Goal: Task Accomplishment & Management: Use online tool/utility

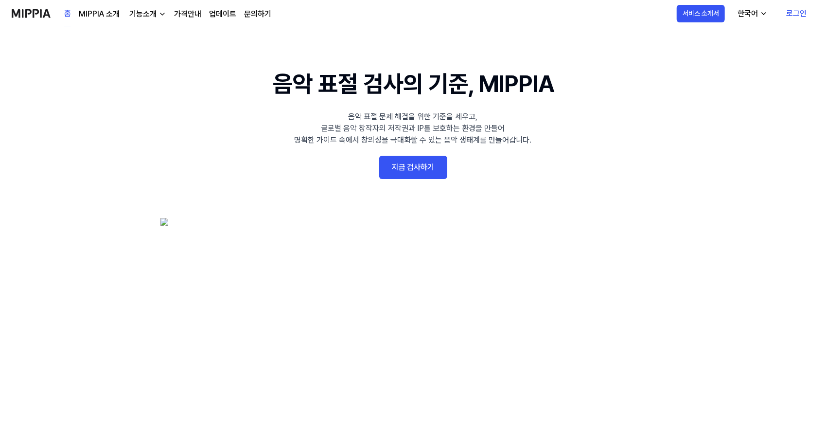
click at [426, 161] on link "지금 검사하기" at bounding box center [413, 167] width 68 height 23
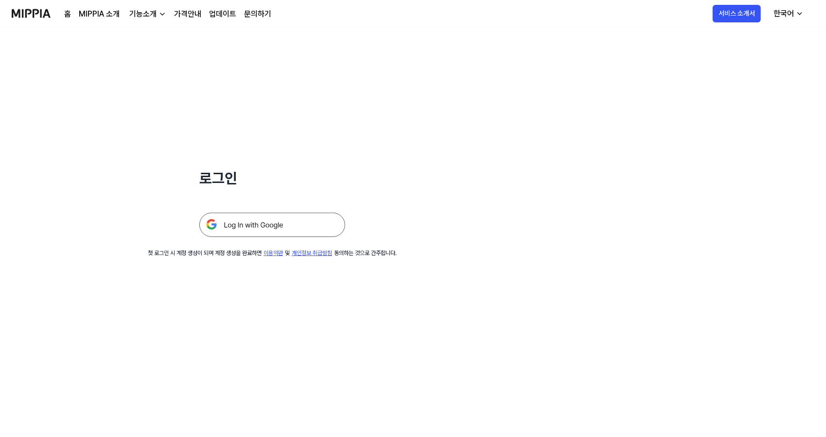
click at [70, 13] on link "홈" at bounding box center [67, 14] width 7 height 12
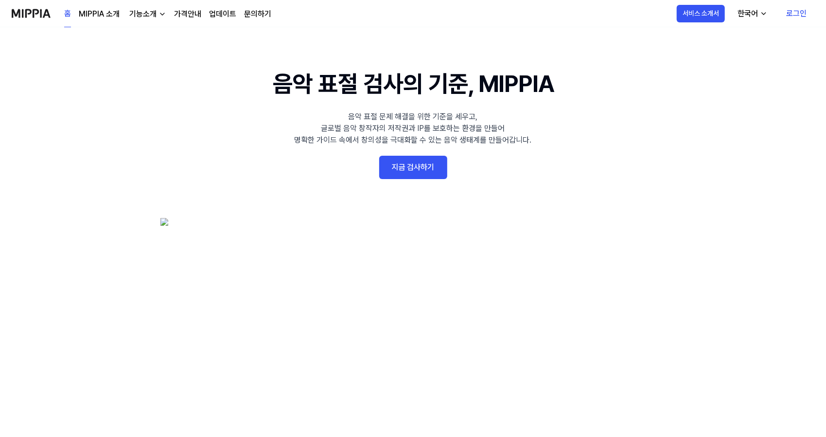
click at [186, 13] on link "가격안내" at bounding box center [187, 14] width 27 height 12
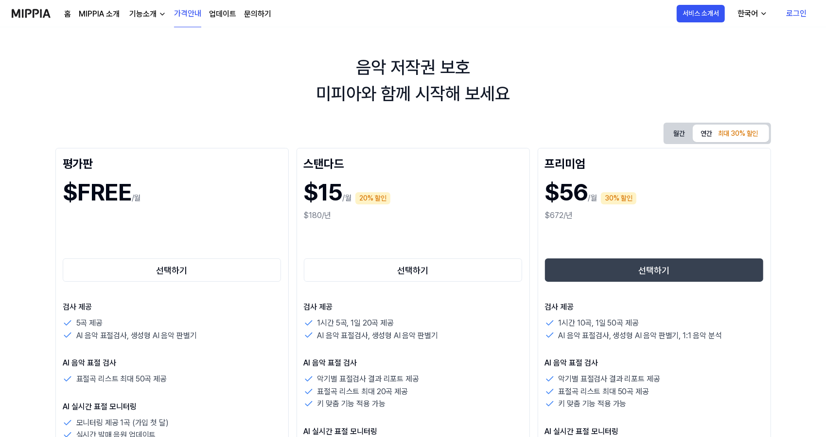
scroll to position [11, 0]
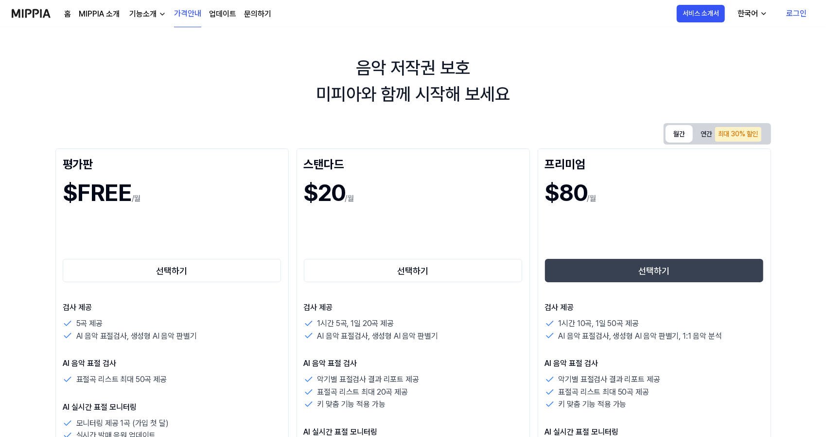
click at [680, 135] on button "월간" at bounding box center [679, 134] width 27 height 18
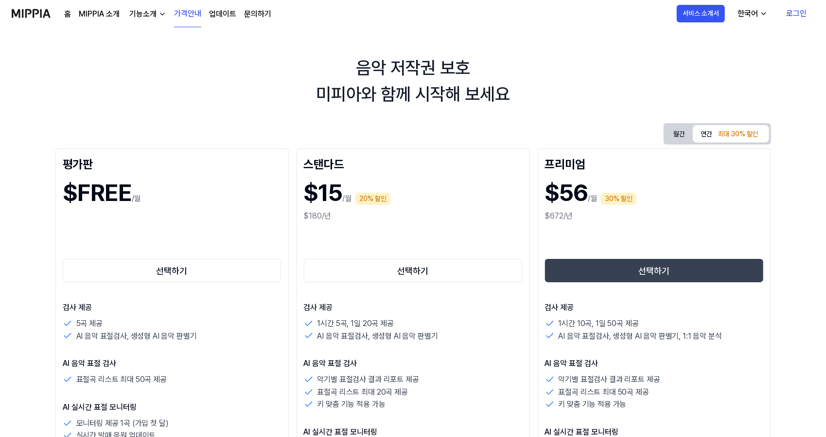
click at [730, 134] on div "최대 30% 할인" at bounding box center [738, 134] width 46 height 15
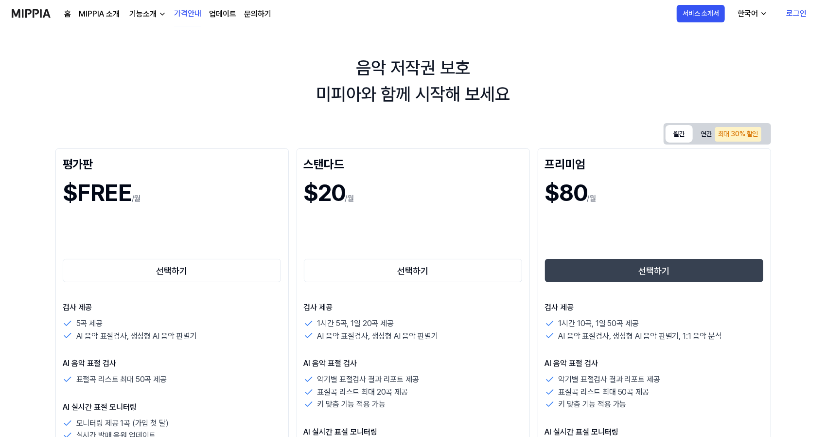
click at [678, 137] on button "월간" at bounding box center [679, 134] width 27 height 18
click at [382, 275] on button "선택하기" at bounding box center [413, 270] width 219 height 23
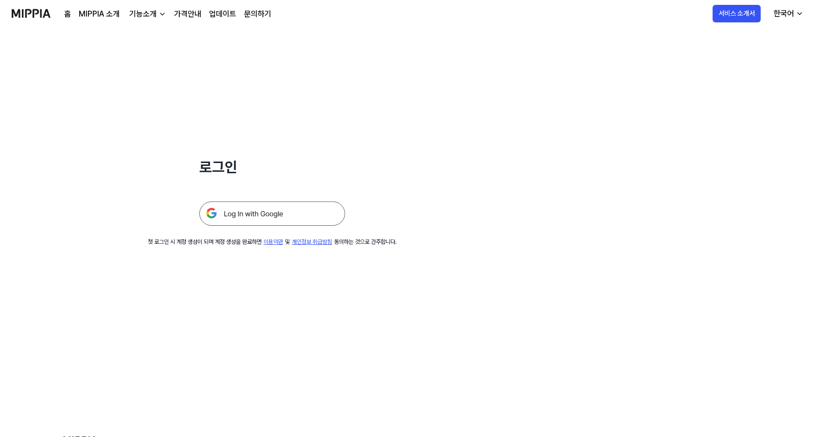
click at [66, 13] on link "홈" at bounding box center [67, 14] width 7 height 12
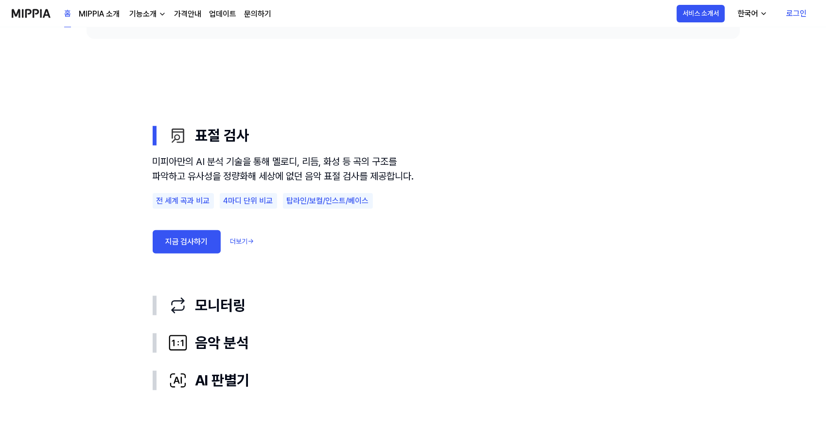
scroll to position [491, 0]
drag, startPoint x: 356, startPoint y: 116, endPoint x: 390, endPoint y: 247, distance: 135.7
click at [390, 247] on div "표절 검사 미피아만의 AI 분석 기술을 통해 멜로디, 리듬, 화성 등 곡의 구조를 파악하고 유사성을 정량화해 세상에 없던 음악 표절 검사를 제…" at bounding box center [413, 201] width 521 height 170
drag, startPoint x: 390, startPoint y: 247, endPoint x: 302, endPoint y: 117, distance: 157.5
click at [302, 117] on div "표절 검사 미피아만의 AI 분석 기술을 통해 멜로디, 리듬, 화성 등 곡의 구조를 파악하고 유사성을 정량화해 세상에 없던 음악 표절 검사를 제…" at bounding box center [413, 201] width 521 height 170
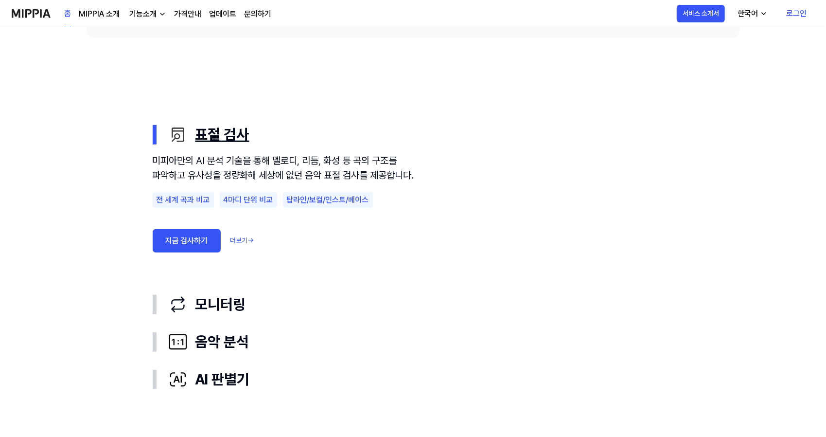
click at [302, 117] on button "표절 검사" at bounding box center [413, 134] width 521 height 37
click at [422, 114] on use "표절 검사 모니터링 음악 분석 AI 판별기 표절 검사 미피아만의 AI 분석 기술을 통해 멜로디, 리듬, 화성 등 곡의 구조를 파악하고 유사성을…" at bounding box center [413, 257] width 700 height 438
click at [797, 11] on link "로그인" at bounding box center [796, 13] width 36 height 27
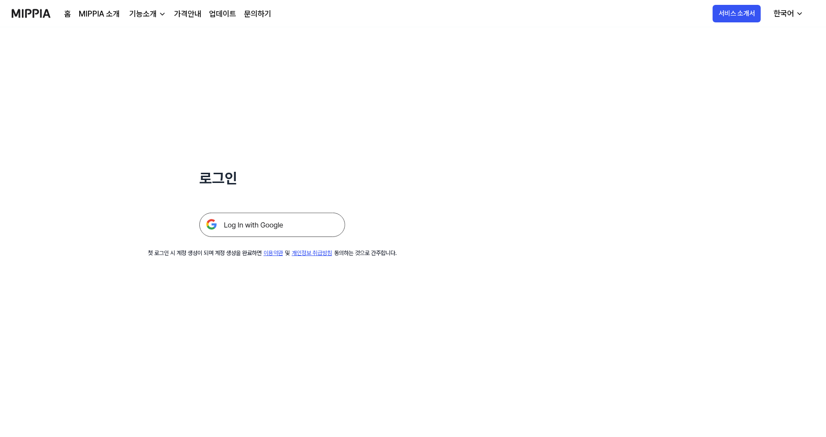
click at [324, 219] on img at bounding box center [272, 224] width 146 height 24
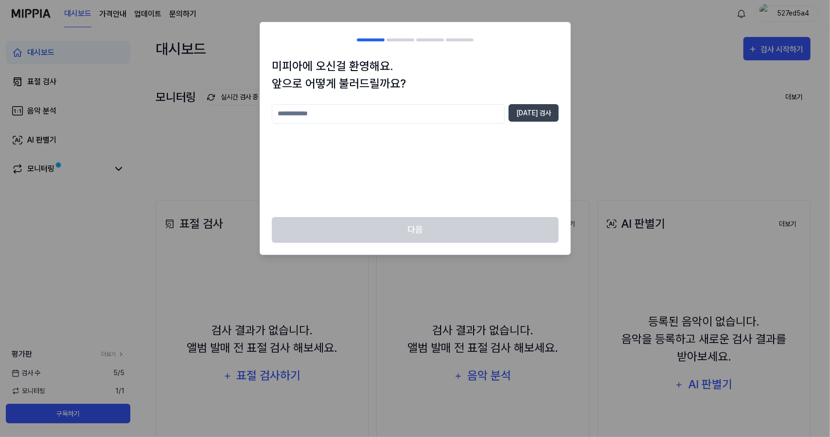
click at [478, 115] on input "text" at bounding box center [388, 113] width 233 height 19
type input "*"
type input "********"
click at [531, 111] on button "[DATE] 검사" at bounding box center [534, 113] width 50 height 18
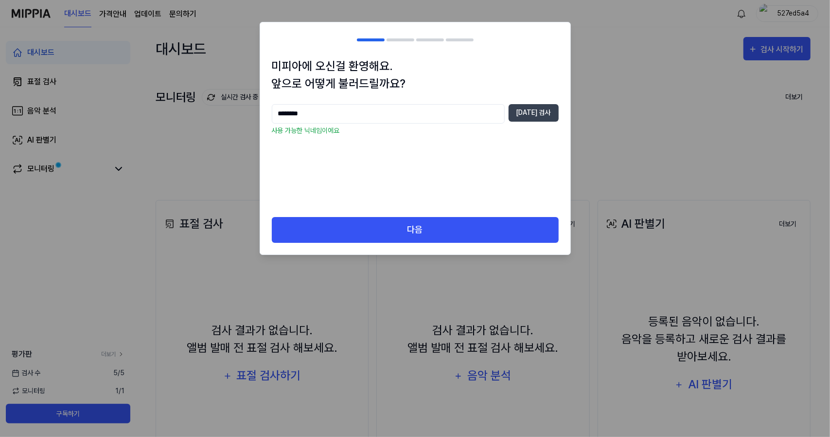
click at [417, 213] on div "미피아에 오신걸 환영해요. 앞으로 어떻게 불러드릴까요? ******** [DATE] 검사 사용 가능한 닉네임이에요" at bounding box center [415, 136] width 310 height 159
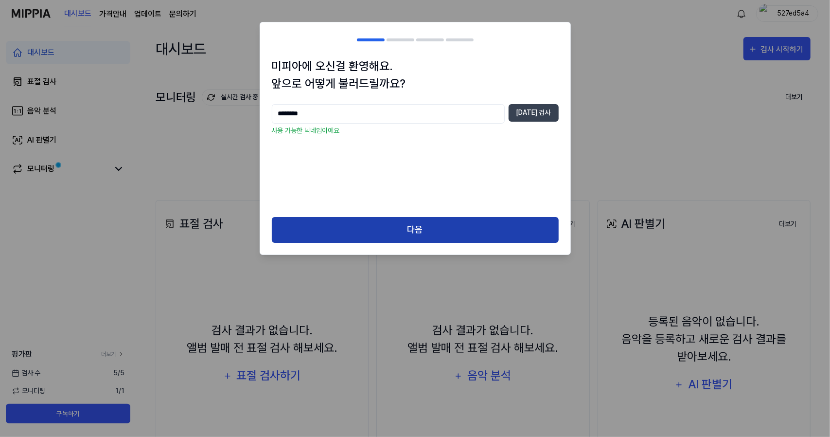
click at [421, 228] on button "다음" at bounding box center [415, 230] width 287 height 26
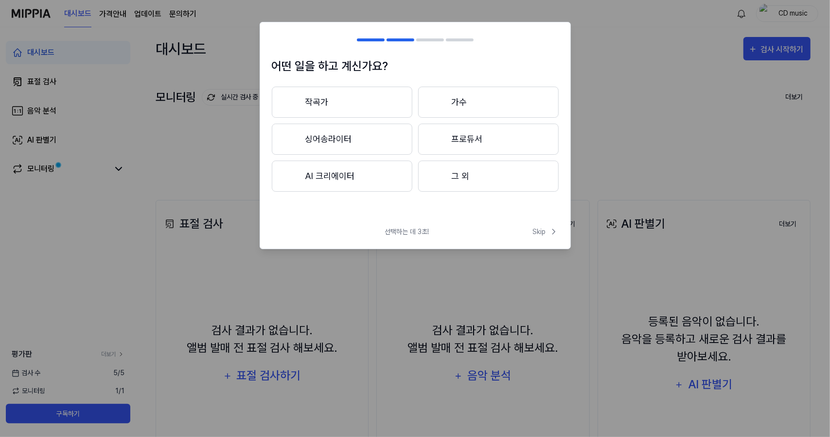
click at [371, 179] on button "AI 크리에이터" at bounding box center [342, 175] width 141 height 31
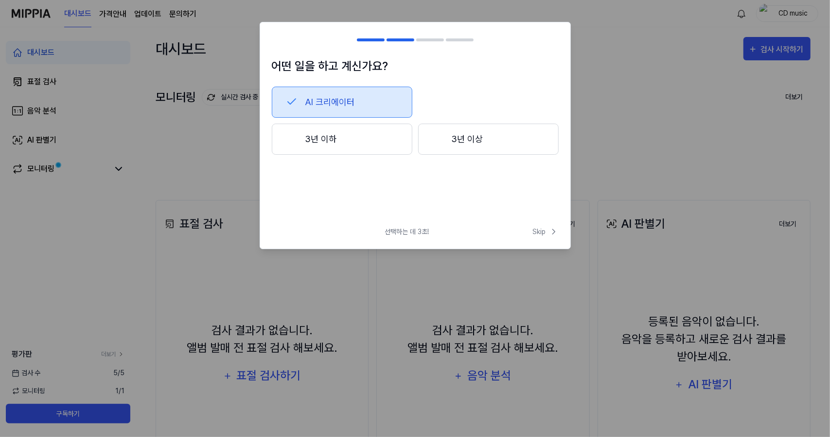
click at [388, 140] on button "3년 이하" at bounding box center [342, 138] width 141 height 31
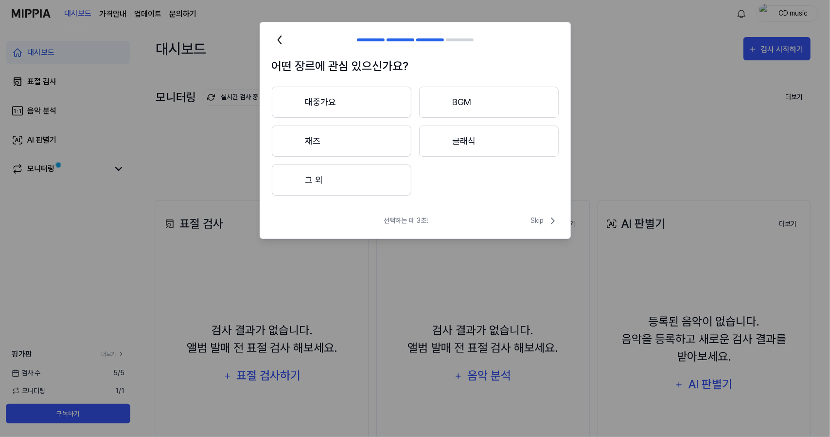
click at [474, 109] on button "BGM" at bounding box center [489, 102] width 140 height 31
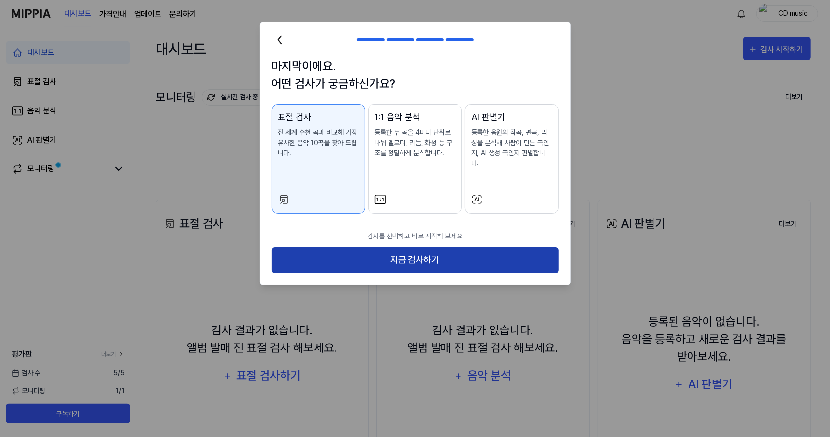
click at [421, 251] on button "지금 검사하기" at bounding box center [415, 260] width 287 height 26
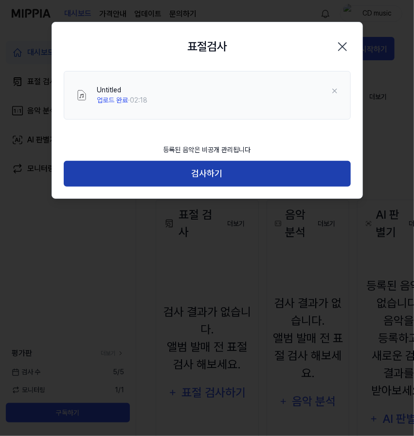
click at [273, 172] on button "검사하기" at bounding box center [207, 174] width 287 height 26
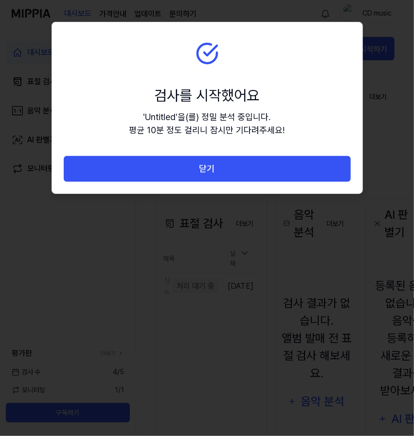
click at [273, 172] on button "닫기" at bounding box center [207, 169] width 287 height 26
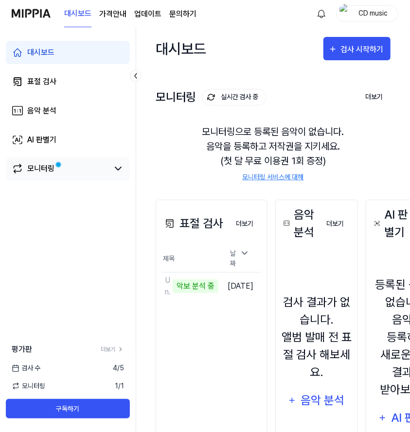
click at [105, 165] on link "모니터링" at bounding box center [60, 169] width 97 height 12
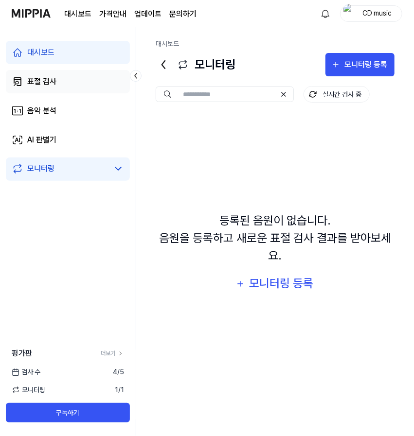
click at [73, 85] on link "표절 검사" at bounding box center [68, 81] width 124 height 23
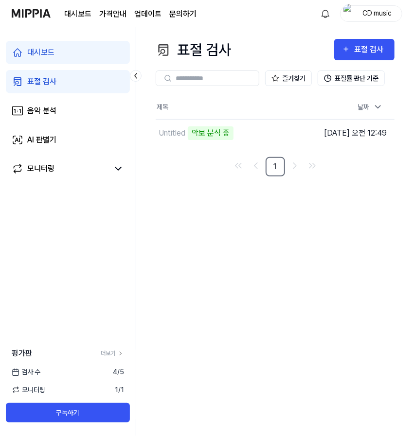
click at [65, 49] on link "대시보드" at bounding box center [68, 52] width 124 height 23
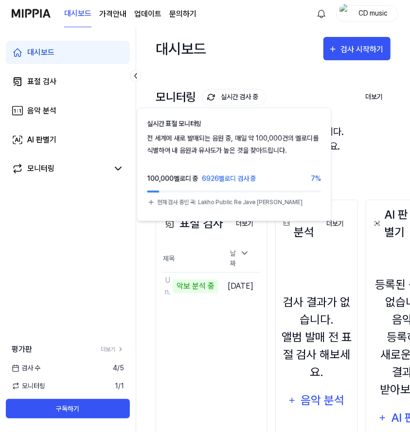
click at [224, 97] on button "실시간 검사 중" at bounding box center [234, 97] width 65 height 17
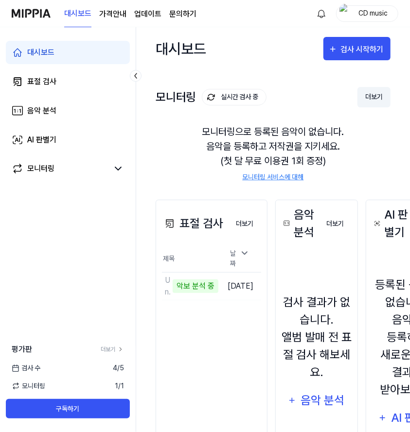
click at [369, 96] on button "더보기" at bounding box center [373, 97] width 33 height 20
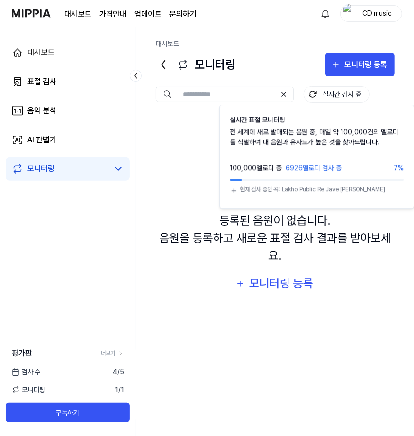
click at [334, 93] on button "실시간 검사 중" at bounding box center [336, 94] width 66 height 17
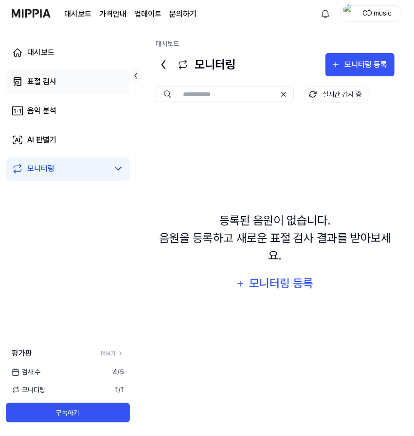
click at [72, 79] on link "표절 검사" at bounding box center [68, 81] width 124 height 23
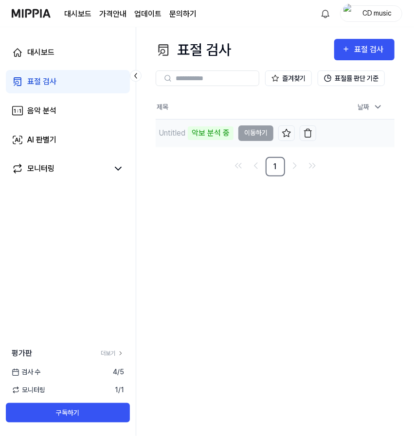
click at [237, 133] on td "Untitled 악보 분석 중 이동하기" at bounding box center [236, 133] width 160 height 27
click at [261, 135] on td "Untitled 악보 분석 중 이동하기" at bounding box center [236, 133] width 160 height 27
click at [165, 127] on div "Untitled" at bounding box center [171, 133] width 27 height 12
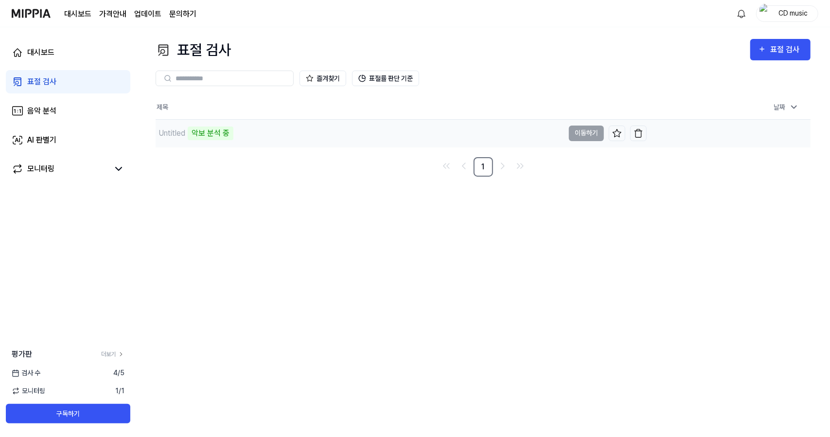
click at [591, 131] on td "Untitled 악보 분석 중 이동하기" at bounding box center [401, 133] width 491 height 27
click at [406, 83] on button "표절률 판단 기준" at bounding box center [385, 78] width 67 height 16
click at [284, 245] on div "표절 검사 표절 검사 표절 검사 음악 분석 AI 판별기 즐겨찾기 표절률 판단 기준 제목 날짜 Untitled 악보 분석 중 이동하기 [DATE…" at bounding box center [483, 231] width 694 height 409
click at [46, 53] on div "대시보드" at bounding box center [40, 53] width 27 height 12
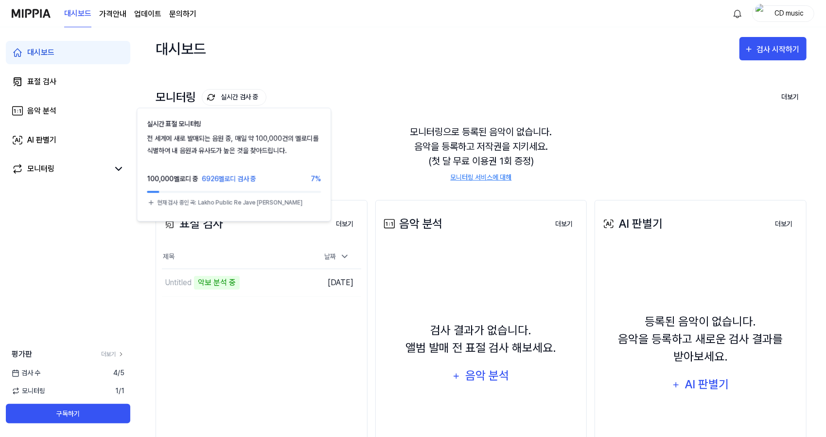
click at [240, 98] on button "실시간 검사 중" at bounding box center [234, 97] width 65 height 17
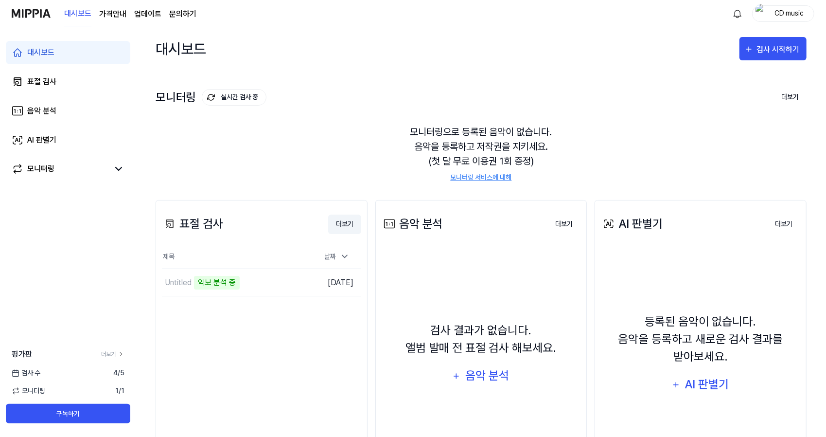
click at [344, 223] on button "더보기" at bounding box center [344, 223] width 33 height 19
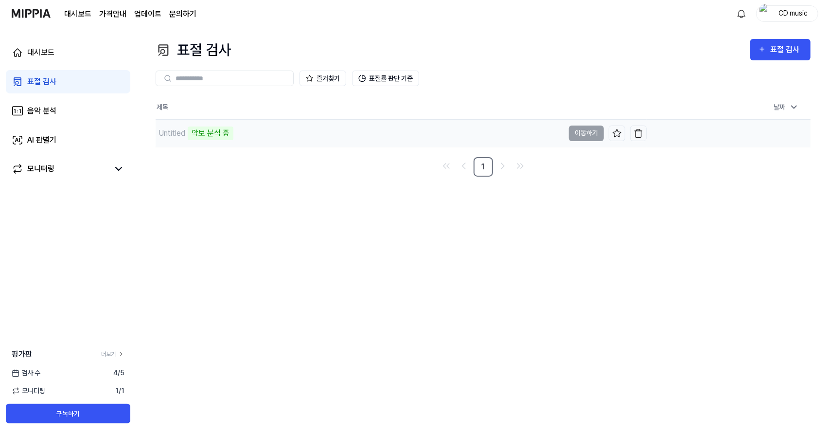
click at [199, 129] on div "악보 분석 중" at bounding box center [211, 133] width 46 height 14
click at [584, 137] on td "Untitled 악보 분석 중 이동하기" at bounding box center [401, 133] width 491 height 27
drag, startPoint x: 206, startPoint y: 135, endPoint x: 186, endPoint y: 130, distance: 21.0
click at [186, 130] on div "Untitled 악보 분석 중" at bounding box center [195, 133] width 78 height 14
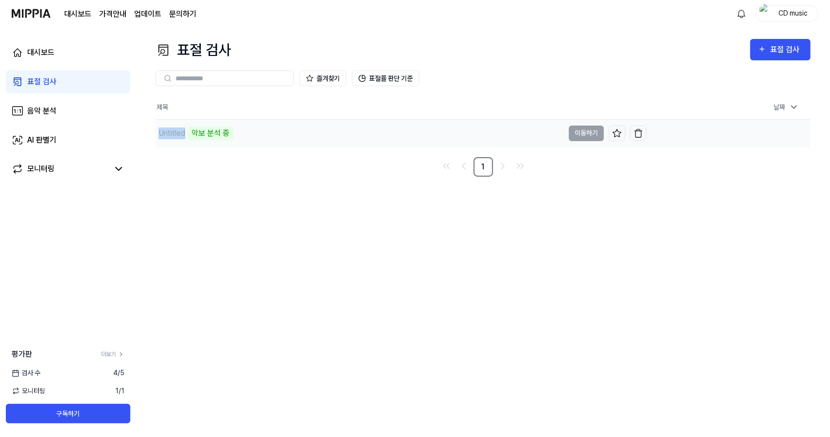
click at [186, 130] on div "Untitled 악보 분석 중" at bounding box center [195, 133] width 78 height 14
click at [230, 138] on div "악보 분석 중" at bounding box center [211, 133] width 46 height 14
click at [794, 105] on icon at bounding box center [794, 107] width 10 height 10
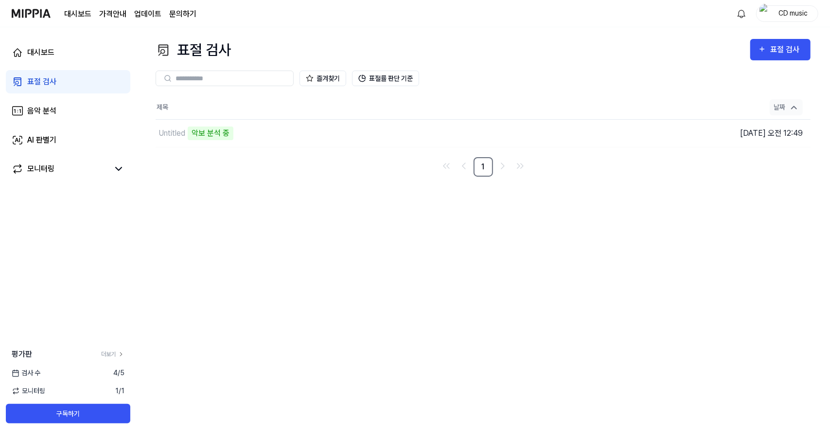
click at [794, 105] on icon at bounding box center [794, 108] width 10 height 10
click at [785, 53] on div "표절 검사" at bounding box center [786, 49] width 33 height 13
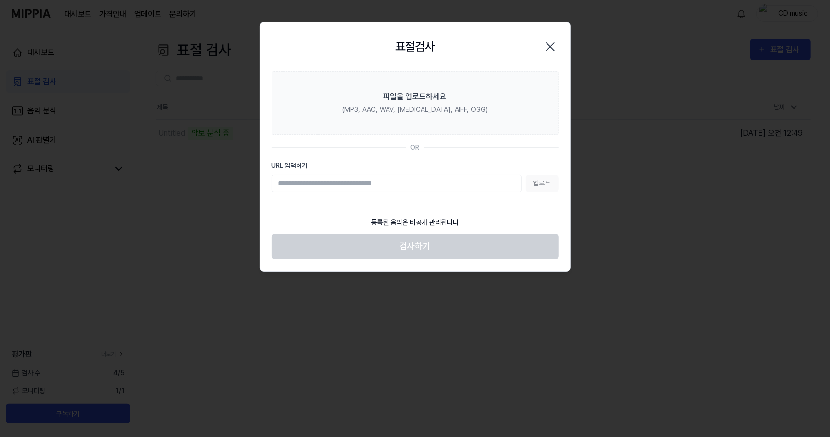
click at [556, 50] on icon "button" at bounding box center [551, 47] width 16 height 16
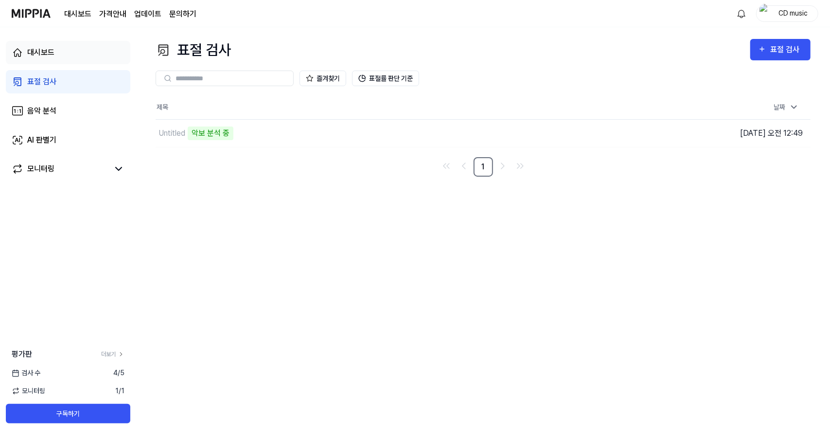
click at [64, 53] on link "대시보드" at bounding box center [68, 52] width 124 height 23
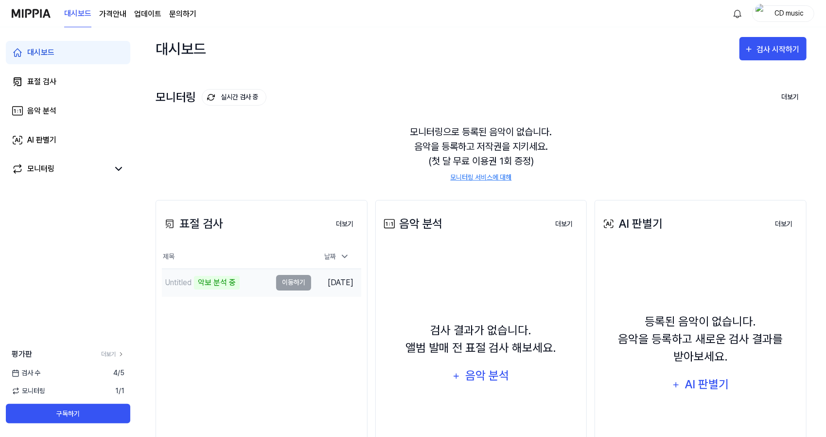
click at [295, 284] on td "Untitled 악보 분석 중 이동하기" at bounding box center [236, 282] width 149 height 27
click at [335, 284] on td "[DATE]" at bounding box center [336, 282] width 50 height 28
click at [288, 284] on button "이동하기" at bounding box center [293, 283] width 35 height 16
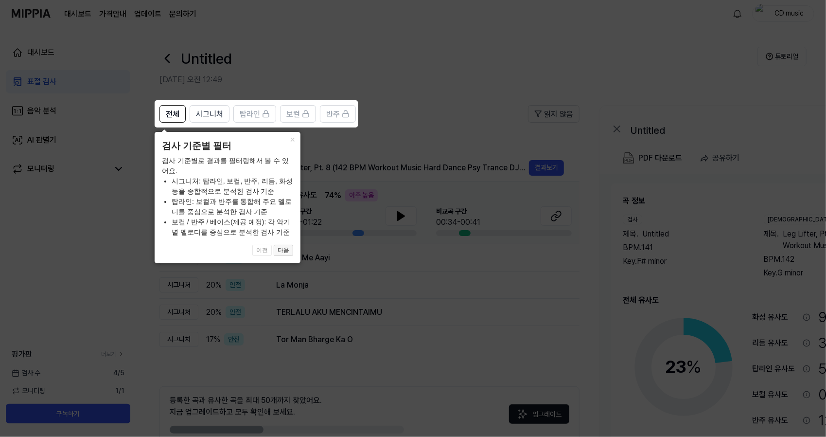
click at [281, 248] on button "다음" at bounding box center [283, 251] width 19 height 12
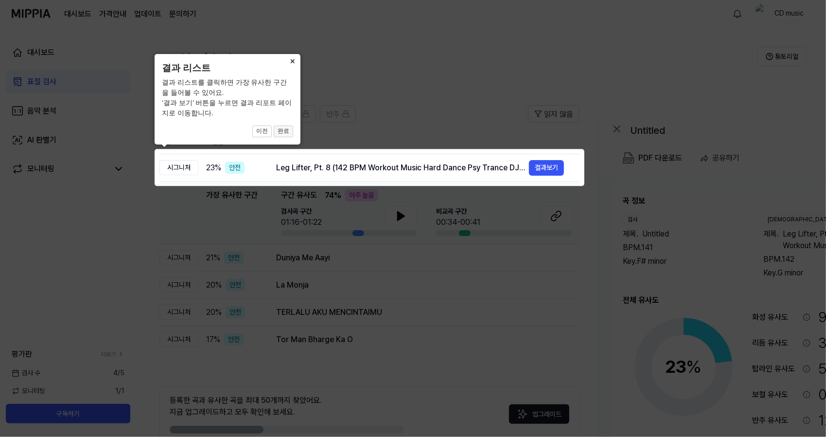
click at [287, 130] on button "완료" at bounding box center [283, 131] width 19 height 12
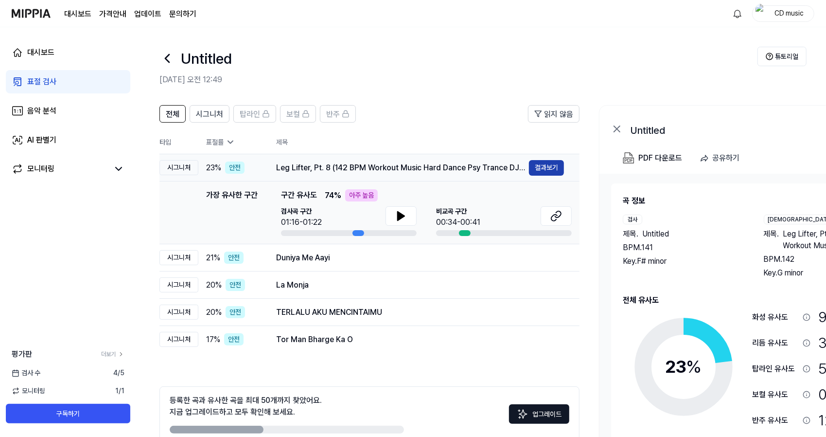
click at [545, 167] on button "결과보기" at bounding box center [546, 168] width 35 height 16
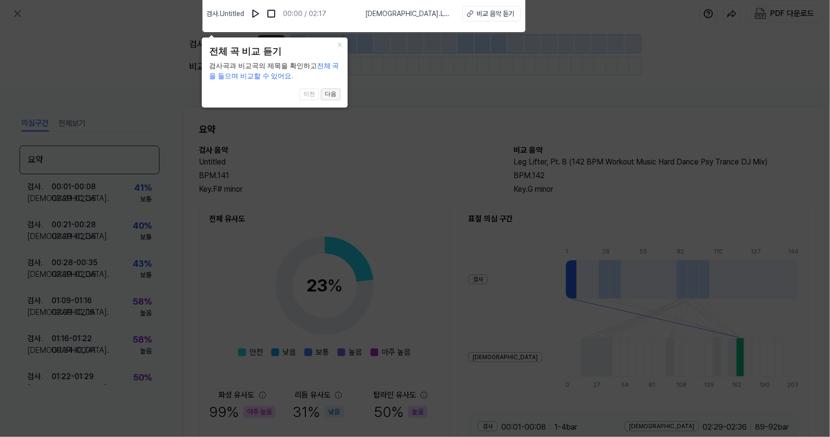
click at [334, 96] on button "다음" at bounding box center [330, 94] width 19 height 12
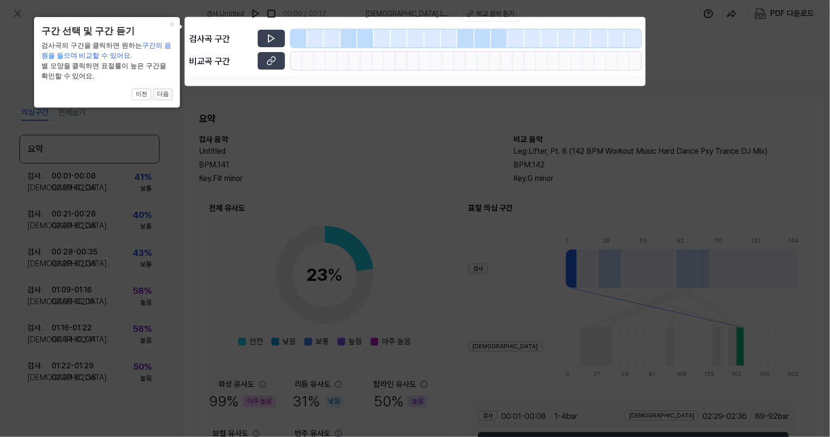
click at [168, 95] on button "다음" at bounding box center [162, 94] width 19 height 12
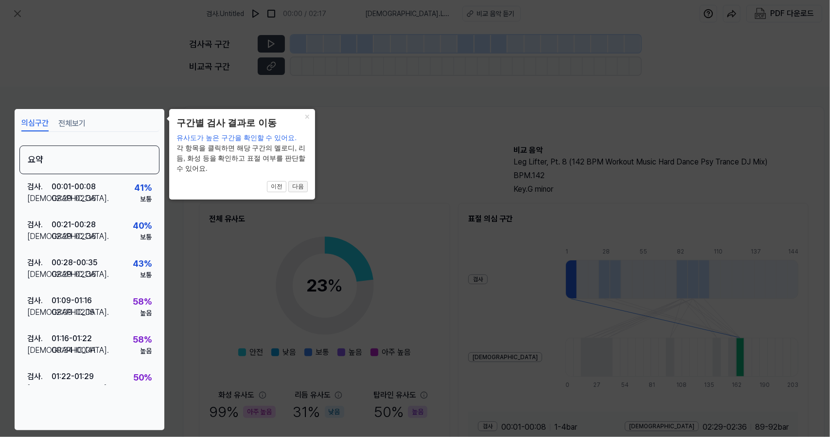
click at [300, 187] on button "다음" at bounding box center [297, 187] width 19 height 12
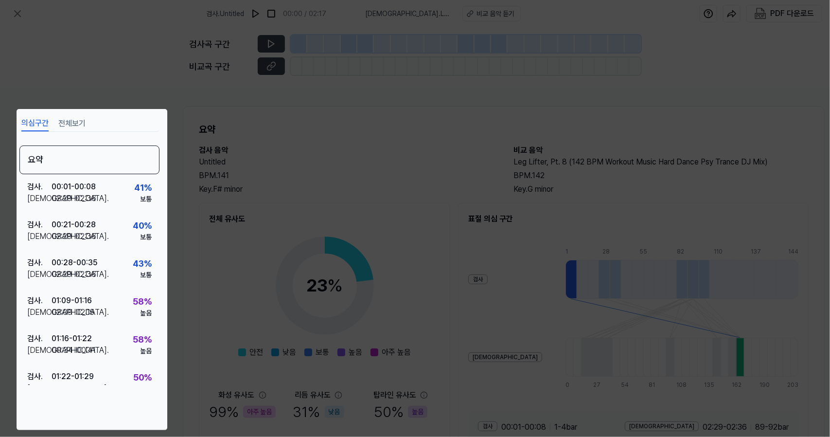
scroll to position [80, 14]
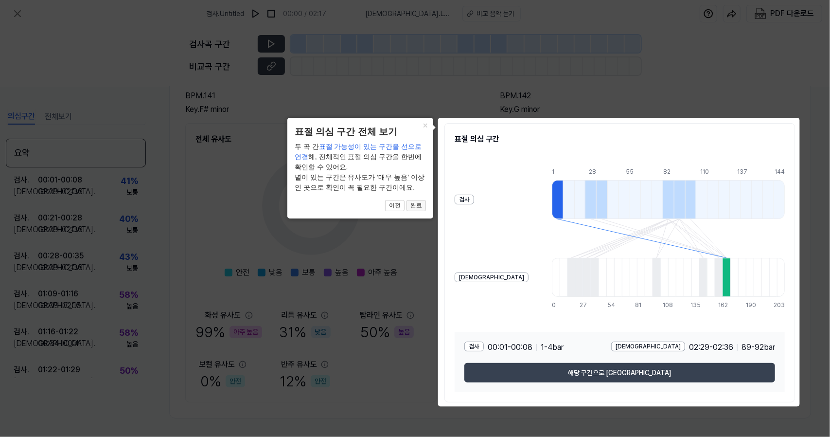
click at [421, 209] on button "완료" at bounding box center [415, 206] width 19 height 12
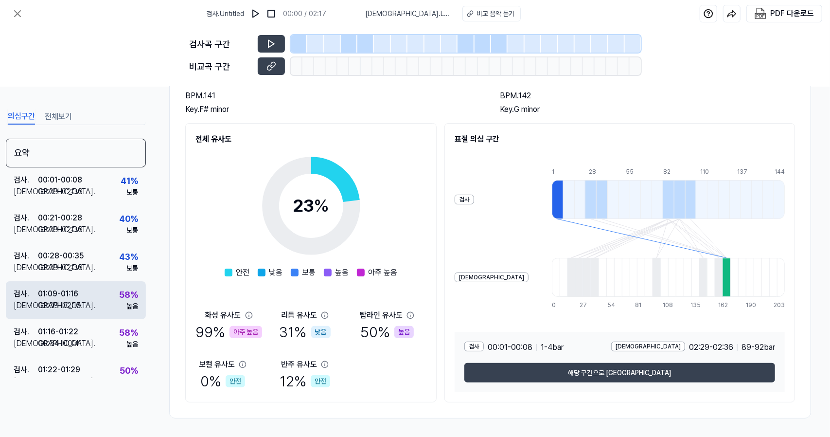
click at [119, 301] on div "58 %" at bounding box center [128, 294] width 19 height 13
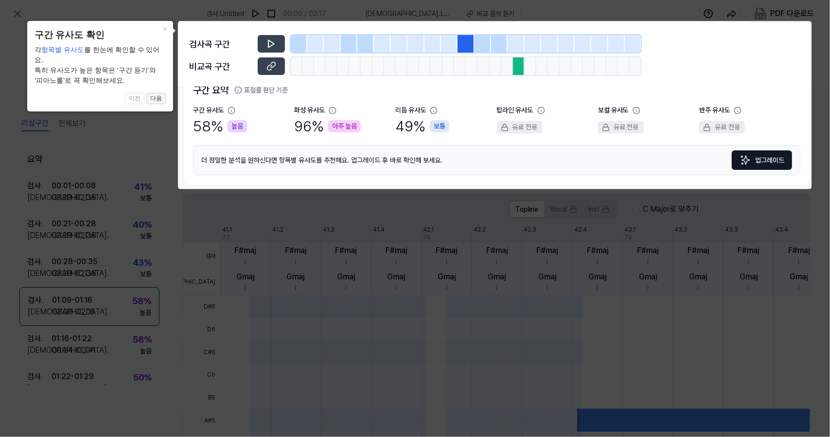
click at [161, 93] on button "다음" at bounding box center [155, 99] width 19 height 12
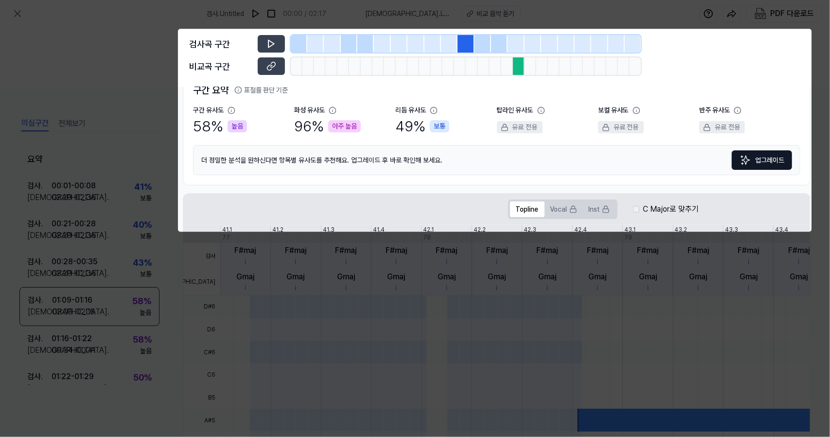
scroll to position [197, 0]
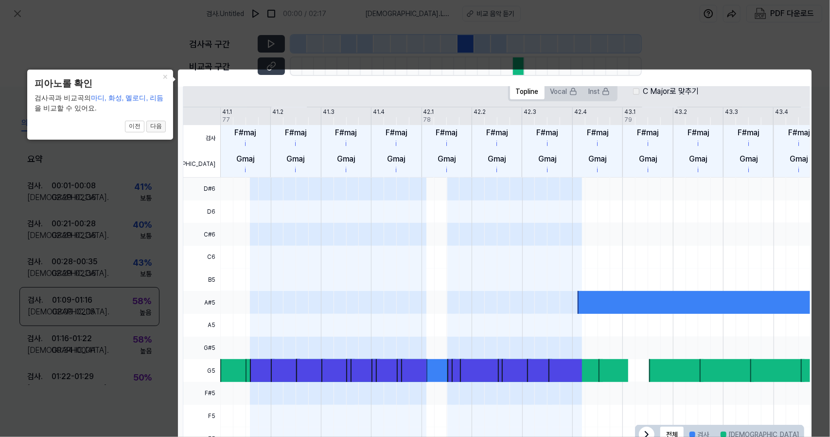
click at [156, 132] on button "다음" at bounding box center [155, 127] width 19 height 12
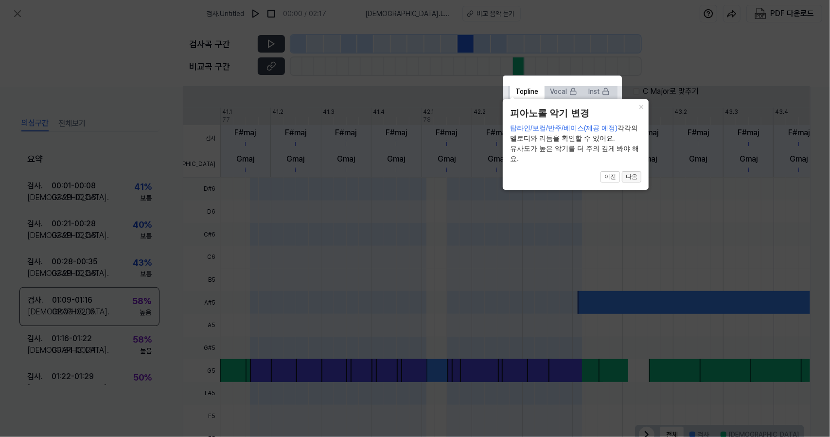
click at [633, 176] on button "다음" at bounding box center [631, 177] width 19 height 12
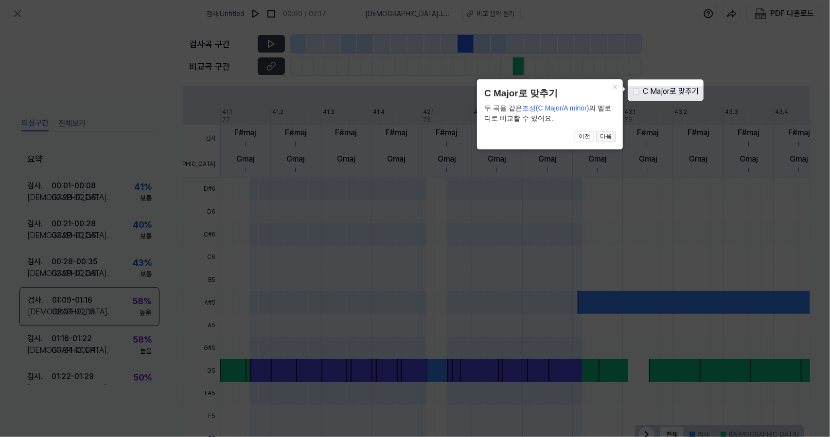
click at [612, 134] on button "다음" at bounding box center [605, 137] width 19 height 12
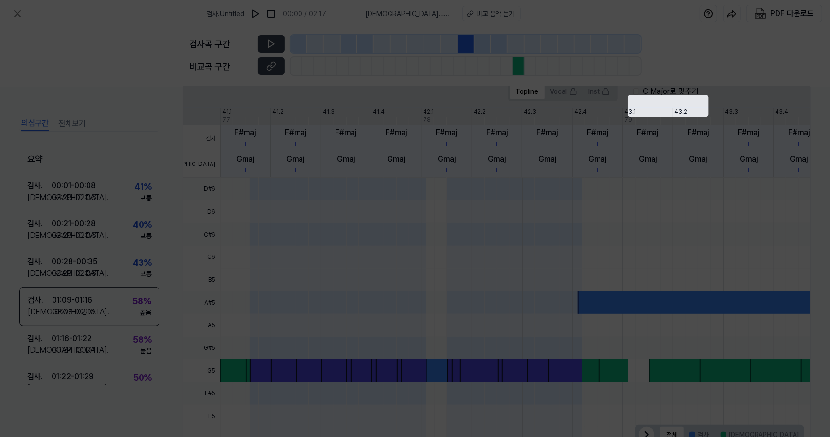
scroll to position [229, 0]
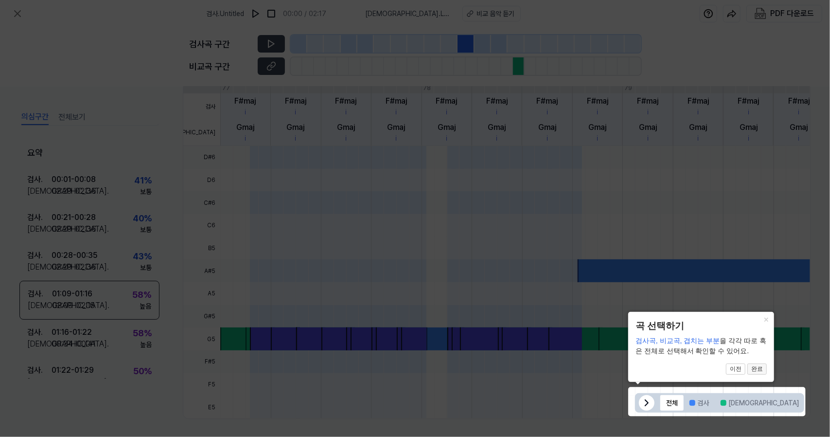
click at [757, 372] on button "완료" at bounding box center [756, 369] width 19 height 12
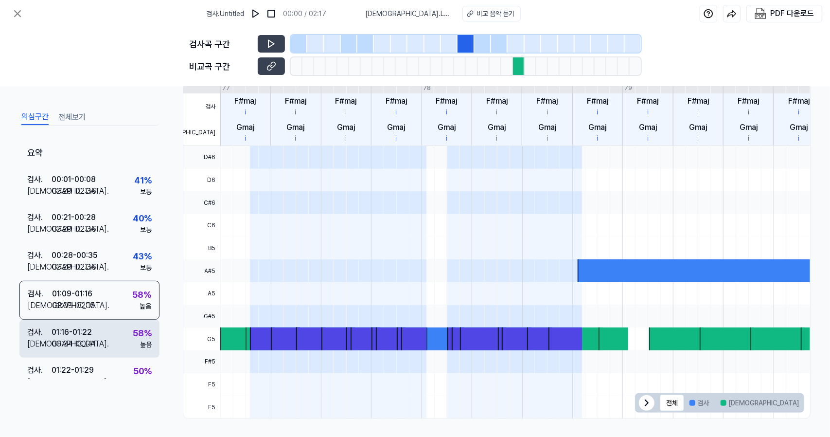
click at [114, 323] on div "검사 . 01:16 - 01:22 비교 . 00:34 - 00:41 58 % 높음" at bounding box center [89, 338] width 140 height 38
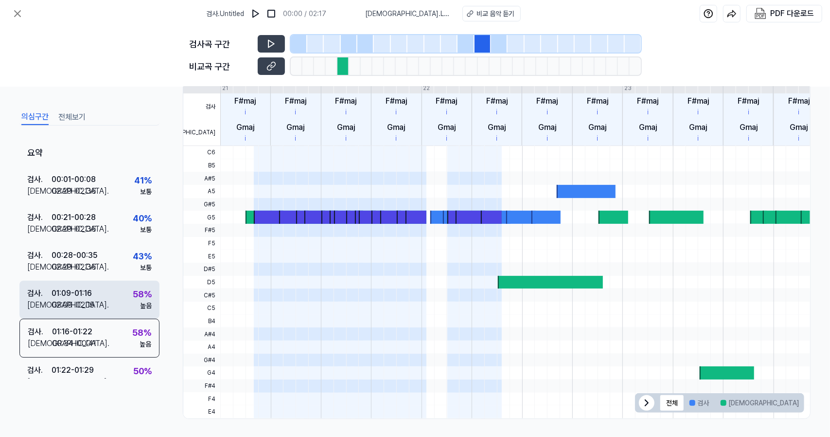
click at [119, 306] on div "검사 . 01:09 - 01:16 비교 . 02:09 - 02:15 58 % 높음" at bounding box center [89, 300] width 140 height 38
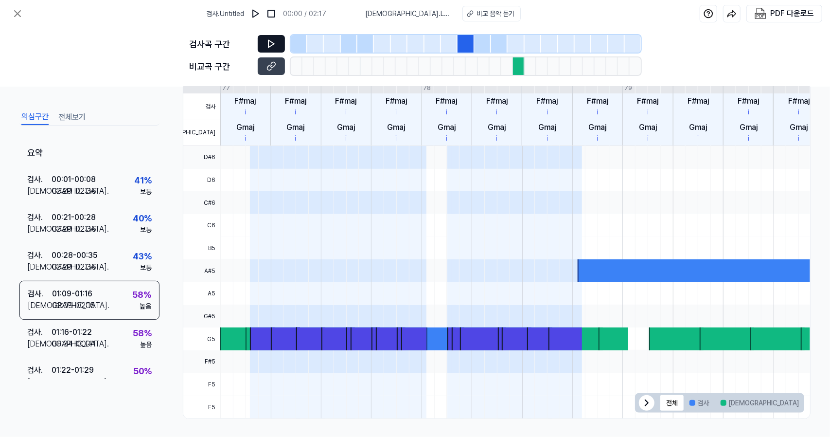
click at [265, 42] on button at bounding box center [271, 44] width 27 height 18
click at [275, 68] on icon at bounding box center [271, 66] width 10 height 10
click at [268, 39] on icon at bounding box center [271, 44] width 10 height 10
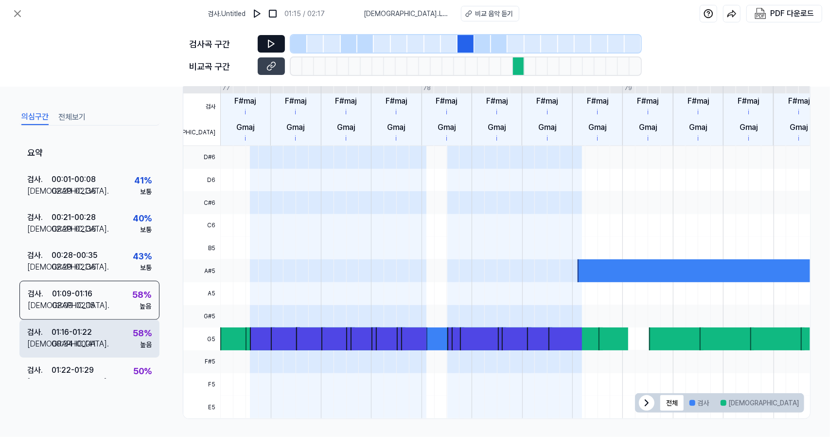
click at [107, 336] on div "검사 . 01:16 - 01:22 비교 . 00:34 - 00:41 58 % 높음" at bounding box center [89, 338] width 140 height 38
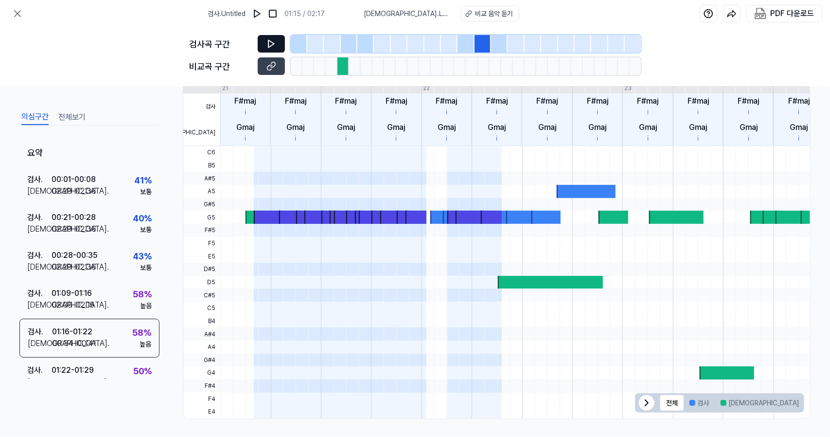
click at [275, 40] on icon at bounding box center [271, 44] width 10 height 10
click at [276, 65] on button at bounding box center [271, 66] width 27 height 18
click at [266, 42] on icon at bounding box center [271, 44] width 10 height 10
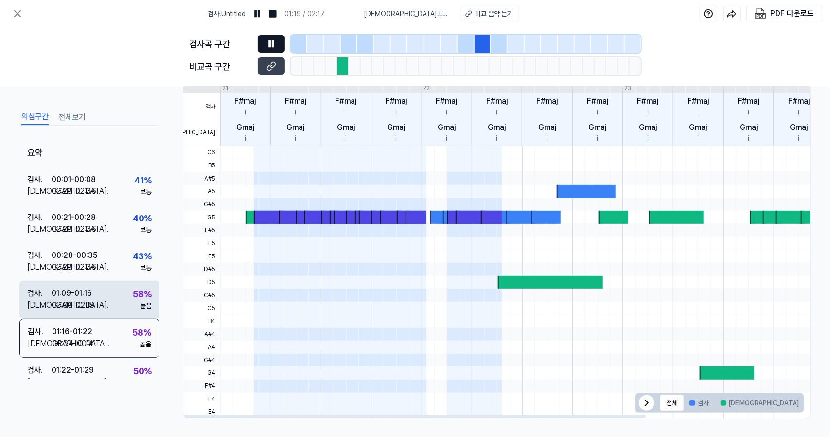
scroll to position [17, 0]
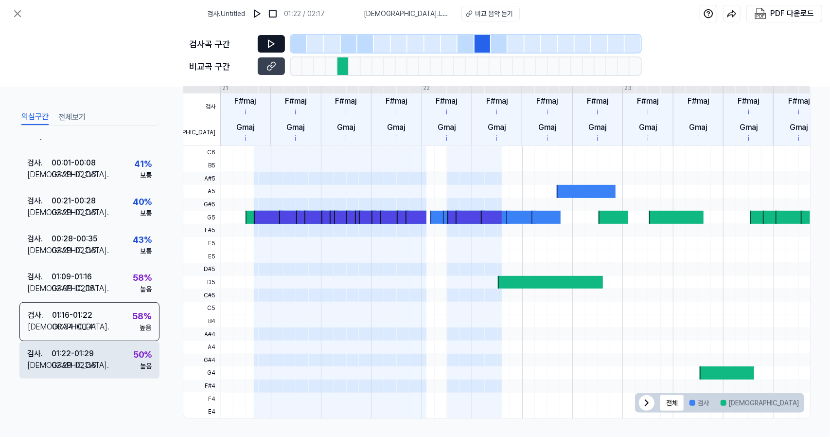
click at [84, 349] on div "01:22 - 01:29" at bounding box center [73, 354] width 42 height 12
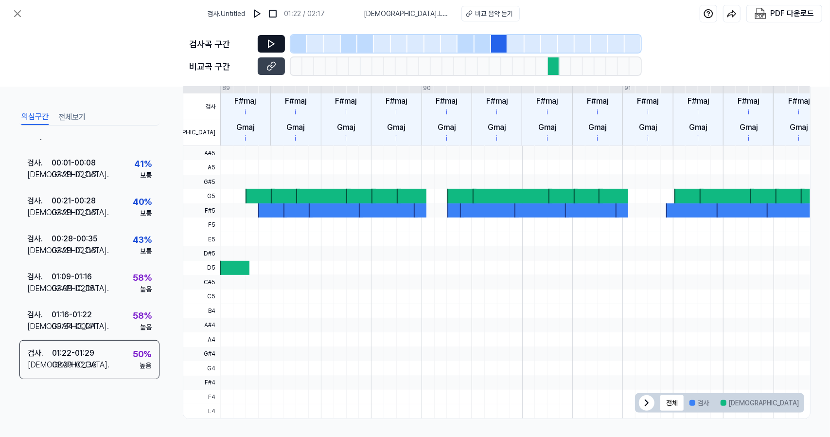
click at [270, 46] on icon at bounding box center [271, 43] width 6 height 7
click at [268, 71] on button at bounding box center [271, 66] width 27 height 18
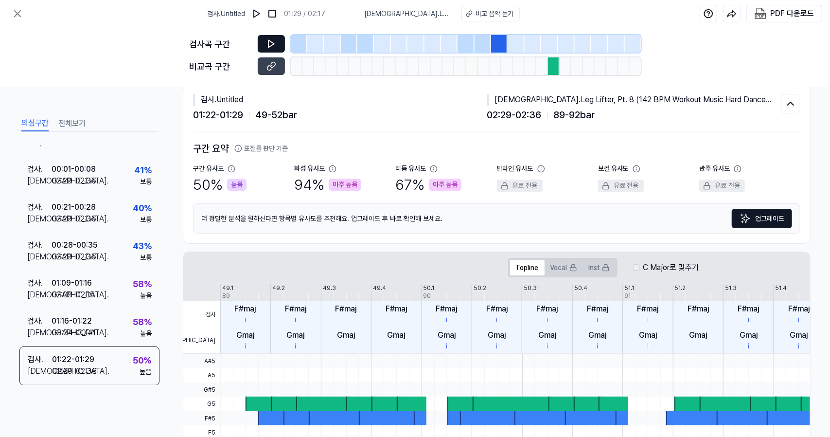
scroll to position [21, 0]
click at [277, 42] on button at bounding box center [271, 44] width 27 height 18
click at [273, 38] on button at bounding box center [271, 44] width 27 height 18
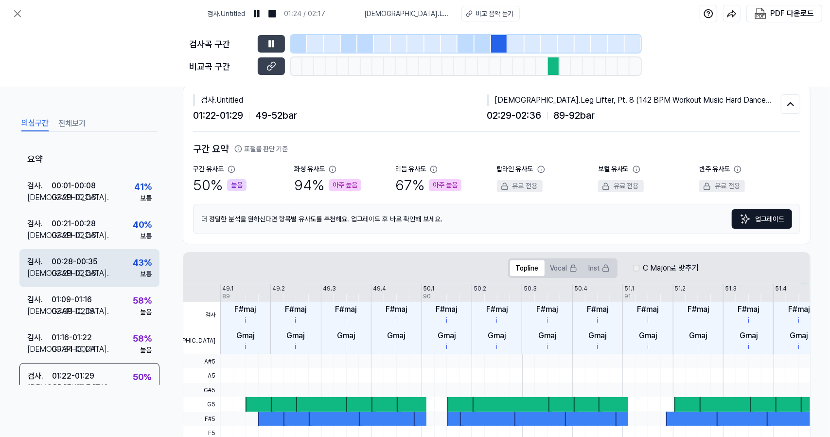
scroll to position [17, 0]
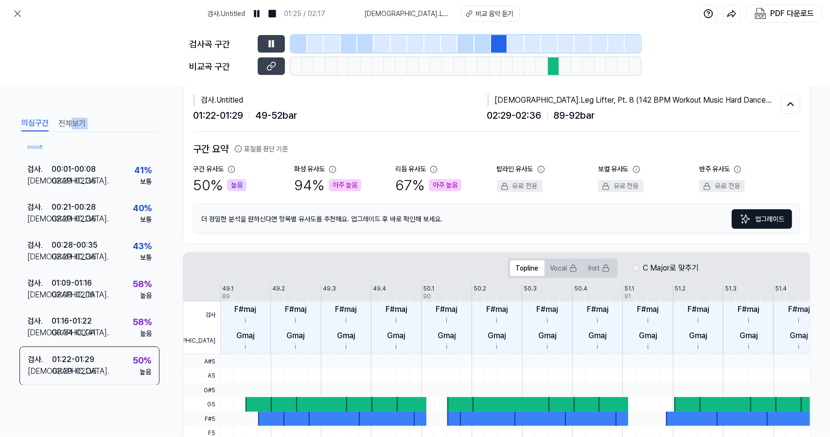
drag, startPoint x: 76, startPoint y: 132, endPoint x: 70, endPoint y: 126, distance: 8.6
click at [70, 126] on div "의심구간 전체보기 요약 검사 . 00:01 - 00:08 비교 . 02:29 - 02:36 41 % 보통 검사 . 00:21 - 00:28 비…" at bounding box center [89, 269] width 140 height 311
click at [70, 126] on button "전체보기" at bounding box center [71, 124] width 27 height 16
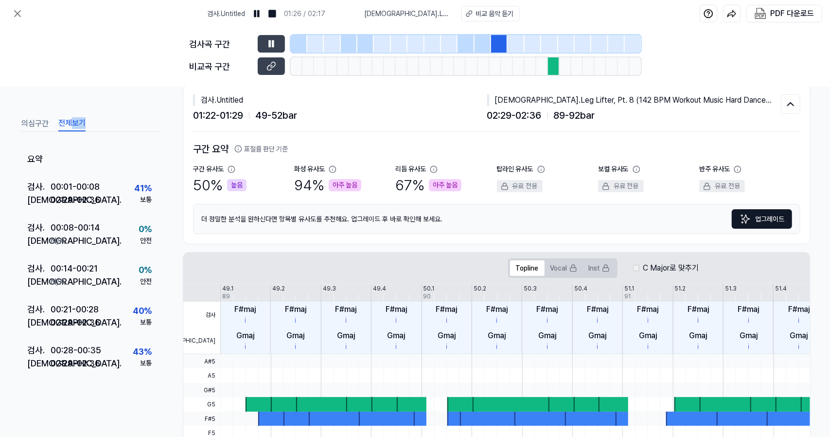
click at [70, 126] on button "전체보기" at bounding box center [71, 124] width 27 height 16
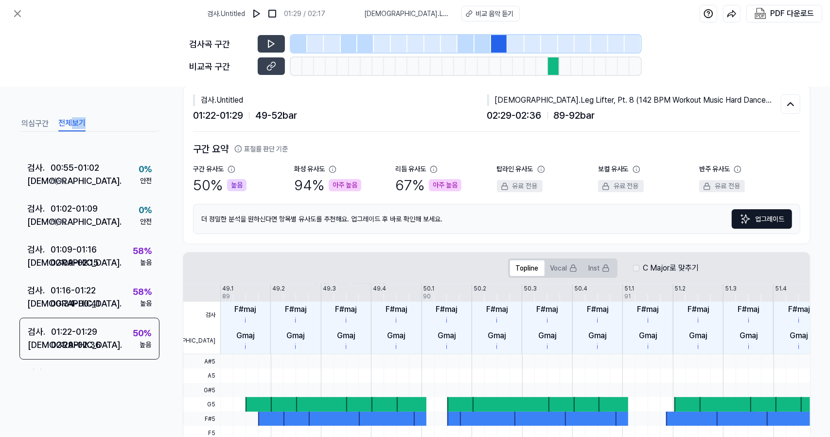
scroll to position [345, 0]
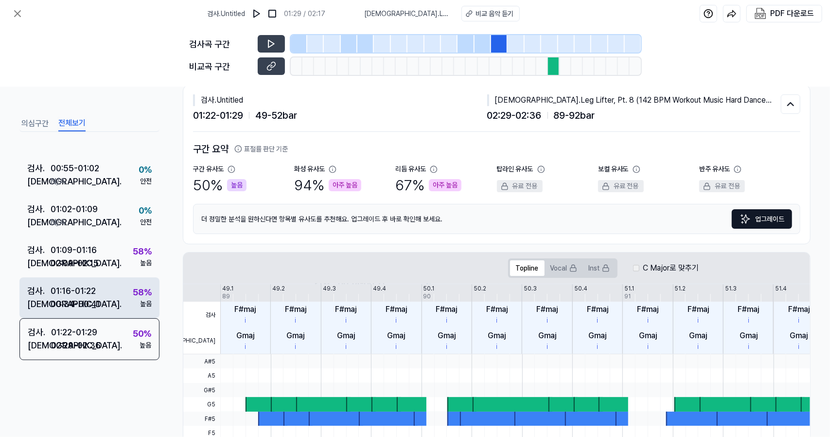
click at [88, 298] on div "00:34 - 00:41" at bounding box center [76, 303] width 50 height 13
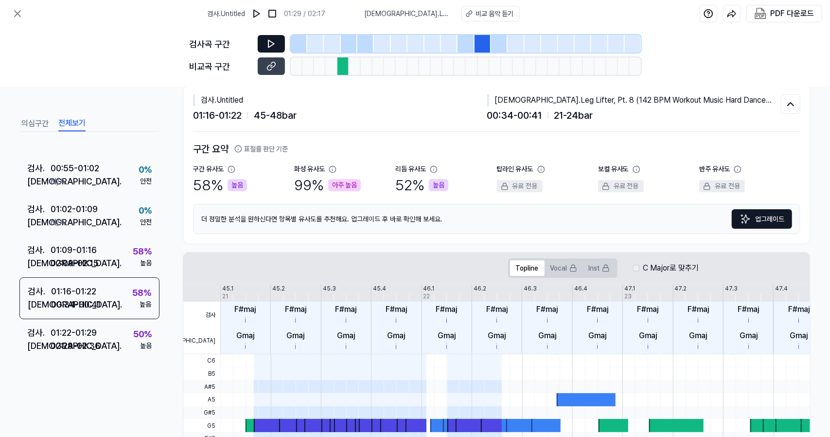
click at [272, 36] on button at bounding box center [271, 44] width 27 height 18
click at [270, 68] on icon at bounding box center [271, 66] width 10 height 10
click at [282, 40] on button at bounding box center [271, 44] width 27 height 18
click at [267, 40] on icon at bounding box center [271, 44] width 10 height 10
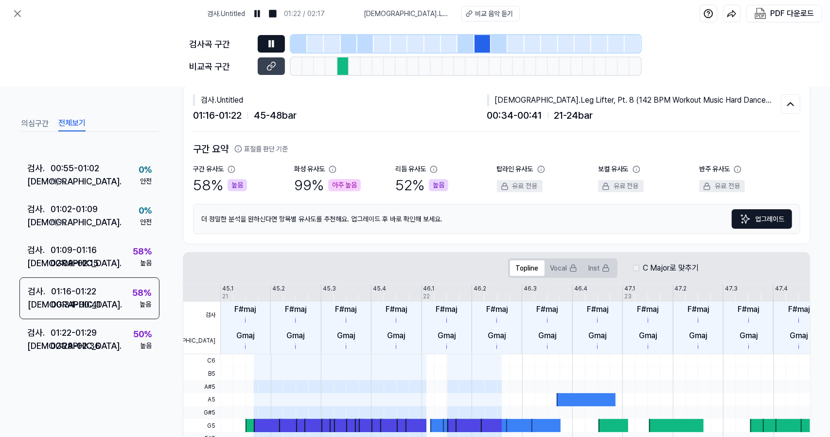
click at [267, 40] on icon at bounding box center [271, 44] width 10 height 10
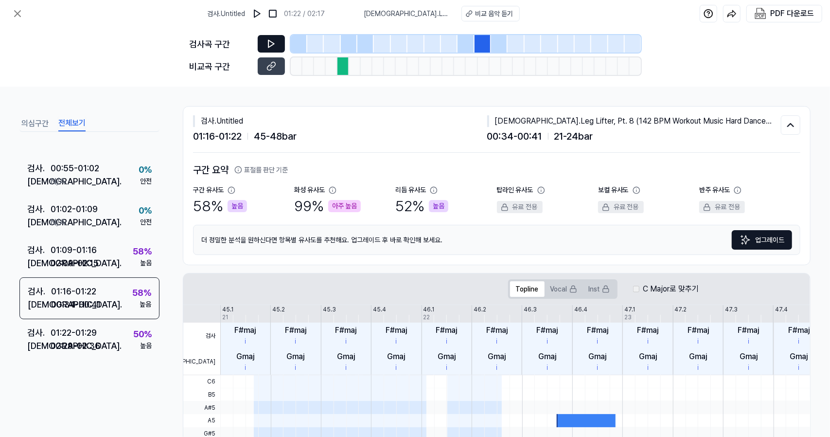
scroll to position [2, 0]
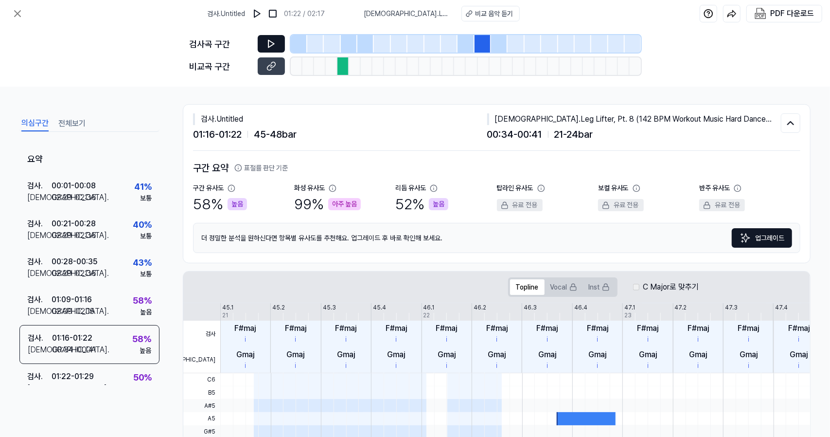
click at [41, 128] on button "의심구간" at bounding box center [34, 124] width 27 height 16
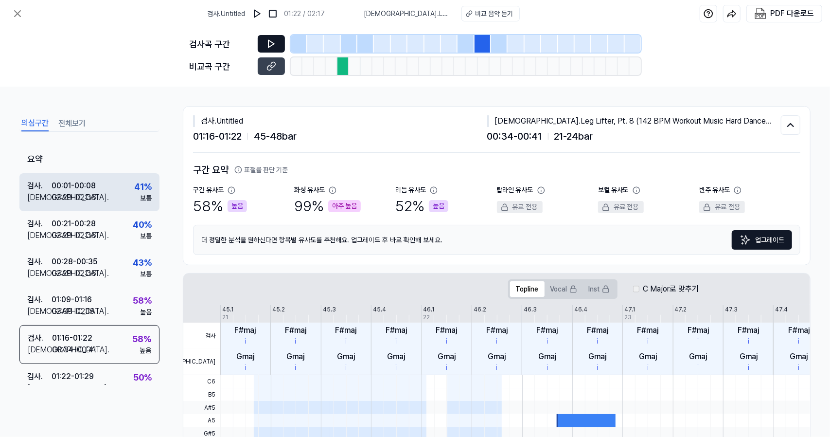
click at [115, 187] on div "검사 . 00:01 - 00:08 비교 . 02:29 - 02:36 41 % 보통" at bounding box center [89, 192] width 140 height 38
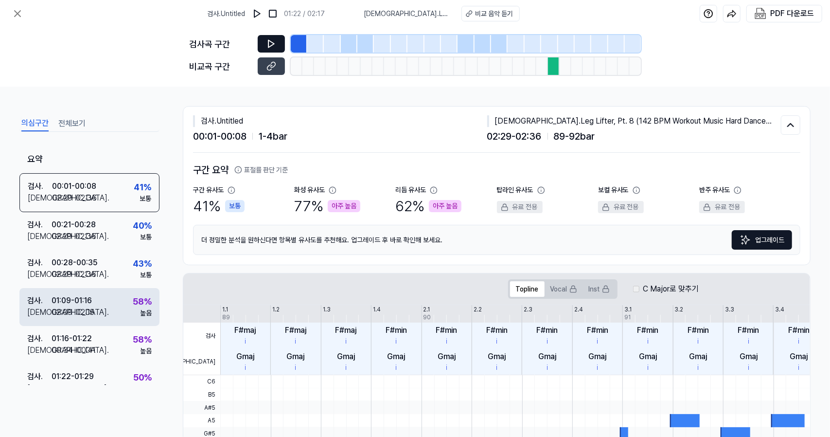
click at [114, 300] on div "검사 . 01:09 - 01:16 비교 . 02:09 - 02:15 58 % 높음" at bounding box center [89, 307] width 140 height 38
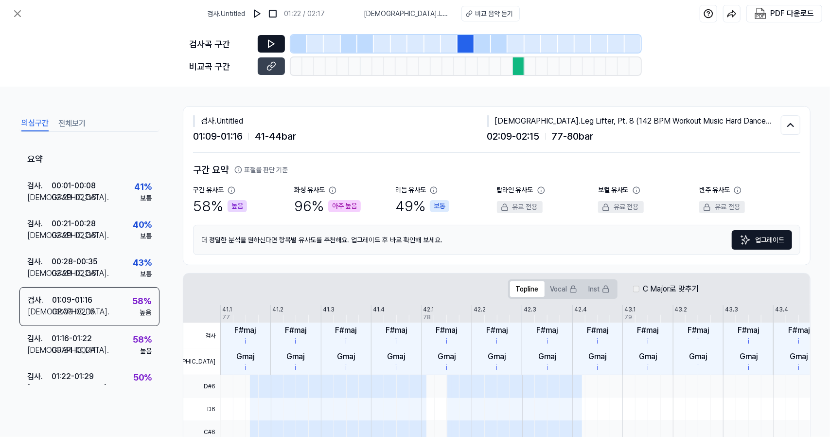
click at [268, 45] on icon at bounding box center [271, 43] width 6 height 7
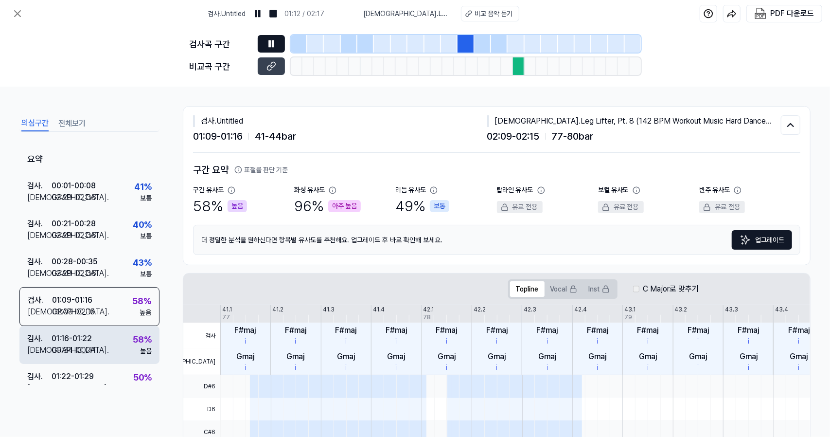
click at [118, 349] on div "검사 . 01:16 - 01:22 비교 . 00:34 - 00:41 58 % 높음" at bounding box center [89, 345] width 140 height 38
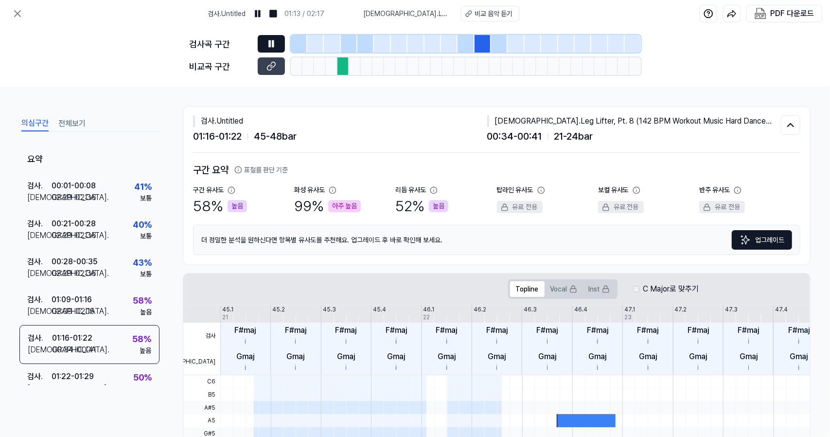
click at [276, 39] on button at bounding box center [271, 44] width 27 height 18
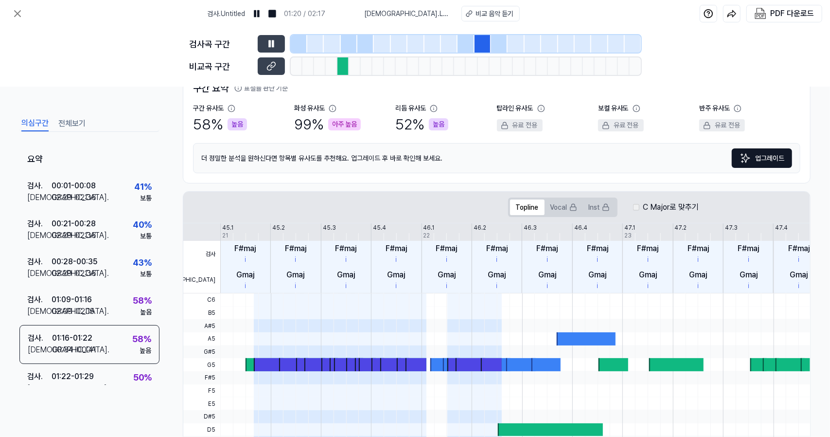
scroll to position [59, 0]
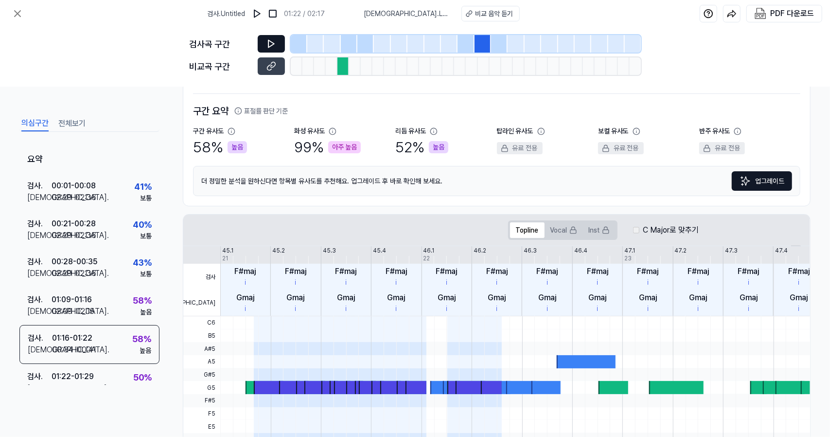
click at [276, 38] on button at bounding box center [271, 44] width 27 height 18
click at [277, 46] on button at bounding box center [271, 44] width 27 height 18
click at [274, 66] on icon at bounding box center [271, 66] width 10 height 10
click at [276, 42] on icon at bounding box center [271, 44] width 10 height 10
click at [275, 50] on button at bounding box center [271, 44] width 27 height 18
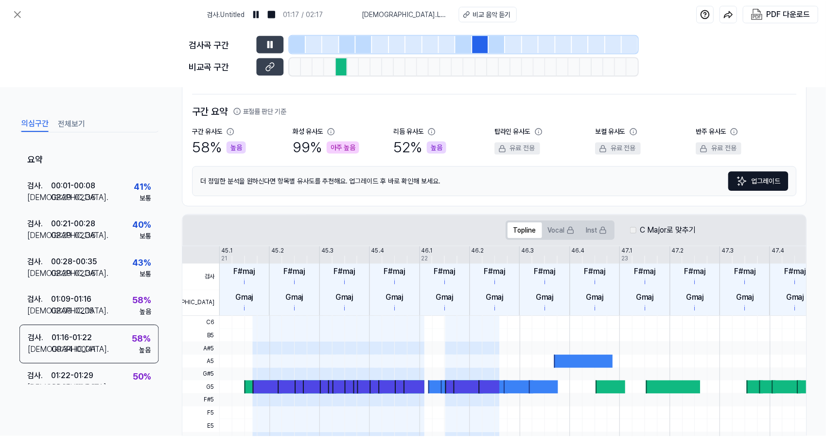
scroll to position [0, 0]
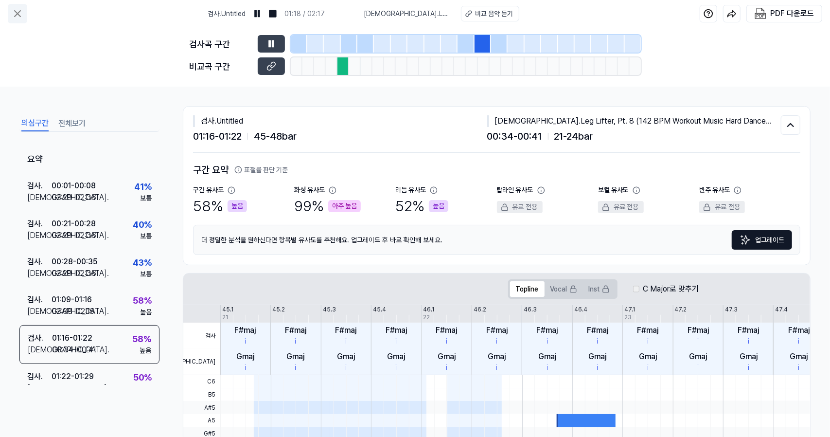
click at [18, 21] on button at bounding box center [17, 13] width 19 height 19
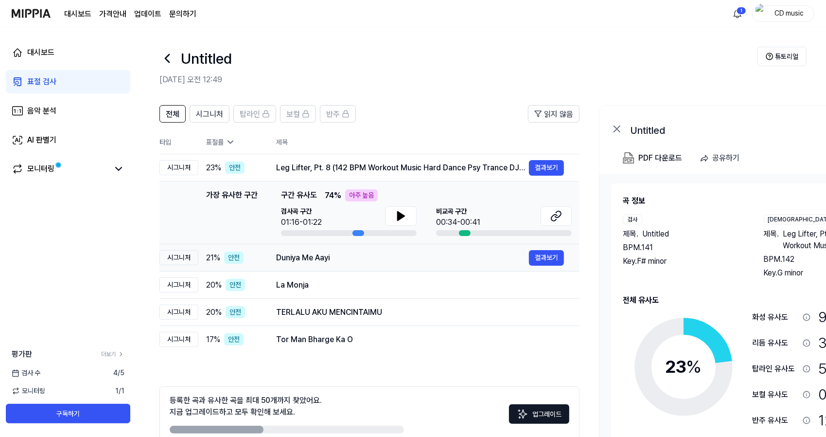
click at [257, 263] on div "21 % 안전" at bounding box center [233, 257] width 54 height 12
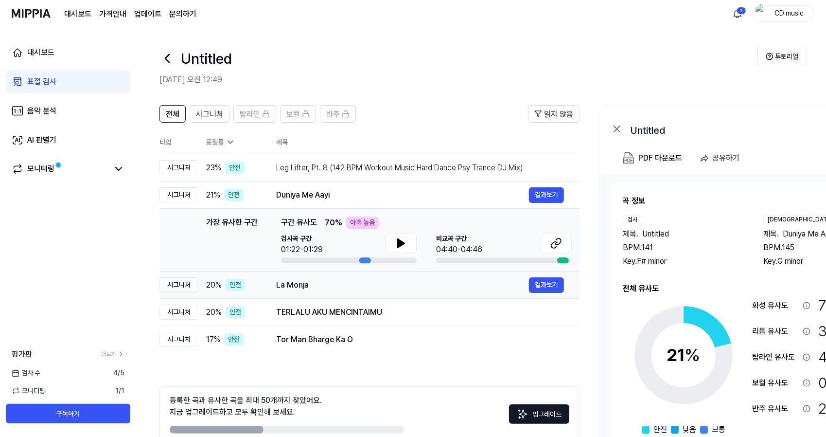
click at [261, 286] on td "La Monja 결과보기" at bounding box center [420, 284] width 319 height 27
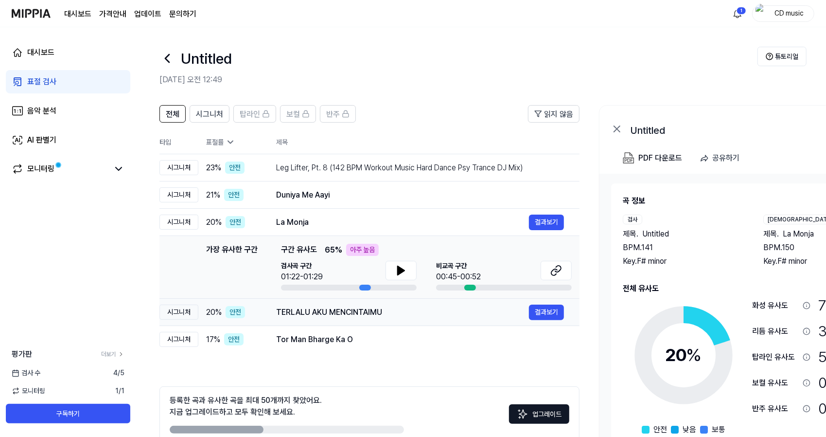
click at [262, 308] on td "TERLALU AKU MENCINTAIMU 결과보기" at bounding box center [420, 312] width 319 height 27
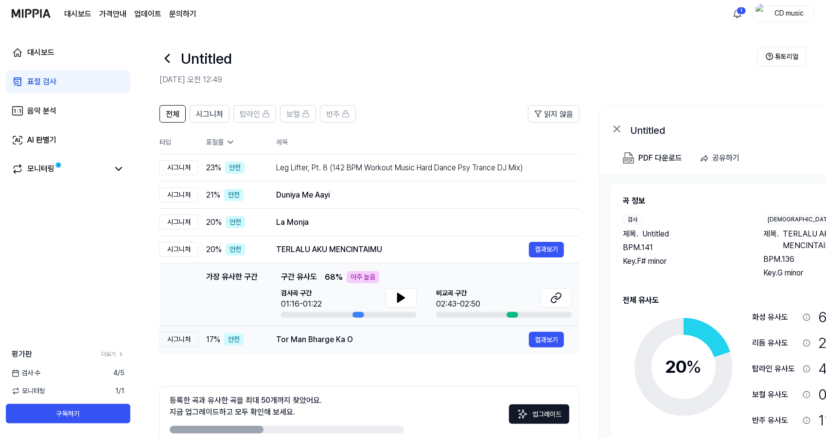
click at [259, 338] on div "17 % 안전" at bounding box center [233, 339] width 54 height 12
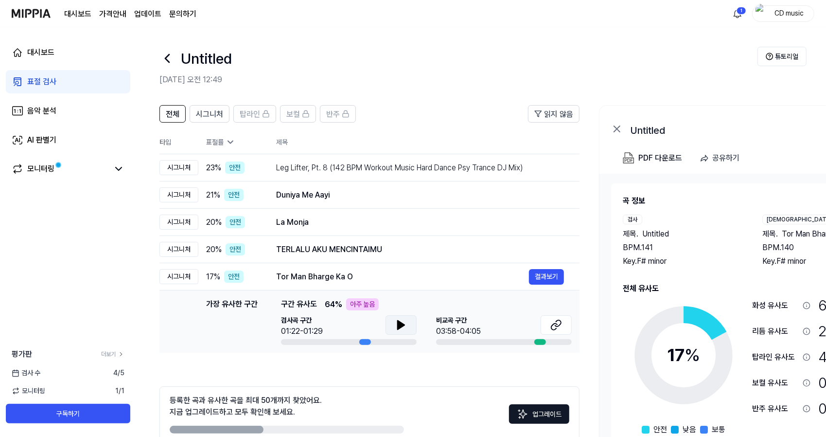
click at [401, 321] on icon at bounding box center [401, 325] width 12 height 12
click at [553, 327] on icon at bounding box center [556, 325] width 12 height 12
click at [404, 325] on icon at bounding box center [401, 325] width 12 height 12
click at [224, 145] on div "표절률" at bounding box center [233, 142] width 54 height 10
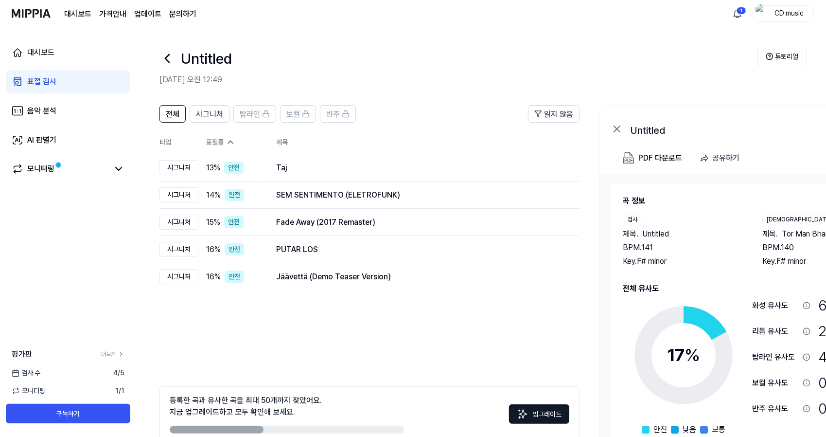
click at [224, 145] on div "표절률" at bounding box center [233, 142] width 54 height 10
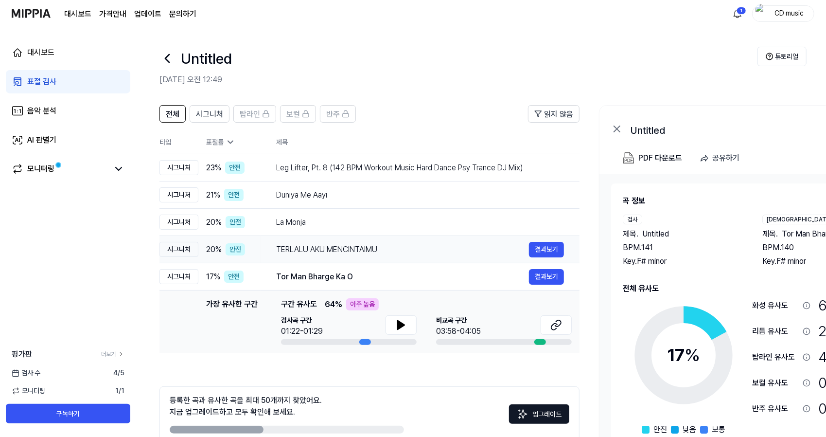
scroll to position [53, 0]
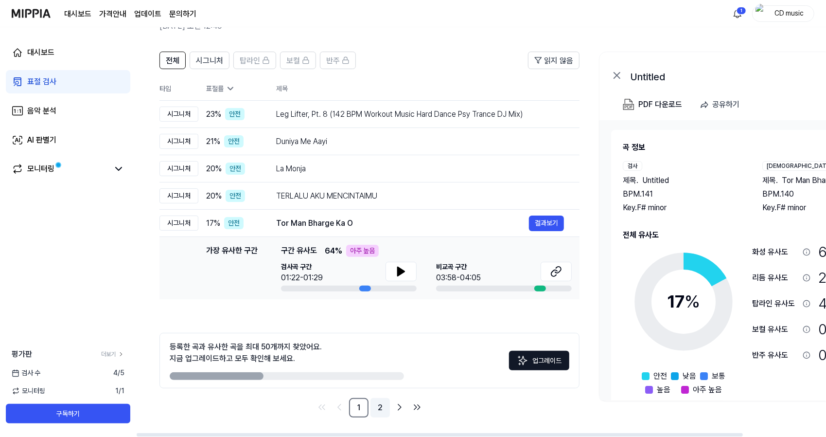
click at [379, 404] on link "2" at bounding box center [379, 407] width 19 height 19
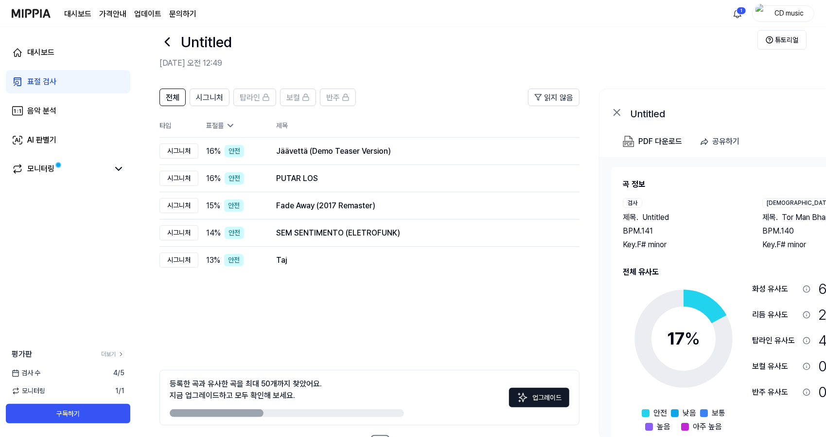
scroll to position [53, 0]
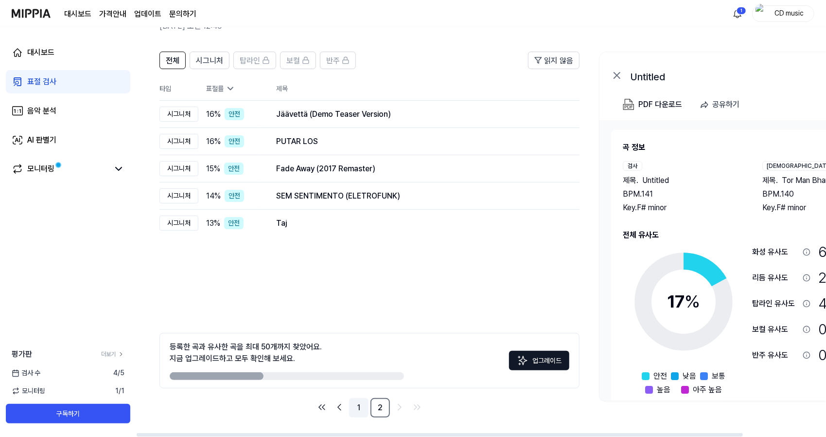
click at [355, 408] on link "1" at bounding box center [358, 407] width 19 height 19
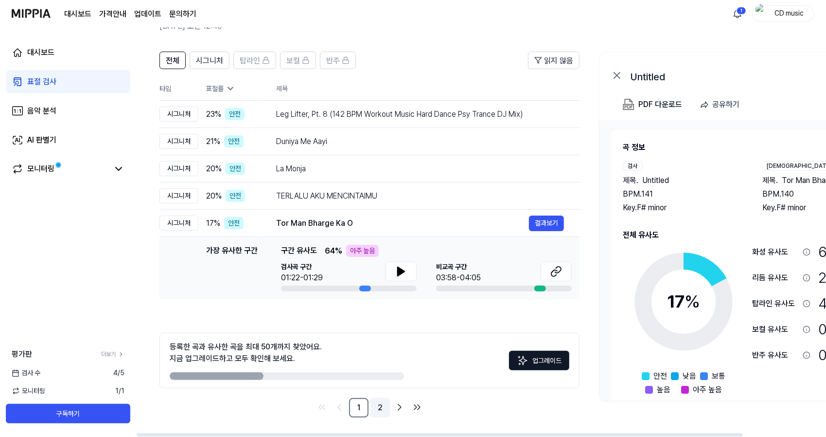
click at [385, 409] on link "2" at bounding box center [379, 407] width 19 height 19
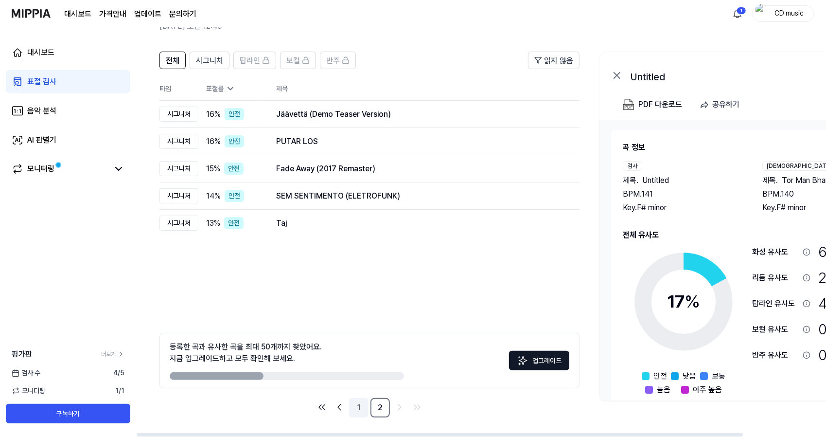
click at [364, 403] on link "1" at bounding box center [358, 407] width 19 height 19
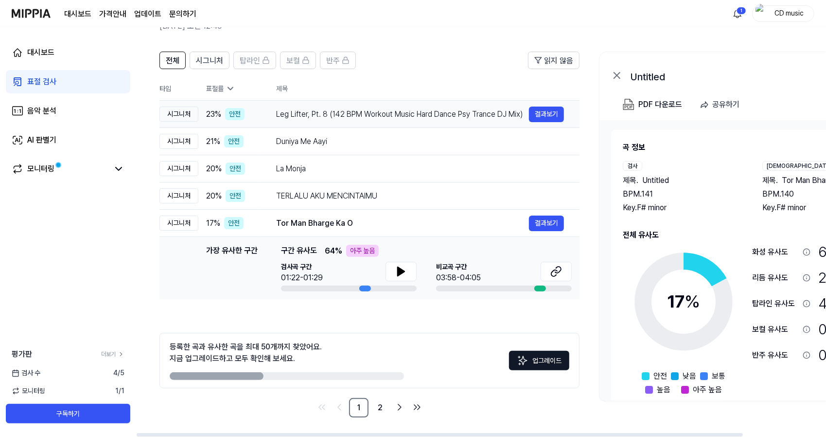
click at [258, 109] on div "23 % 안전" at bounding box center [233, 114] width 54 height 12
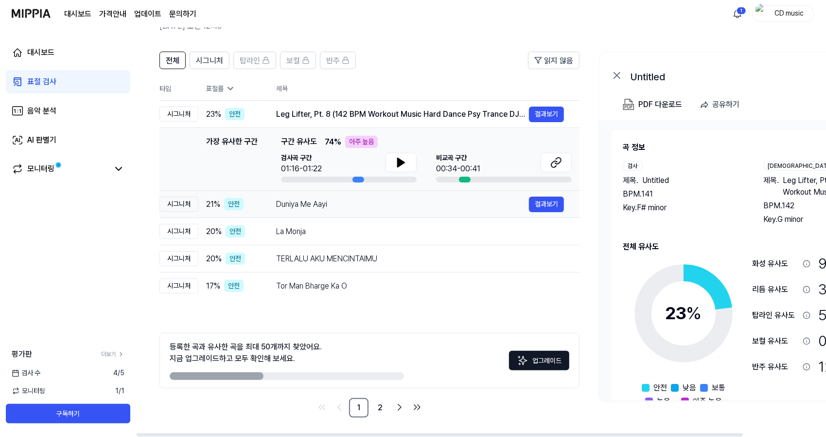
scroll to position [39, 0]
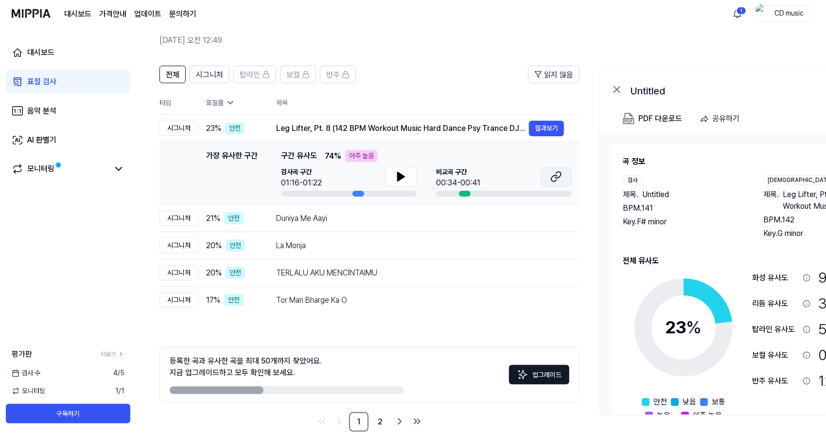
click at [555, 175] on icon at bounding box center [554, 178] width 6 height 6
click at [393, 167] on button at bounding box center [401, 176] width 31 height 19
click at [401, 218] on div "Duniya Me Aayi" at bounding box center [402, 218] width 253 height 12
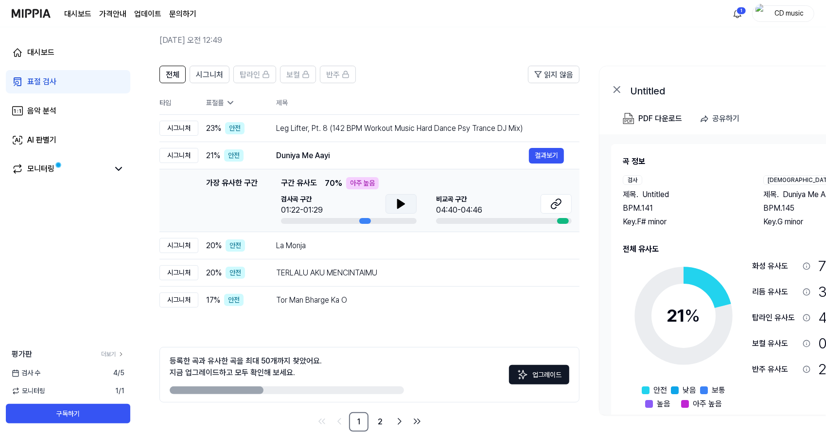
click at [408, 203] on button at bounding box center [401, 203] width 31 height 19
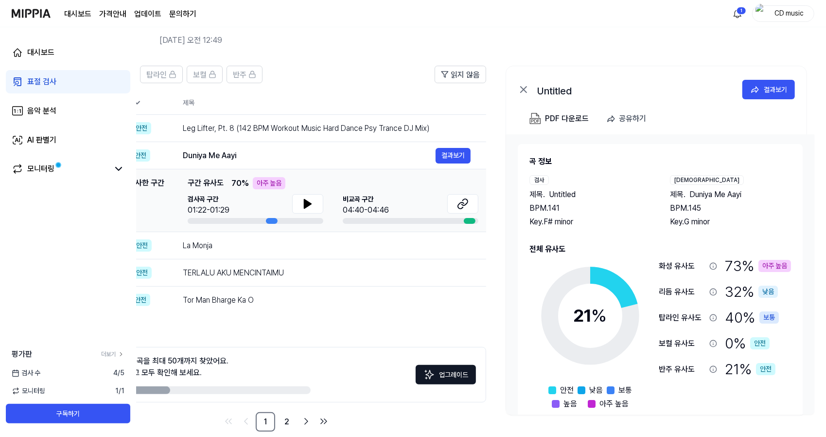
scroll to position [0, 63]
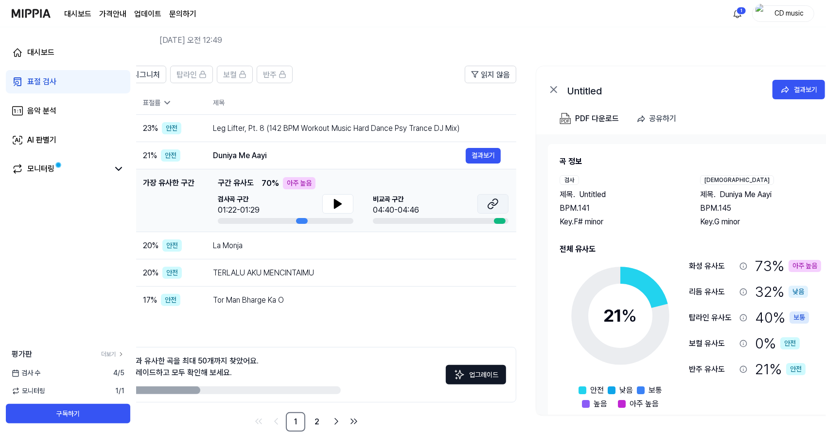
click at [492, 205] on icon at bounding box center [493, 204] width 12 height 12
click at [435, 248] on div "La Monja" at bounding box center [339, 246] width 253 height 12
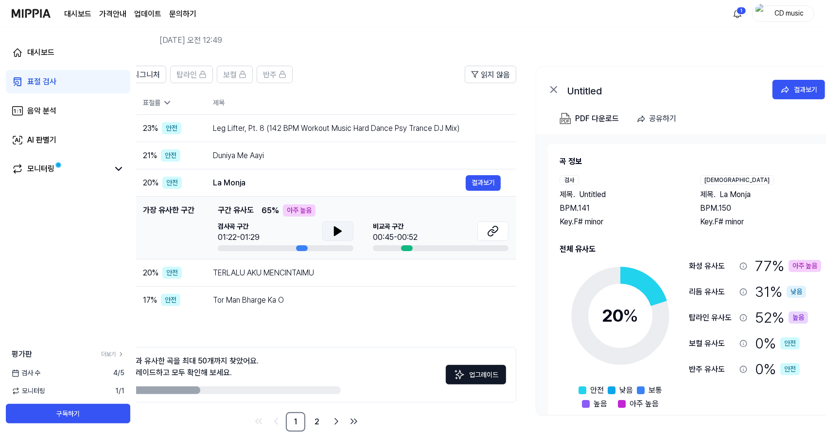
click at [335, 229] on icon at bounding box center [337, 231] width 7 height 9
click at [500, 231] on button at bounding box center [492, 230] width 31 height 19
click at [338, 235] on icon at bounding box center [338, 231] width 12 height 12
click at [492, 229] on icon at bounding box center [491, 232] width 6 height 6
click at [336, 236] on button at bounding box center [337, 230] width 31 height 19
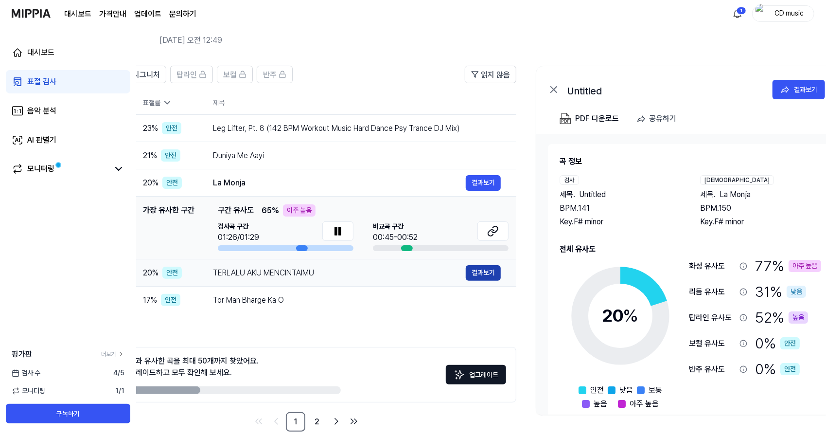
click at [482, 275] on button "결과보기" at bounding box center [483, 273] width 35 height 16
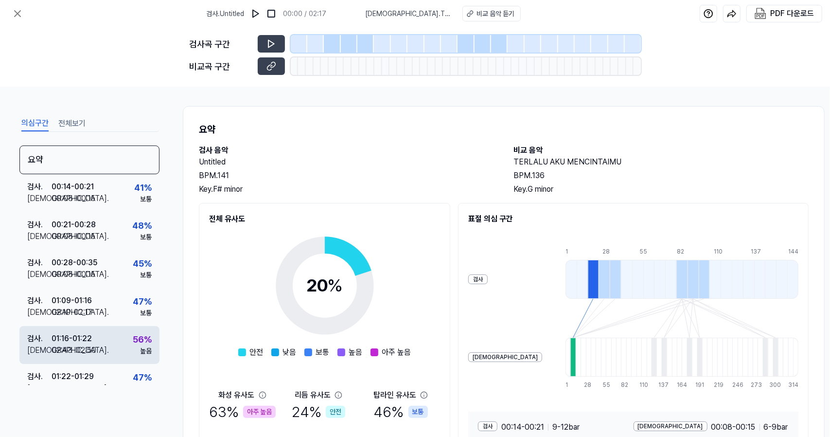
click at [126, 334] on div "검사 . 01:16 - 01:22 비교 . 02:43 - 02:50 56 % 높음" at bounding box center [89, 345] width 140 height 38
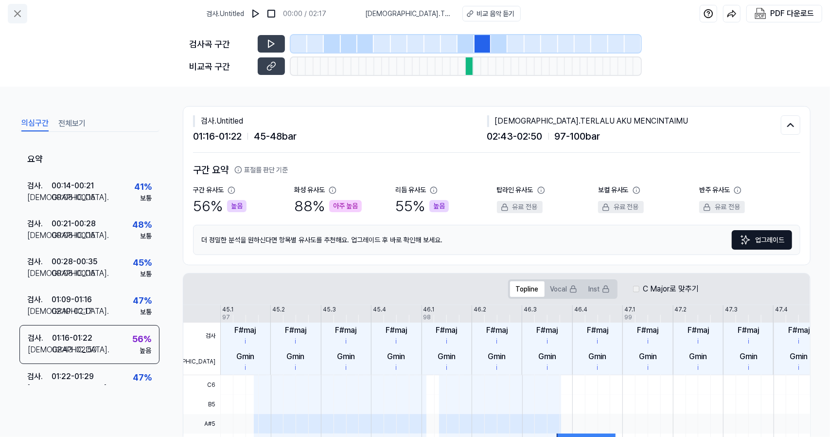
click at [11, 16] on button at bounding box center [17, 13] width 19 height 19
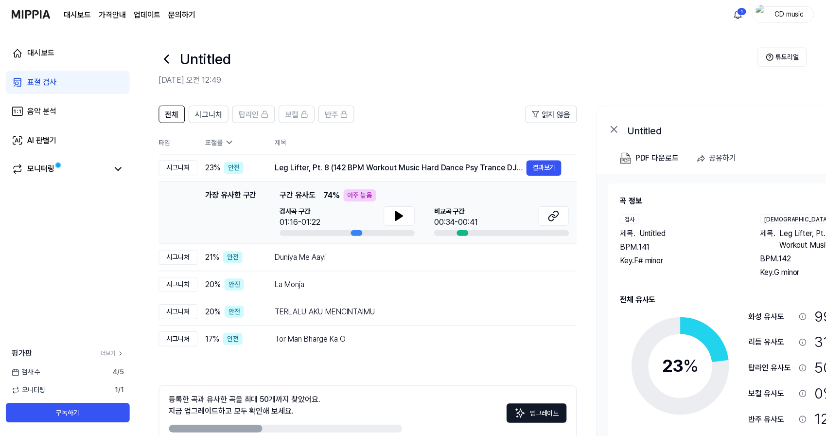
scroll to position [39, 0]
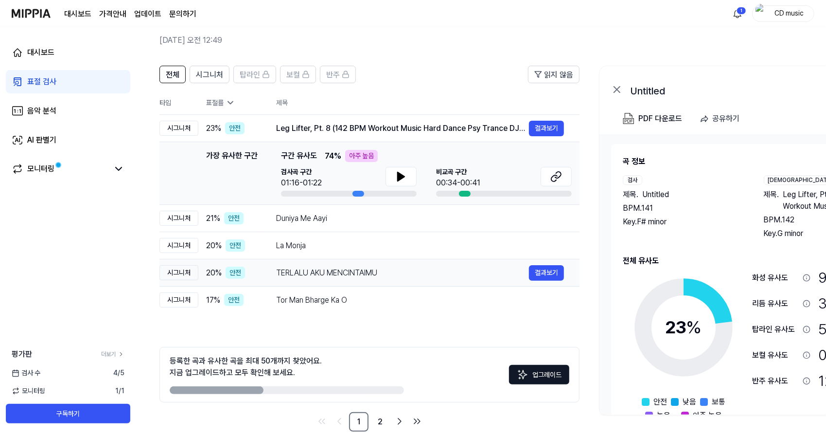
click at [262, 277] on td "TERLALU AKU MENCINTAIMU 결과보기" at bounding box center [420, 272] width 319 height 27
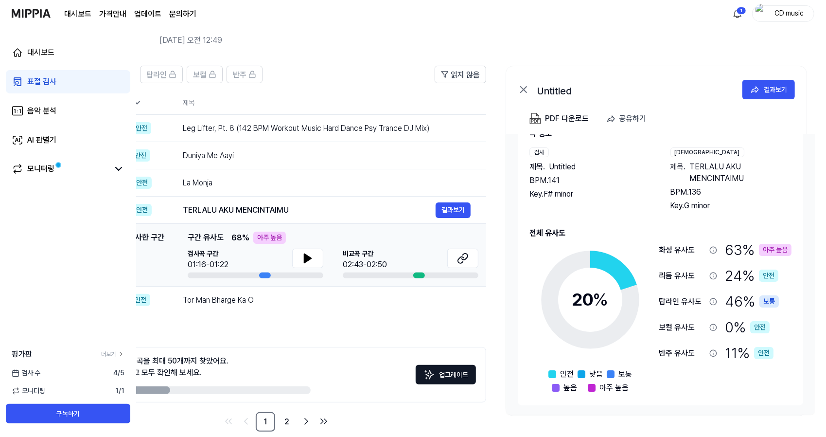
scroll to position [0, 0]
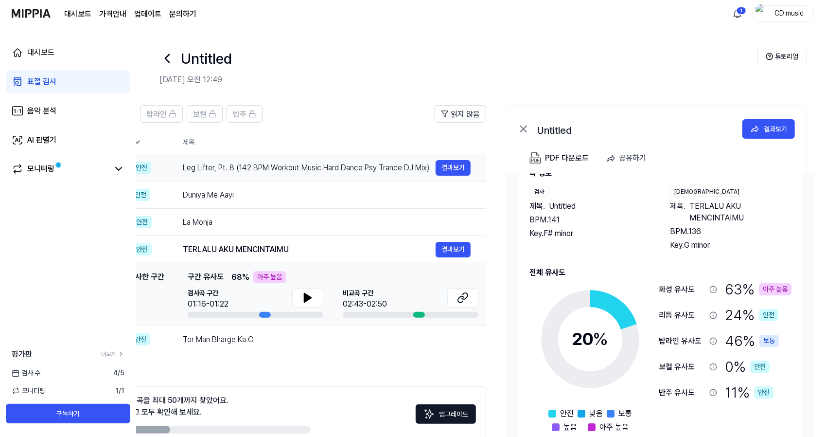
click at [270, 173] on div "Leg Lifter, Pt. 8 (142 BPM Workout Music Hard Dance Psy Trance DJ Mix)" at bounding box center [309, 168] width 253 height 12
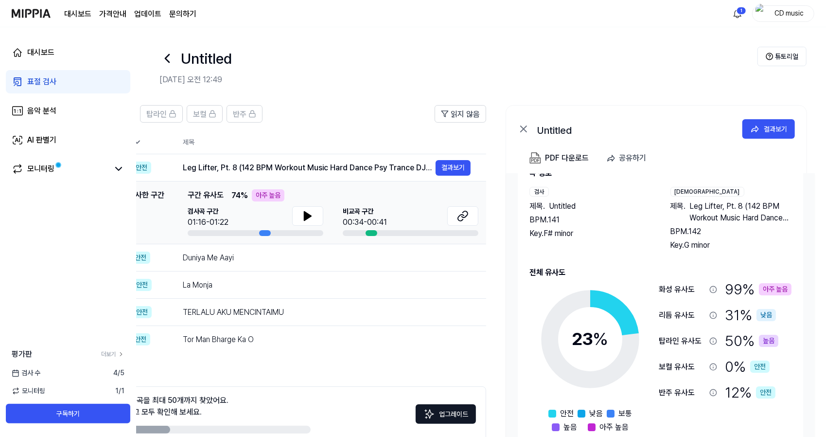
scroll to position [53, 0]
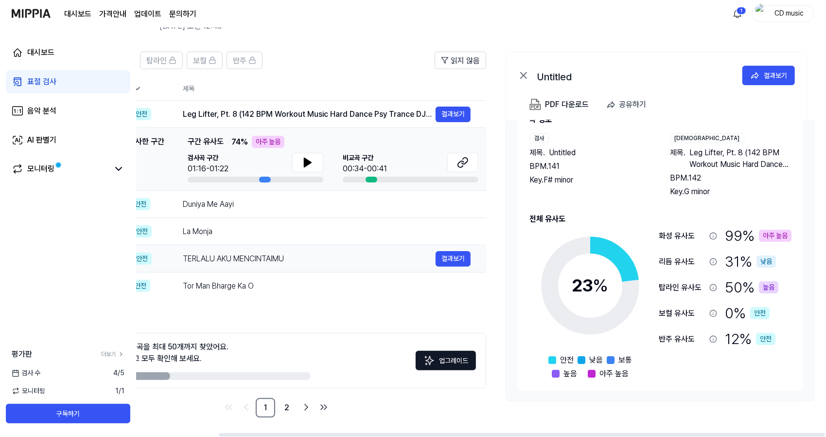
click at [332, 254] on div "TERLALU AKU MENCINTAIMU" at bounding box center [309, 259] width 253 height 12
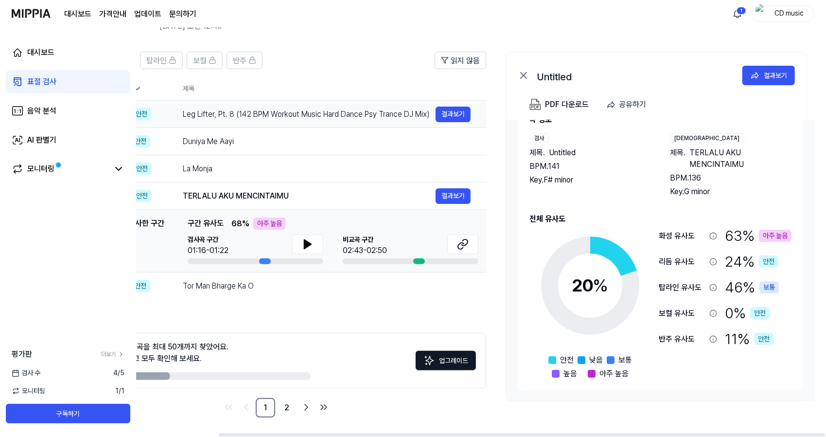
click at [290, 124] on td "Leg Lifter, Pt. 8 (142 BPM Workout Music Hard Dance Psy Trance DJ Mix) 결과보기" at bounding box center [326, 114] width 319 height 27
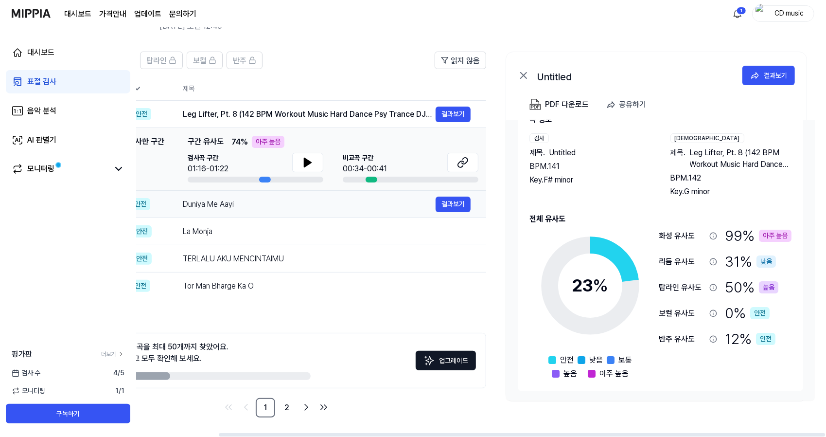
click at [306, 201] on div "Duniya Me Aayi" at bounding box center [309, 204] width 253 height 12
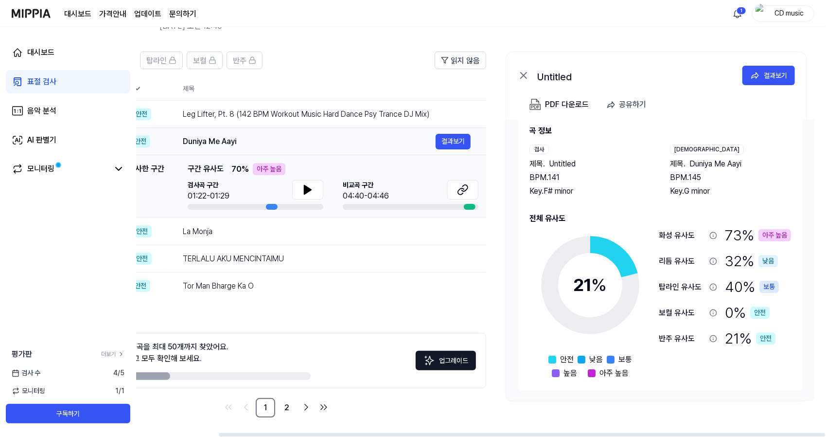
scroll to position [16, 0]
click at [316, 103] on td "Leg Lifter, Pt. 8 (142 BPM Workout Music Hard Dance Psy Trance DJ Mix) 결과보기" at bounding box center [326, 114] width 319 height 27
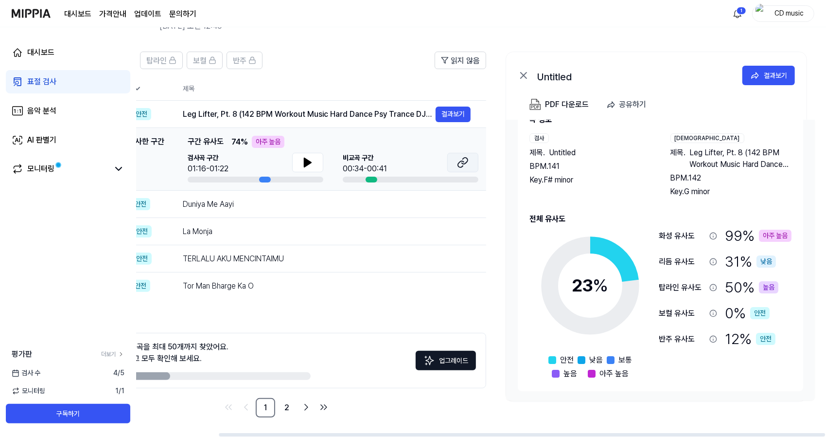
click at [462, 165] on icon at bounding box center [463, 163] width 12 height 12
click at [312, 166] on icon at bounding box center [308, 163] width 12 height 12
click at [344, 267] on td "TERLALU AKU MENCINTAIMU 결과보기" at bounding box center [326, 258] width 319 height 27
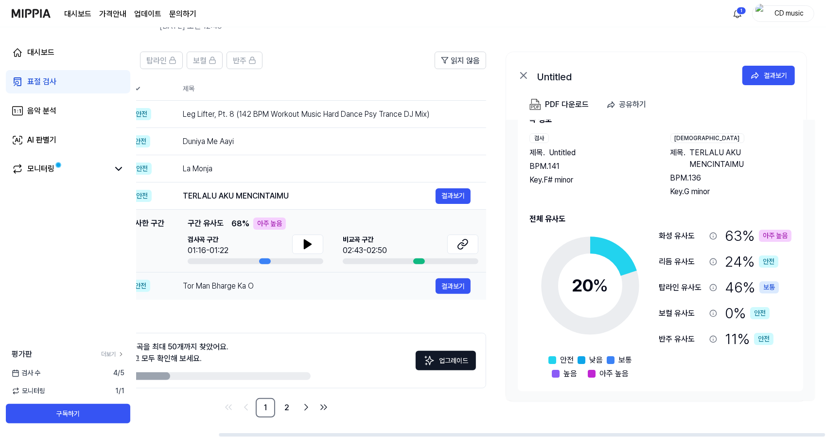
click at [323, 294] on td "Tor Man Bharge Ka O 결과보기" at bounding box center [326, 285] width 319 height 27
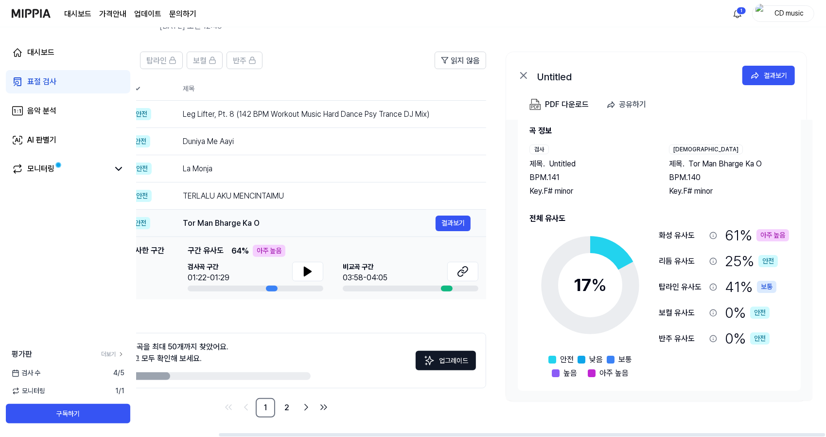
scroll to position [16, 0]
click at [360, 201] on div "TERLALU AKU MENCINTAIMU" at bounding box center [309, 196] width 253 height 12
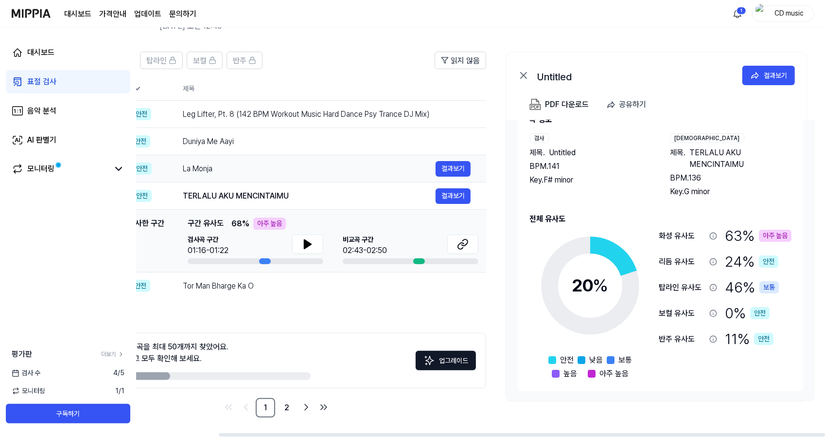
click at [374, 168] on div "La Monja" at bounding box center [309, 169] width 253 height 12
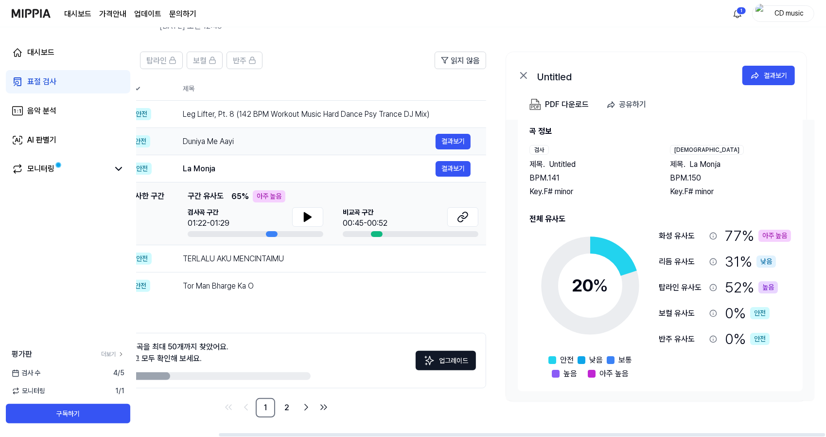
click at [389, 144] on div "Duniya Me Aayi" at bounding box center [309, 142] width 253 height 12
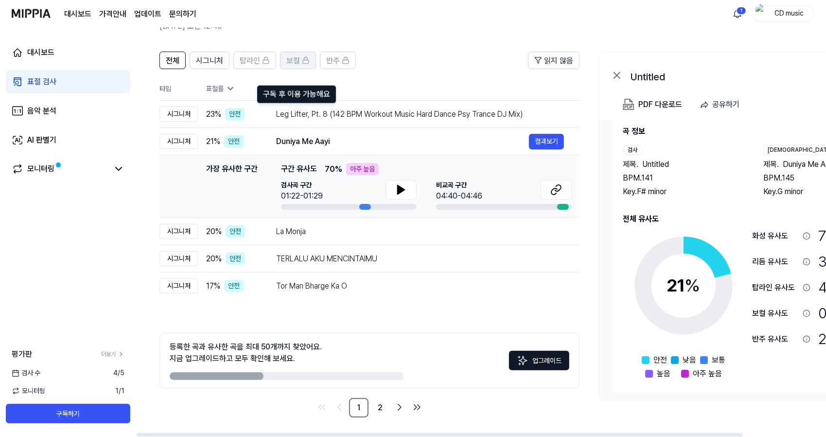
scroll to position [0, 0]
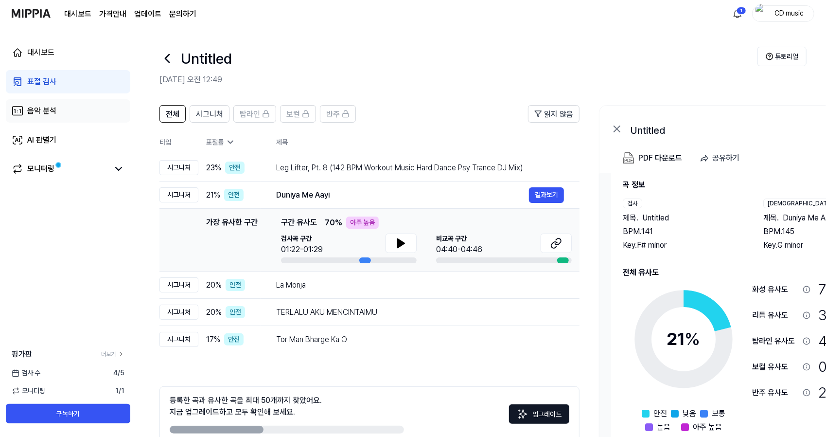
click at [45, 106] on div "음악 분석" at bounding box center [41, 111] width 29 height 12
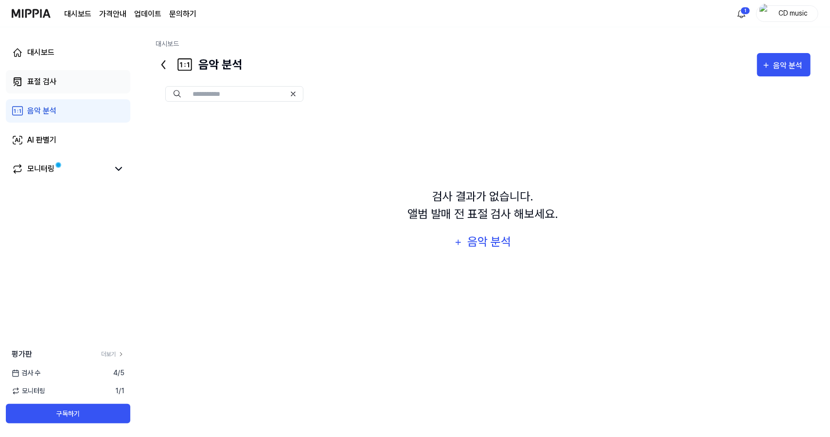
click at [81, 72] on link "표절 검사" at bounding box center [68, 81] width 124 height 23
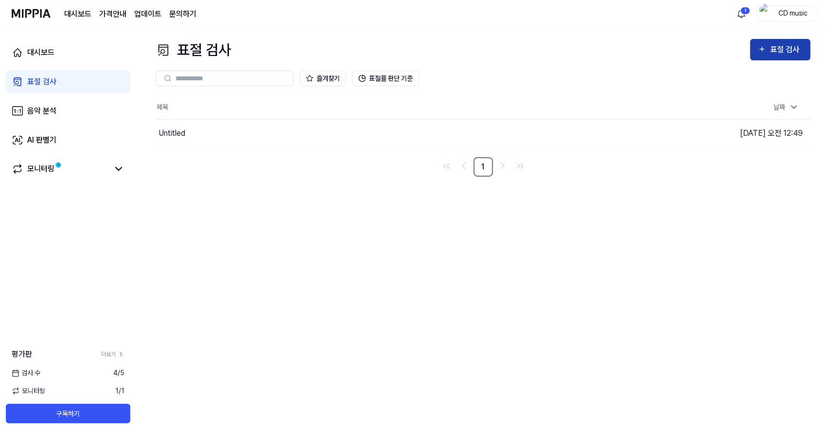
click at [777, 54] on div "표절 검사" at bounding box center [786, 49] width 33 height 13
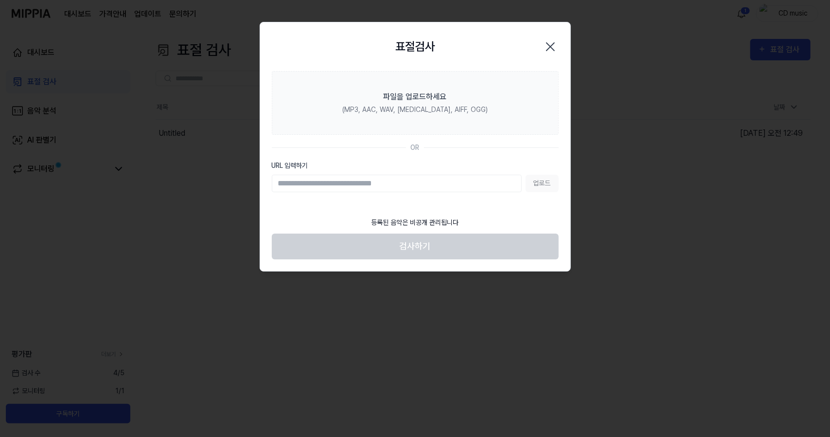
click at [403, 182] on input "URL 입력하기" at bounding box center [397, 184] width 250 height 18
type input "**********"
click at [546, 185] on button "업로드" at bounding box center [542, 184] width 33 height 18
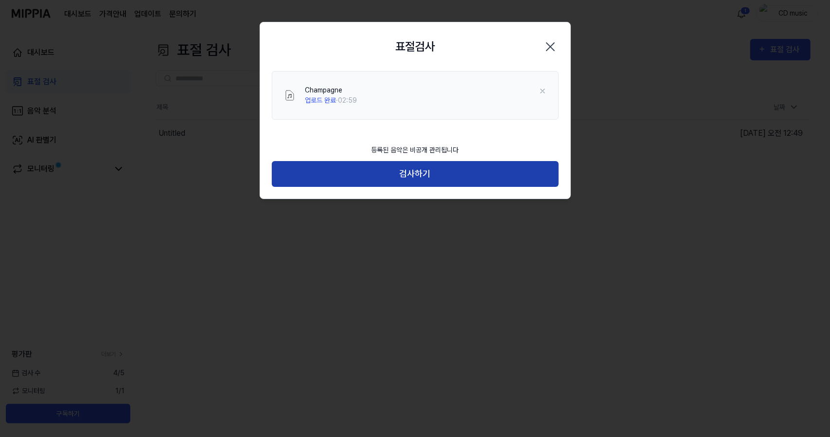
click at [508, 172] on button "검사하기" at bounding box center [415, 174] width 287 height 26
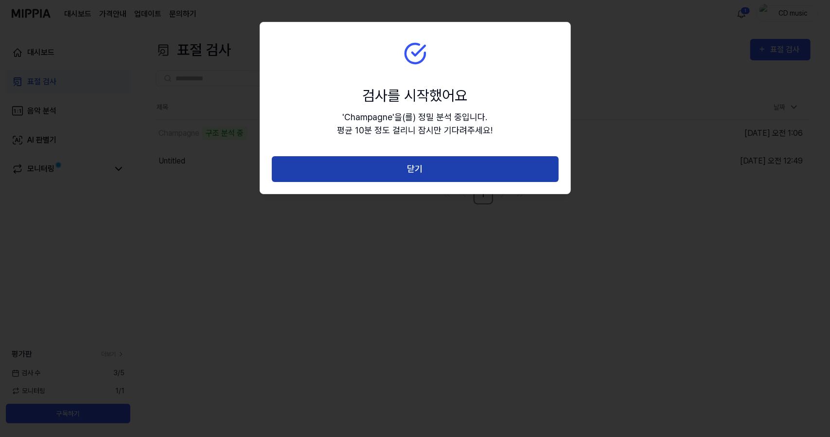
click at [484, 164] on button "닫기" at bounding box center [415, 169] width 287 height 26
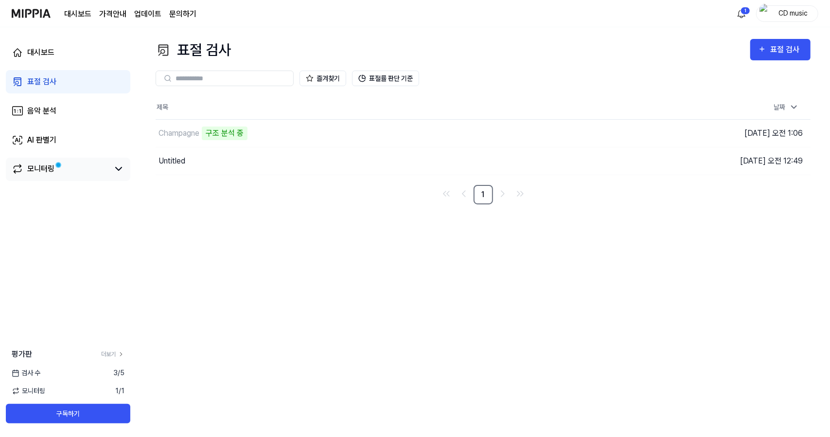
click at [74, 165] on link "모니터링" at bounding box center [60, 169] width 97 height 12
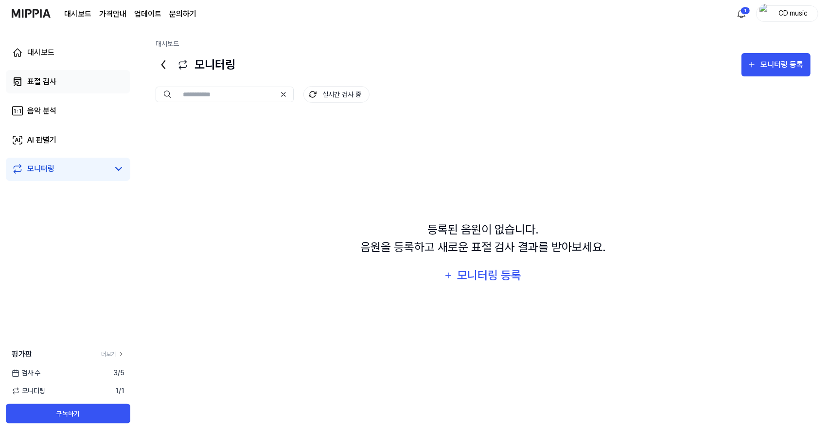
click at [82, 83] on link "표절 검사" at bounding box center [68, 81] width 124 height 23
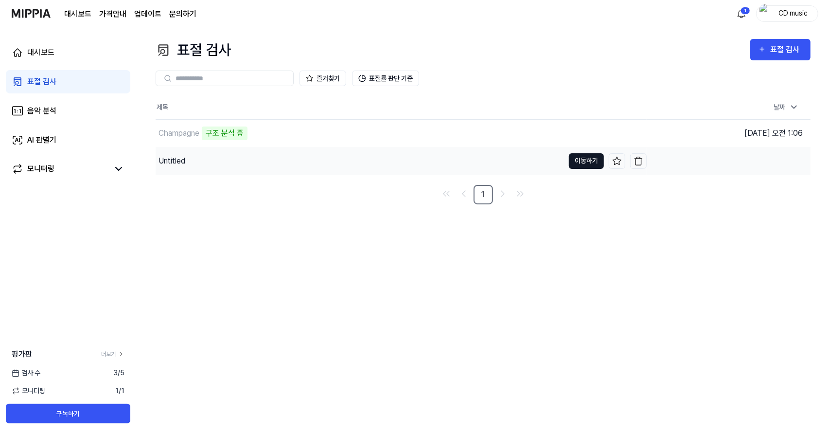
click at [586, 163] on button "이동하기" at bounding box center [586, 161] width 35 height 16
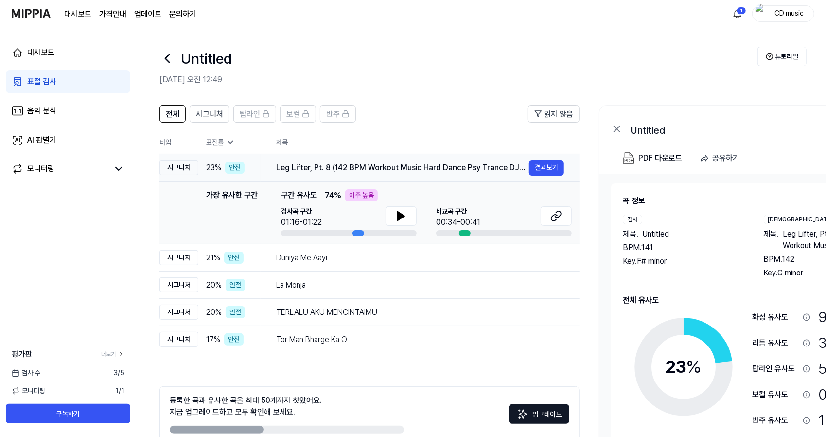
click at [439, 167] on div "Leg Lifter, Pt. 8 (142 BPM Workout Music Hard Dance Psy Trance DJ Mix)" at bounding box center [402, 168] width 253 height 12
click at [344, 250] on div "Duniya Me Aayi 결과보기" at bounding box center [420, 258] width 288 height 16
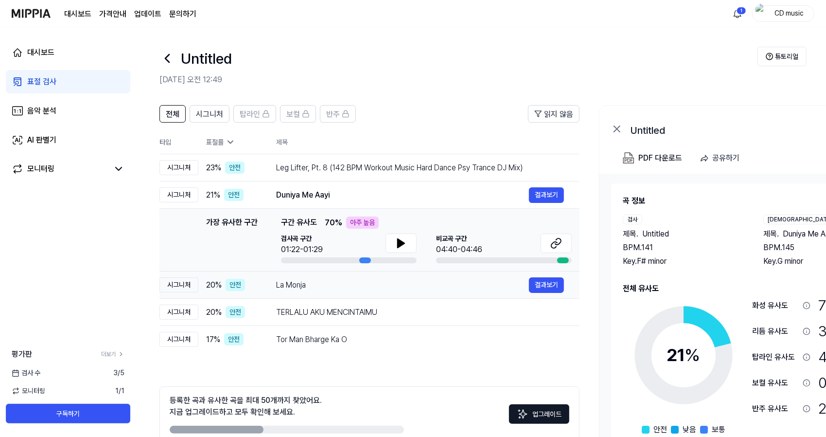
click at [335, 291] on div "La Monja 결과보기" at bounding box center [420, 285] width 288 height 16
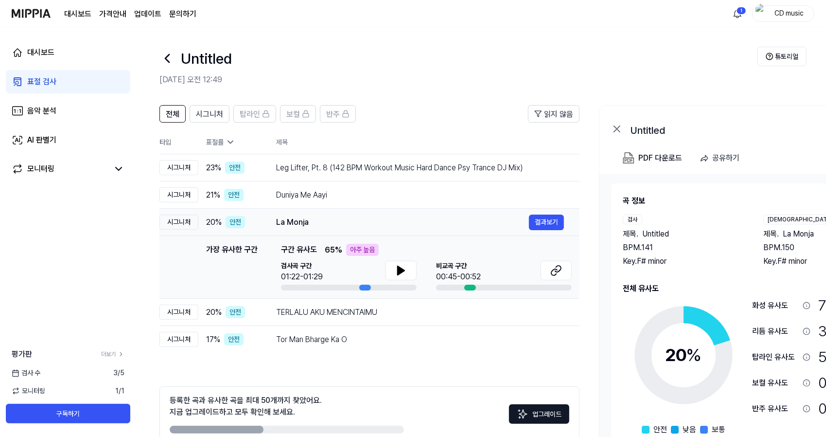
click at [360, 216] on div "La Monja" at bounding box center [402, 222] width 253 height 12
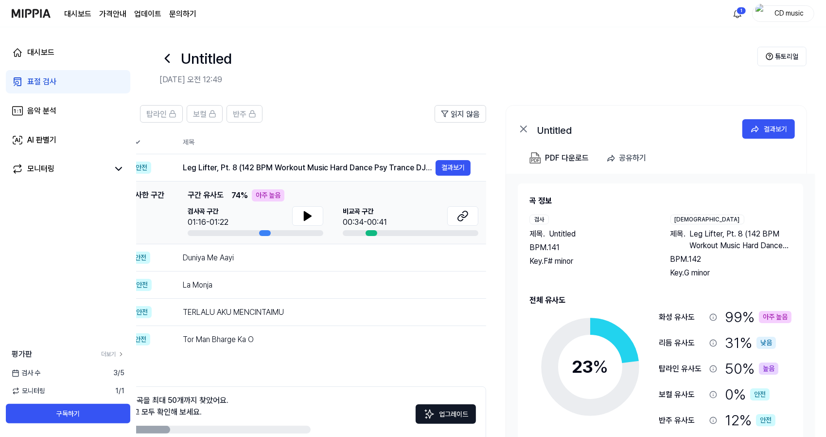
scroll to position [28, 0]
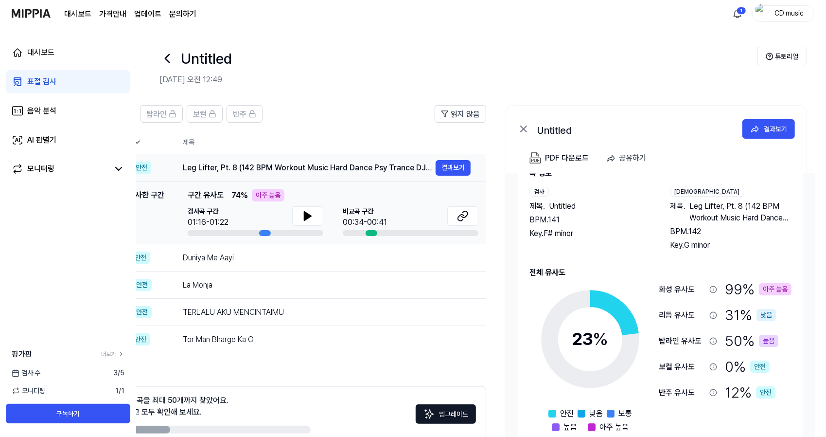
click at [403, 171] on div "Leg Lifter, Pt. 8 (142 BPM Workout Music Hard Dance Psy Trance DJ Mix)" at bounding box center [309, 168] width 253 height 12
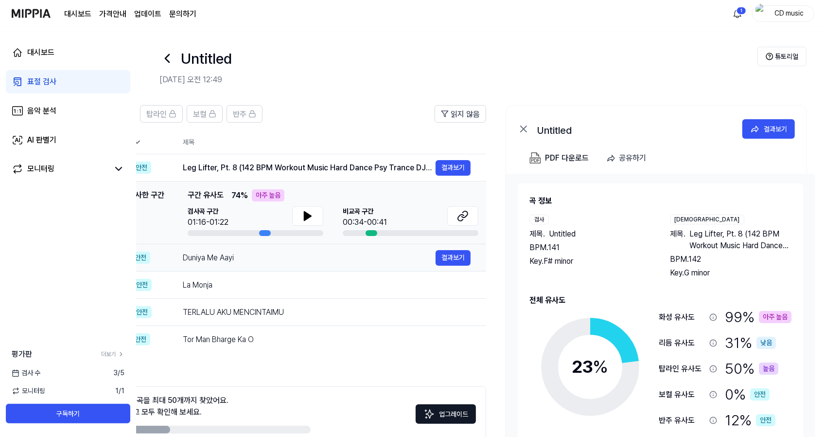
click at [318, 266] on td "Duniya Me Aayi 결과보기" at bounding box center [326, 257] width 319 height 27
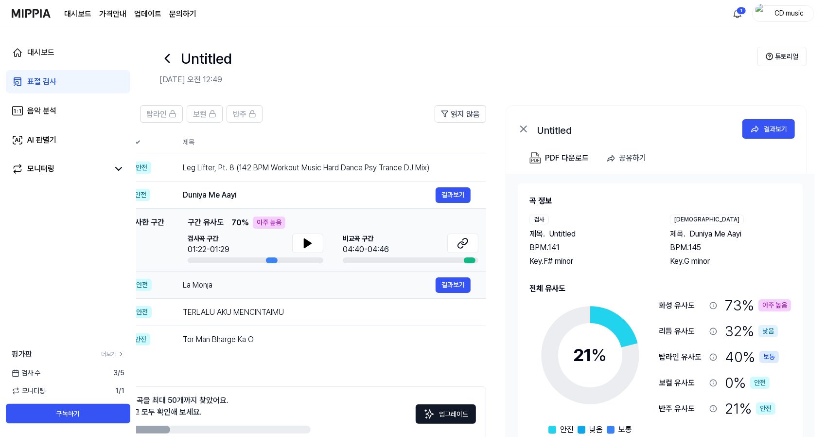
click at [320, 283] on div "La Monja" at bounding box center [309, 285] width 253 height 12
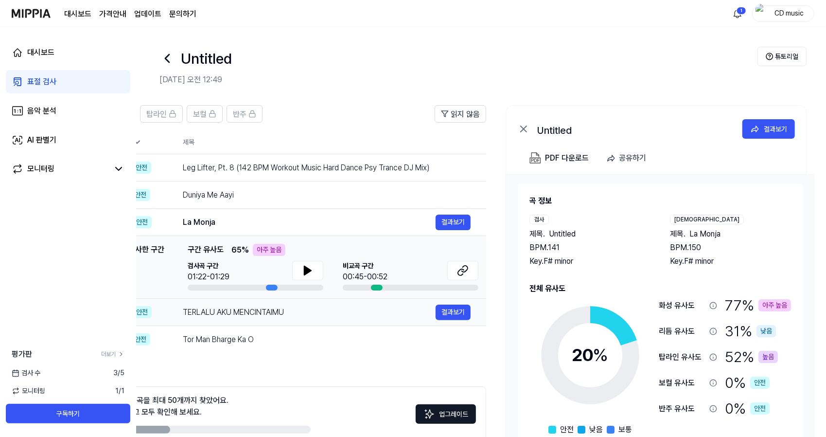
click at [332, 316] on div "TERLALU AKU MENCINTAIMU" at bounding box center [309, 312] width 253 height 12
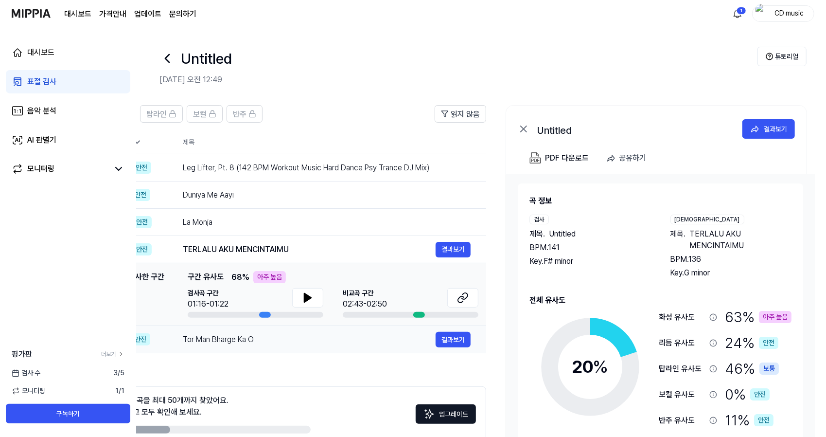
click at [324, 341] on div "Tor Man Bharge Ka O" at bounding box center [309, 340] width 253 height 12
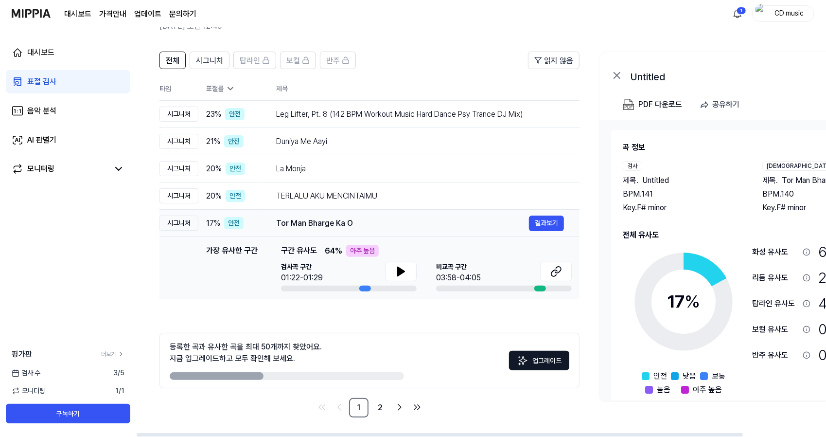
scroll to position [0, 0]
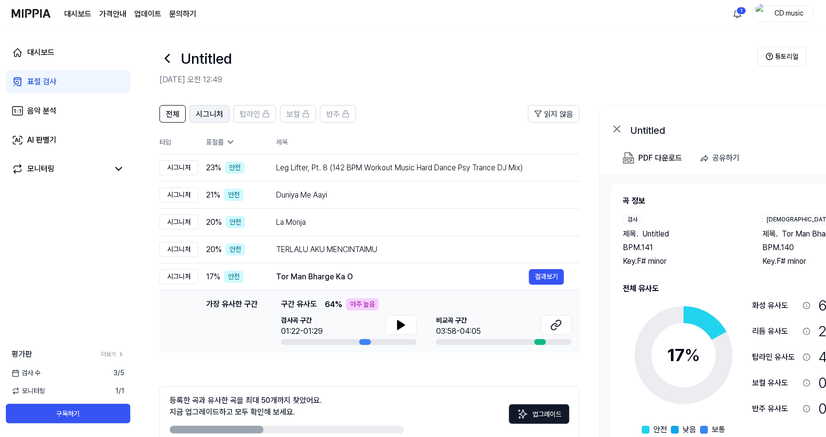
click at [205, 116] on span "시그니처" at bounding box center [209, 114] width 27 height 12
click at [300, 175] on td "Leg Lifter, Pt. 8 (142 BPM Workout Music Hard Dance Psy Trance DJ Mix) 결과보기" at bounding box center [420, 167] width 319 height 27
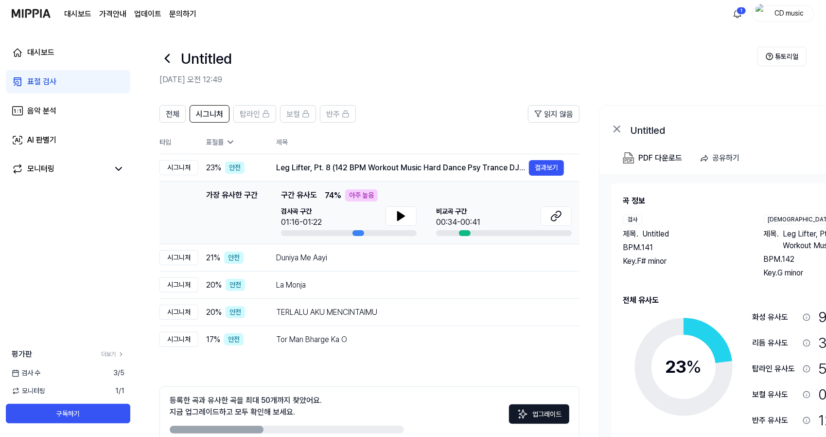
click at [98, 86] on link "표절 검사" at bounding box center [68, 81] width 124 height 23
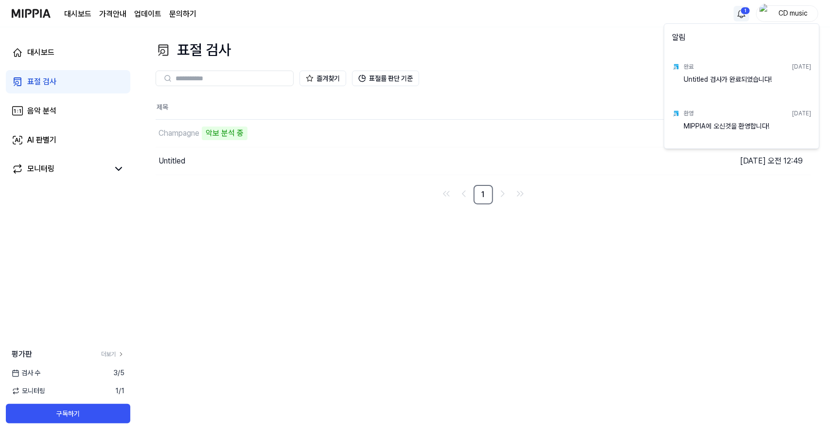
click at [741, 18] on html "대시보드 가격안내 업데이트 문의하기 1 CD music 대시보드 표절 검사 음악 분석 AI 판별기 모니터링 평가판 더보기 검사 [DATE] 모…" at bounding box center [415, 218] width 830 height 437
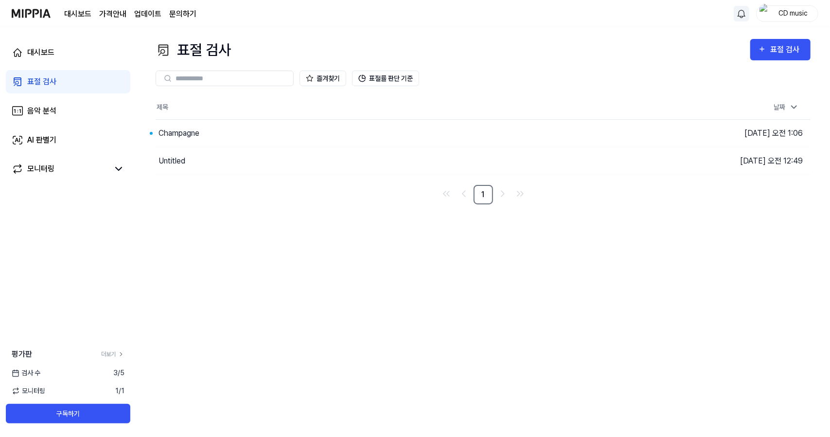
click at [192, 131] on html "대시보드 가격안내 업데이트 문의하기 CD music 대시보드 표절 검사 음악 분석 AI 판별기 모니터링 평가판 더보기 검사 [DATE] 모니터…" at bounding box center [415, 218] width 830 height 437
click at [579, 134] on button "이동하기" at bounding box center [586, 133] width 35 height 16
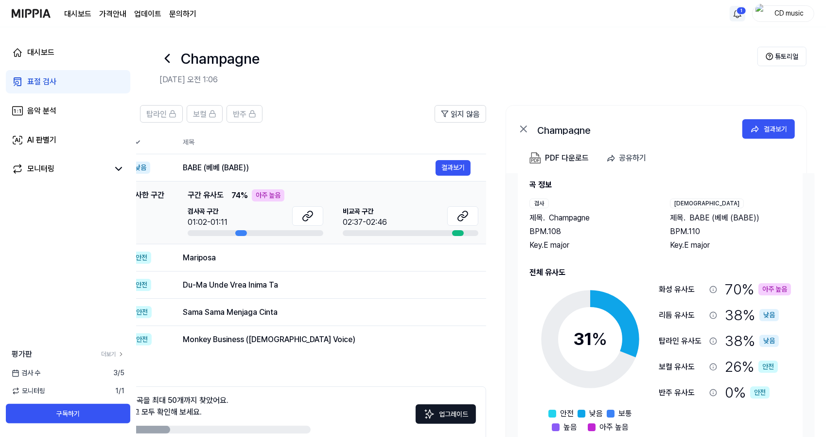
scroll to position [0, 73]
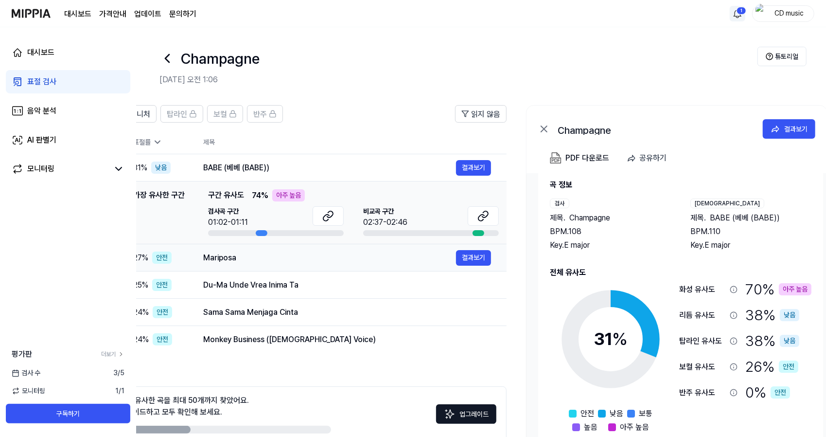
click at [207, 263] on div "Mariposa 결과보기" at bounding box center [347, 258] width 288 height 16
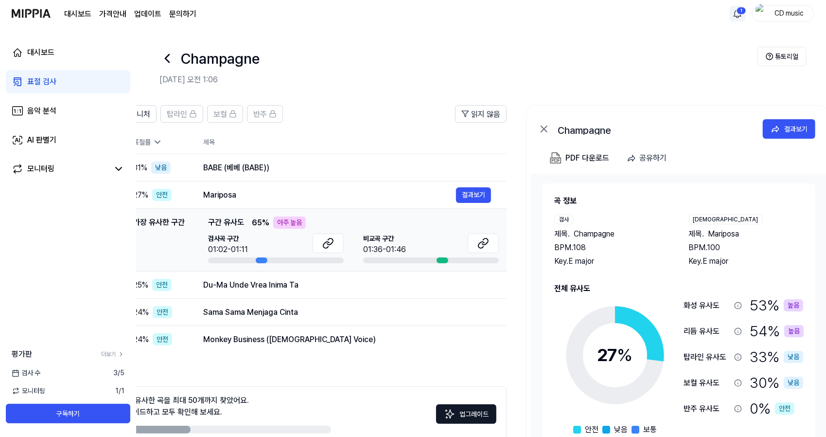
scroll to position [16, 0]
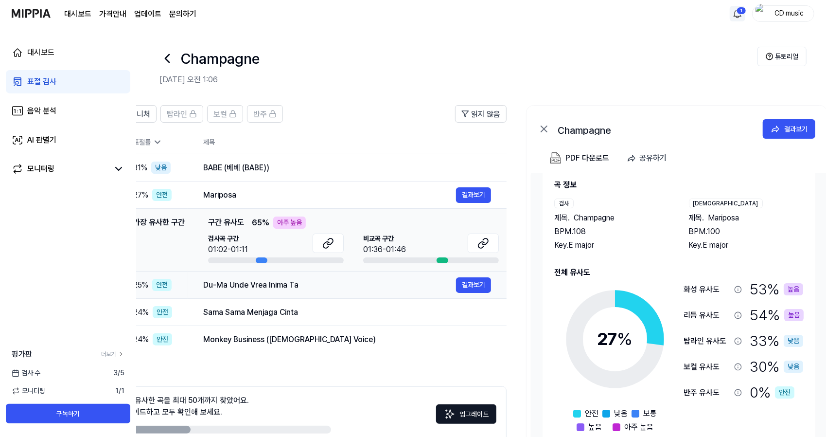
click at [254, 288] on div "Du-Ma Unde Vrea Inima Ta" at bounding box center [329, 285] width 253 height 12
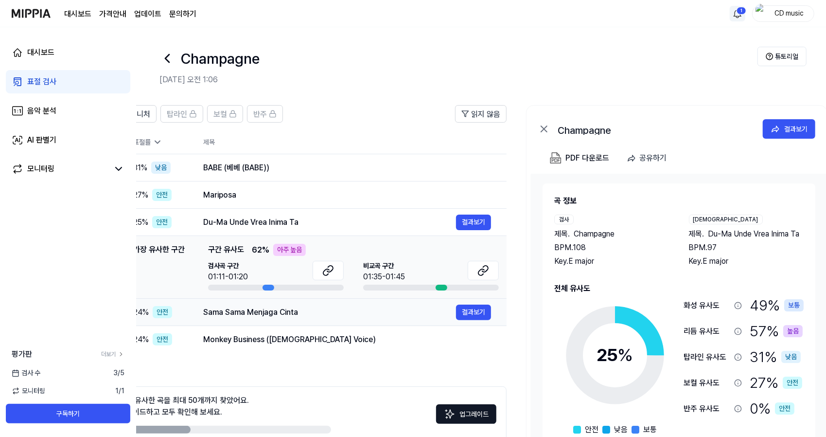
click at [248, 316] on div "Sama Sama Menjaga Cinta" at bounding box center [329, 312] width 253 height 12
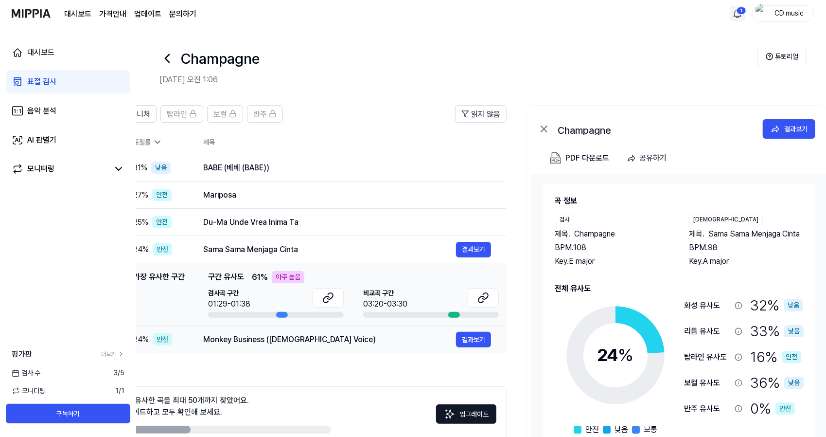
click at [250, 338] on div "Monkey Business ([DEMOGRAPHIC_DATA] Voice)" at bounding box center [329, 340] width 253 height 12
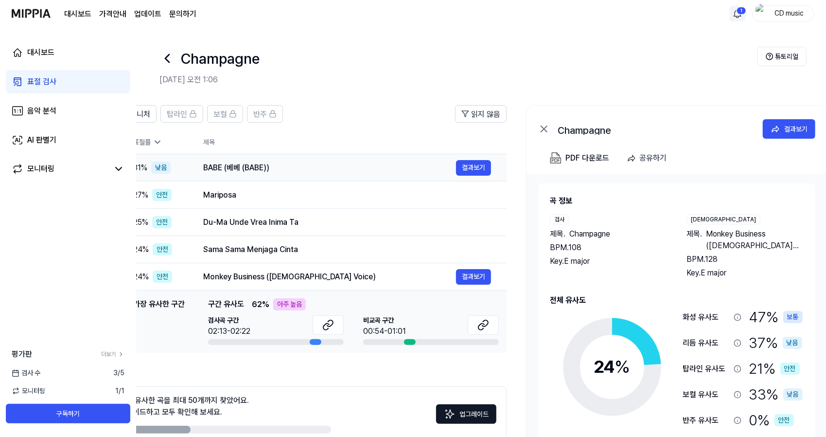
click at [249, 176] on td "BABE (베베 (BABE)) 결과보기" at bounding box center [347, 167] width 319 height 27
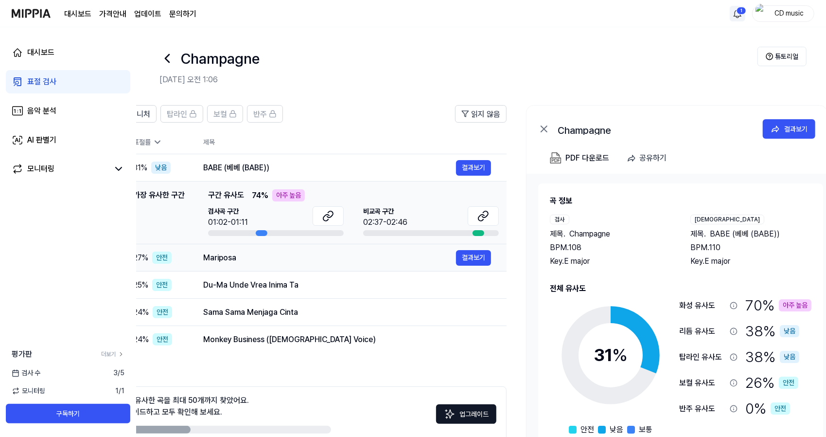
click at [230, 254] on div "Mariposa" at bounding box center [329, 258] width 253 height 12
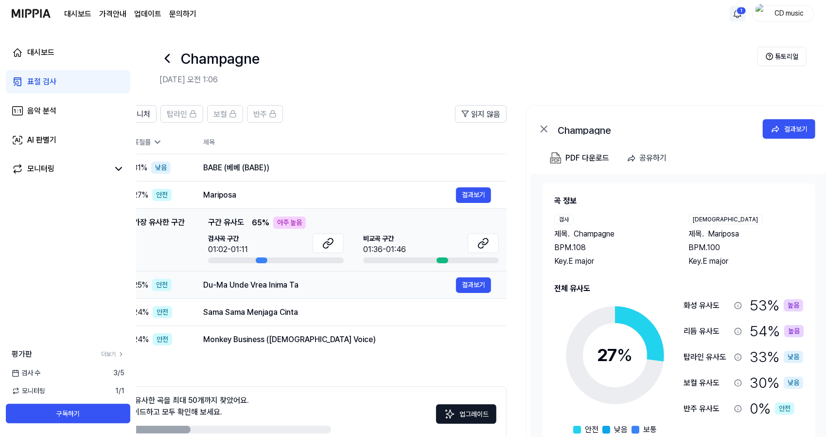
click at [238, 296] on td "Du-Ma Unde Vrea Inima Ta 결과보기" at bounding box center [347, 284] width 319 height 27
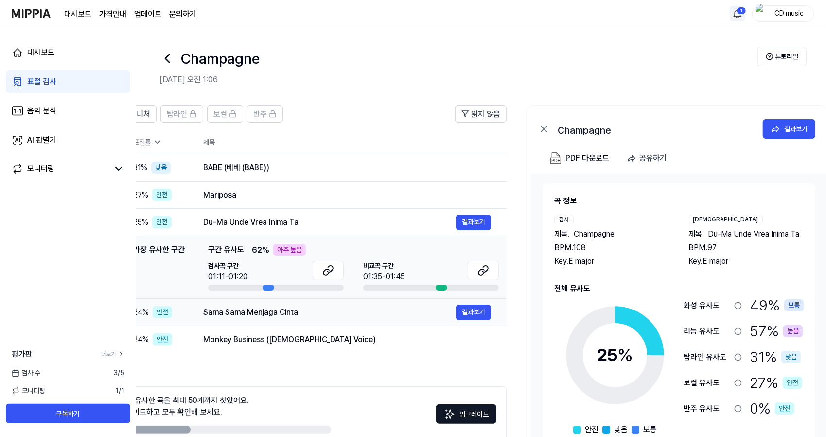
click at [238, 316] on div "Sama Sama Menjaga Cinta" at bounding box center [329, 312] width 253 height 12
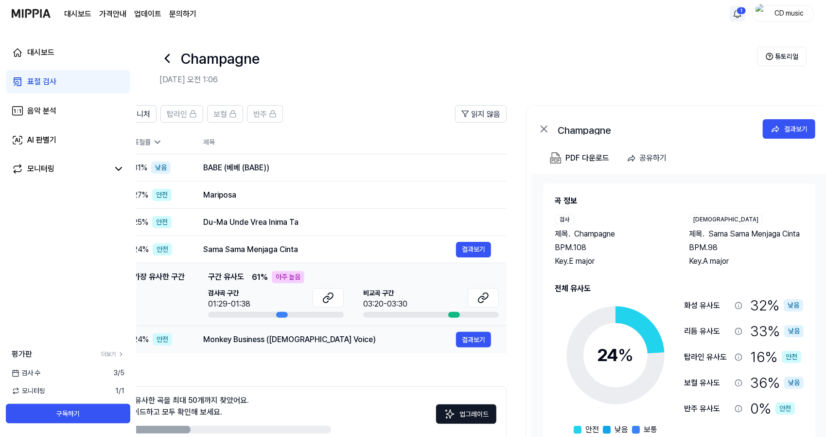
click at [238, 335] on div "Monkey Business ([DEMOGRAPHIC_DATA] Voice)" at bounding box center [329, 340] width 253 height 12
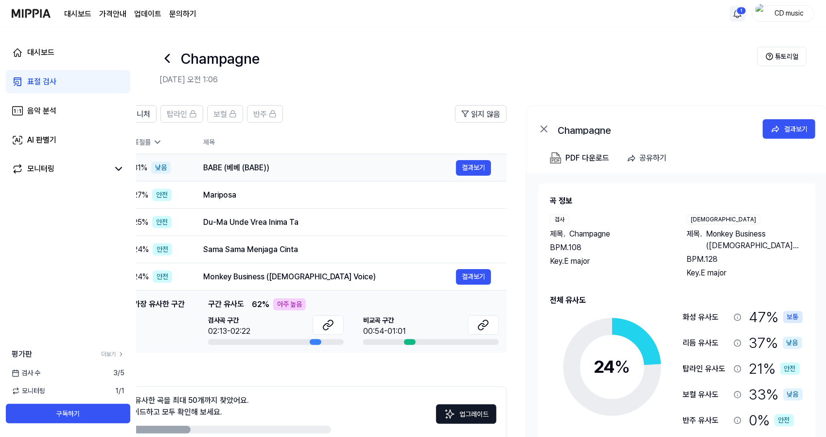
click at [275, 163] on div "BABE (베베 (BABE))" at bounding box center [329, 168] width 253 height 12
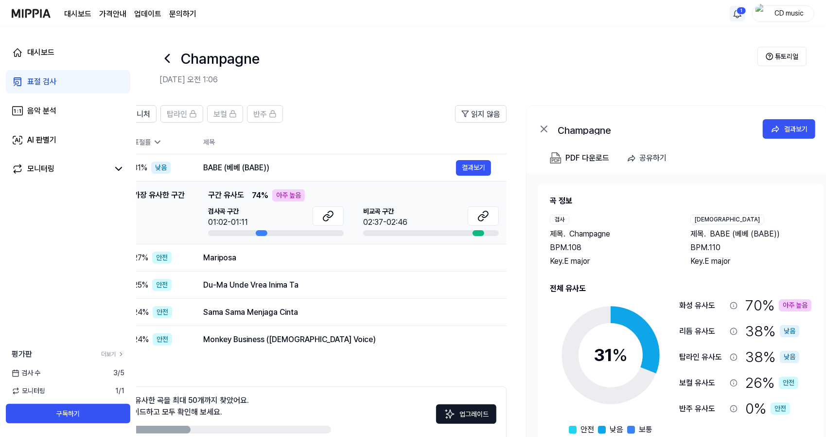
click at [162, 59] on icon at bounding box center [167, 59] width 16 height 16
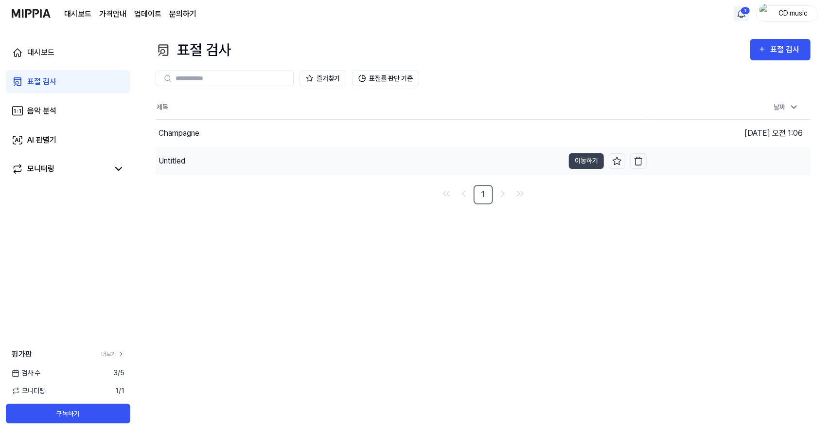
click at [169, 161] on div "Untitled" at bounding box center [171, 161] width 27 height 12
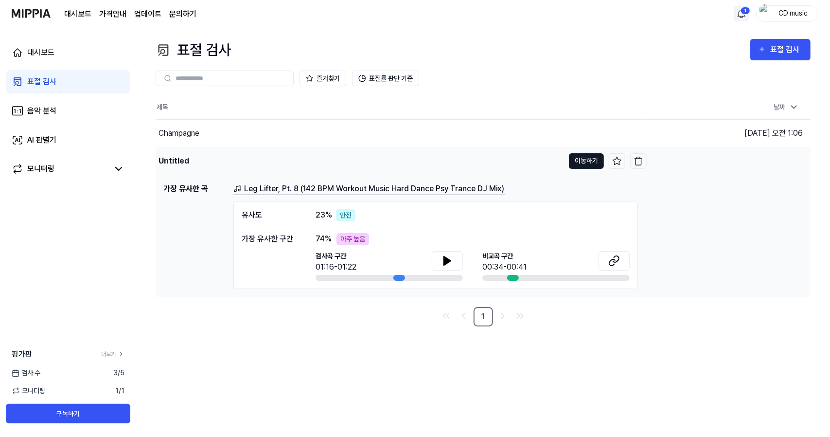
click at [577, 158] on button "이동하기" at bounding box center [586, 161] width 35 height 16
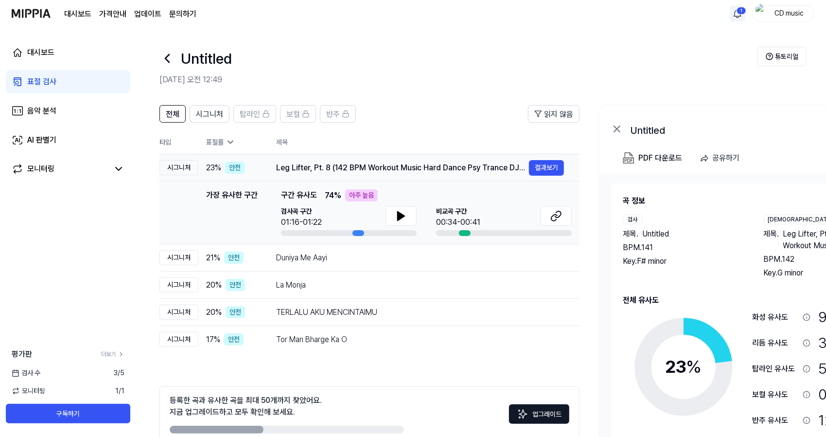
click at [370, 174] on div "Leg Lifter, Pt. 8 (142 BPM Workout Music Hard Dance Psy Trance DJ Mix) 결과보기" at bounding box center [420, 168] width 288 height 16
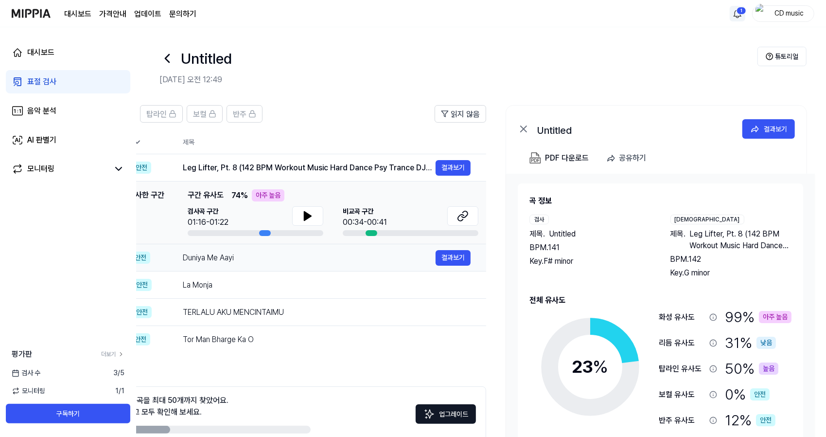
click at [301, 264] on div "Duniya Me Aayi 결과보기" at bounding box center [327, 258] width 288 height 16
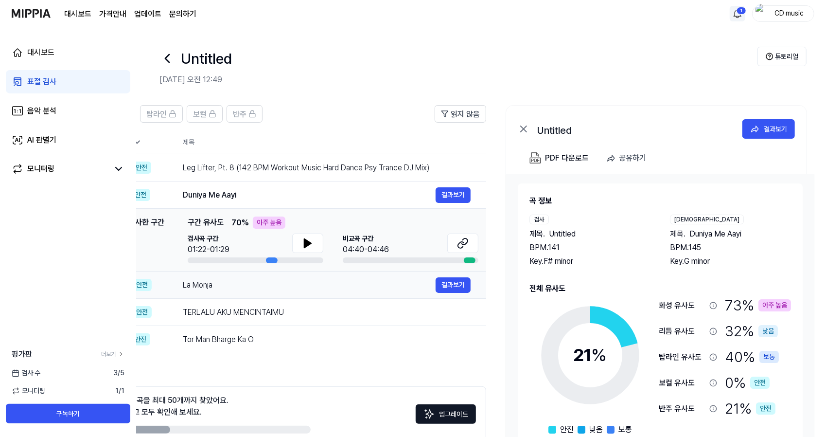
click at [288, 294] on td "La Monja 결과보기" at bounding box center [326, 284] width 319 height 27
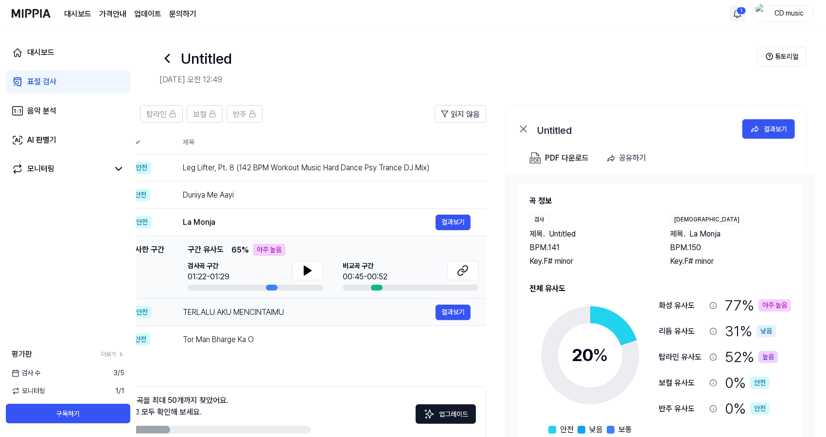
click at [286, 321] on td "TERLALU AKU MENCINTAIMU 결과보기" at bounding box center [326, 312] width 319 height 27
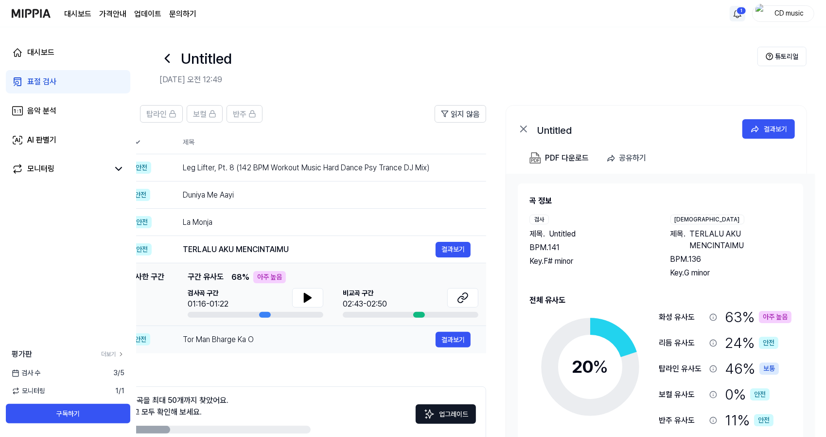
click at [286, 341] on div "Tor Man Bharge Ka O" at bounding box center [309, 340] width 253 height 12
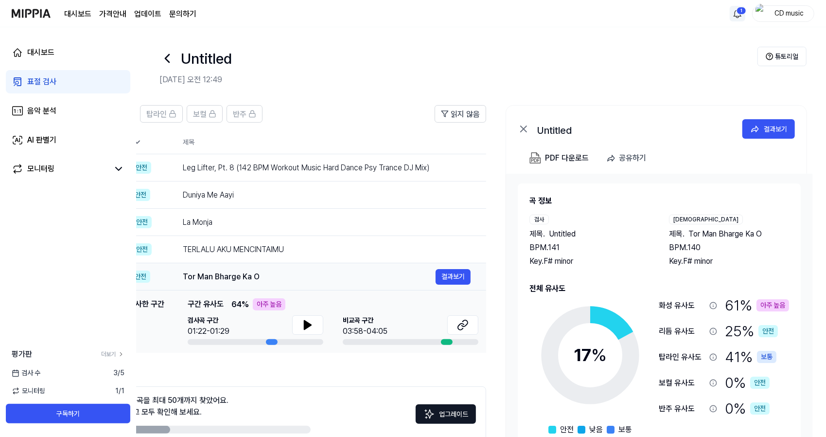
scroll to position [53, 0]
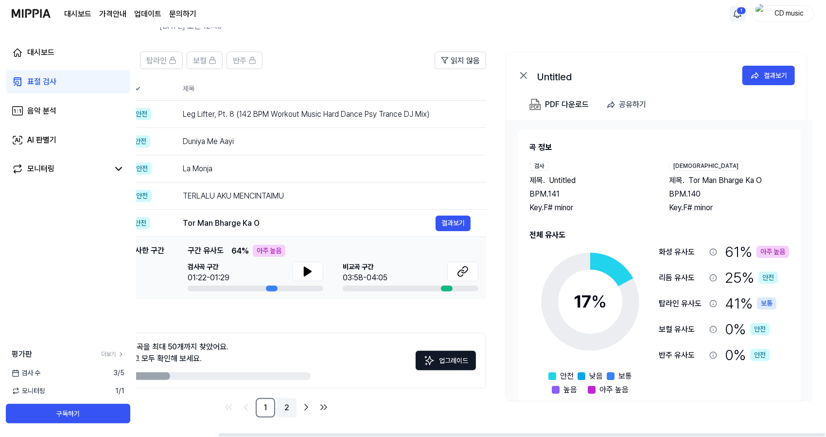
click at [286, 413] on link "2" at bounding box center [286, 407] width 19 height 19
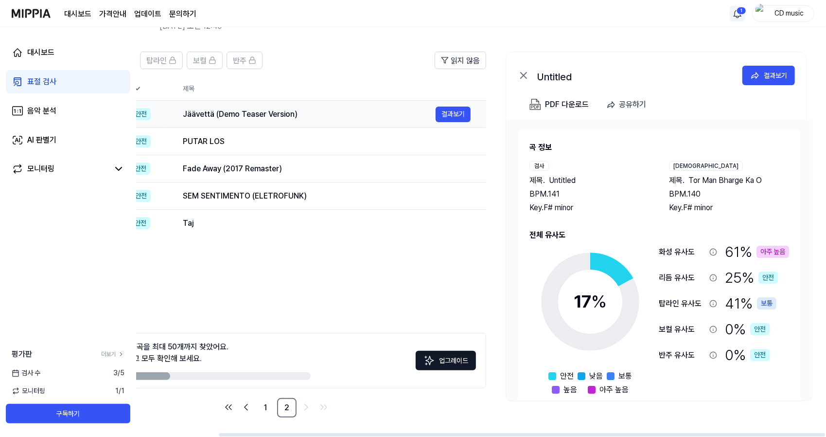
click at [334, 104] on td "Jäävettä (Demo Teaser Version) 결과보기" at bounding box center [326, 114] width 319 height 27
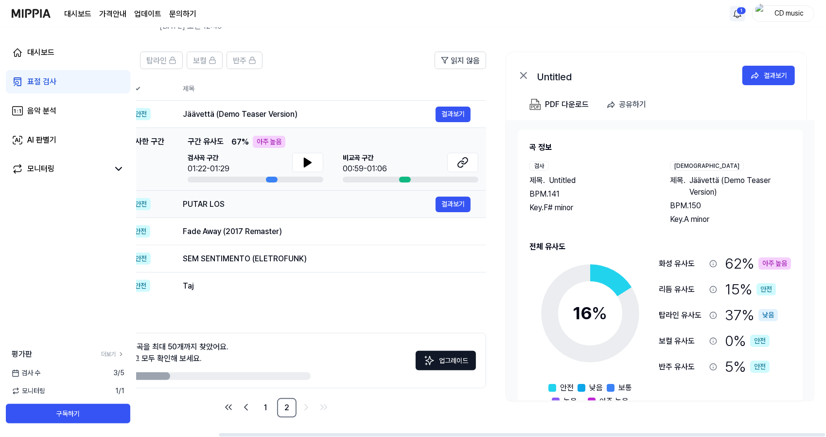
click at [307, 211] on div "PUTAR LOS 결과보기" at bounding box center [327, 204] width 288 height 16
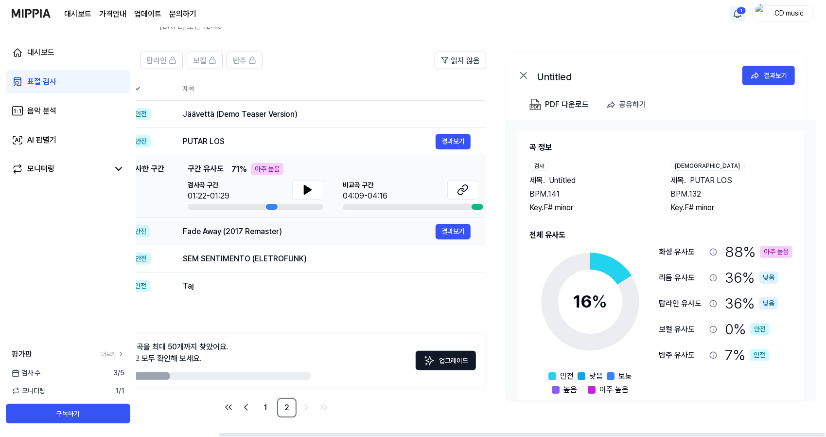
click at [307, 235] on div "Fade Away (2017 Remaster)" at bounding box center [309, 232] width 253 height 12
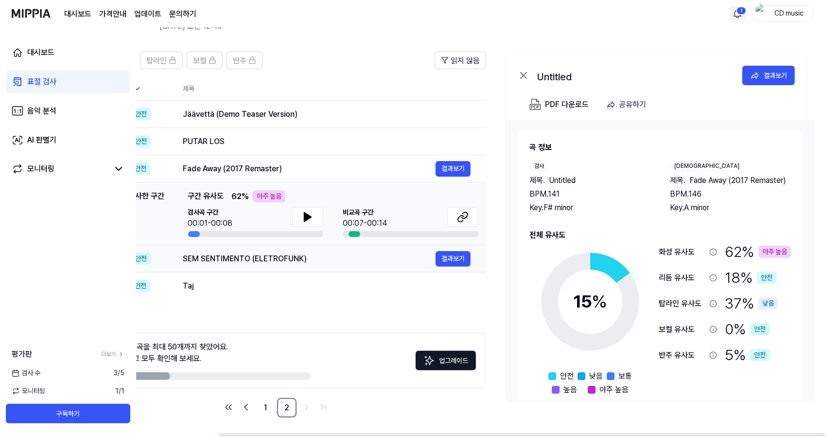
click at [307, 254] on div "SEM SENTIMENTO (ELETROFUNK)" at bounding box center [309, 259] width 253 height 12
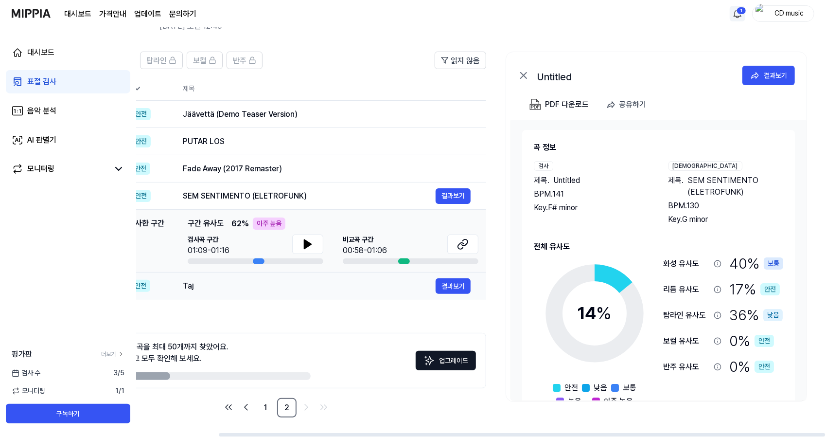
click at [303, 280] on div "Taj" at bounding box center [309, 286] width 253 height 12
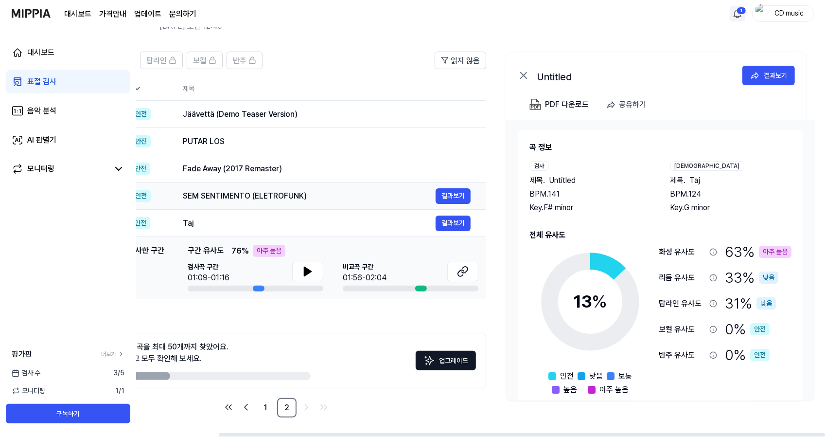
click at [296, 208] on td "SEM SENTIMENTO (ELETROFUNK) 결과보기" at bounding box center [326, 195] width 319 height 27
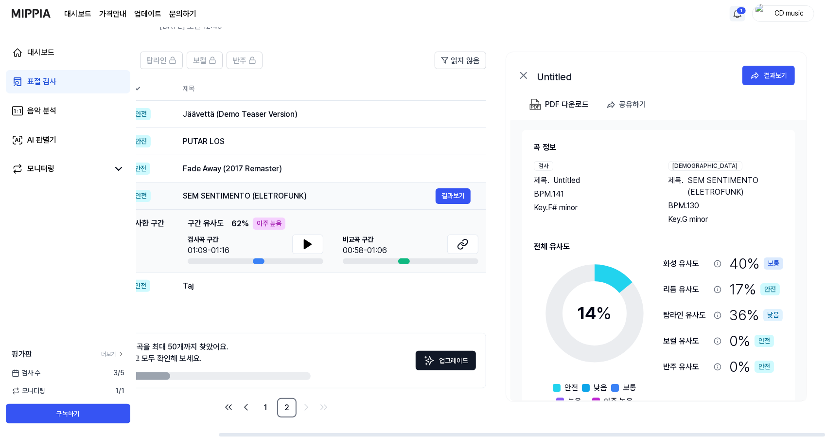
click at [296, 208] on td "SEM SENTIMENTO (ELETROFUNK) 결과보기" at bounding box center [326, 195] width 319 height 27
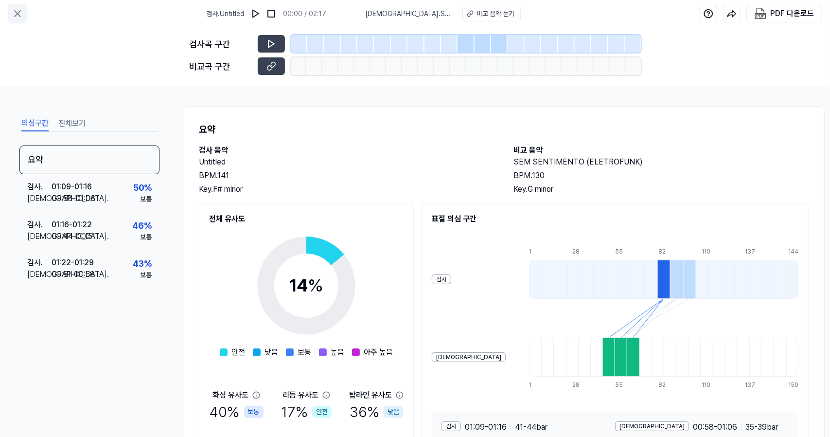
click at [19, 11] on icon at bounding box center [18, 14] width 12 height 12
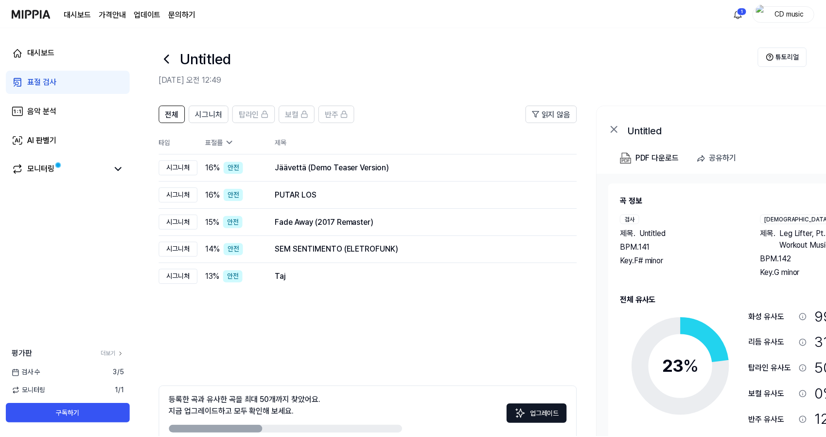
scroll to position [53, 0]
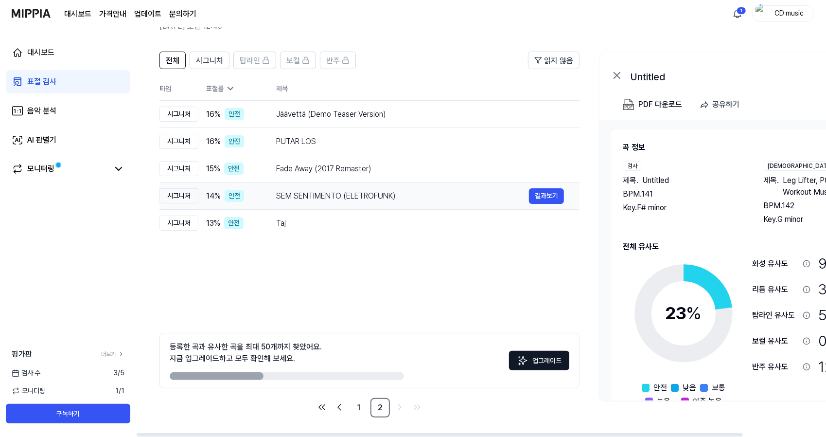
click at [303, 193] on div "SEM SENTIMENTO (ELETROFUNK)" at bounding box center [402, 196] width 253 height 12
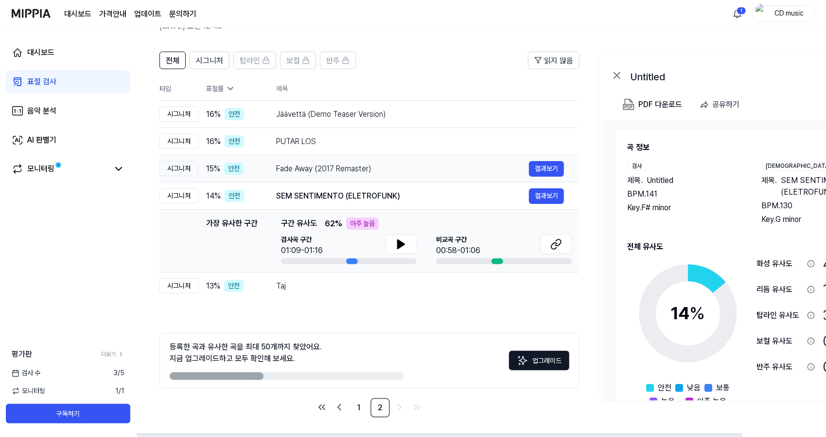
click at [335, 159] on td "Fade Away (2017 Remaster) 결과보기" at bounding box center [420, 168] width 319 height 27
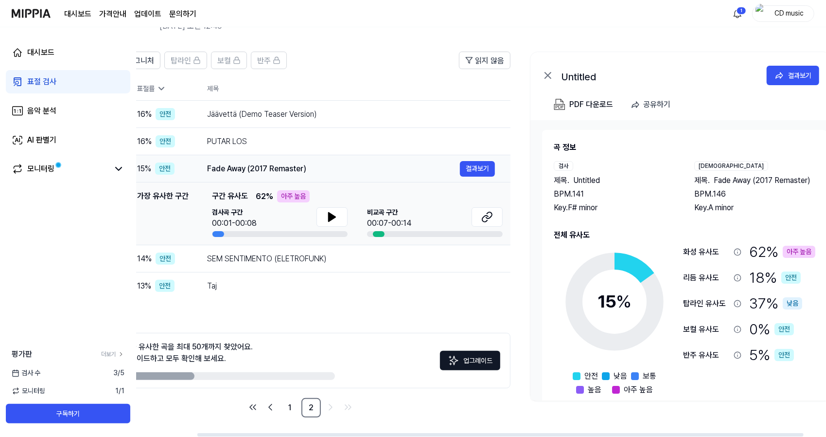
scroll to position [0, 69]
click at [234, 260] on div "SEM SENTIMENTO (ELETROFUNK)" at bounding box center [333, 259] width 253 height 12
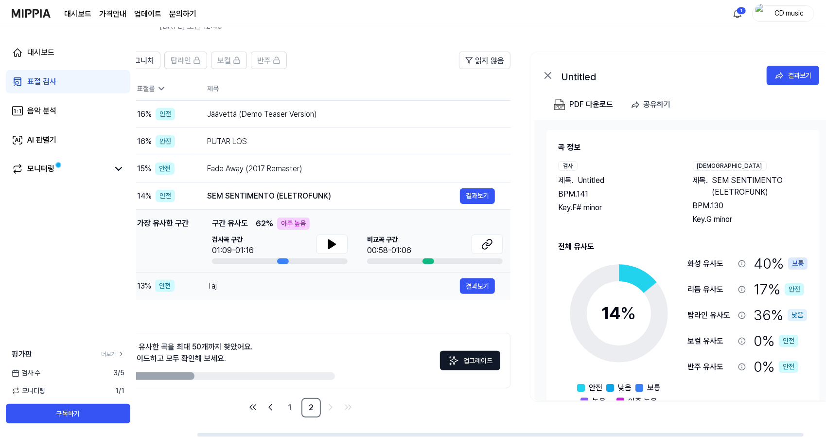
click at [240, 291] on div "Taj" at bounding box center [333, 286] width 253 height 12
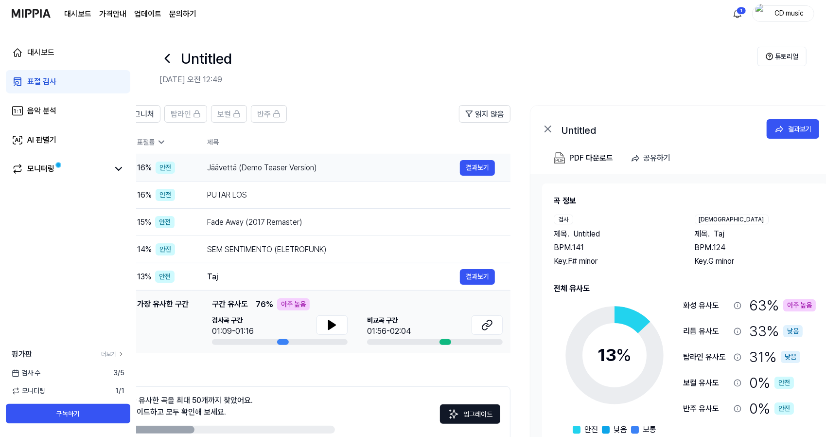
scroll to position [0, 0]
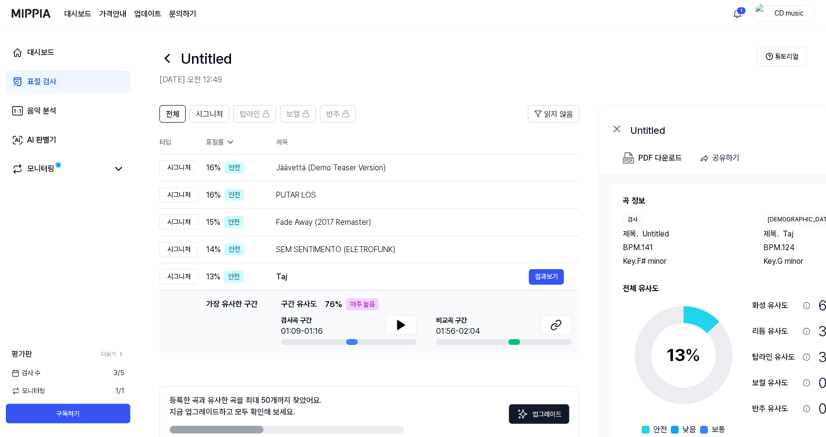
click at [171, 51] on icon at bounding box center [167, 59] width 16 height 16
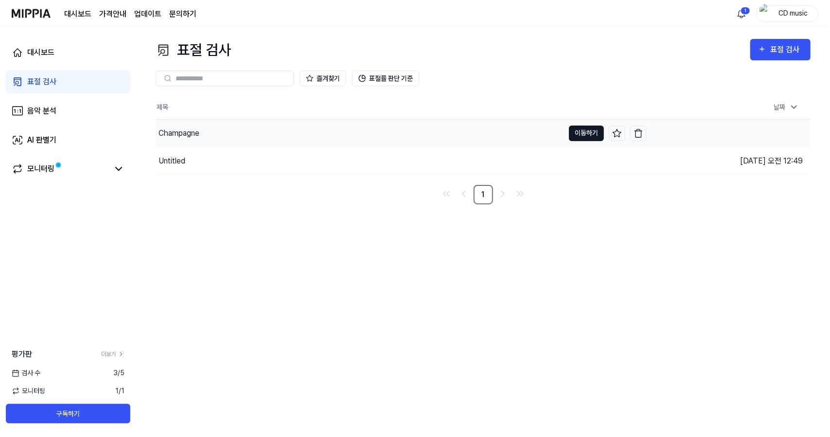
click at [585, 127] on button "이동하기" at bounding box center [586, 133] width 35 height 16
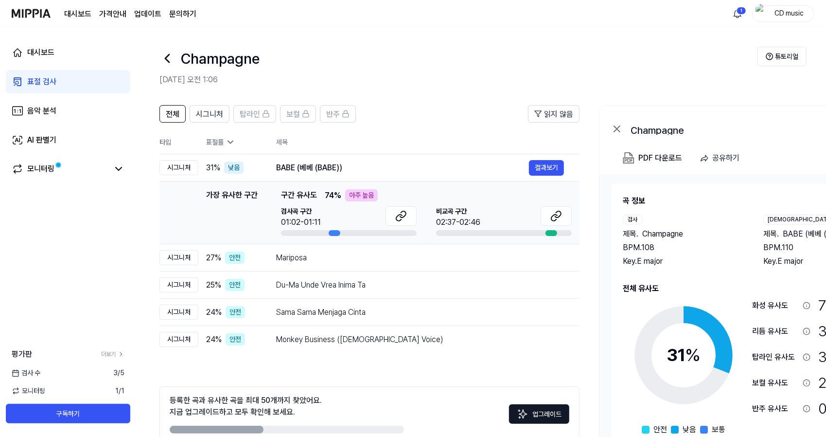
scroll to position [0, 93]
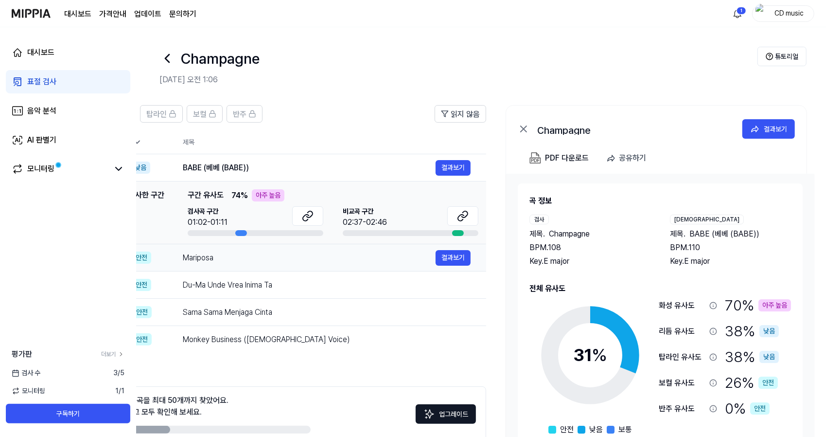
click at [302, 262] on div "Mariposa" at bounding box center [309, 258] width 253 height 12
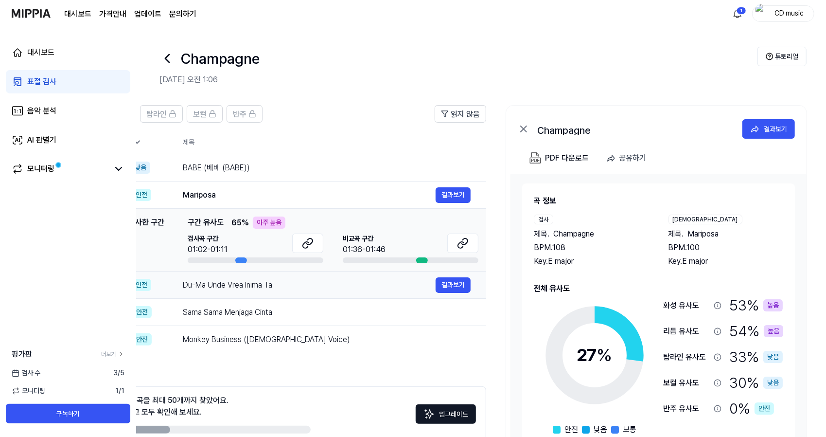
click at [296, 293] on td "Du-Ma Unde Vrea Inima Ta 결과보기" at bounding box center [326, 284] width 319 height 27
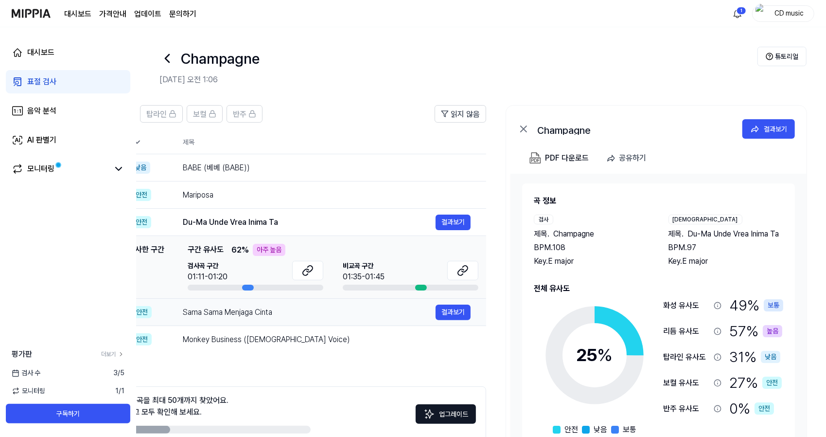
click at [267, 313] on div "Sama Sama Menjaga Cinta" at bounding box center [309, 312] width 253 height 12
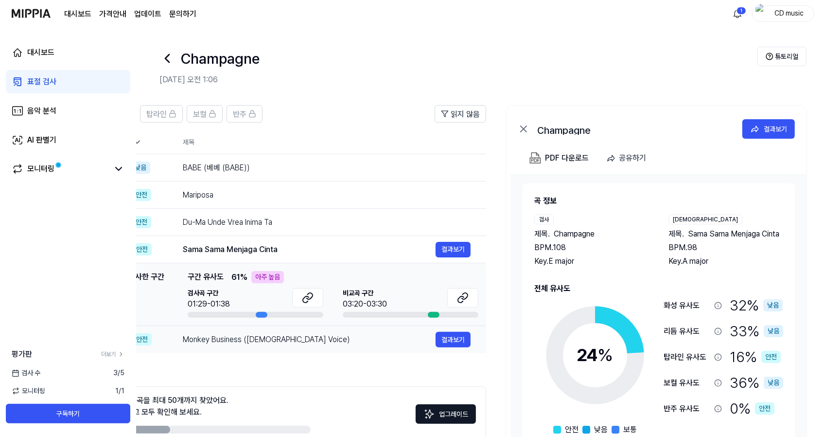
click at [283, 347] on div "Monkey Business ([DEMOGRAPHIC_DATA] Voice) 결과보기" at bounding box center [327, 340] width 288 height 16
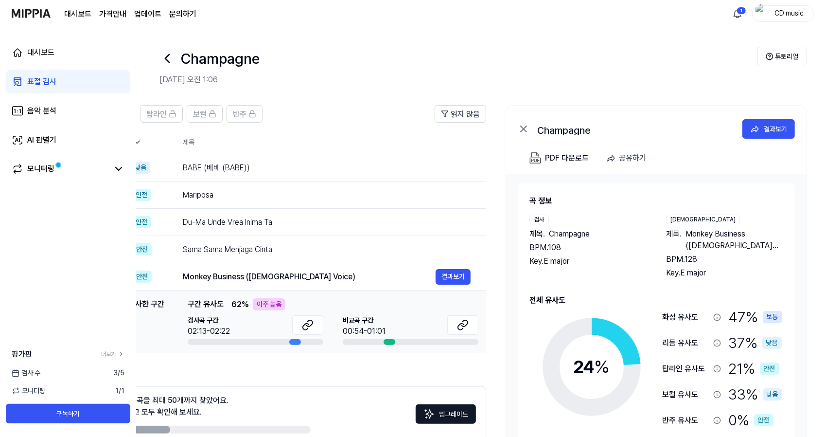
scroll to position [53, 0]
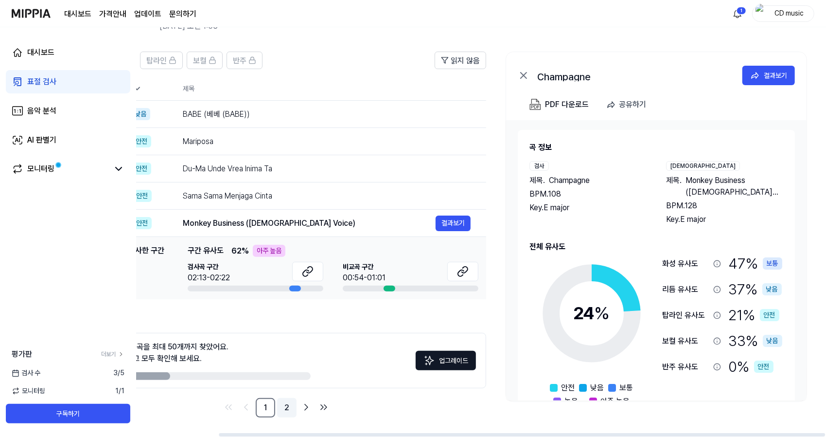
click at [283, 407] on link "2" at bounding box center [286, 407] width 19 height 19
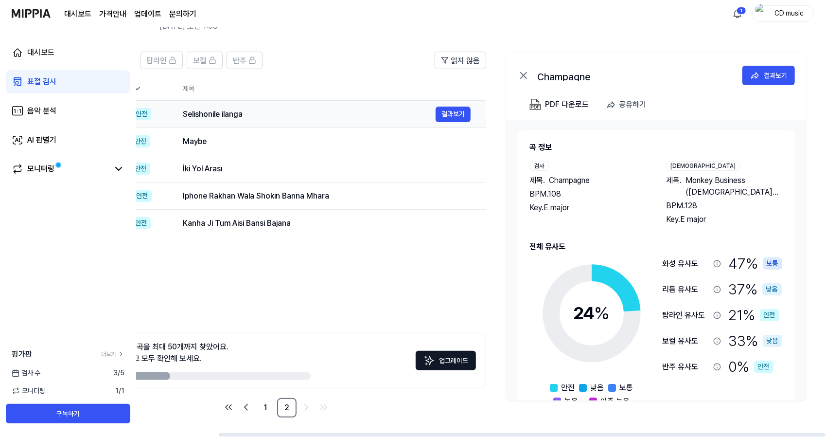
click at [254, 111] on div "Selishonile ilanga" at bounding box center [309, 114] width 253 height 12
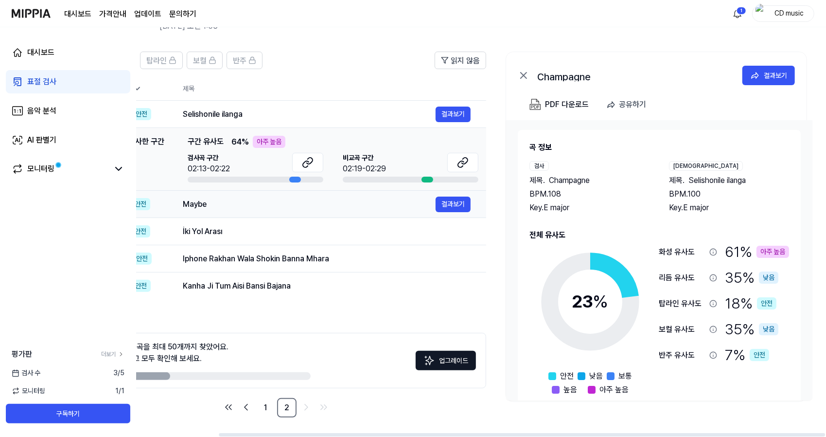
click at [250, 203] on div "Maybe" at bounding box center [309, 204] width 253 height 12
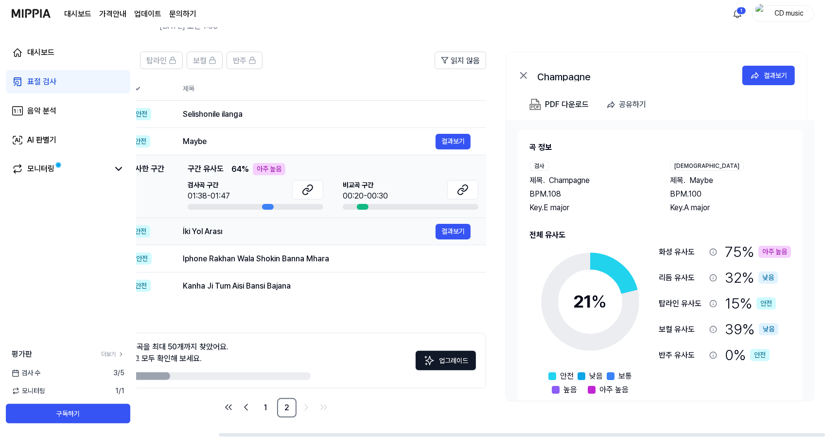
click at [261, 237] on div "İki Yol Arası 결과보기" at bounding box center [327, 232] width 288 height 16
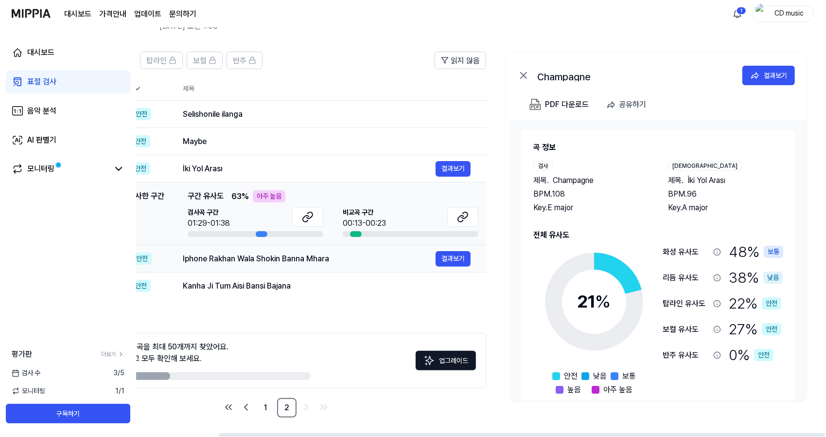
click at [273, 264] on div "Iphone Rakhan Wala Shokin Banna Mhara 결과보기" at bounding box center [327, 259] width 288 height 16
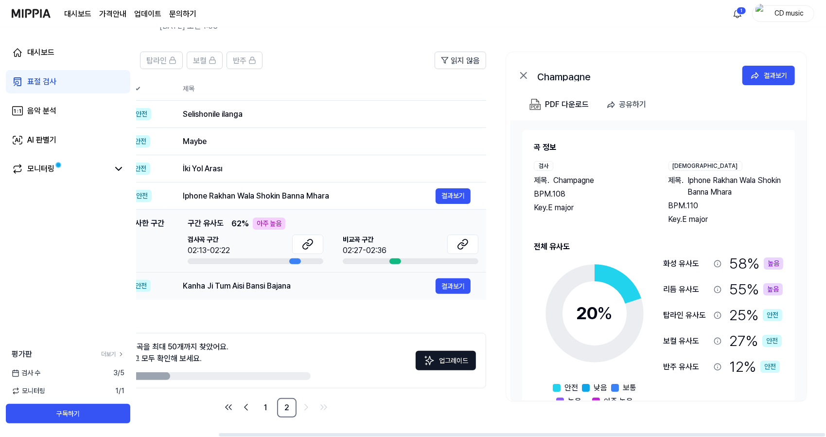
click at [280, 291] on div "Kanha Ji Tum Aisi Bansi Bajana" at bounding box center [309, 286] width 253 height 12
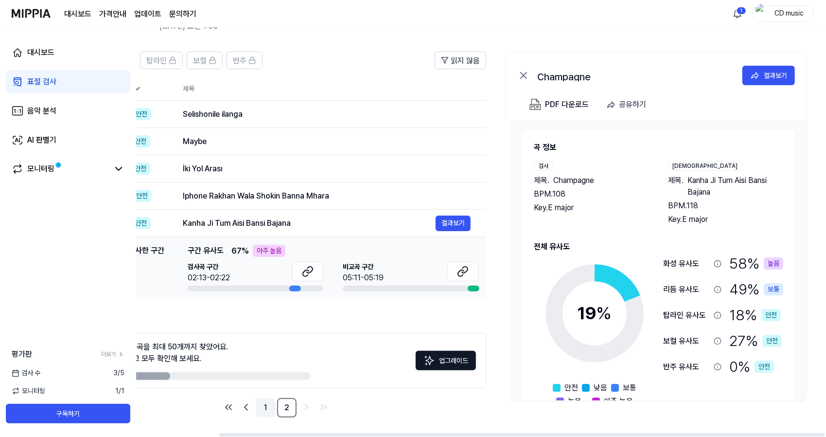
click at [263, 403] on link "1" at bounding box center [265, 407] width 19 height 19
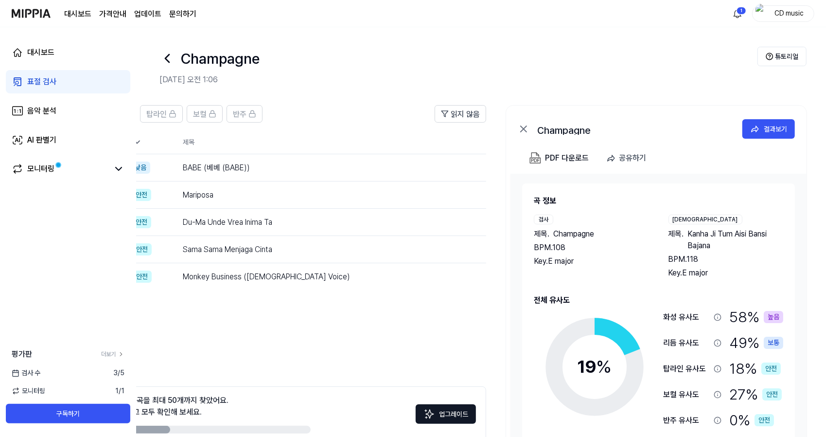
click at [168, 63] on icon at bounding box center [167, 59] width 16 height 16
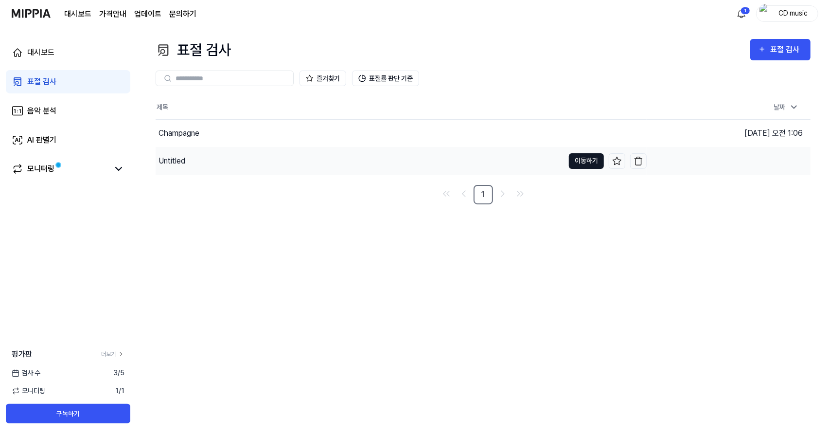
click at [578, 160] on button "이동하기" at bounding box center [586, 161] width 35 height 16
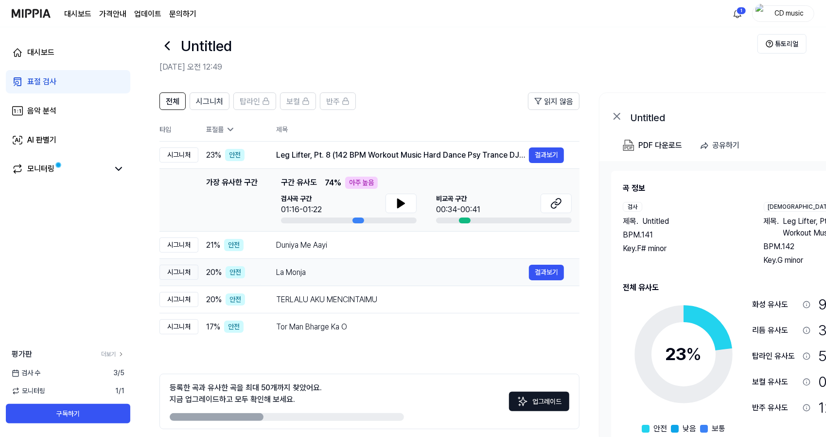
scroll to position [0, 89]
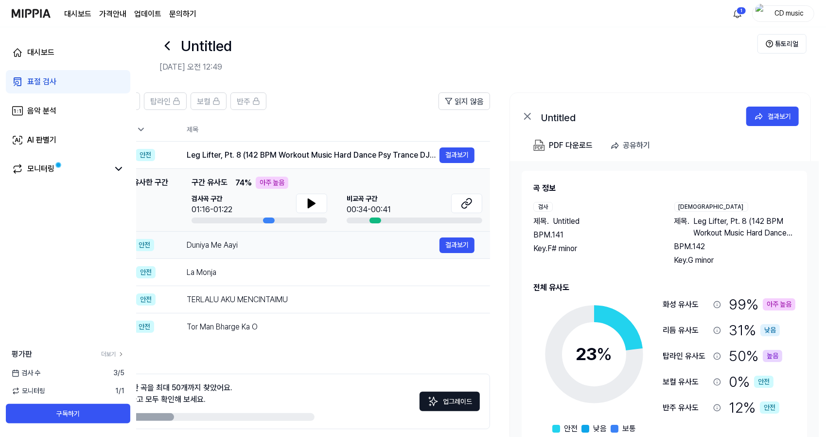
click at [328, 246] on div "Duniya Me Aayi" at bounding box center [313, 245] width 253 height 12
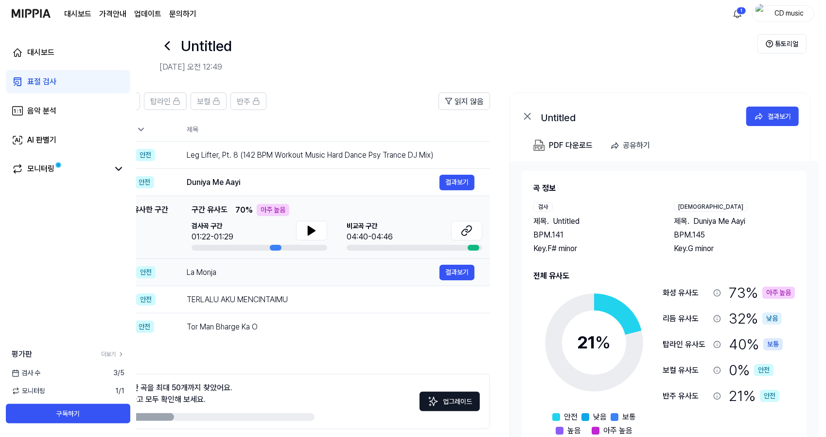
click at [323, 274] on div "La Monja" at bounding box center [313, 272] width 253 height 12
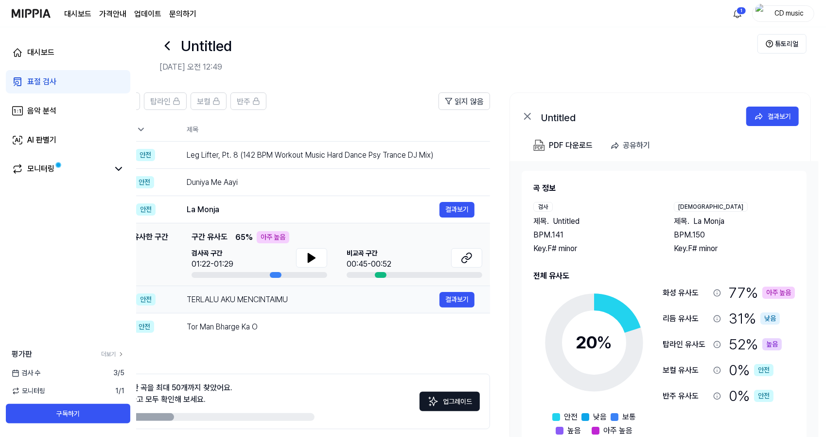
click at [319, 305] on div "TERLALU AKU MENCINTAIMU 결과보기" at bounding box center [331, 300] width 288 height 16
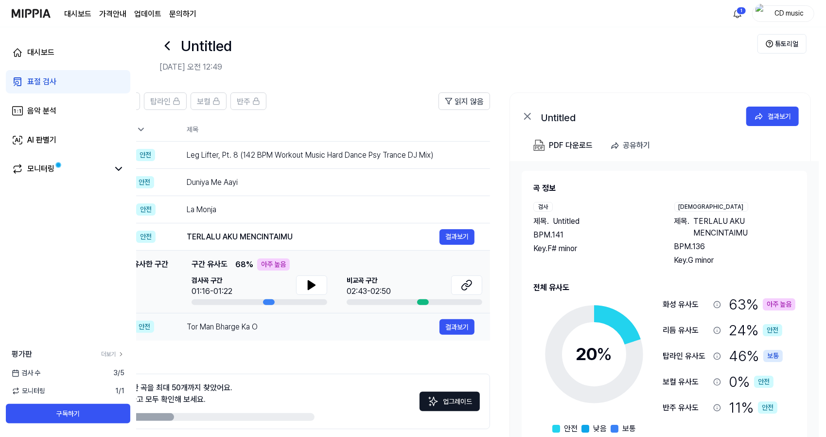
click at [317, 324] on div "Tor Man Bharge Ka O" at bounding box center [313, 327] width 253 height 12
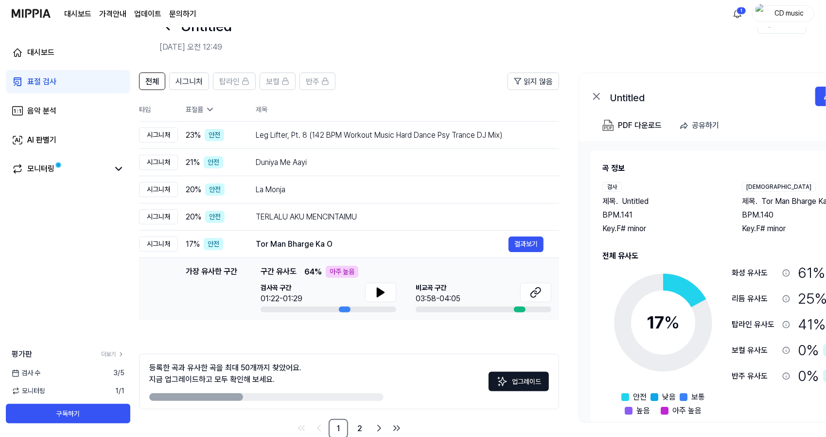
scroll to position [53, 0]
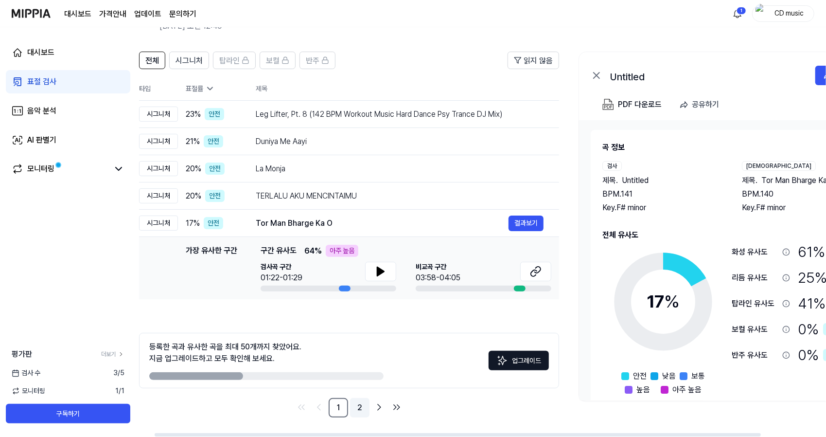
click at [360, 407] on link "2" at bounding box center [359, 407] width 19 height 19
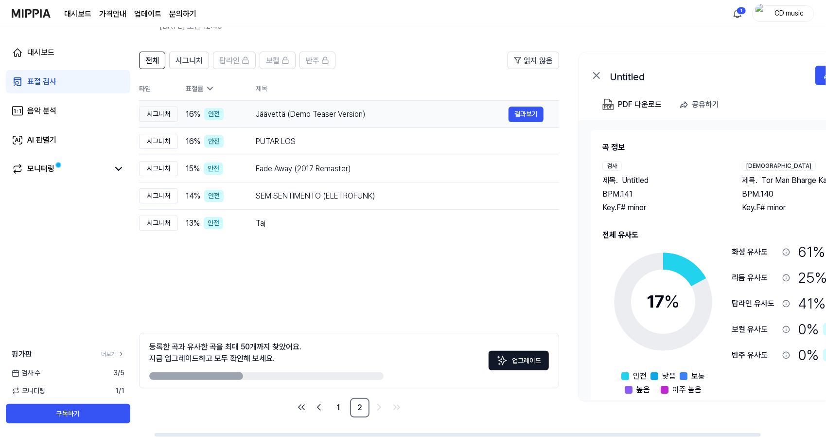
click at [353, 126] on td "Jäävettä (Demo Teaser Version) 결과보기" at bounding box center [399, 114] width 319 height 27
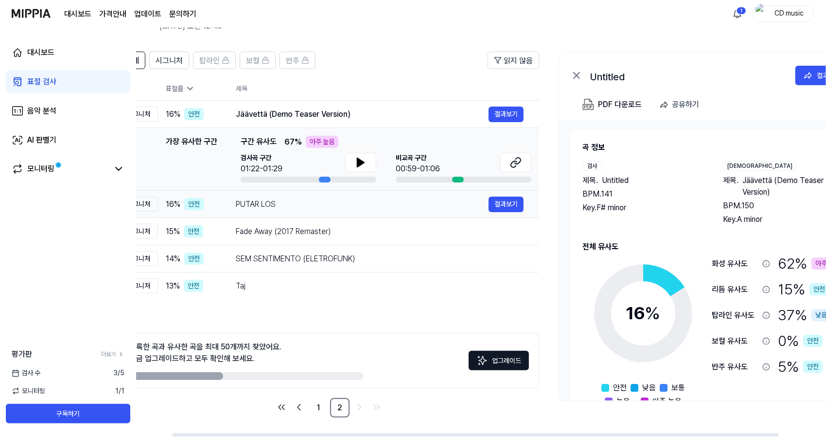
scroll to position [0, 41]
click at [307, 204] on div "PUTAR LOS" at bounding box center [361, 204] width 253 height 12
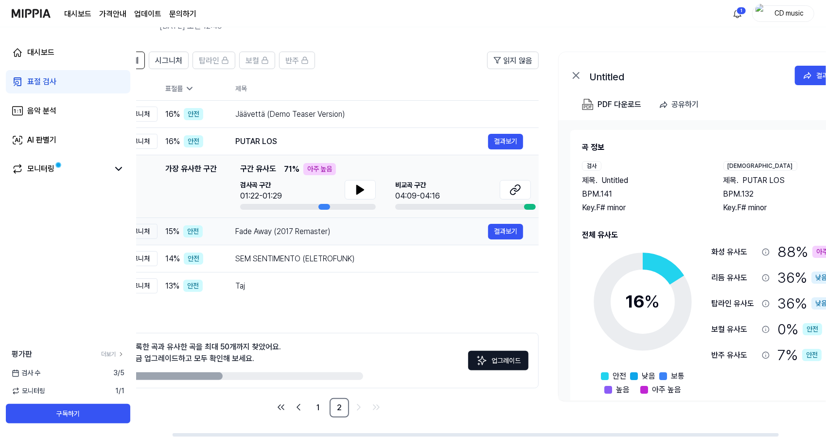
click at [311, 232] on div "Fade Away (2017 Remaster)" at bounding box center [361, 232] width 253 height 12
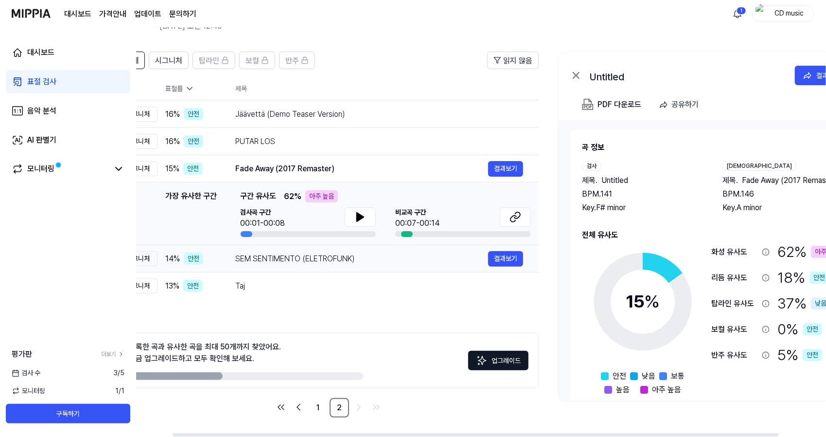
click at [315, 253] on div "SEM SENTIMENTO (ELETROFUNK)" at bounding box center [361, 259] width 253 height 12
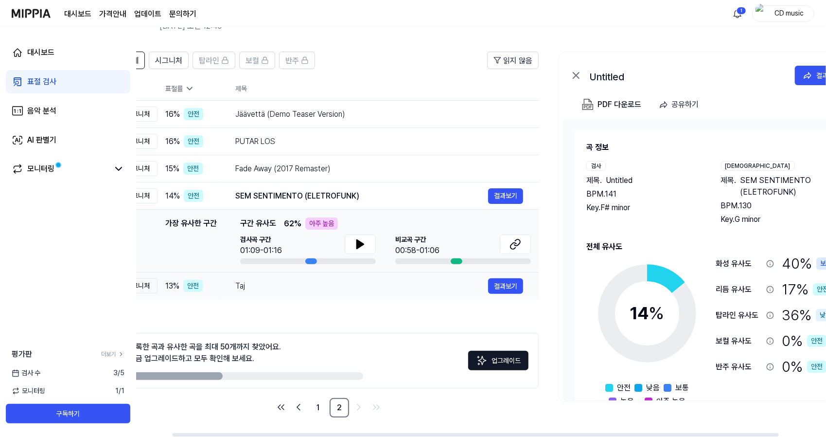
click at [314, 280] on div "Taj" at bounding box center [361, 286] width 253 height 12
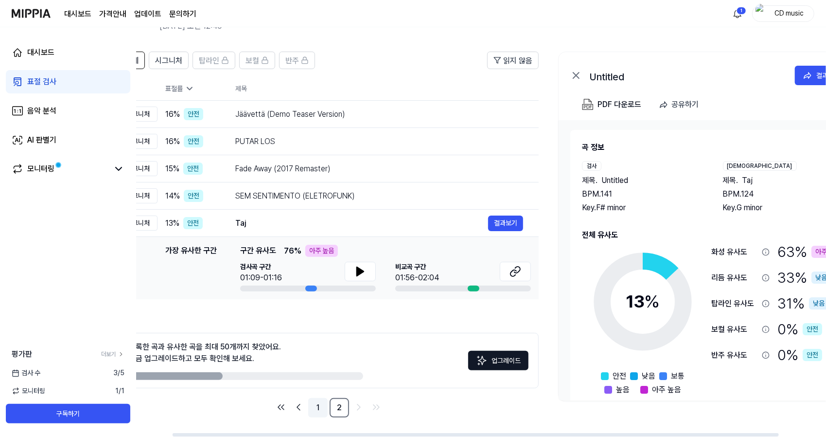
click at [322, 404] on link "1" at bounding box center [317, 407] width 19 height 19
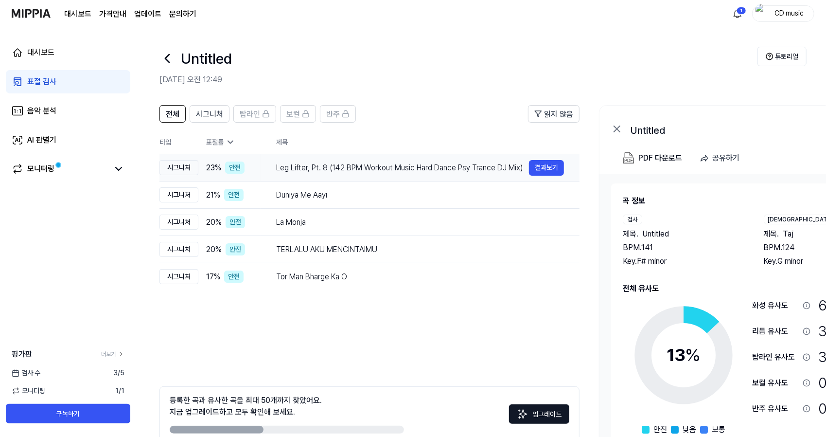
click at [304, 165] on div "Leg Lifter, Pt. 8 (142 BPM Workout Music Hard Dance Psy Trance DJ Mix)" at bounding box center [402, 168] width 253 height 12
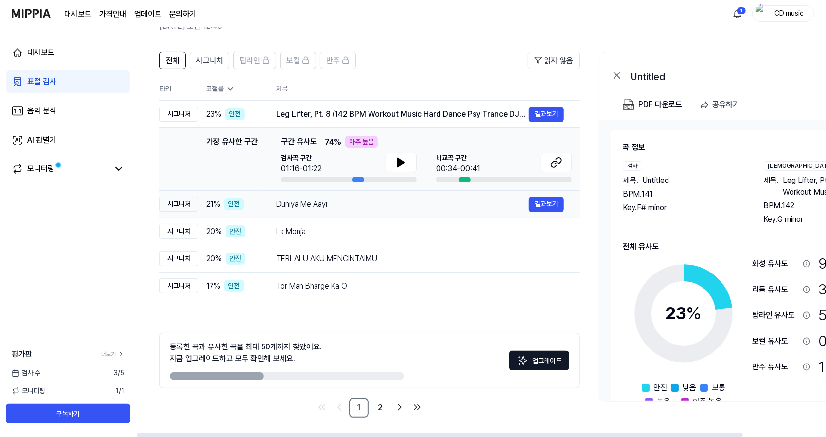
scroll to position [0, 93]
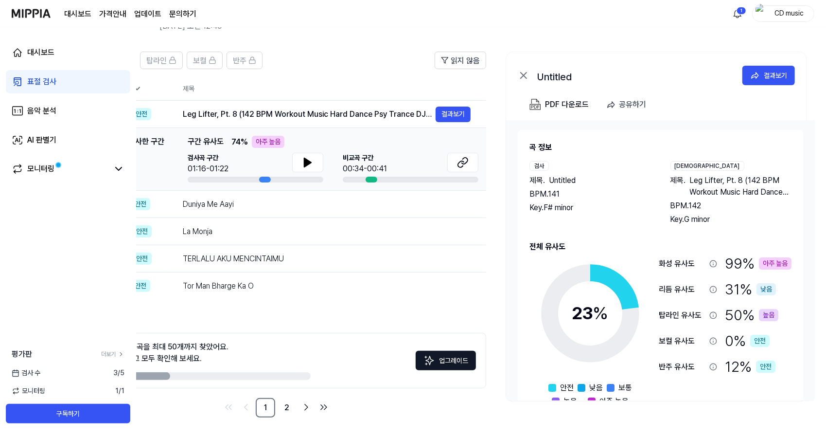
click at [89, 82] on link "표절 검사" at bounding box center [68, 81] width 124 height 23
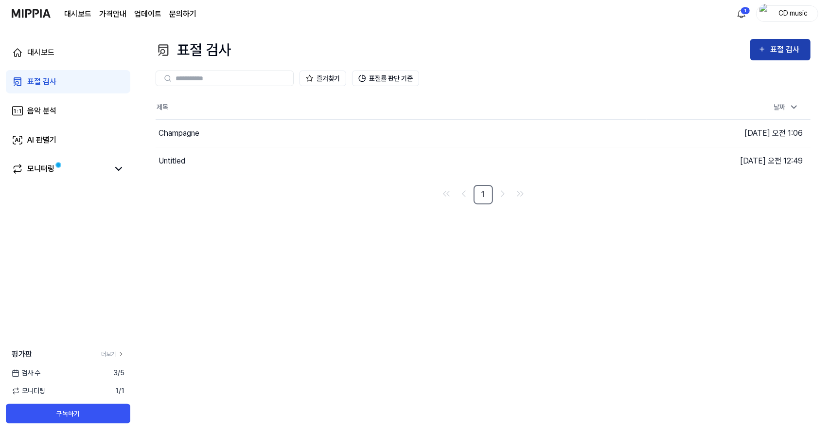
click at [756, 47] on button "표절 검사" at bounding box center [780, 49] width 60 height 21
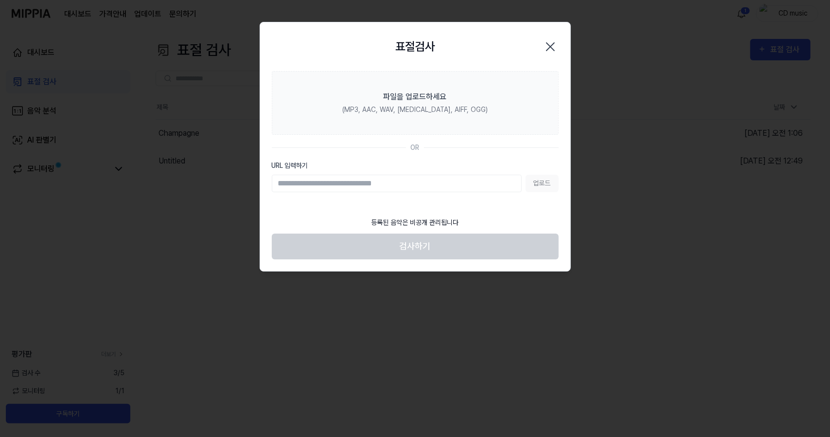
click at [409, 186] on input "URL 입력하기" at bounding box center [397, 184] width 250 height 18
click at [496, 215] on footer "등록된 음악은 비공개 관리됩니다 검사하기" at bounding box center [415, 235] width 287 height 48
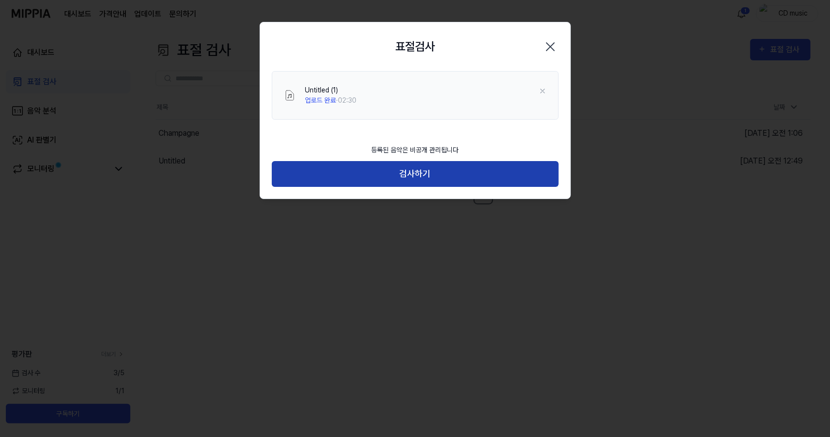
click at [403, 167] on button "검사하기" at bounding box center [415, 174] width 287 height 26
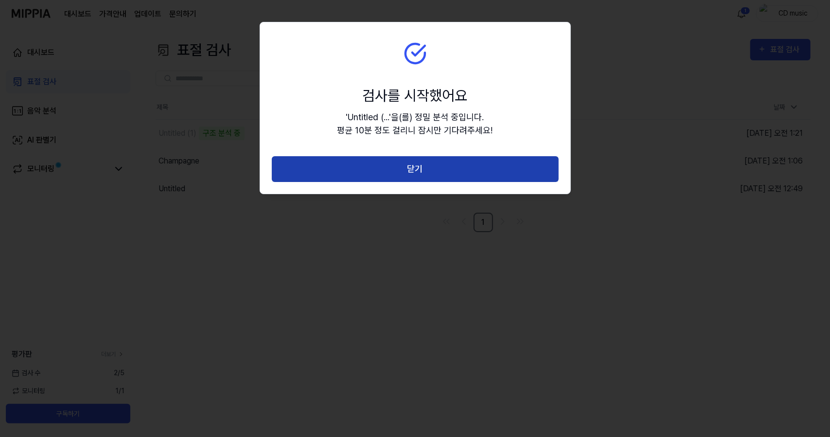
click at [323, 163] on button "닫기" at bounding box center [415, 169] width 287 height 26
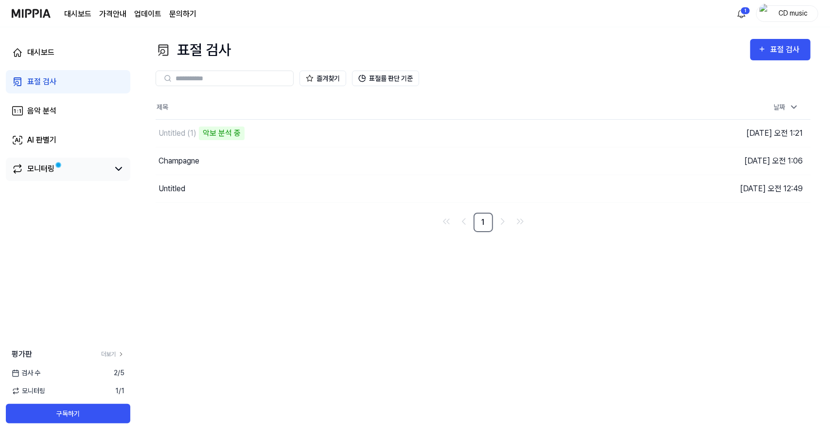
click at [64, 176] on div "모니터링" at bounding box center [68, 169] width 124 height 23
click at [40, 176] on div "모니터링" at bounding box center [68, 169] width 124 height 23
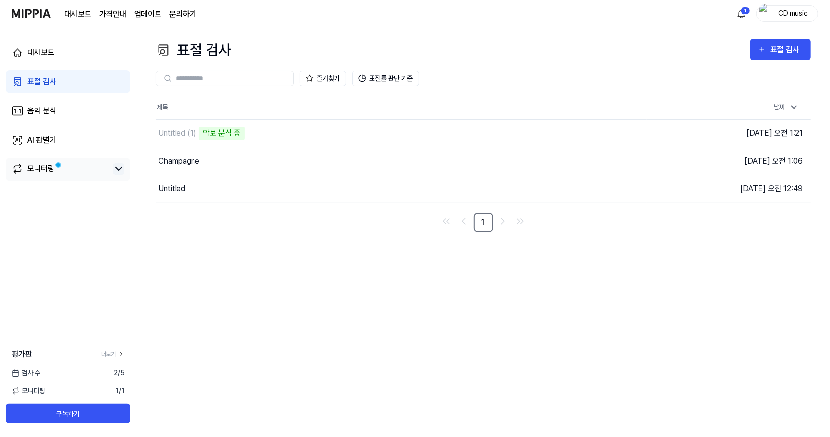
click at [120, 169] on icon at bounding box center [119, 168] width 6 height 3
click at [191, 136] on div "Untitled (1)" at bounding box center [177, 133] width 38 height 12
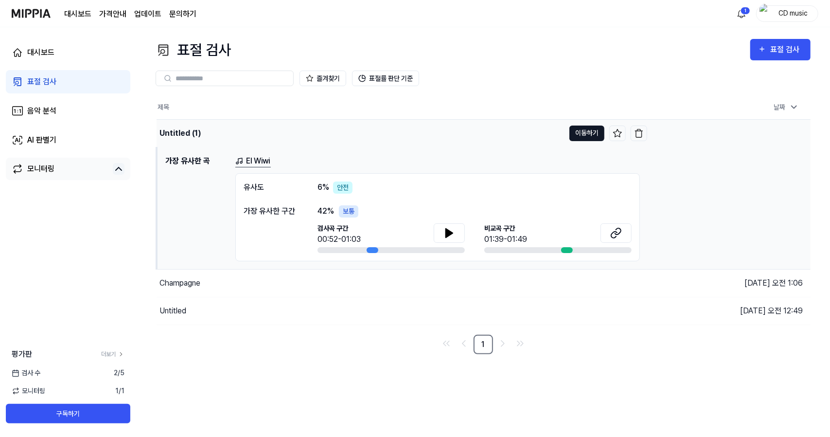
click at [589, 130] on button "이동하기" at bounding box center [586, 133] width 35 height 16
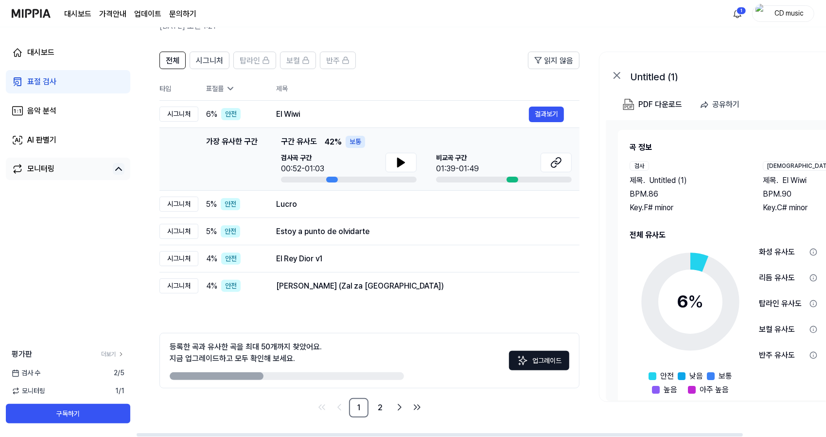
scroll to position [53, 0]
click at [295, 216] on td "Lucro 결과보기" at bounding box center [420, 204] width 319 height 27
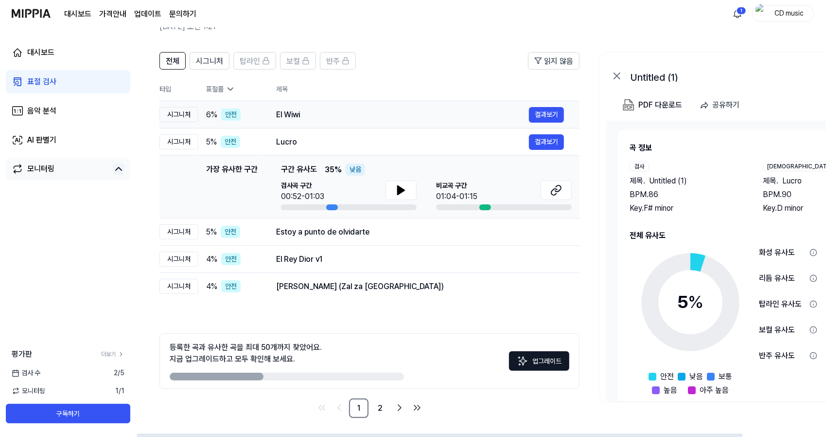
click at [323, 112] on div "El Wiwi" at bounding box center [402, 115] width 253 height 12
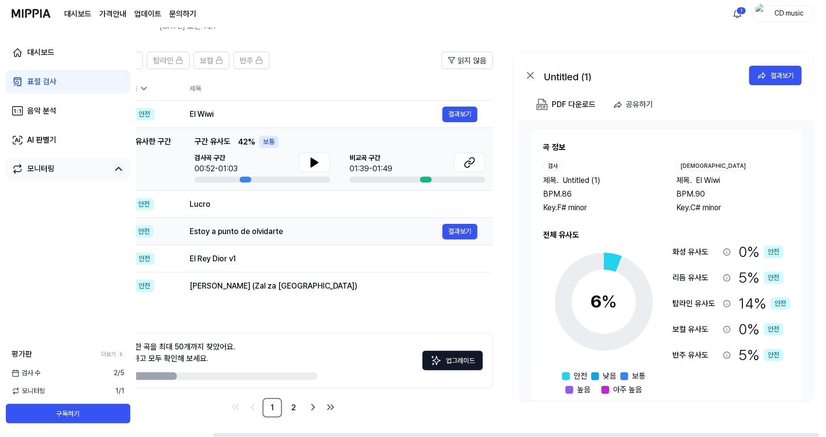
scroll to position [0, 81]
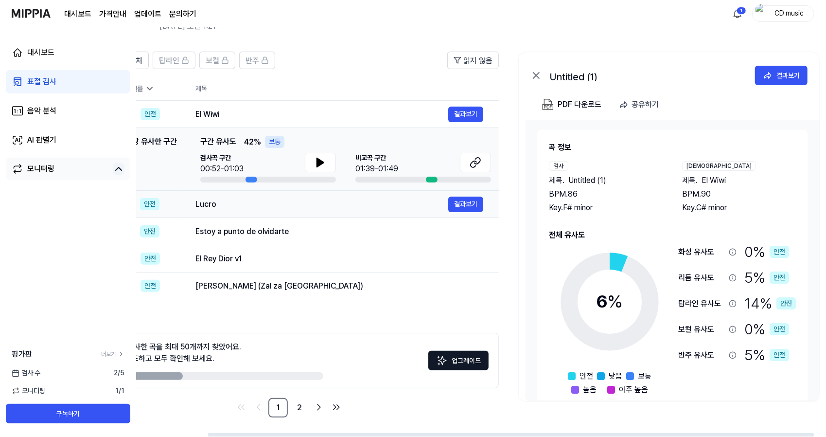
click at [334, 200] on div "Lucro" at bounding box center [321, 204] width 253 height 12
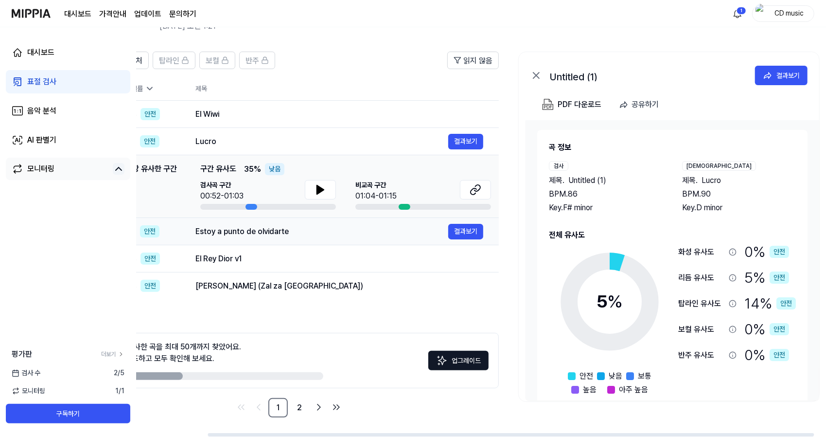
click at [381, 235] on div "Estoy a punto de olvidarte" at bounding box center [321, 232] width 253 height 12
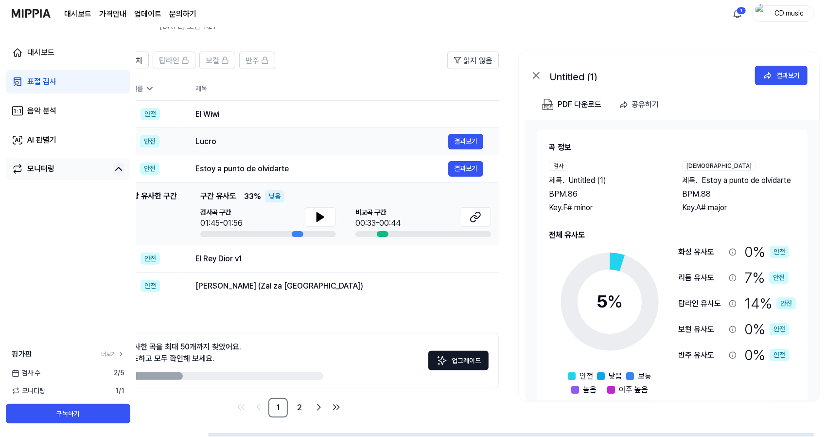
click at [326, 138] on div "Lucro" at bounding box center [321, 142] width 253 height 12
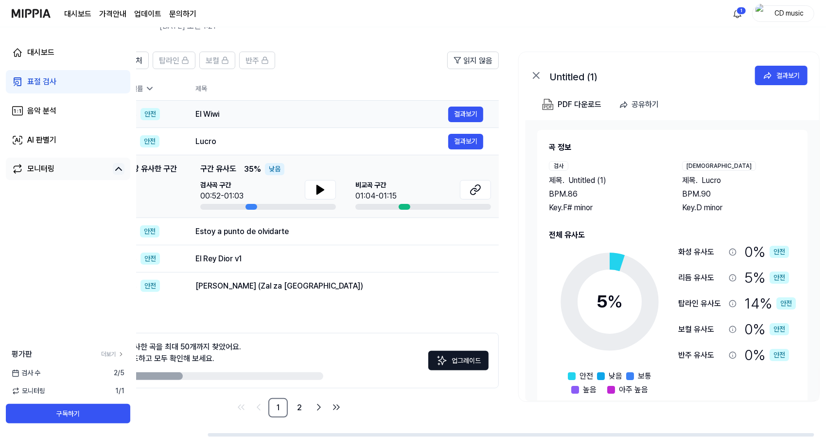
click at [311, 121] on div "El Wiwi 결과보기" at bounding box center [339, 114] width 288 height 16
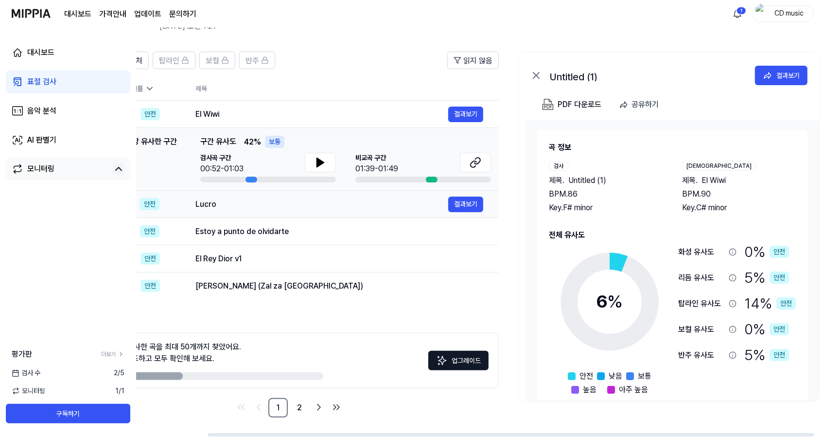
click at [285, 205] on div "Lucro" at bounding box center [321, 204] width 253 height 12
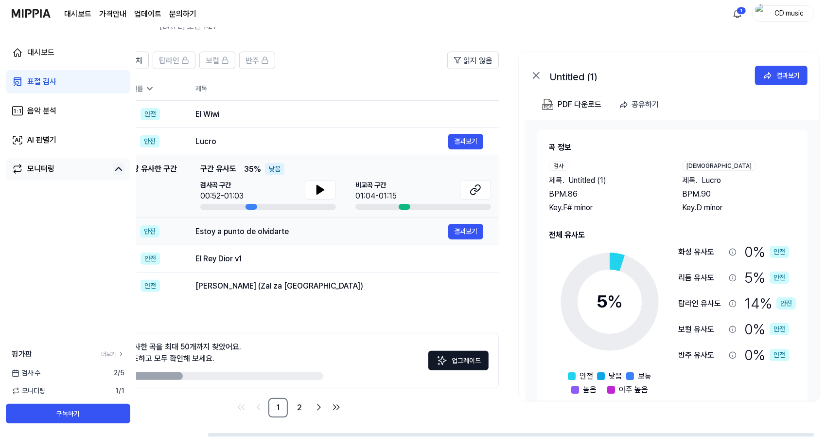
click at [296, 233] on div "Estoy a punto de olvidarte" at bounding box center [321, 232] width 253 height 12
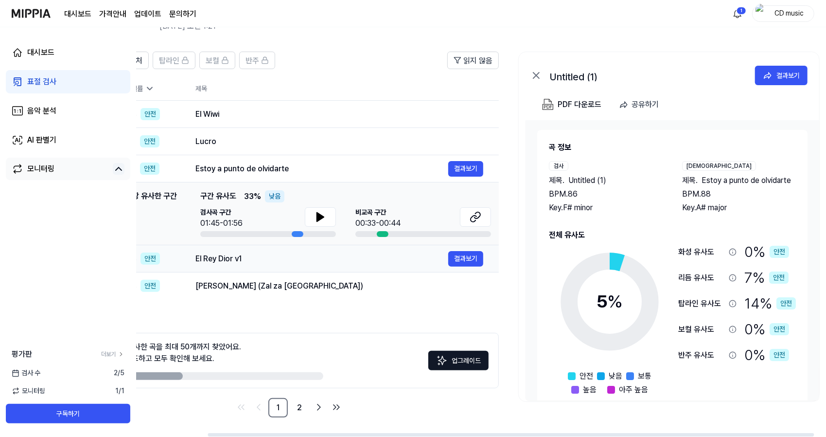
click at [308, 259] on div "El Rey Dior v1" at bounding box center [321, 259] width 253 height 12
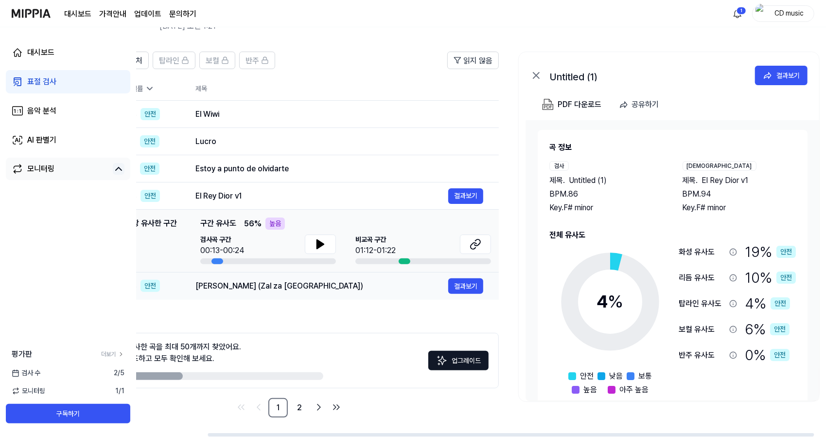
click at [319, 279] on div "Hej Sokoły (Zal za Ukraina) 결과보기" at bounding box center [339, 286] width 288 height 16
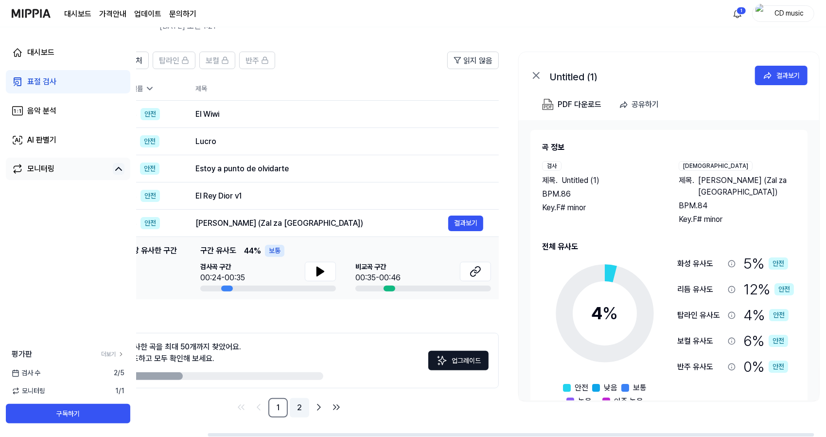
click at [300, 409] on link "2" at bounding box center [299, 407] width 19 height 19
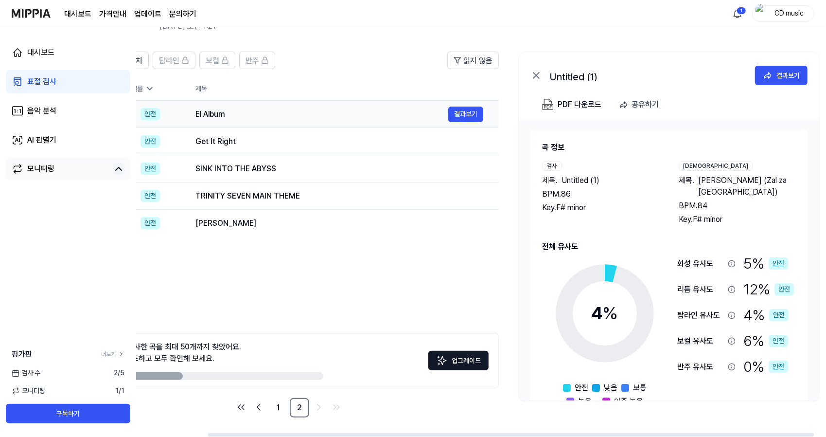
click at [311, 116] on div "El Album" at bounding box center [321, 114] width 253 height 12
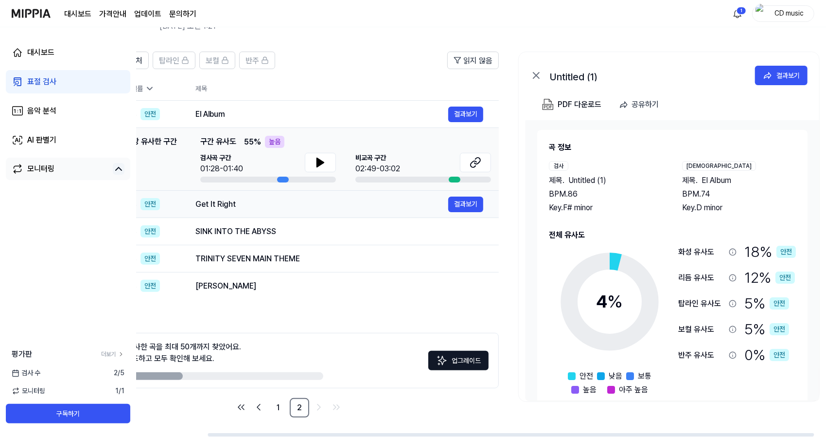
click at [298, 208] on div "Get It Right" at bounding box center [321, 204] width 253 height 12
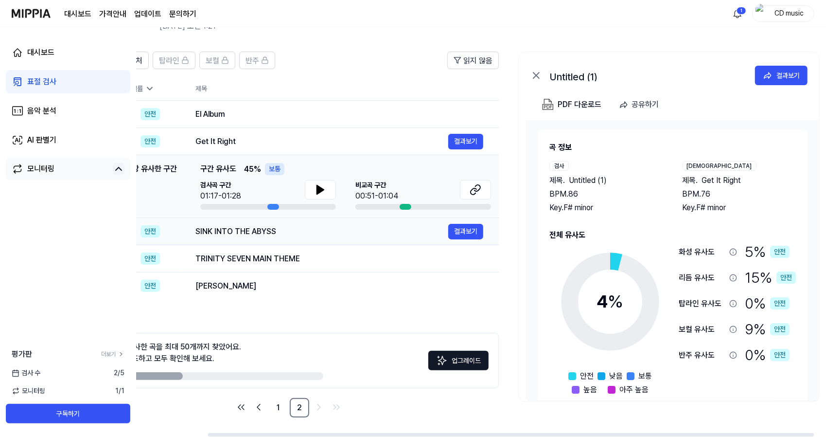
click at [298, 229] on div "SINK INTO THE ABYSS" at bounding box center [321, 232] width 253 height 12
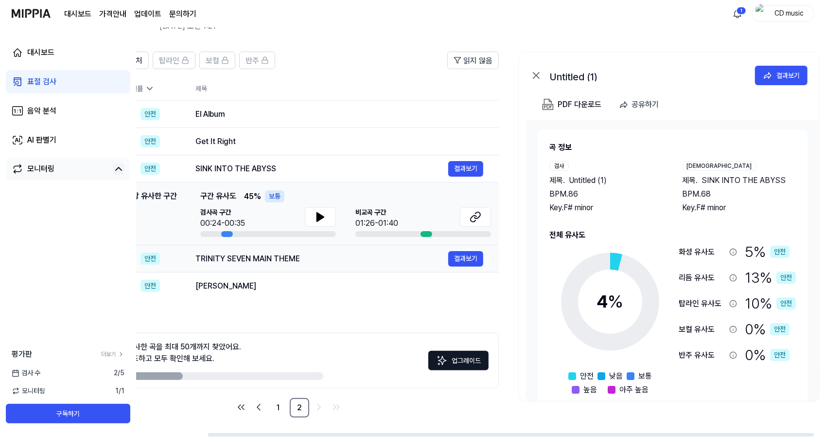
click at [301, 256] on div "TRINITY SEVEN MAIN THEME" at bounding box center [321, 259] width 253 height 12
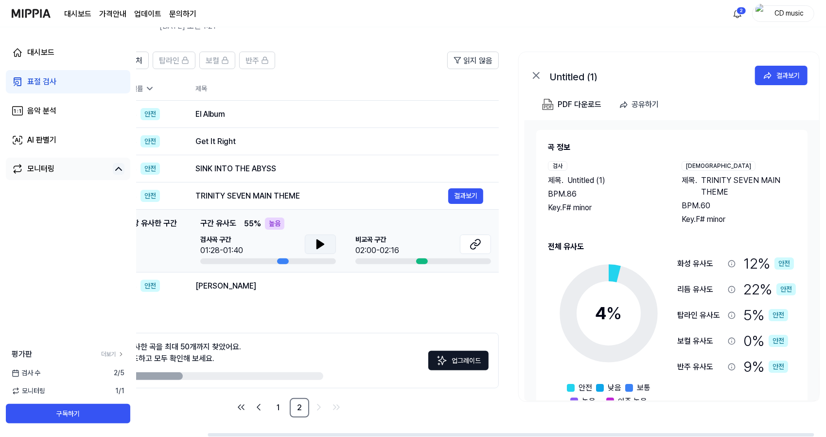
click at [324, 240] on icon at bounding box center [321, 244] width 12 height 12
click at [477, 246] on icon at bounding box center [476, 244] width 12 height 12
click at [330, 235] on button at bounding box center [320, 243] width 31 height 19
click at [318, 240] on icon at bounding box center [321, 244] width 12 height 12
click at [315, 243] on icon at bounding box center [321, 244] width 12 height 12
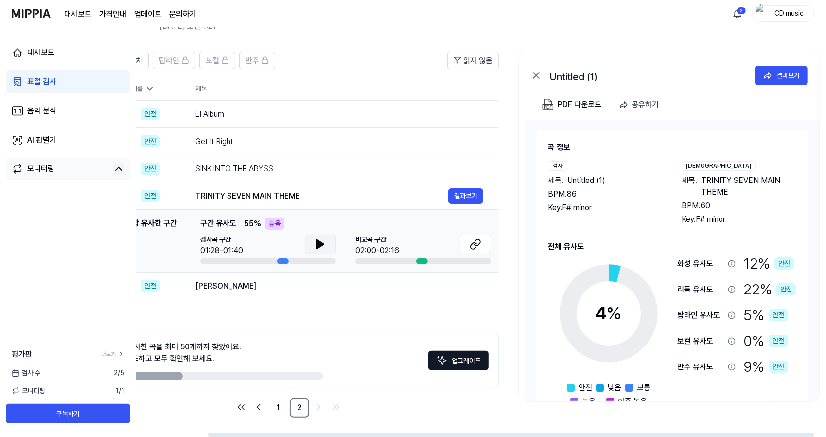
click at [323, 245] on icon at bounding box center [321, 244] width 12 height 12
click at [324, 246] on icon at bounding box center [321, 244] width 12 height 12
click at [467, 188] on button "결과보기" at bounding box center [465, 196] width 35 height 16
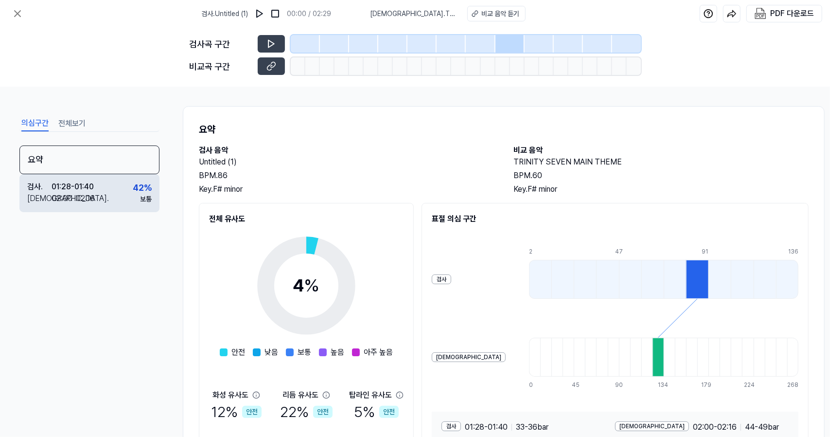
click at [111, 185] on div "검사 . 01:28 - 01:40 비교 . 02:00 - 02:16 42 % 보통" at bounding box center [89, 193] width 140 height 38
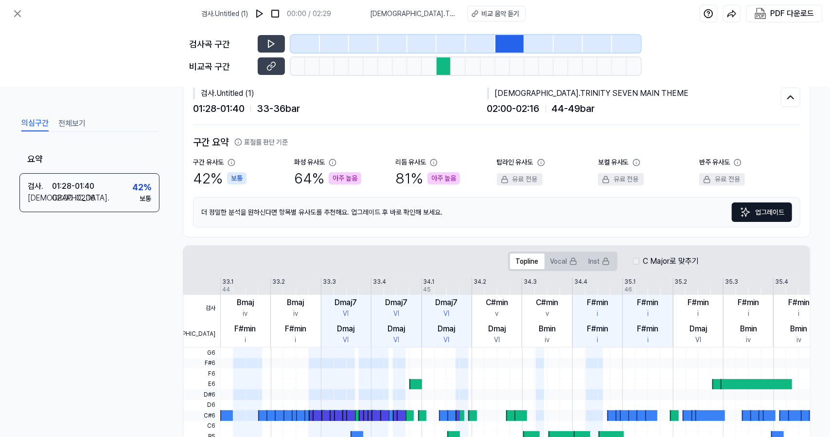
scroll to position [6, 0]
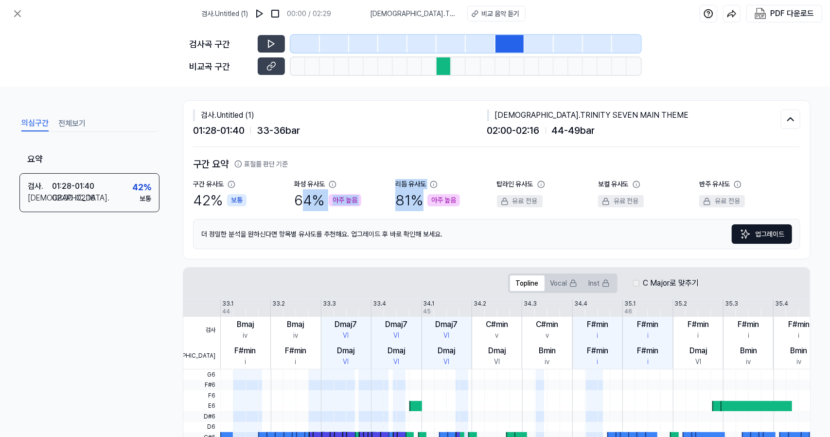
drag, startPoint x: 298, startPoint y: 192, endPoint x: 457, endPoint y: 192, distance: 159.5
click at [457, 192] on div "구간 유사도 42 % 보통 화성 유사도 64 % 아주 높음 리듬 유사도 81 % 아주 높음 탑라인 유사도 유료 전용 보컬 유사도 유료 전용 반…" at bounding box center [496, 195] width 607 height 32
click at [457, 192] on div "81 % 아주 높음" at bounding box center [427, 200] width 65 height 22
drag, startPoint x: 465, startPoint y: 194, endPoint x: 203, endPoint y: 180, distance: 262.4
click at [203, 180] on div "구간 유사도 42 % 보통 화성 유사도 64 % 아주 높음 리듬 유사도 81 % 아주 높음 탑라인 유사도 유료 전용 보컬 유사도 유료 전용 반…" at bounding box center [496, 195] width 607 height 32
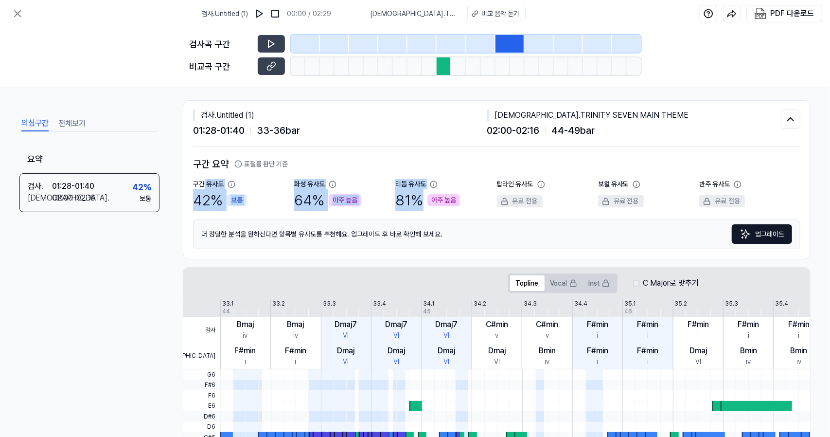
click at [267, 183] on div "구간 유사도 42 % 보통" at bounding box center [243, 195] width 101 height 32
drag, startPoint x: 267, startPoint y: 183, endPoint x: 470, endPoint y: 195, distance: 203.1
click at [470, 195] on div "구간 유사도 42 % 보통 화성 유사도 64 % 아주 높음 리듬 유사도 81 % 아주 높음 탑라인 유사도 유료 전용 보컬 유사도 유료 전용 반…" at bounding box center [496, 195] width 607 height 32
click at [470, 195] on div "리듬 유사도 81 % 아주 높음" at bounding box center [445, 195] width 101 height 32
drag, startPoint x: 470, startPoint y: 195, endPoint x: 209, endPoint y: 162, distance: 262.7
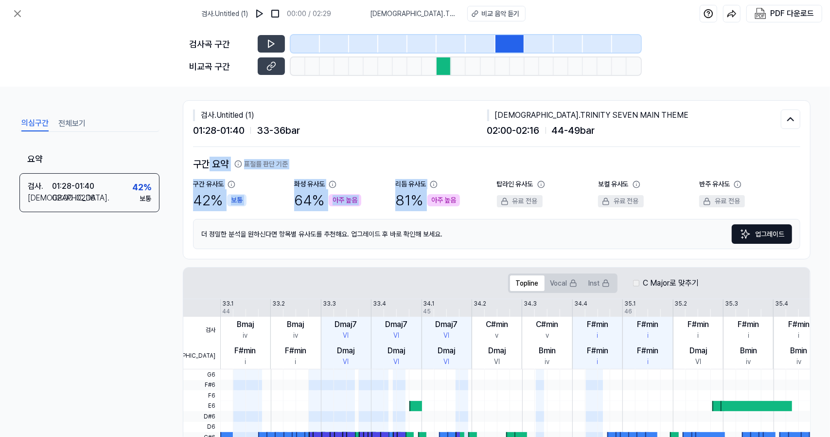
click at [209, 162] on div "구간 요약 표절률 판단 기준 구간 유사도 42 % 보통 화성 유사도 64 % 아주 높음 리듬 유사도 81 % 아주 높음 탑라인 유사도 유료 전…" at bounding box center [496, 203] width 607 height 92
click at [274, 197] on div "구간 유사도 42 % 보통" at bounding box center [243, 195] width 101 height 32
drag, startPoint x: 274, startPoint y: 197, endPoint x: 442, endPoint y: 181, distance: 169.0
click at [442, 181] on div "구간 유사도 42 % 보통 화성 유사도 64 % 아주 높음 리듬 유사도 81 % 아주 높음 탑라인 유사도 유료 전용 보컬 유사도 유료 전용 반…" at bounding box center [496, 195] width 607 height 32
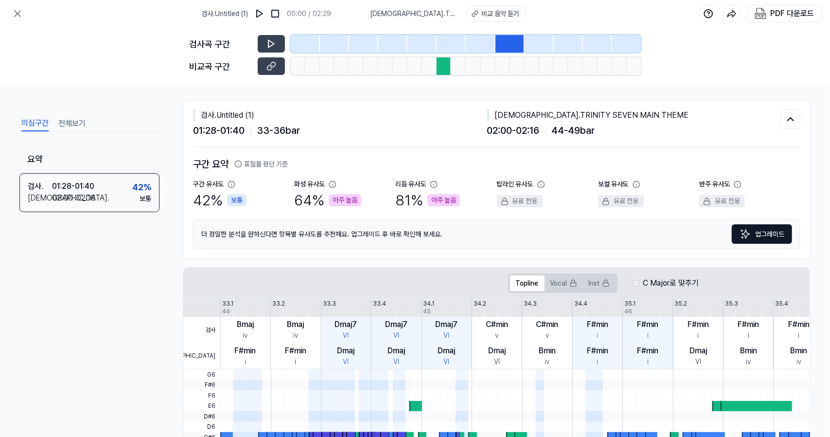
click at [354, 155] on div "구간 요약 표절률 판단 기준 구간 유사도 42 % 보통 화성 유사도 64 % 아주 높음 리듬 유사도 81 % 아주 높음 탑라인 유사도 유료 전…" at bounding box center [496, 203] width 607 height 112
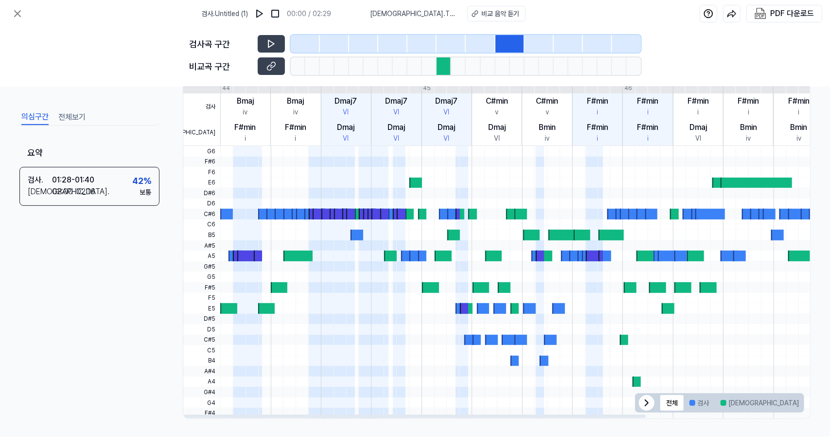
scroll to position [153, 0]
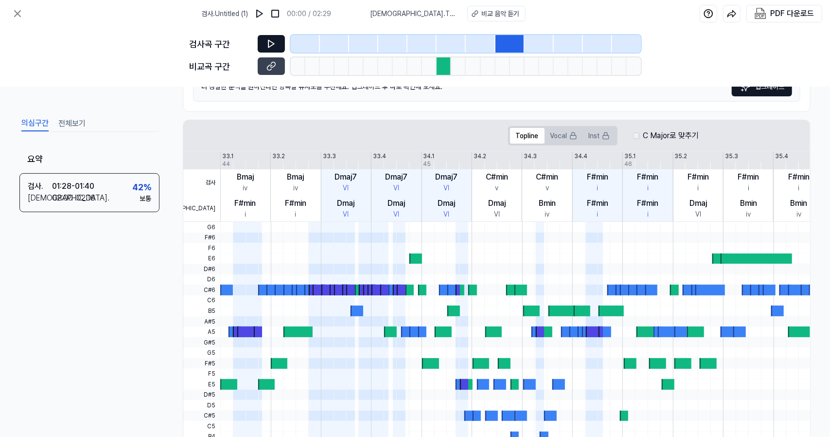
click at [276, 48] on button at bounding box center [271, 44] width 27 height 18
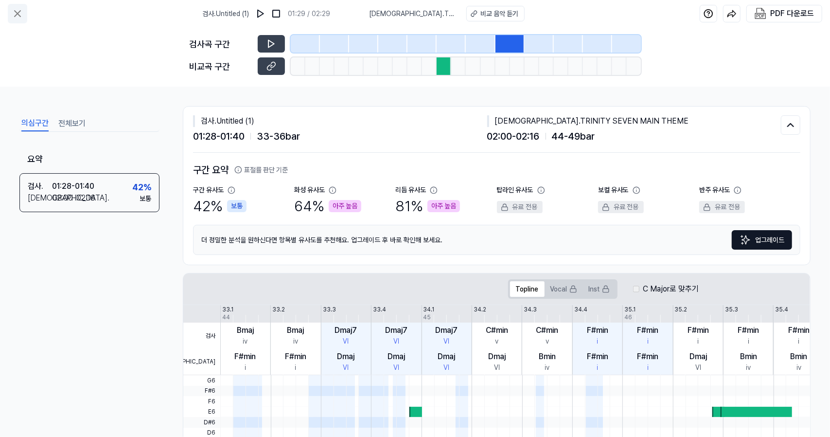
click at [18, 15] on icon at bounding box center [18, 14] width 12 height 12
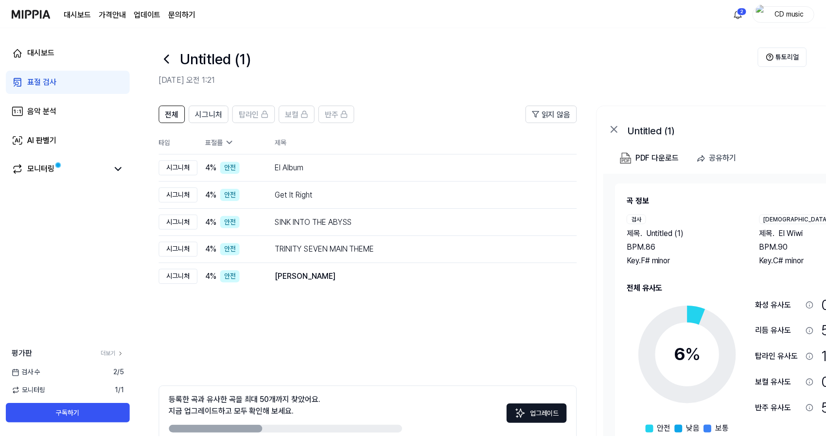
scroll to position [53, 0]
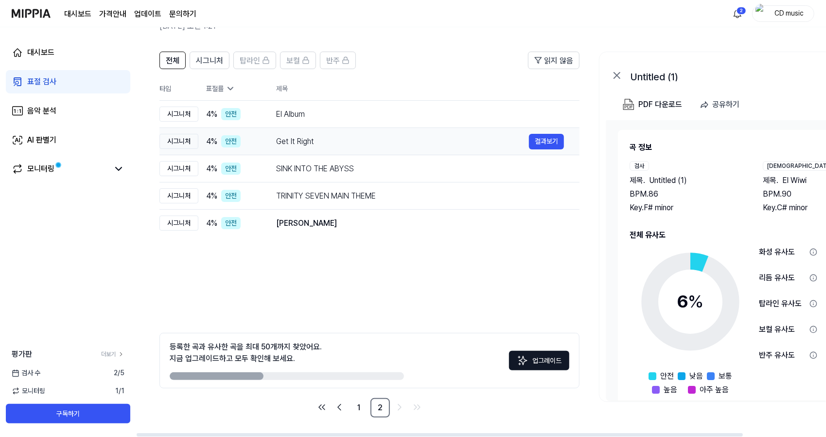
click at [254, 139] on div "4 % 안전" at bounding box center [233, 141] width 54 height 12
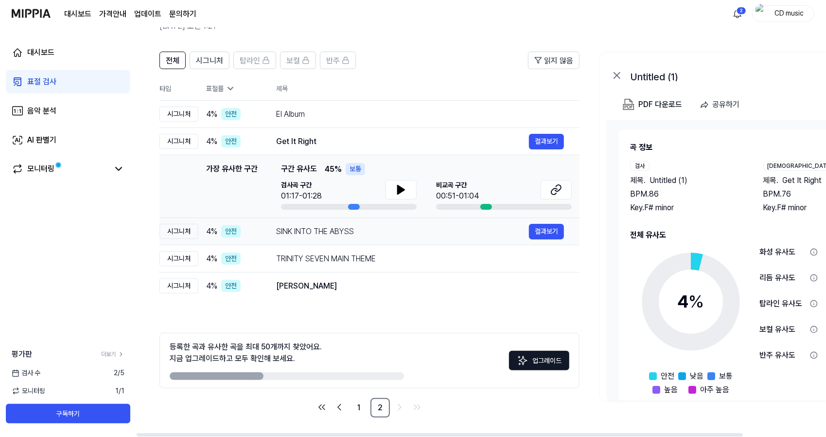
click at [249, 238] on td "4 % 안전" at bounding box center [229, 231] width 62 height 27
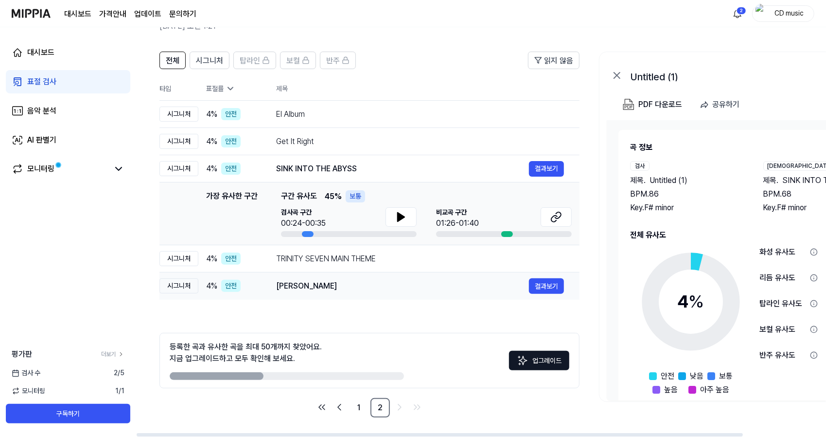
click at [260, 275] on td "4 % 안전" at bounding box center [229, 285] width 62 height 27
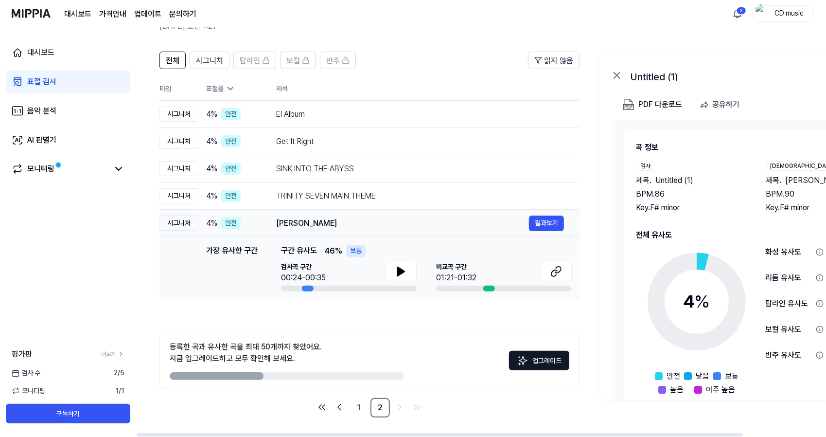
click at [273, 222] on td "Adhura Pyar 결과보기" at bounding box center [420, 223] width 319 height 27
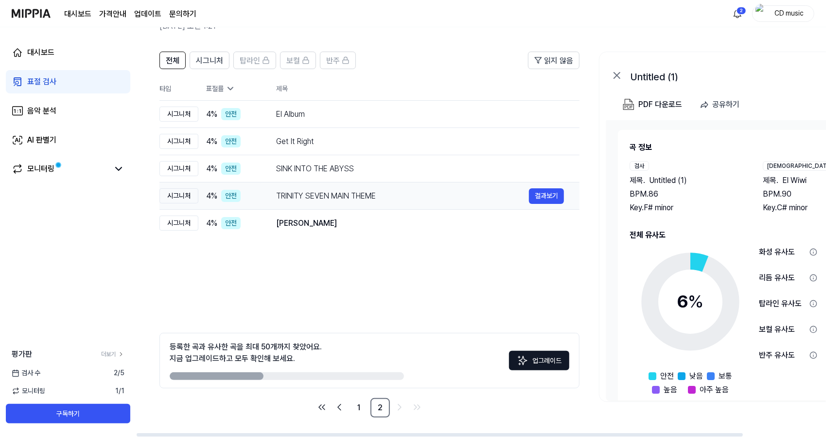
click at [279, 194] on div "TRINITY SEVEN MAIN THEME" at bounding box center [402, 196] width 253 height 12
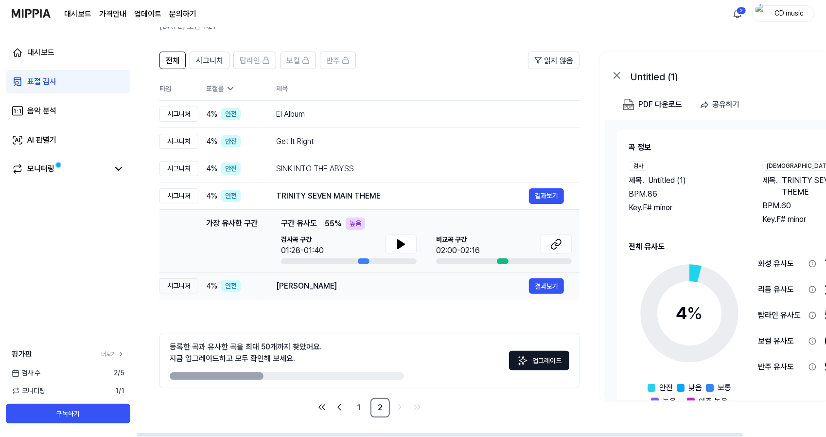
click at [292, 287] on div "[PERSON_NAME]" at bounding box center [402, 286] width 253 height 12
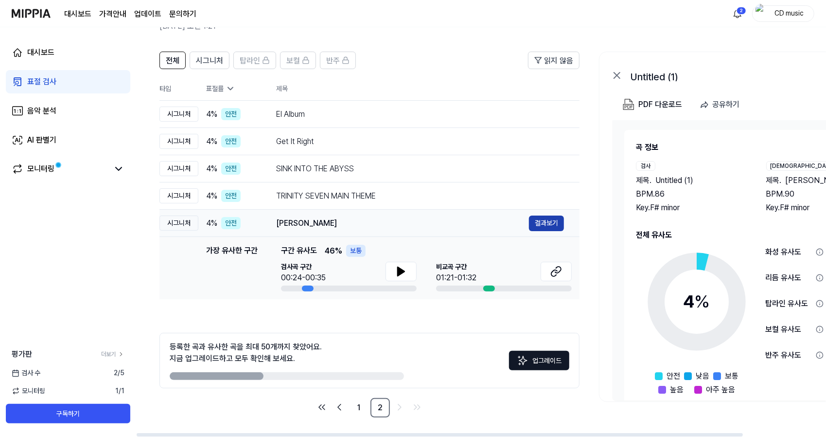
click at [552, 222] on button "결과보기" at bounding box center [546, 223] width 35 height 16
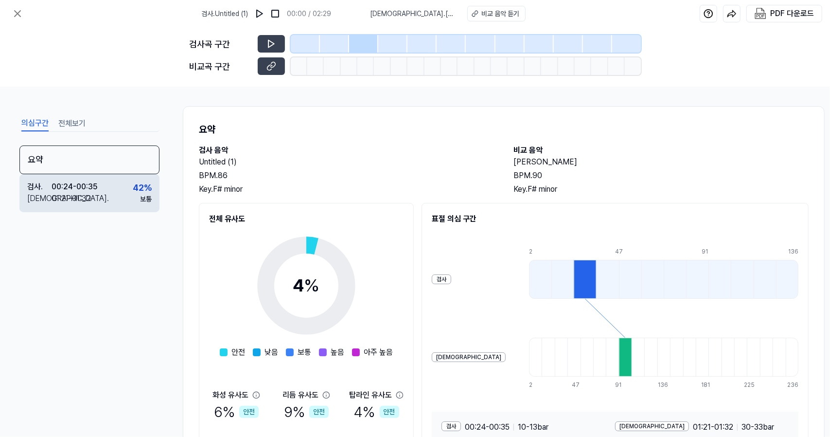
click at [126, 191] on div "검사 . 00:24 - 00:35 비교 . 01:21 - 01:32 42 % 보통" at bounding box center [89, 193] width 140 height 38
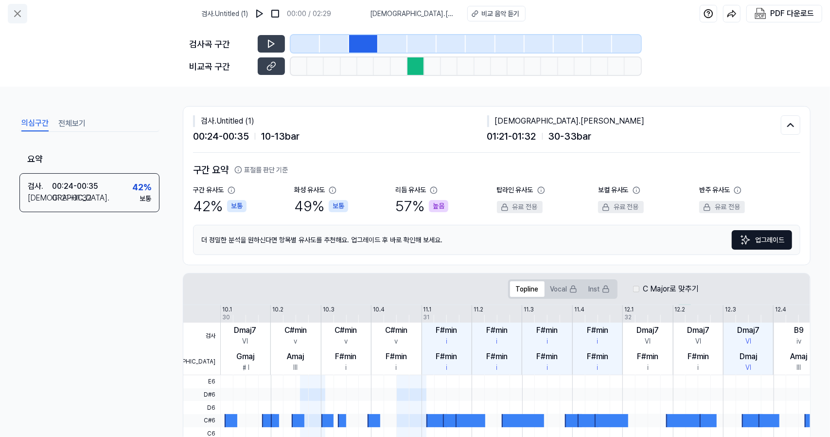
click at [20, 17] on icon at bounding box center [18, 14] width 12 height 12
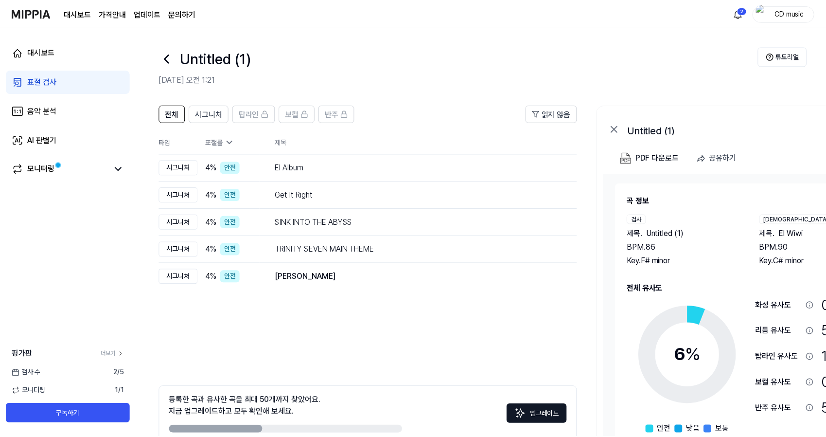
scroll to position [53, 0]
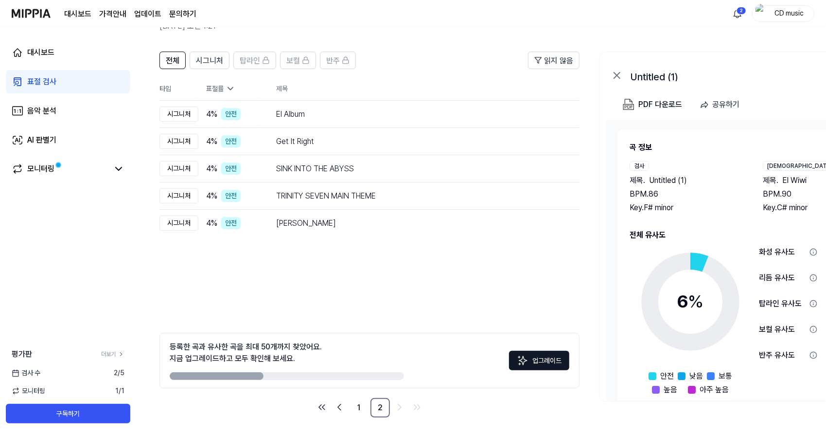
click at [88, 79] on link "표절 검사" at bounding box center [68, 81] width 124 height 23
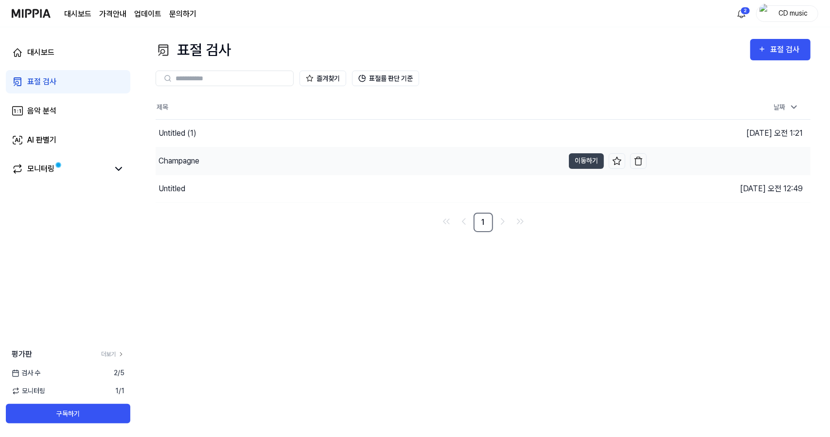
click at [194, 159] on div "Champagne" at bounding box center [178, 161] width 41 height 12
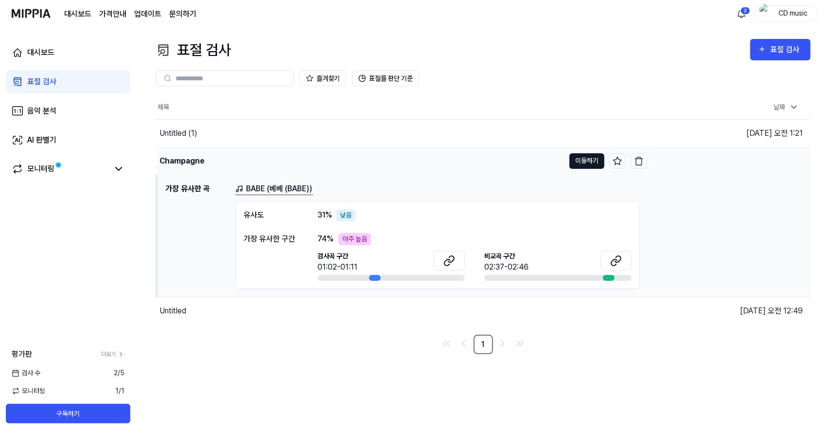
click at [578, 162] on button "이동하기" at bounding box center [586, 161] width 35 height 16
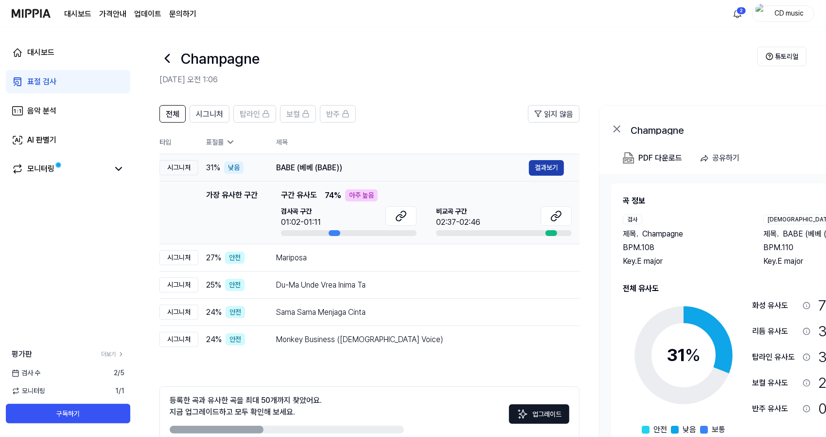
click at [544, 170] on button "결과보기" at bounding box center [546, 168] width 35 height 16
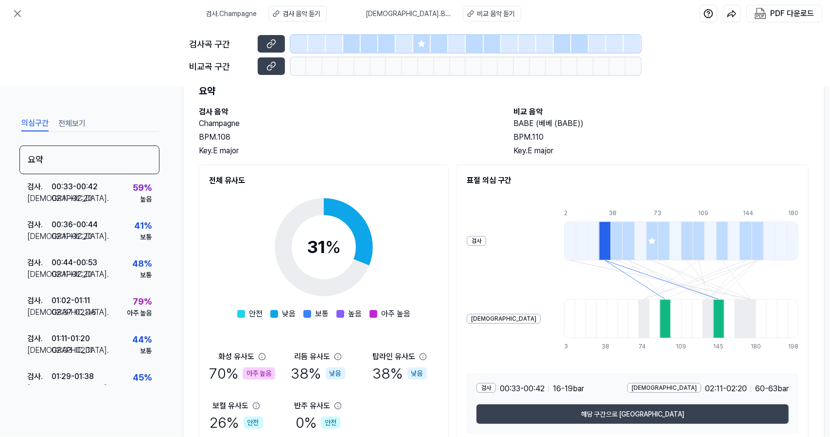
scroll to position [84, 0]
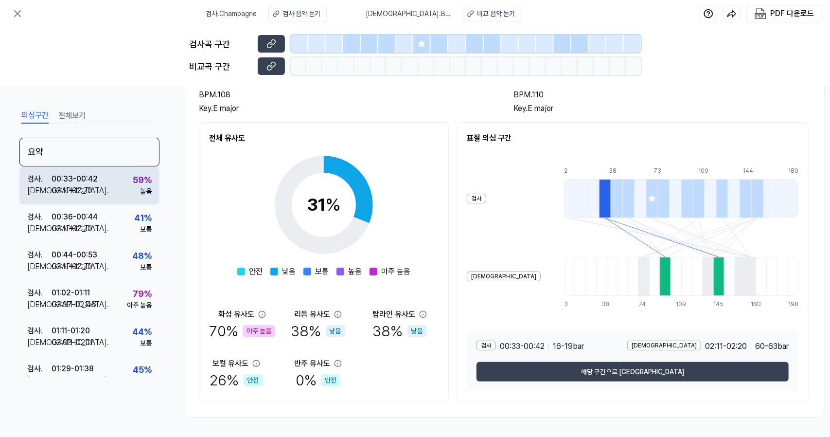
click at [127, 179] on div "검사 . 00:33 - 00:42 비교 . 02:11 - 02:20 59 % 높음" at bounding box center [89, 185] width 140 height 38
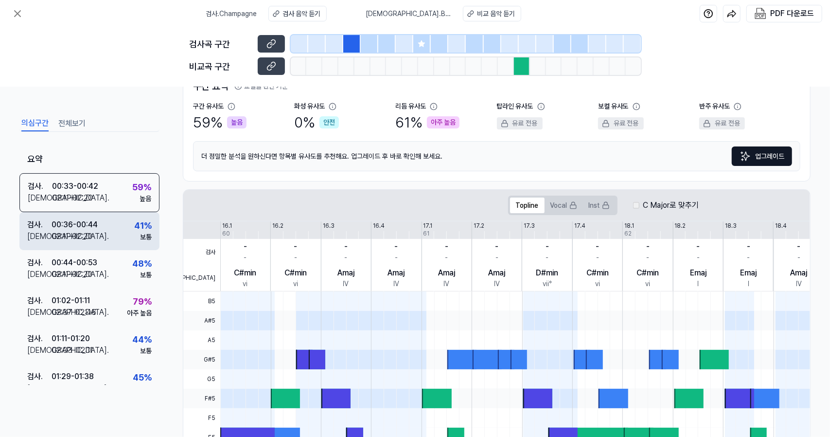
click at [94, 241] on div "[DEMOGRAPHIC_DATA] . 02:11 - 02:20" at bounding box center [62, 236] width 70 height 12
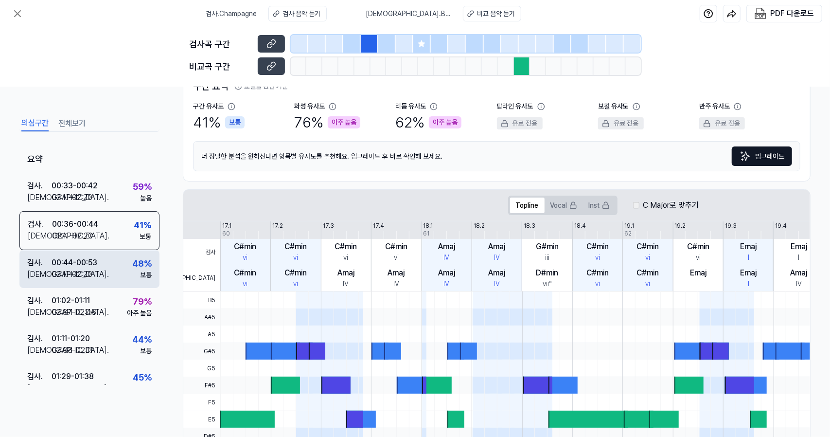
click at [108, 269] on div "검사 . 00:44 - 00:53 비교 . 02:11 - 02:20 48 % 보통" at bounding box center [89, 269] width 140 height 38
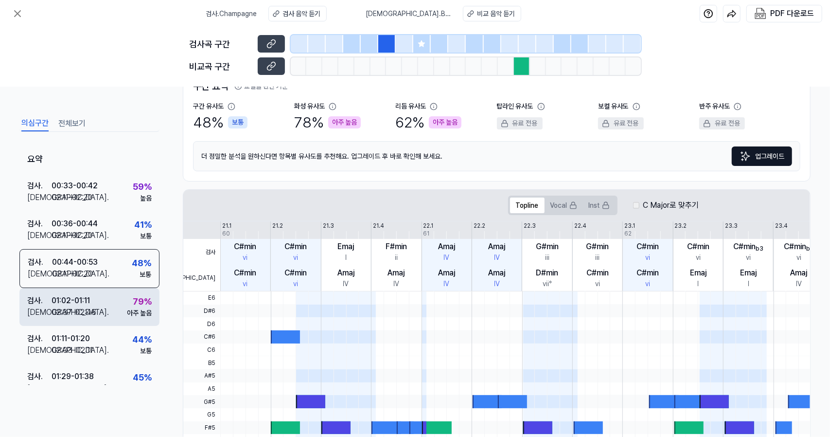
click at [114, 299] on div "검사 . 01:02 - 01:11 비교 . 02:37 - 02:46 79 % 아주 높음" at bounding box center [89, 307] width 140 height 38
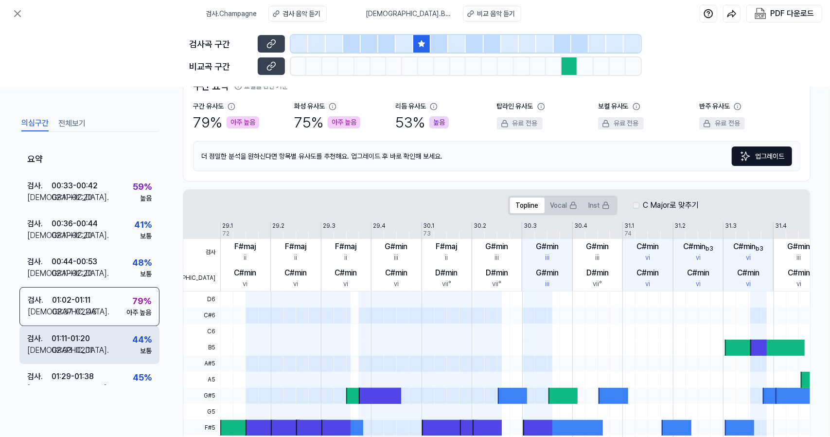
click at [105, 327] on div "검사 . 01:11 - 01:20 비교 . 02:03 - 02:11 44 % 보통" at bounding box center [89, 345] width 140 height 38
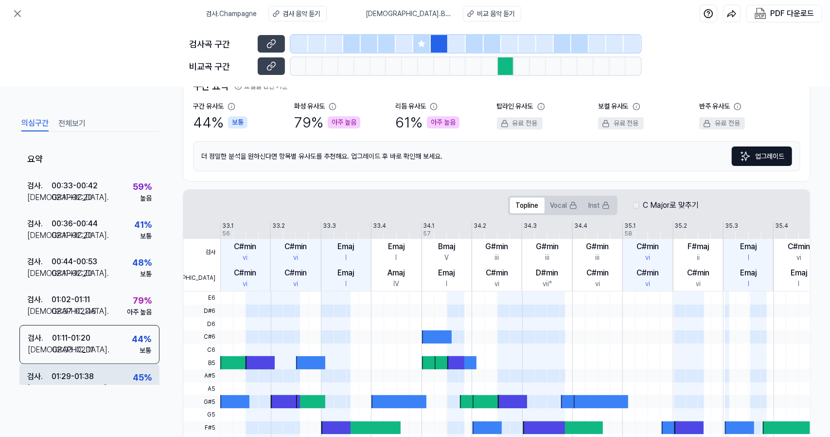
click at [111, 365] on div "검사 . 01:29 - 01:38 비교 . 02:11 - 02:20 45 % 보통" at bounding box center [89, 383] width 140 height 38
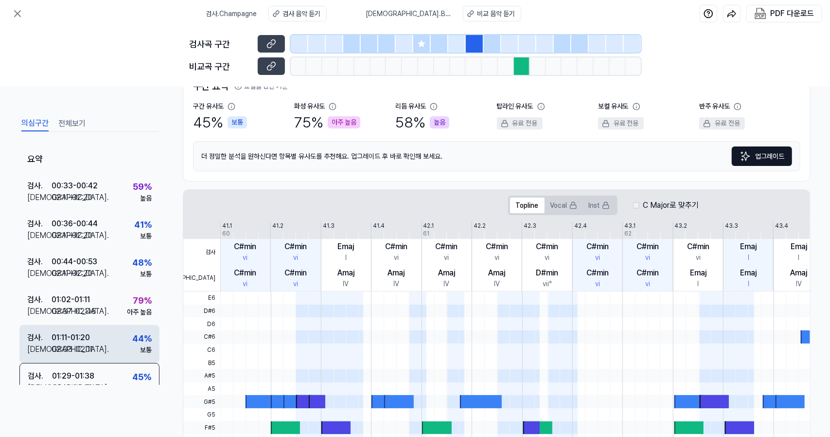
click at [108, 337] on div "검사 . 01:11 - 01:20 비교 . 02:03 - 02:11 44 % 보통" at bounding box center [89, 344] width 140 height 38
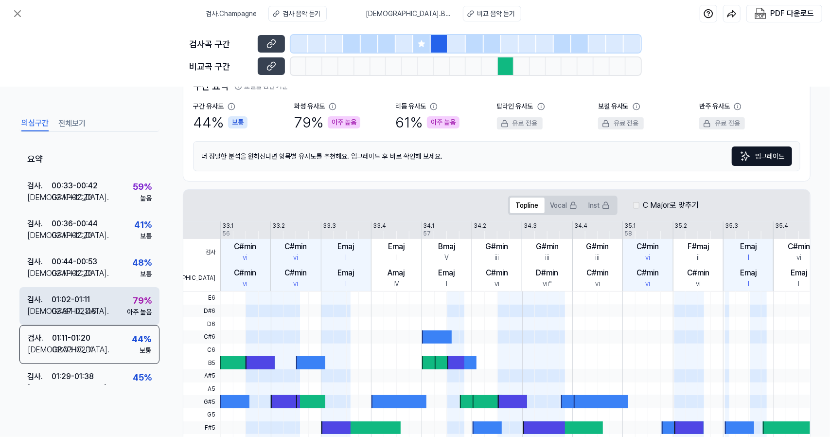
click at [106, 315] on div "검사 . 01:02 - 01:11 비교 . 02:37 - 02:46 79 % 아주 높음" at bounding box center [89, 306] width 140 height 38
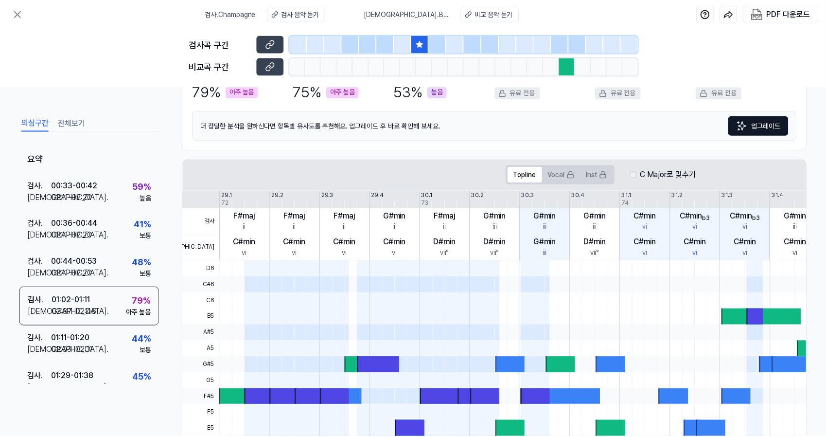
scroll to position [0, 0]
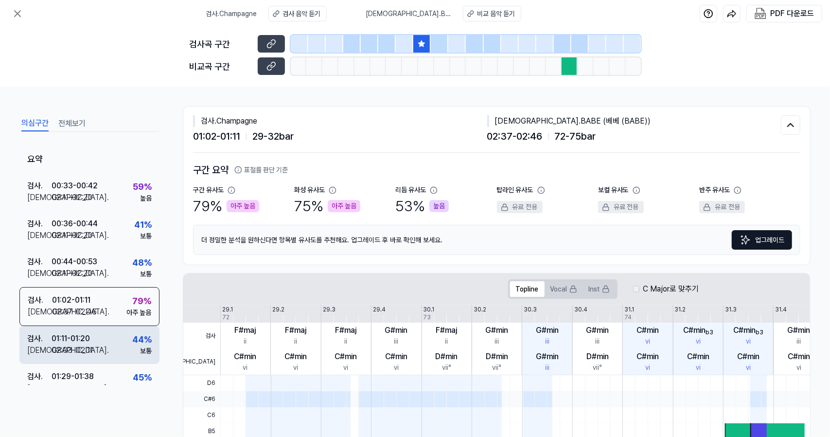
click at [92, 340] on div "검사 . 01:11 - 01:20" at bounding box center [60, 339] width 66 height 12
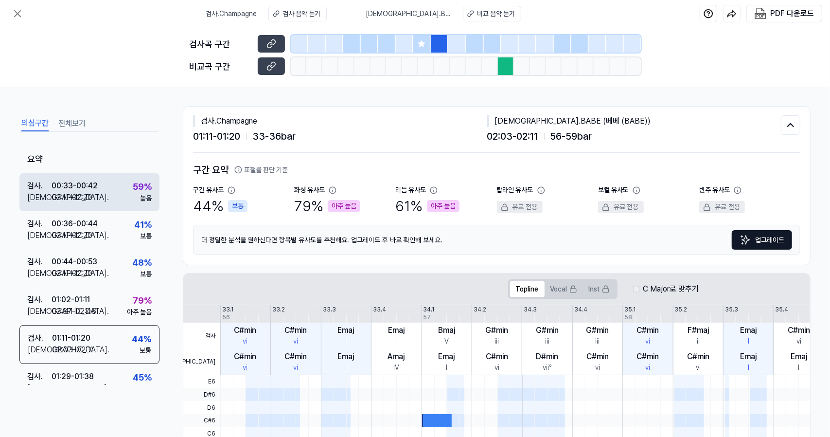
click at [135, 209] on div "검사 . 00:33 - 00:42 비교 . 02:11 - 02:20 59 % 높음" at bounding box center [89, 192] width 140 height 38
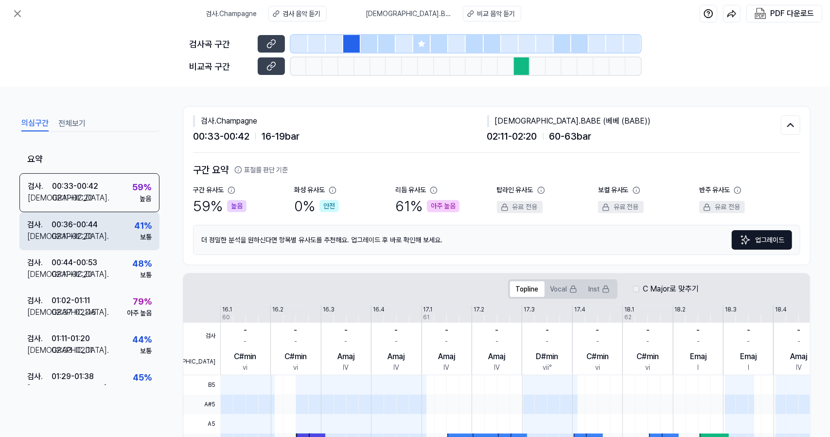
click at [114, 231] on div "검사 . 00:36 - 00:44 비교 . 02:11 - 02:20 41 % 보통" at bounding box center [89, 231] width 140 height 38
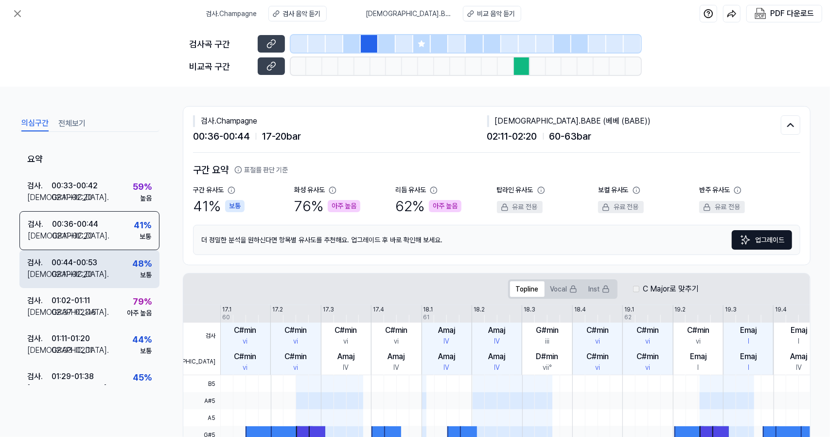
click at [91, 278] on div "02:11 - 02:20" at bounding box center [72, 274] width 41 height 12
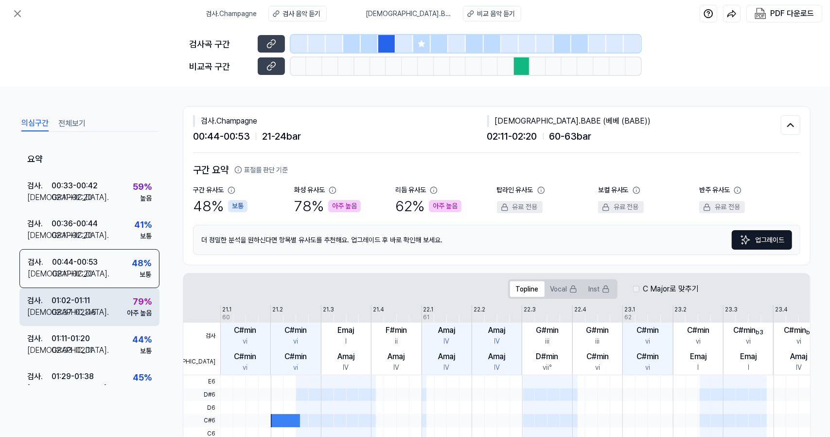
click at [100, 311] on div "검사 . 01:02 - 01:11 비교 . 02:37 - 02:46 79 % 아주 높음" at bounding box center [89, 307] width 140 height 38
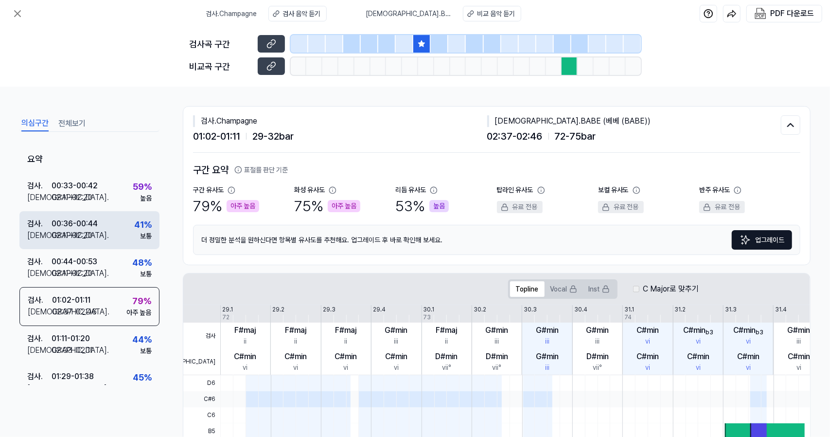
click at [112, 232] on div "검사 . 00:36 - 00:44 비교 . 02:11 - 02:20 41 % 보통" at bounding box center [89, 230] width 140 height 38
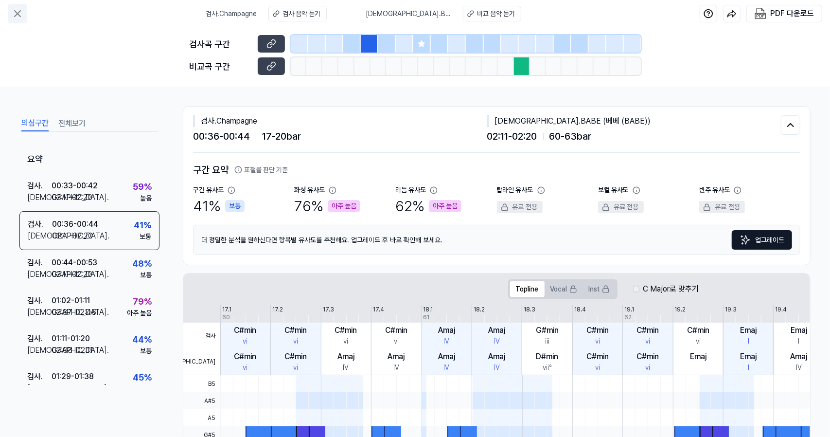
click at [21, 9] on icon at bounding box center [18, 14] width 12 height 12
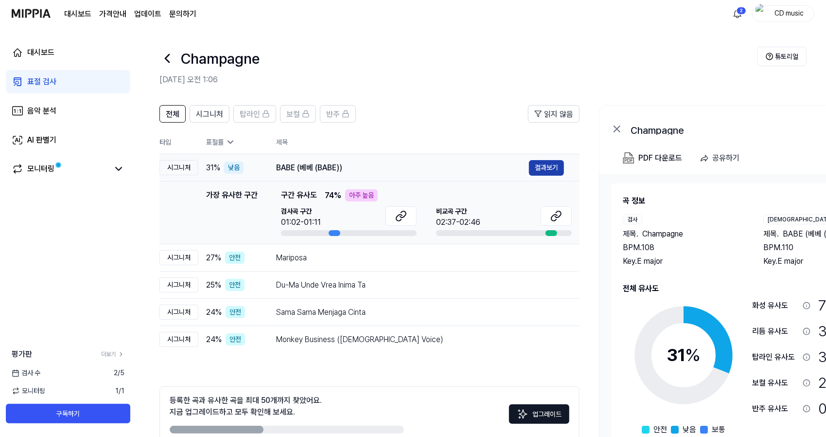
click at [559, 168] on button "결과보기" at bounding box center [546, 168] width 35 height 16
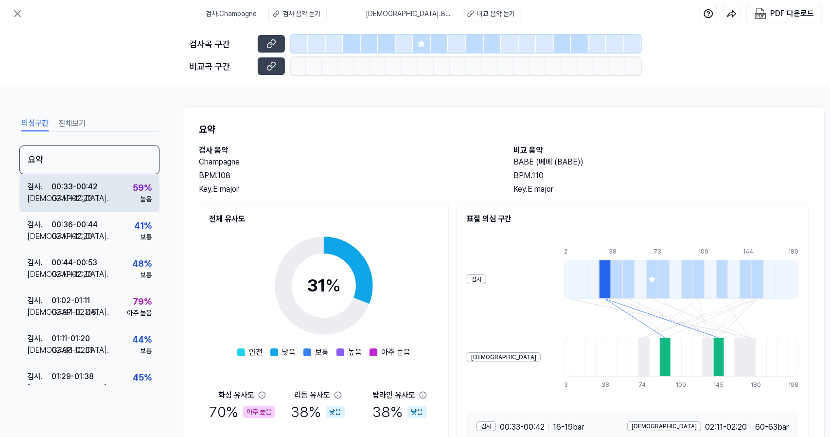
click at [69, 209] on div "검사 . 00:33 - 00:42 비교 . 02:11 - 02:20 59 % 높음" at bounding box center [89, 193] width 140 height 38
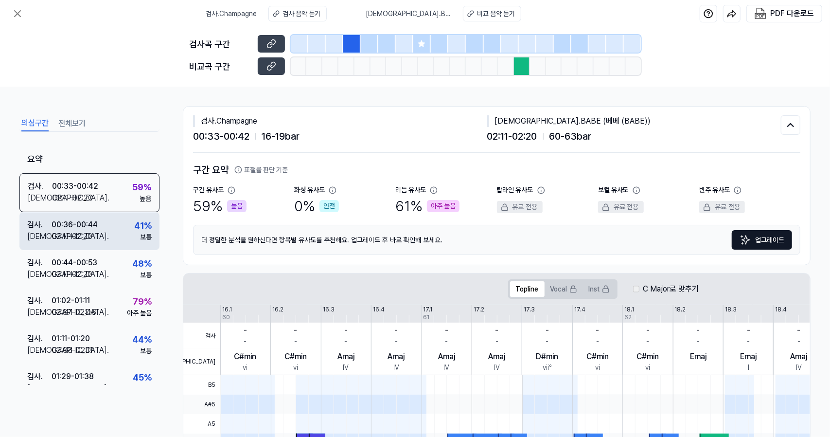
click at [125, 245] on div "검사 . 00:36 - 00:44 비교 . 02:11 - 02:20 41 % 보통" at bounding box center [89, 231] width 140 height 38
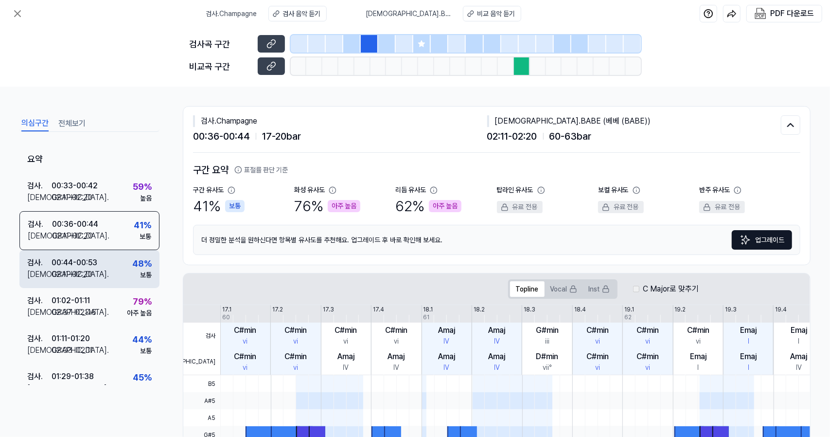
click at [132, 269] on div "48 % 보통" at bounding box center [141, 268] width 19 height 23
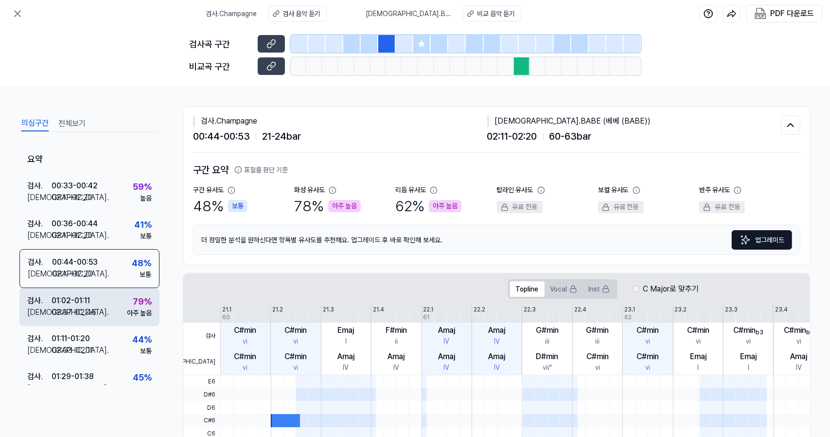
click at [134, 300] on div "79 %" at bounding box center [142, 301] width 19 height 13
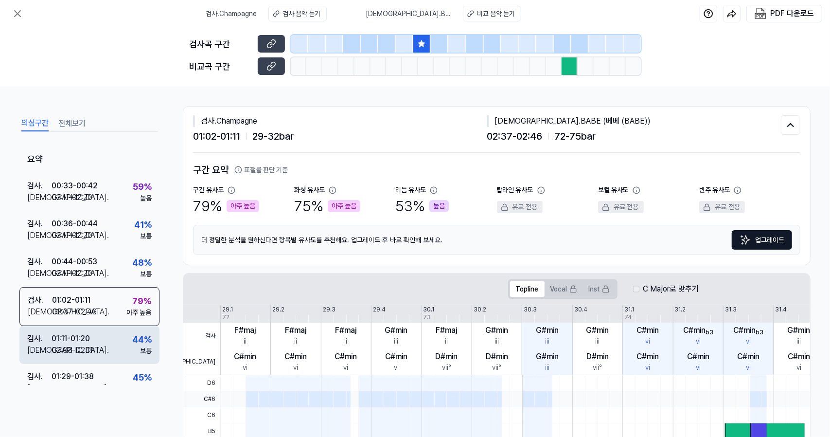
click at [122, 338] on div "검사 . 01:11 - 01:20 비교 . 02:03 - 02:11 44 % 보통" at bounding box center [89, 345] width 140 height 38
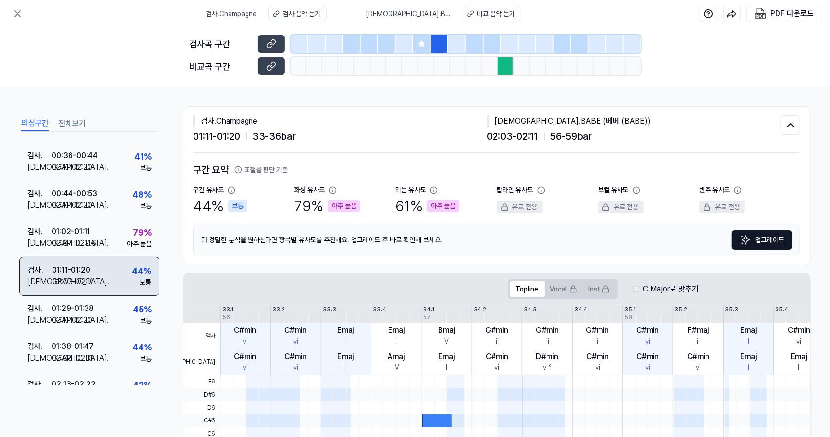
scroll to position [69, 0]
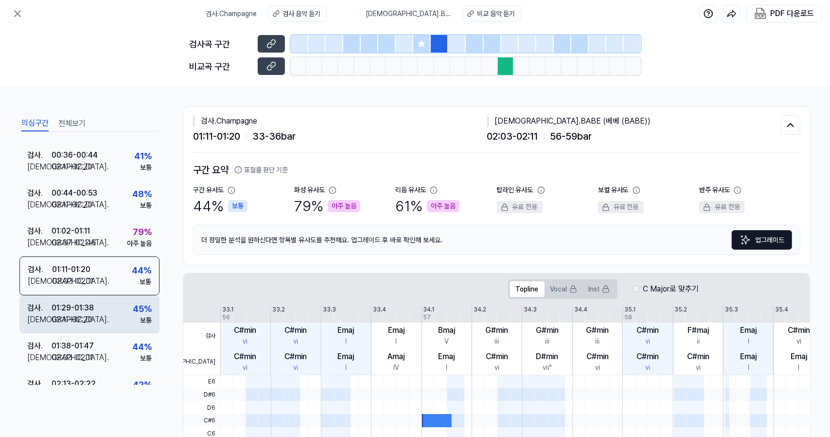
click at [121, 323] on div "검사 . 01:29 - 01:38 비교 . 02:11 - 02:20 45 % 보통" at bounding box center [89, 314] width 140 height 38
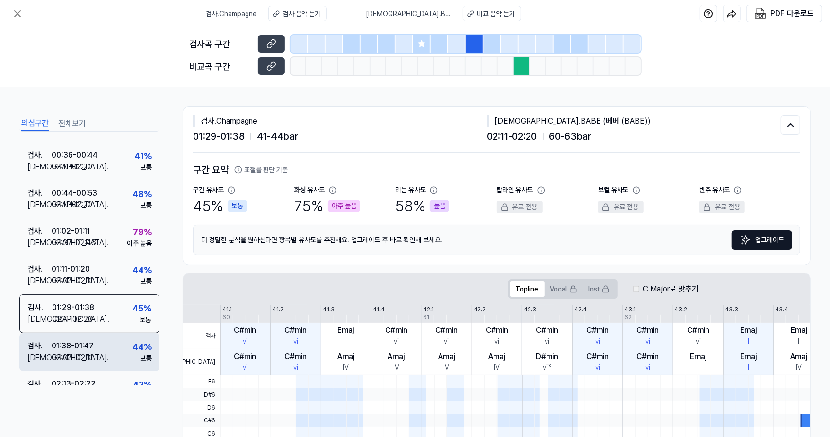
click at [126, 345] on div "검사 . 01:38 - 01:47 비교 . 02:03 - 02:11 44 % 보통" at bounding box center [89, 352] width 140 height 38
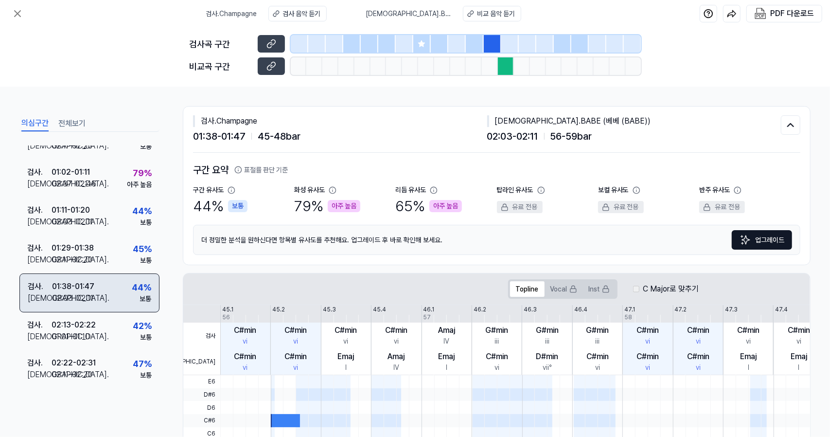
scroll to position [128, 0]
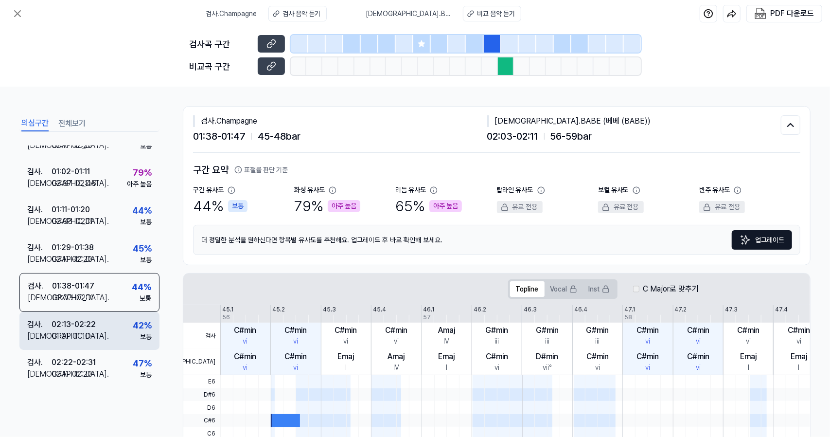
click at [119, 350] on div "검사 . 02:22 - 02:31 비교 . 02:11 - 02:20 47 % 보통" at bounding box center [89, 369] width 140 height 38
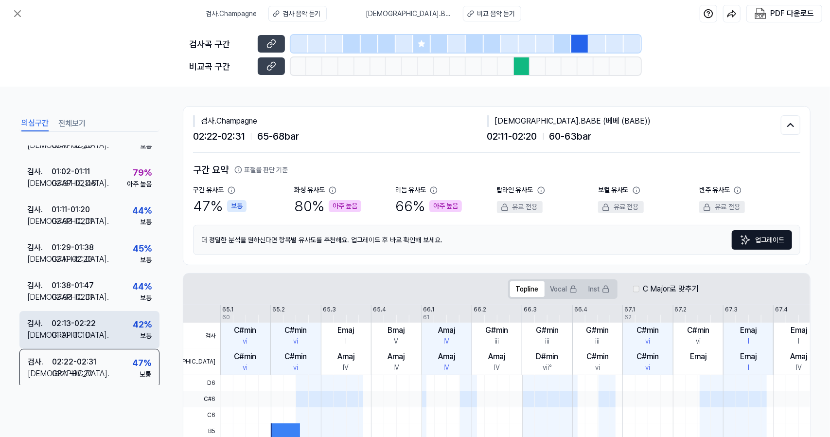
scroll to position [130, 0]
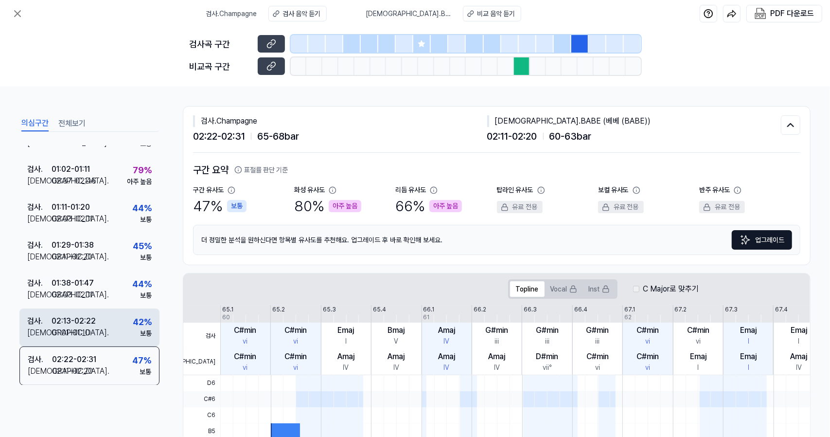
click at [134, 315] on div "42 %" at bounding box center [142, 321] width 19 height 13
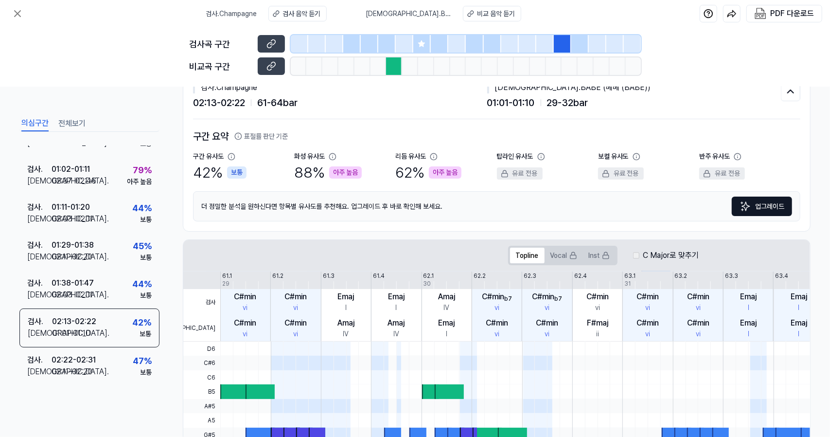
scroll to position [0, 0]
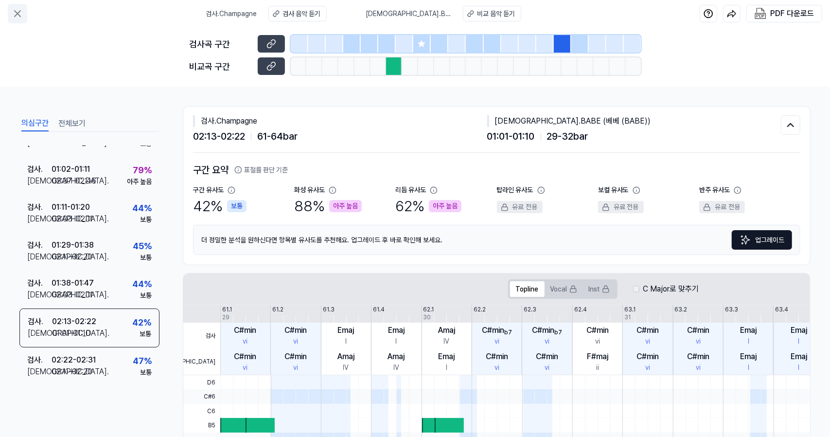
click at [17, 18] on icon at bounding box center [18, 14] width 12 height 12
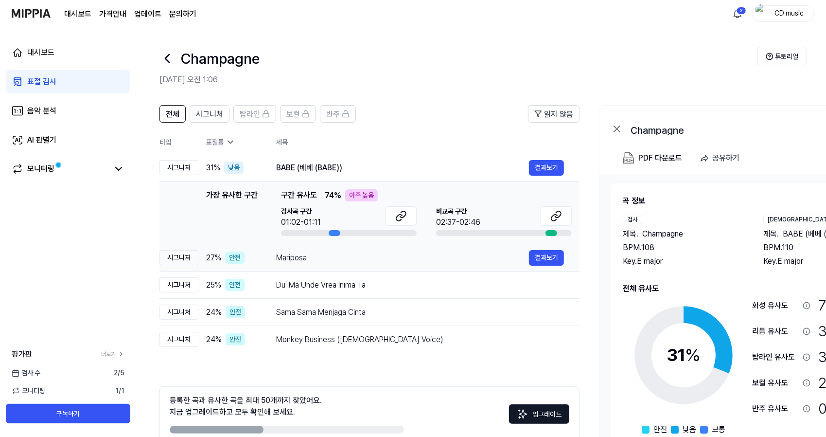
click at [240, 262] on div "안전" at bounding box center [234, 257] width 19 height 12
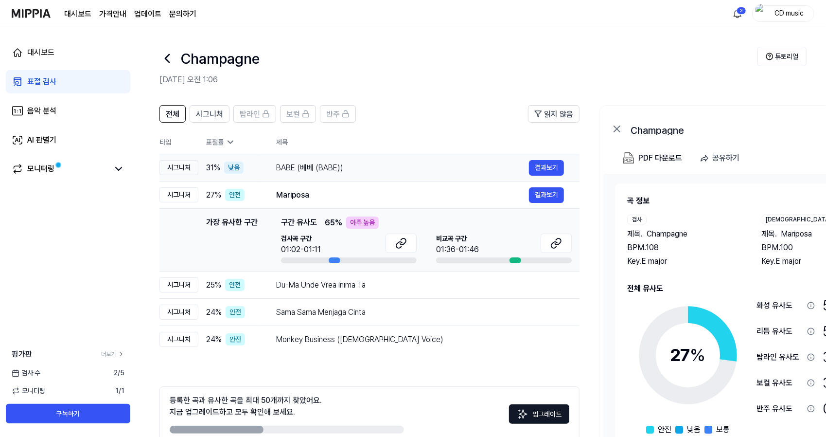
click at [256, 164] on div "31 % 낮음" at bounding box center [233, 167] width 54 height 12
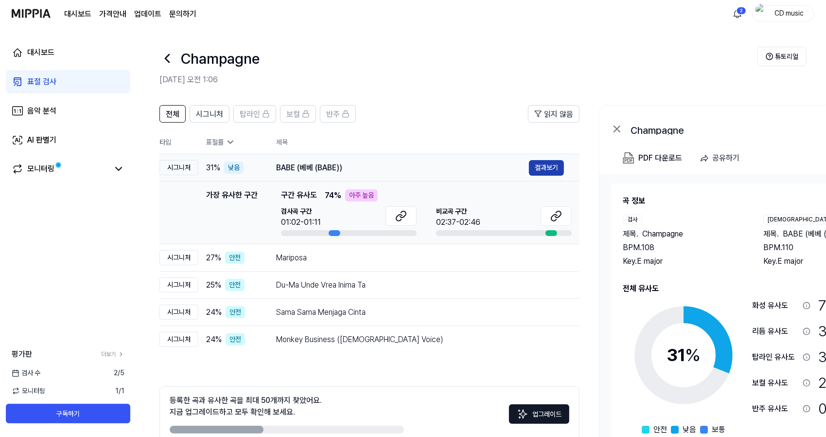
click at [555, 175] on button "결과보기" at bounding box center [546, 168] width 35 height 16
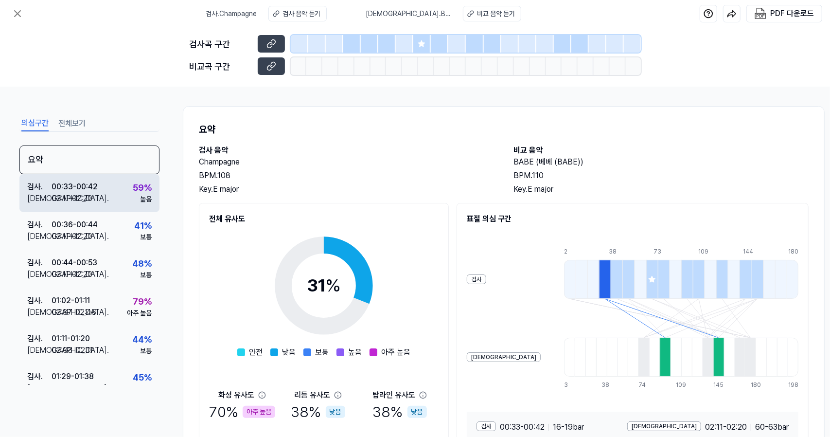
click at [116, 207] on div "검사 . 00:33 - 00:42 비교 . 02:11 - 02:20 59 % 높음" at bounding box center [89, 193] width 140 height 38
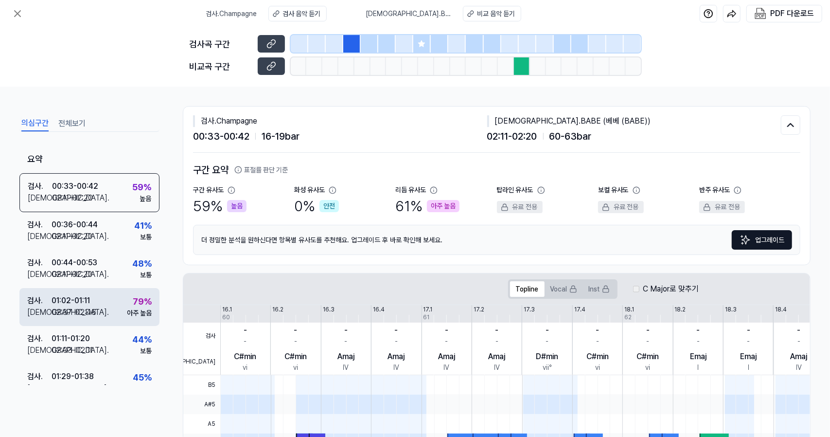
click at [134, 297] on div "79 %" at bounding box center [142, 301] width 19 height 13
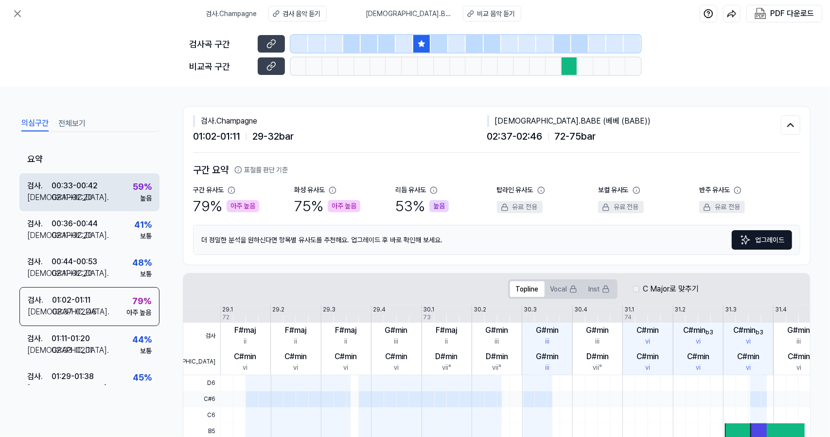
click at [133, 193] on div "59 %" at bounding box center [142, 186] width 19 height 13
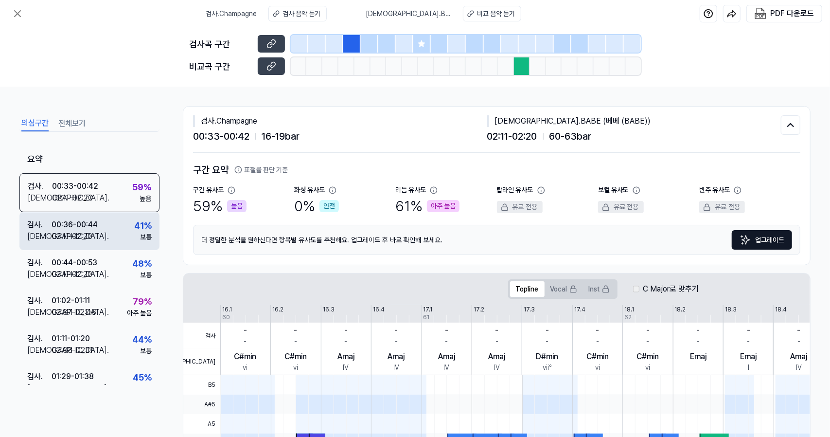
click at [135, 212] on div "검사 . 00:36 - 00:44 비교 . 02:11 - 02:20 41 % 보통" at bounding box center [89, 231] width 140 height 38
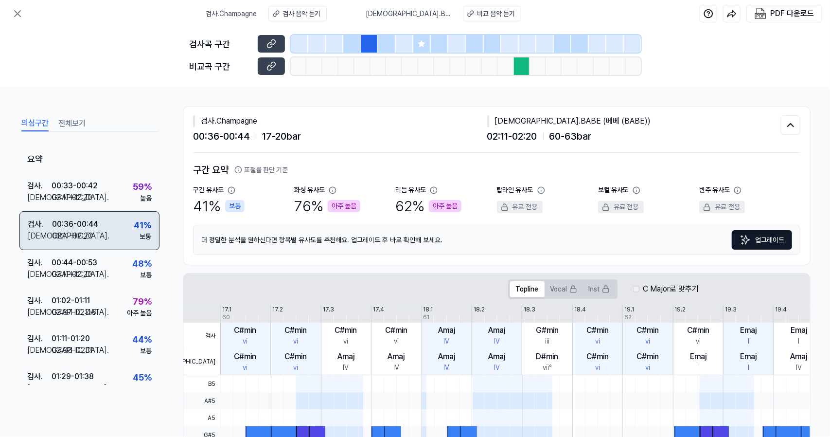
click at [142, 248] on div "검사 . 00:36 - 00:44 비교 . 02:11 - 02:20 41 % 보통" at bounding box center [89, 230] width 140 height 39
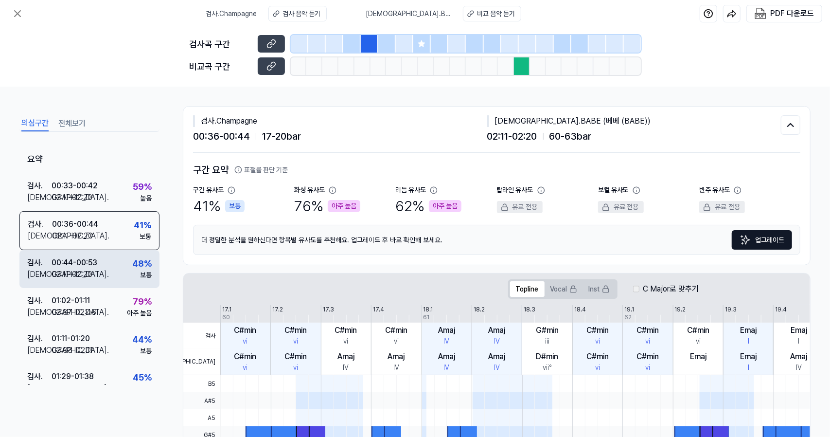
click at [145, 268] on div "48 %" at bounding box center [141, 263] width 19 height 13
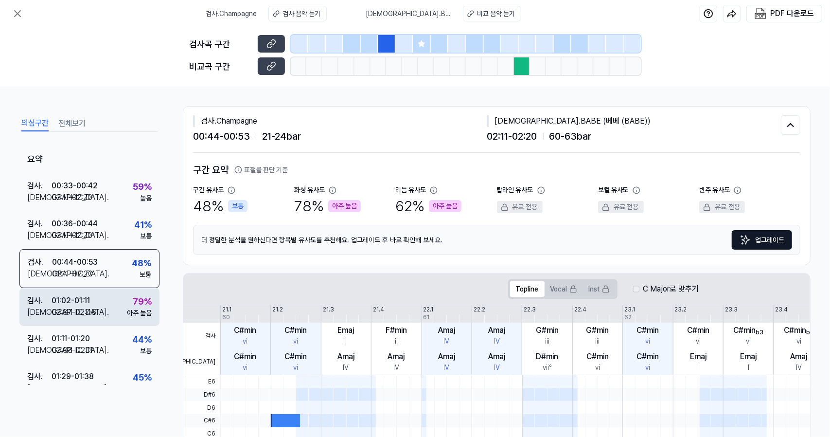
click at [146, 295] on div "79 %" at bounding box center [142, 301] width 19 height 13
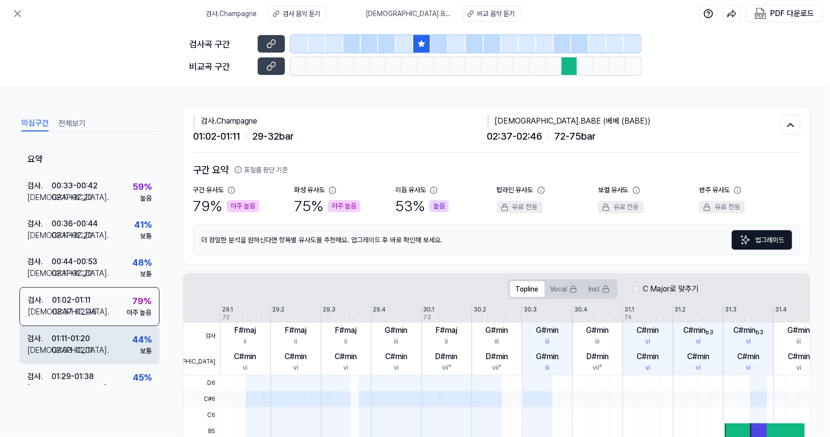
click at [139, 333] on div "44 %" at bounding box center [141, 339] width 19 height 13
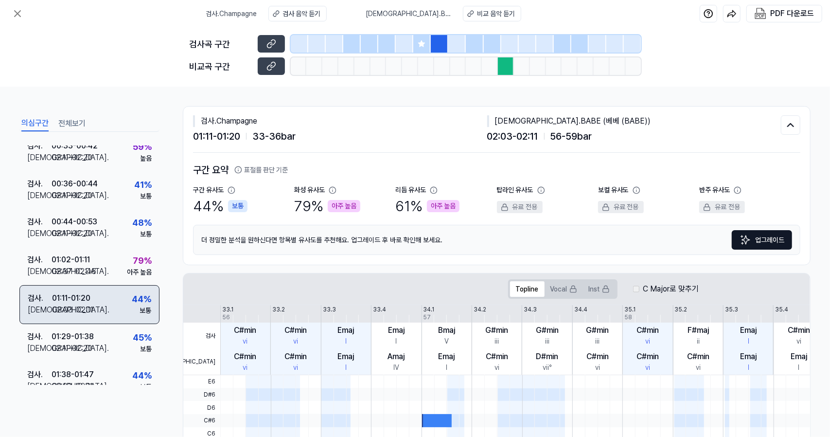
scroll to position [42, 0]
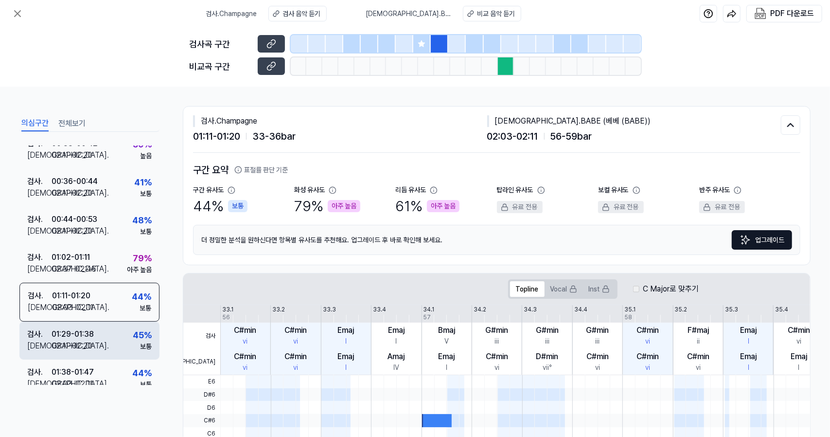
click at [135, 339] on div "45 %" at bounding box center [142, 334] width 19 height 13
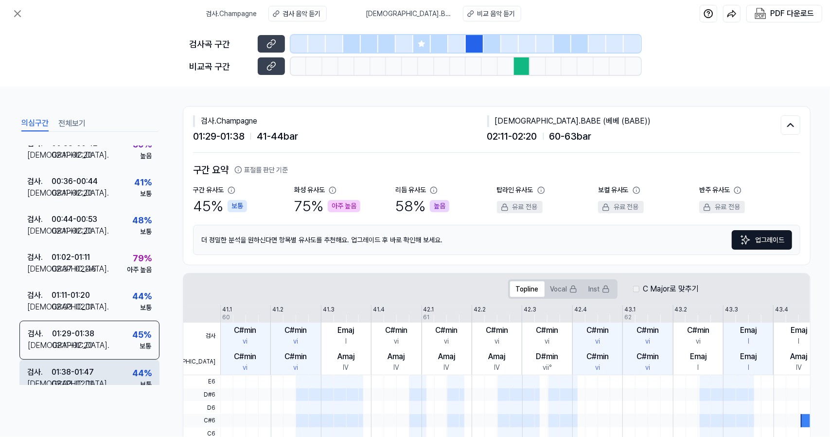
click at [136, 364] on div "검사 . 01:38 - 01:47 비교 . 02:03 - 02:11 44 % 보통" at bounding box center [89, 378] width 140 height 38
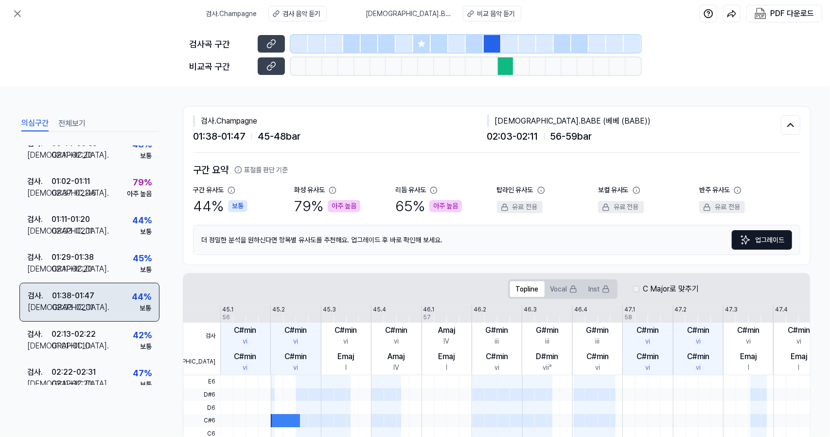
scroll to position [130, 0]
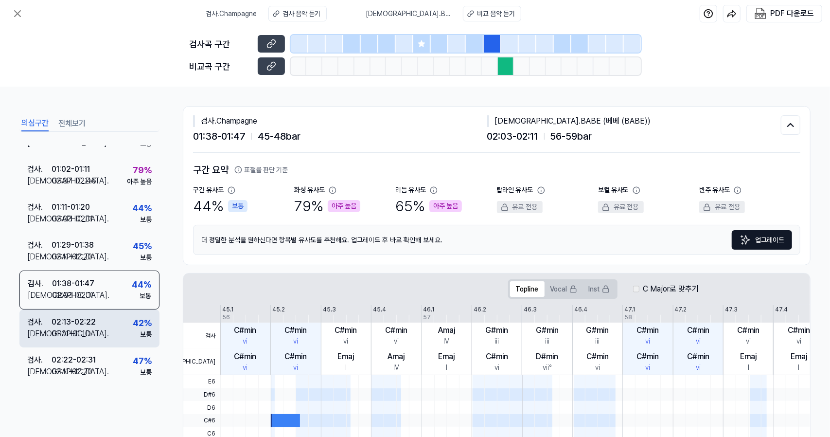
click at [127, 324] on div "검사 . 02:13 - 02:22 비교 . 01:01 - 01:10 42 % 보통" at bounding box center [89, 328] width 140 height 38
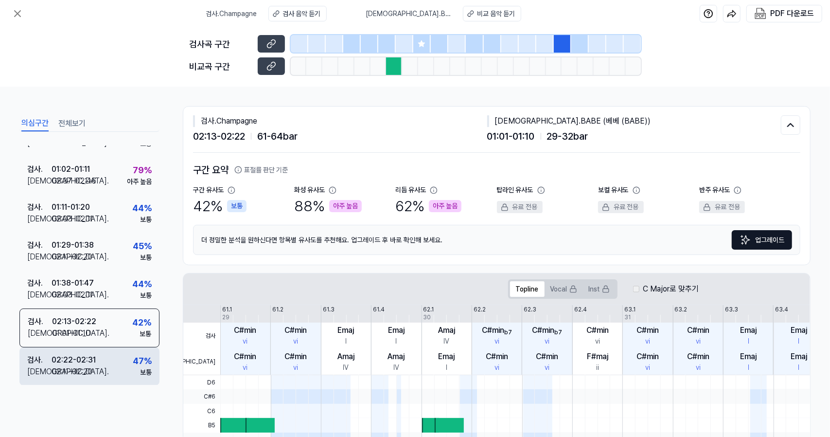
click at [134, 357] on div "47 %" at bounding box center [142, 360] width 19 height 13
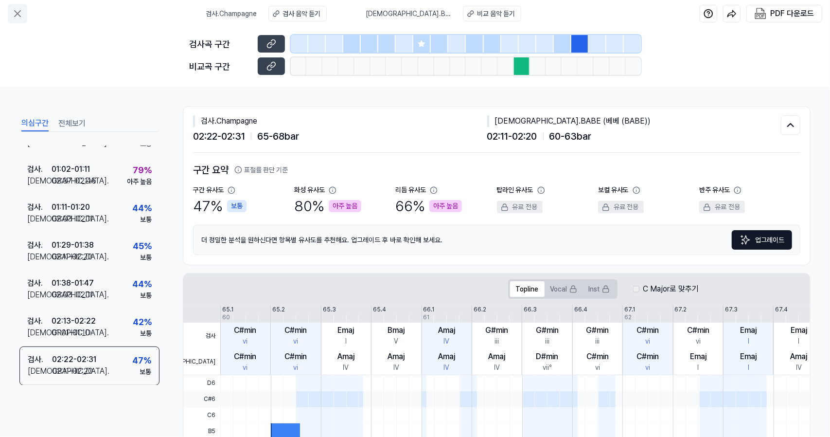
click at [14, 16] on icon at bounding box center [18, 14] width 12 height 12
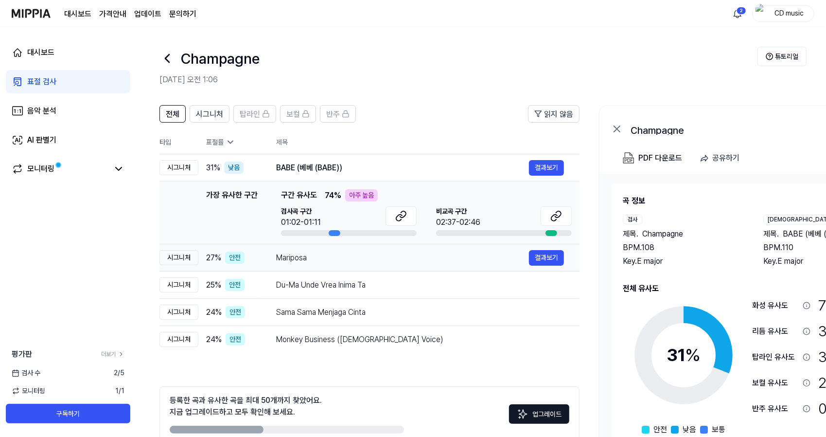
click at [329, 261] on div "Mariposa" at bounding box center [402, 258] width 253 height 12
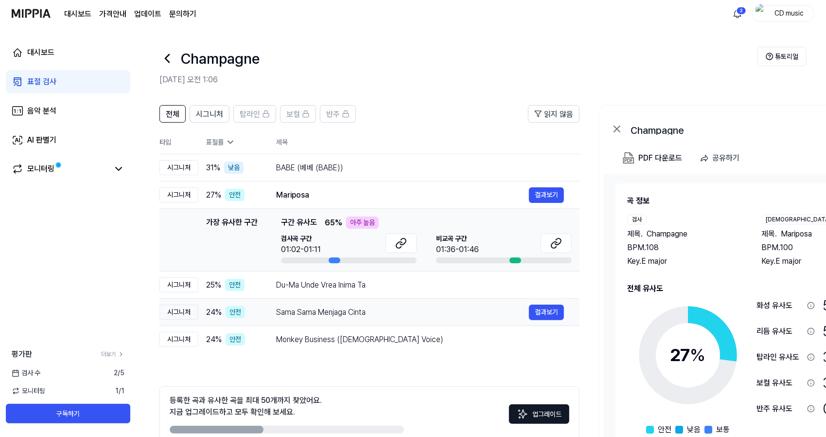
click at [347, 301] on td "Sama Sama Menjaga Cinta 결과보기" at bounding box center [420, 312] width 319 height 27
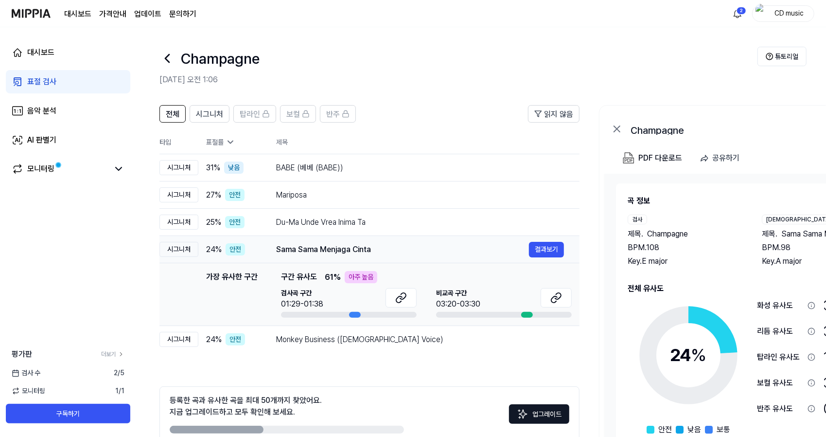
click at [354, 244] on div "Sama Sama Menjaga Cinta" at bounding box center [402, 250] width 253 height 12
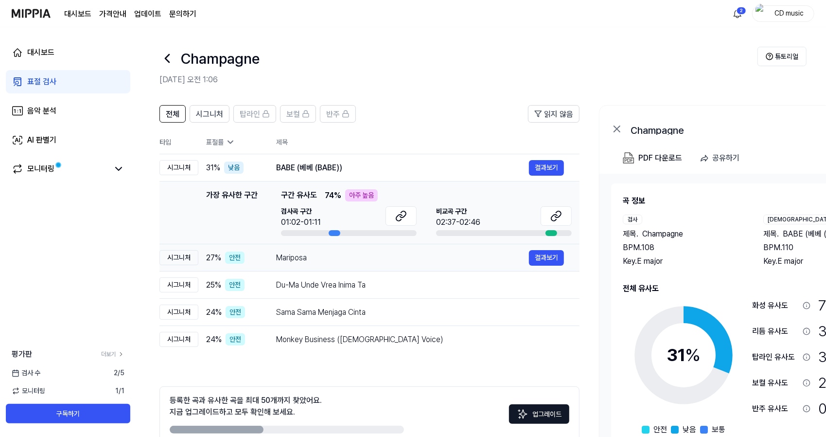
click at [362, 247] on td "Mariposa 결과보기" at bounding box center [420, 257] width 319 height 27
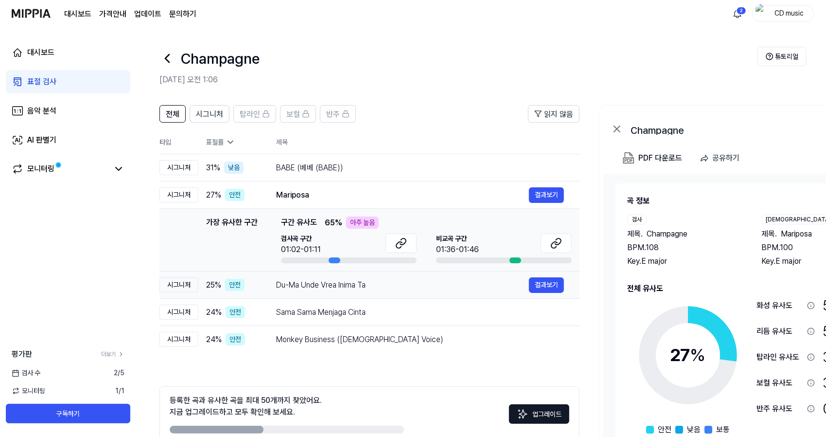
click at [364, 275] on td "Du-Ma Unde Vrea Inima Ta 결과보기" at bounding box center [420, 284] width 319 height 27
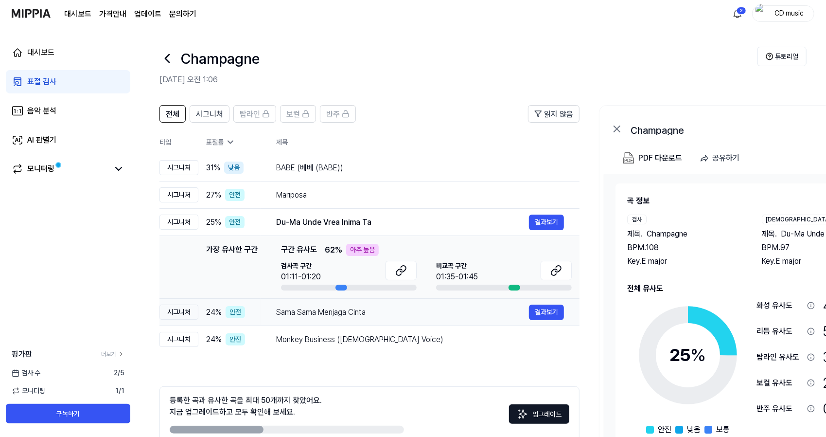
click at [359, 306] on div "Sama Sama Menjaga Cinta" at bounding box center [402, 312] width 253 height 12
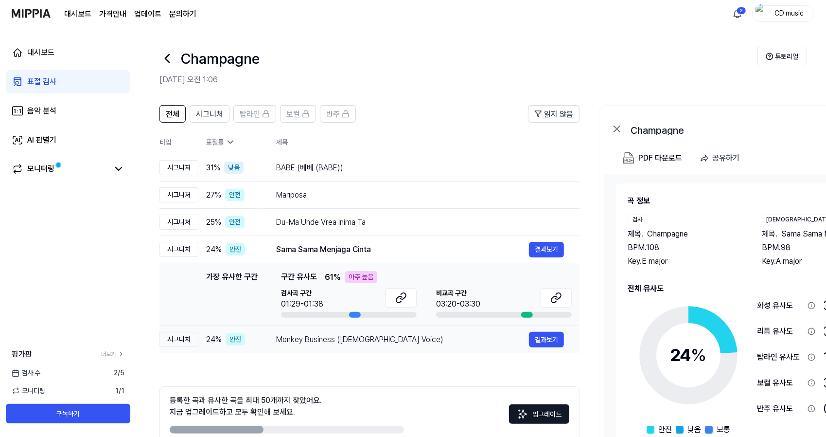
click at [358, 338] on div "Monkey Business ([DEMOGRAPHIC_DATA] Voice)" at bounding box center [402, 340] width 253 height 12
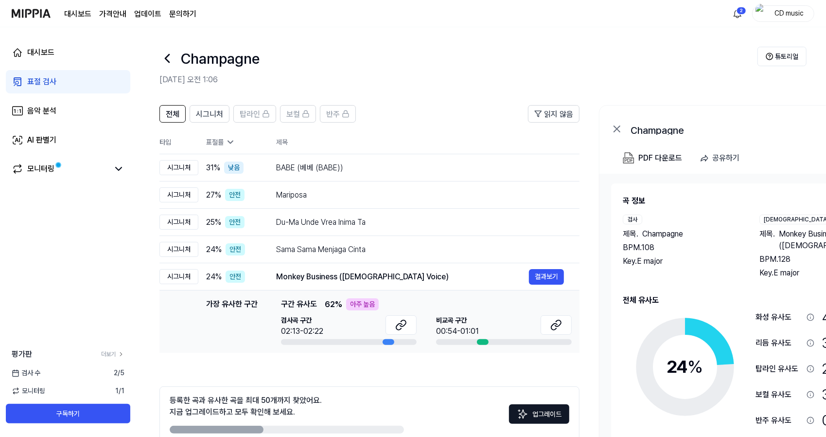
click at [53, 78] on div "표절 검사" at bounding box center [41, 82] width 29 height 12
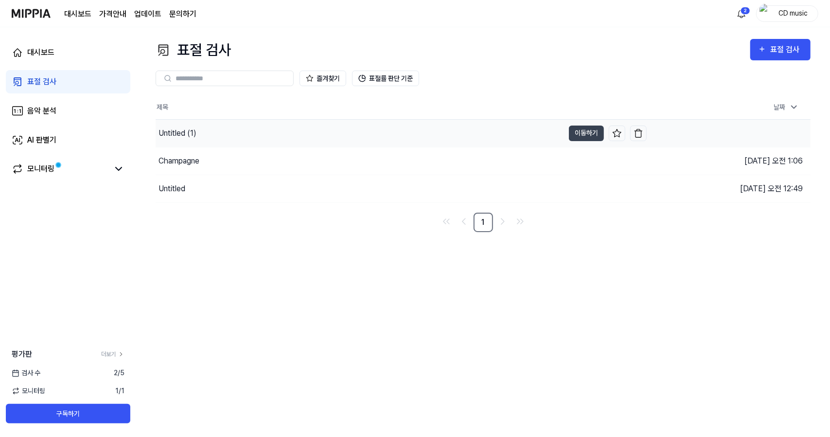
click at [186, 130] on div "Untitled (1)" at bounding box center [177, 133] width 38 height 12
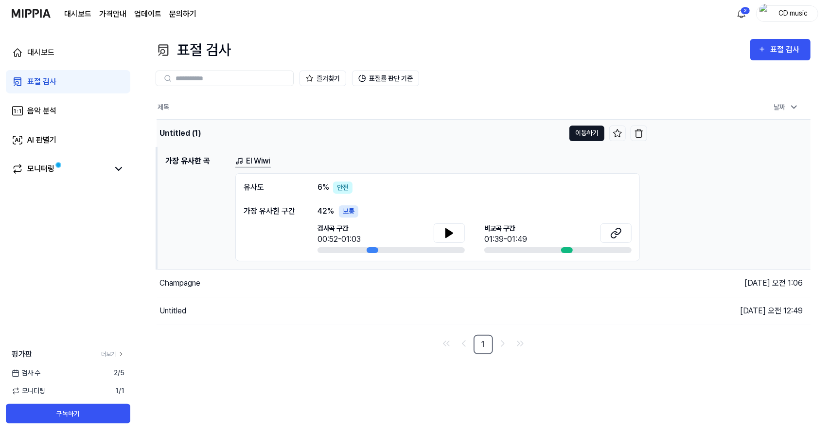
click at [587, 131] on button "이동하기" at bounding box center [586, 133] width 35 height 16
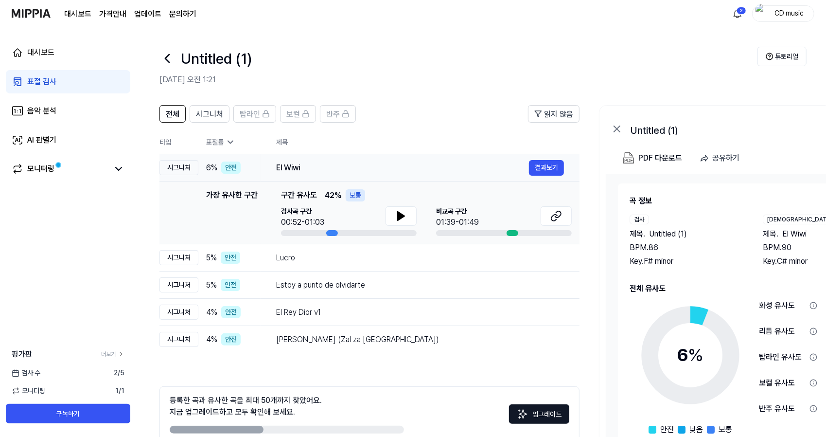
click at [356, 171] on div "El Wiwi" at bounding box center [402, 168] width 253 height 12
click at [552, 162] on button "결과보기" at bounding box center [546, 168] width 35 height 16
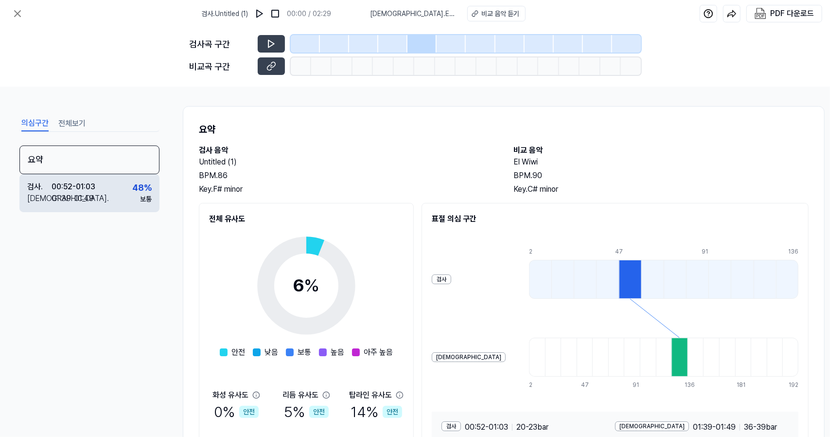
click at [144, 176] on div "검사 . 00:52 - 01:03 비교 . 01:39 - 01:49 48 % 보통" at bounding box center [89, 193] width 140 height 38
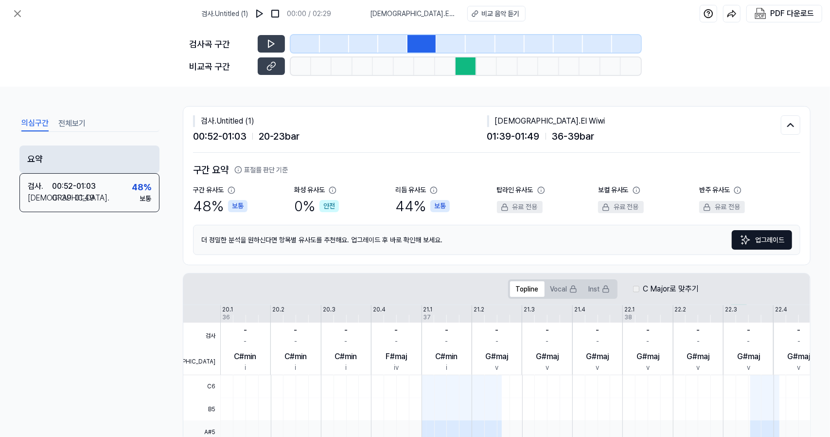
click at [137, 145] on div "요약" at bounding box center [89, 159] width 140 height 28
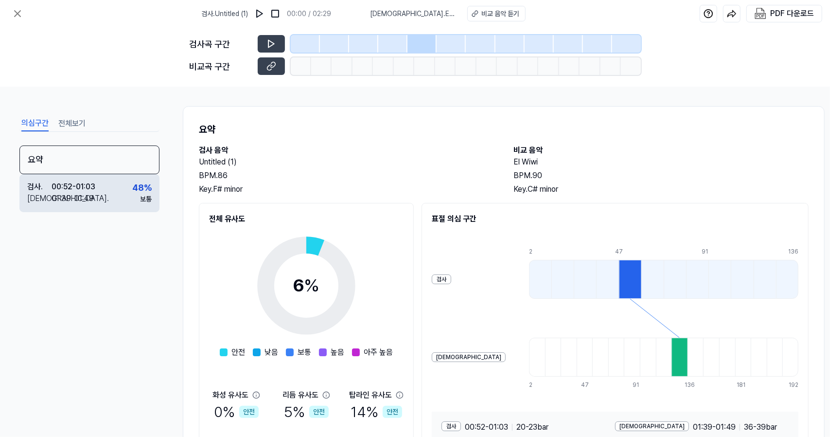
click at [132, 178] on div "검사 . 00:52 - 01:03 비교 . 01:39 - 01:49 48 % 보통" at bounding box center [89, 193] width 140 height 38
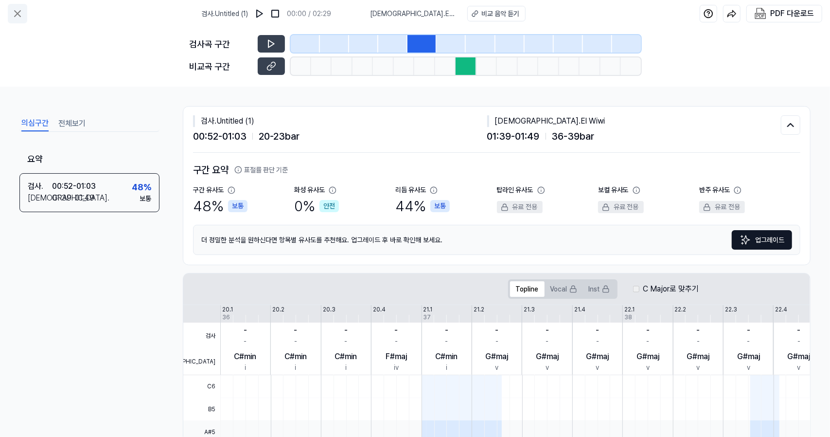
click at [20, 9] on icon at bounding box center [18, 14] width 12 height 12
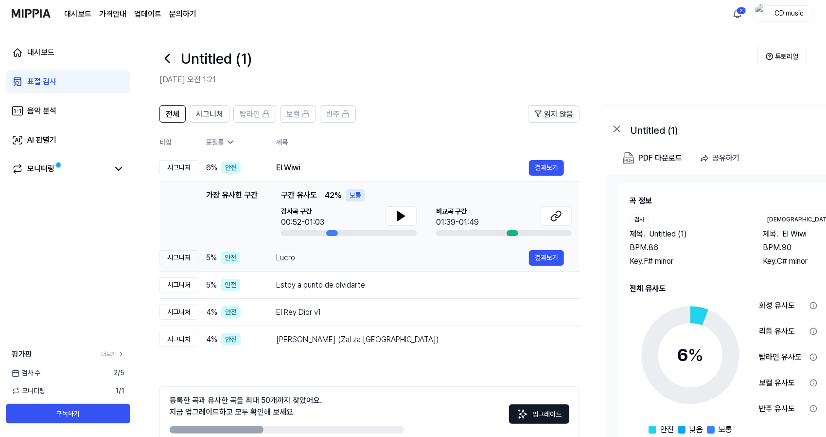
click at [290, 260] on div "Lucro" at bounding box center [402, 258] width 253 height 12
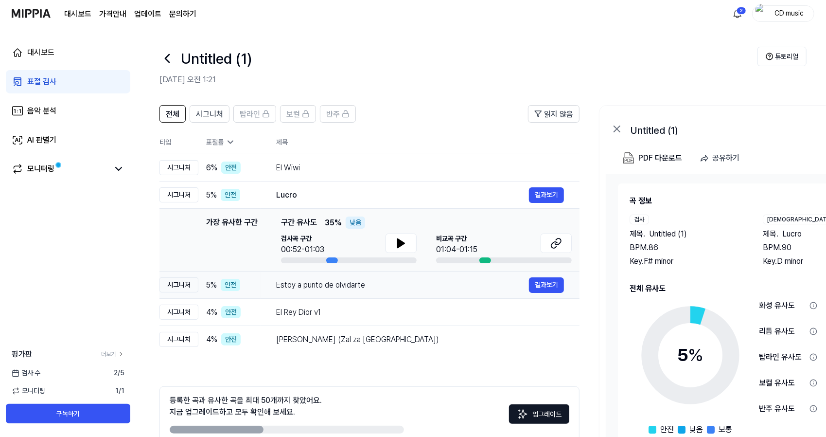
click at [298, 293] on td "Estoy a punto de olvidarte 결과보기" at bounding box center [420, 284] width 319 height 27
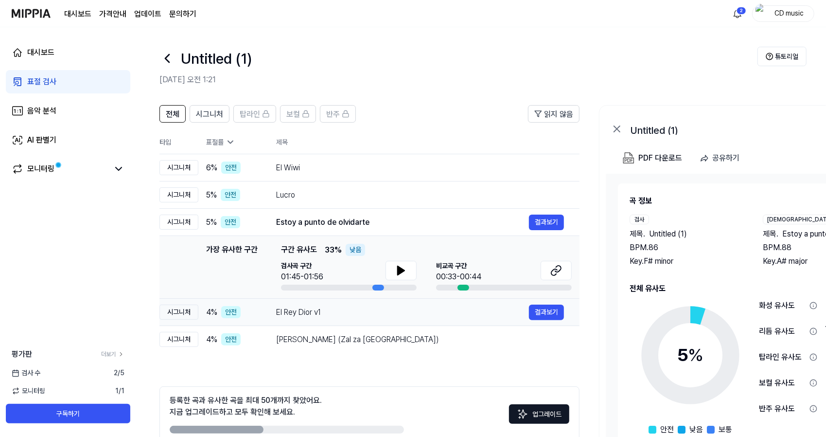
click at [299, 306] on div "El Rey Dior v1" at bounding box center [402, 312] width 253 height 12
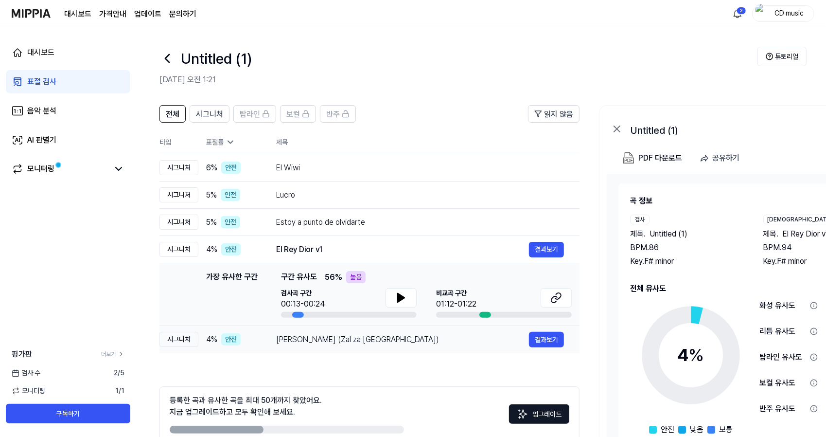
click at [308, 346] on div "Hej Sokoły (Zal za Ukraina) 결과보기" at bounding box center [420, 340] width 288 height 16
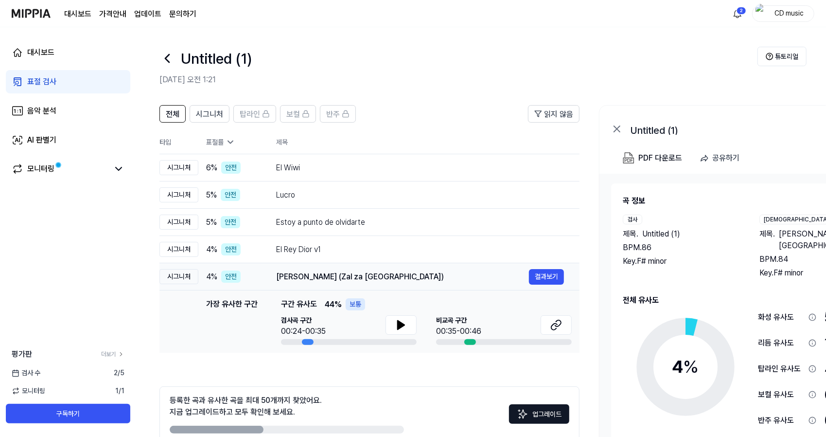
click at [341, 269] on div "Hej Sokoły (Zal za Ukraina) 결과보기" at bounding box center [420, 277] width 288 height 16
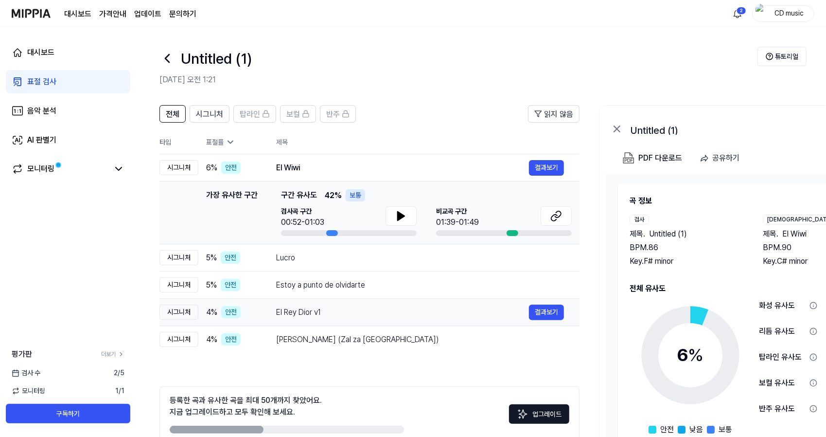
click at [502, 308] on div "El Rey Dior v1" at bounding box center [402, 312] width 253 height 12
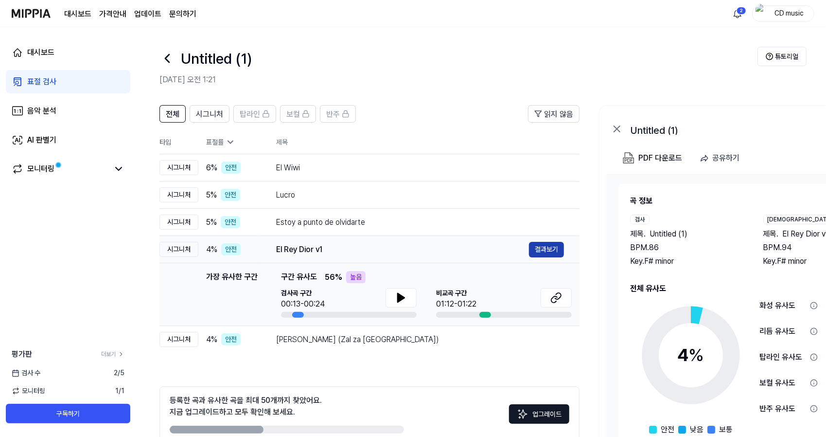
click at [561, 248] on button "결과보기" at bounding box center [546, 250] width 35 height 16
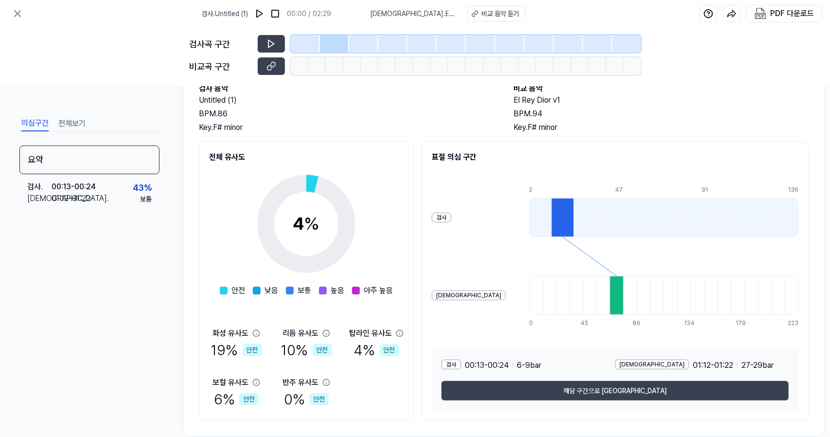
scroll to position [84, 0]
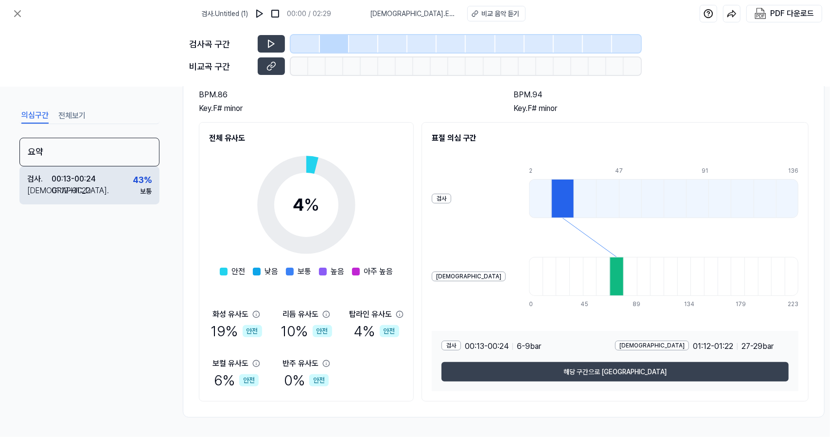
click at [123, 172] on div "검사 . 00:13 - 00:24 비교 . 01:12 - 01:22 43 % 보통" at bounding box center [89, 185] width 140 height 38
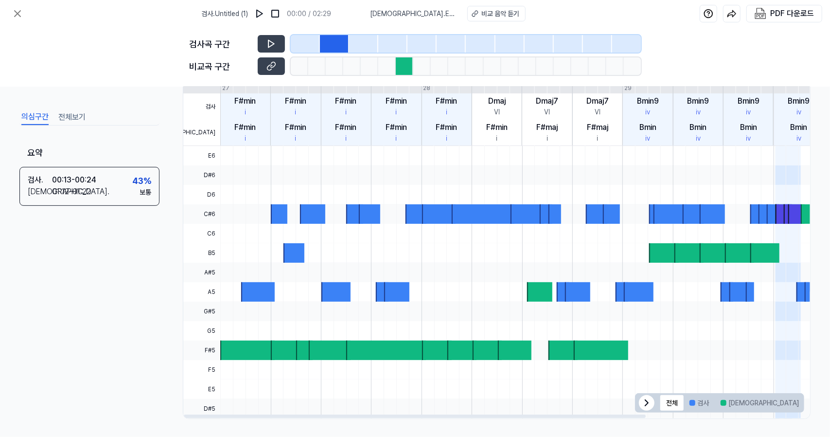
scroll to position [0, 0]
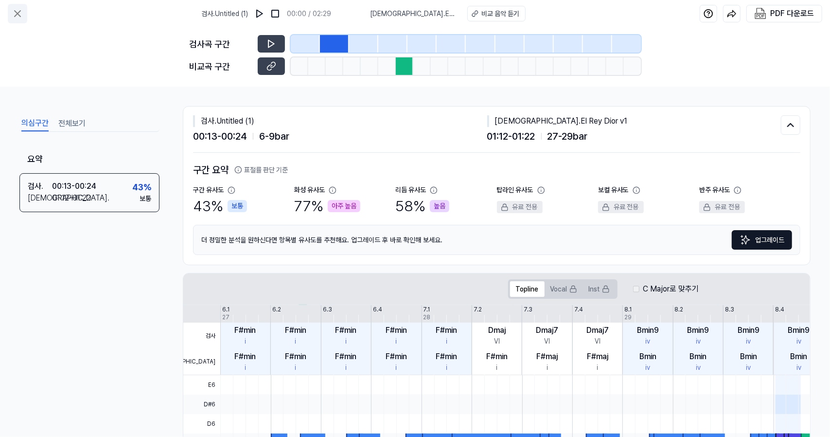
click at [18, 16] on icon at bounding box center [18, 14] width 12 height 12
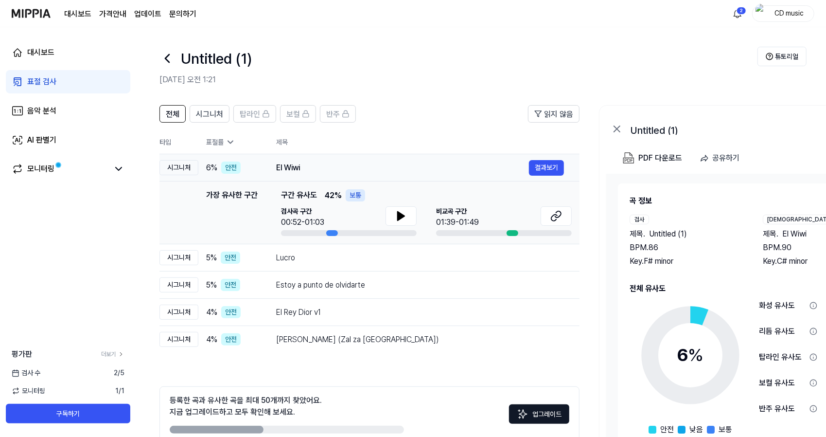
click at [243, 176] on td "6 % 안전" at bounding box center [229, 167] width 62 height 27
click at [552, 168] on button "결과보기" at bounding box center [546, 168] width 35 height 16
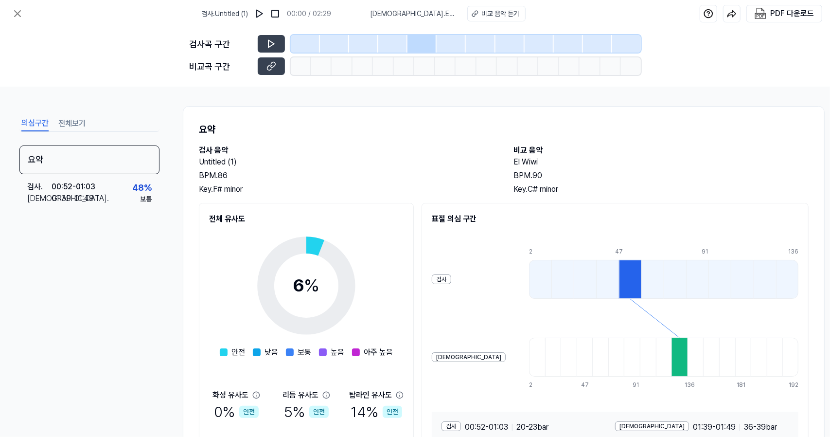
scroll to position [4, 0]
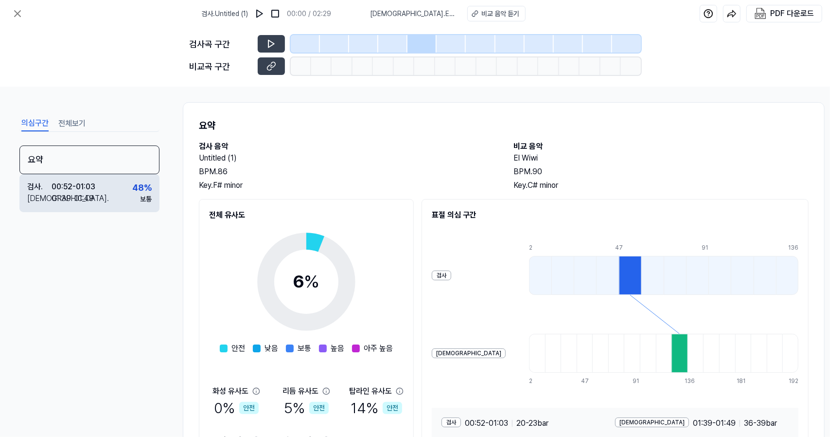
click at [115, 184] on div "검사 . 00:52 - 01:03 비교 . 01:39 - 01:49 48 % 보통" at bounding box center [89, 193] width 140 height 38
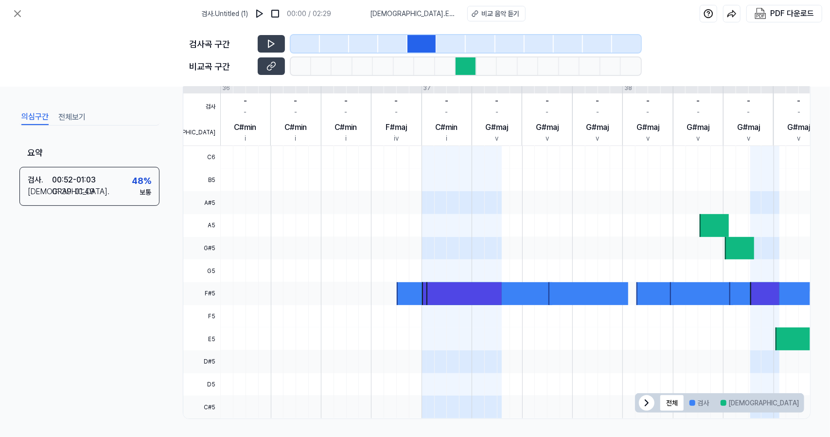
scroll to position [0, 0]
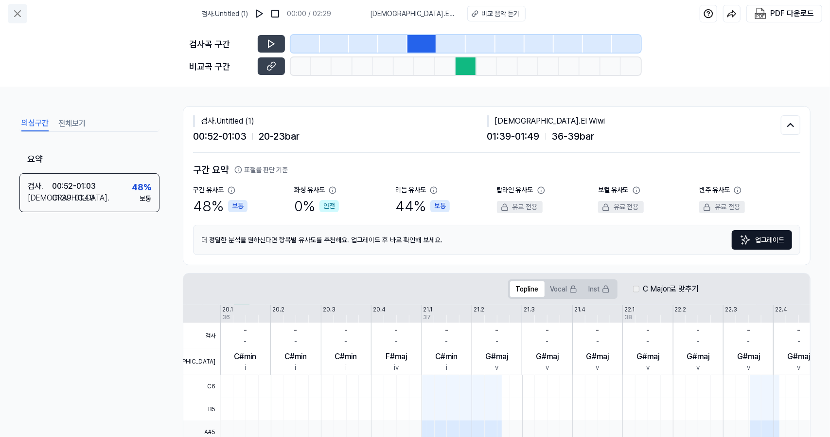
click at [25, 5] on button at bounding box center [17, 13] width 19 height 19
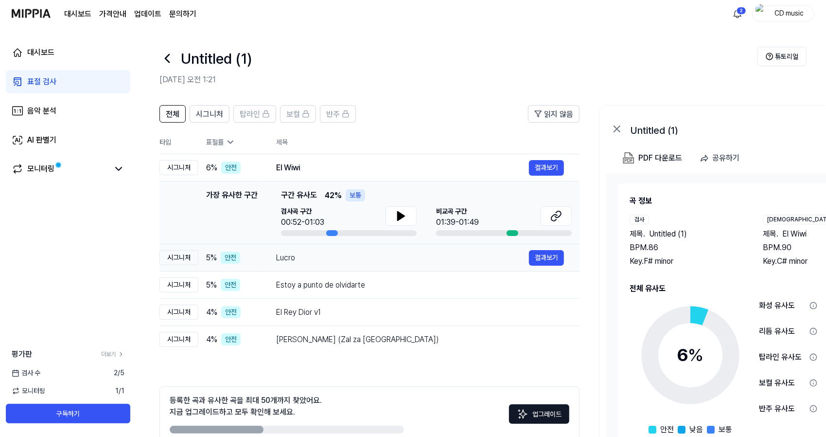
click at [203, 263] on td "5 % 안전" at bounding box center [229, 257] width 62 height 27
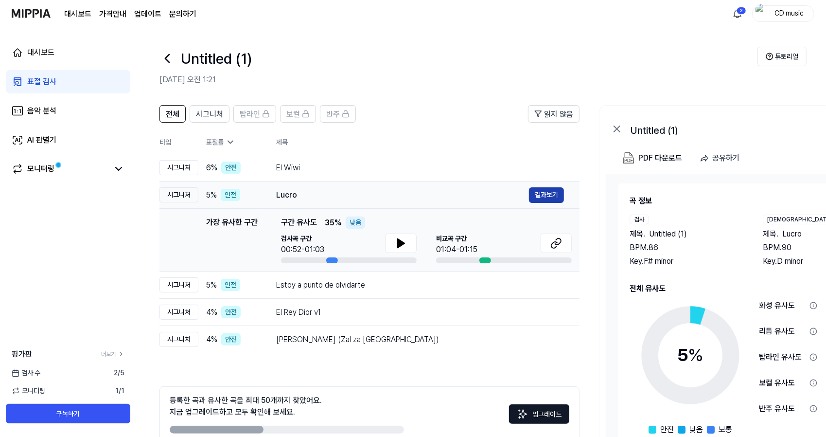
click at [545, 199] on button "결과보기" at bounding box center [546, 195] width 35 height 16
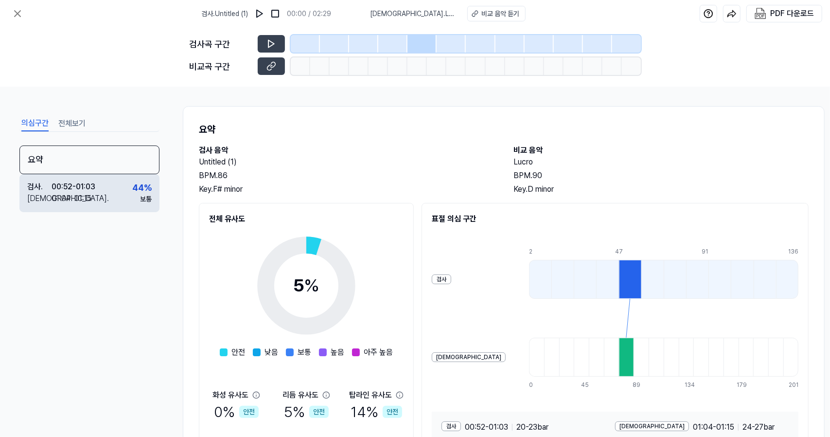
click at [152, 176] on div "검사 . 00:52 - 01:03 비교 . 01:04 - 01:15 44 % 보통" at bounding box center [89, 193] width 140 height 38
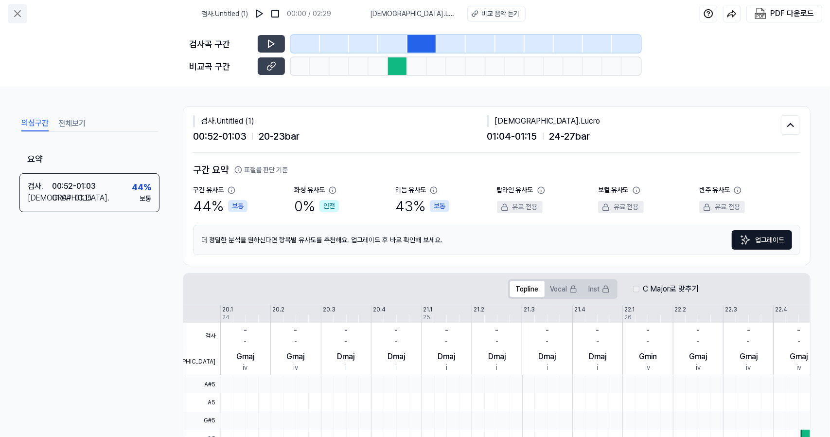
click at [18, 10] on icon at bounding box center [18, 14] width 12 height 12
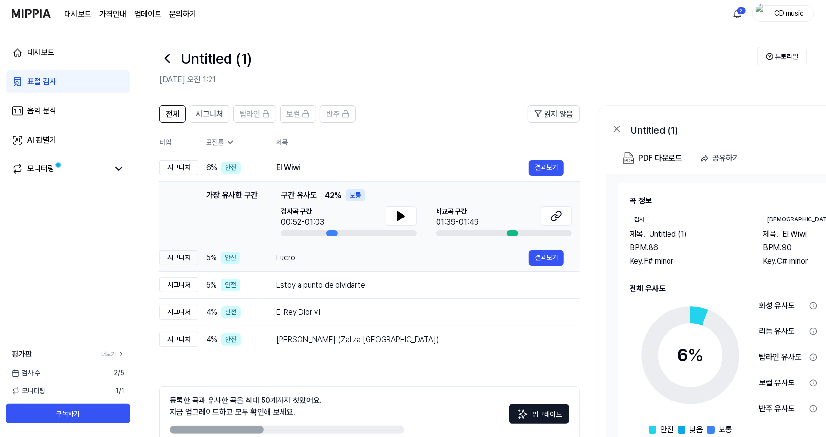
click at [227, 254] on div "안전" at bounding box center [230, 257] width 19 height 12
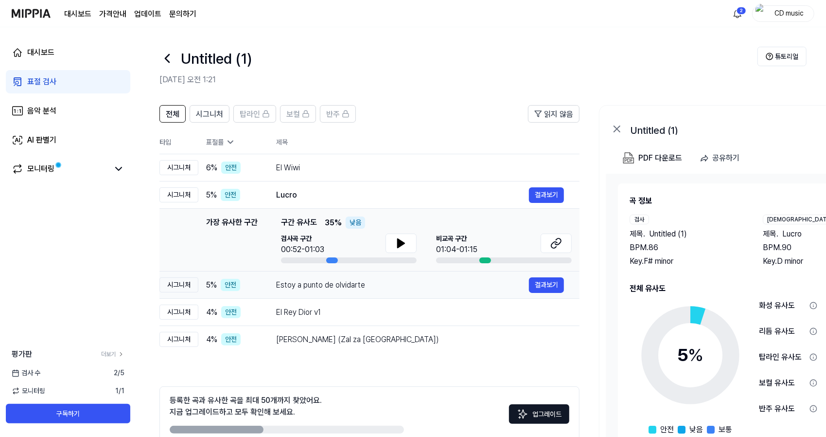
click at [344, 296] on td "Estoy a punto de olvidarte 결과보기" at bounding box center [420, 284] width 319 height 27
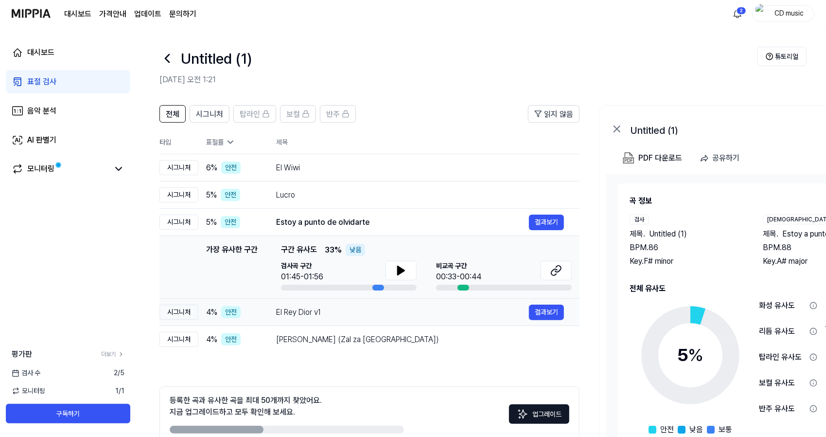
click at [347, 308] on div "El Rey Dior v1" at bounding box center [402, 312] width 253 height 12
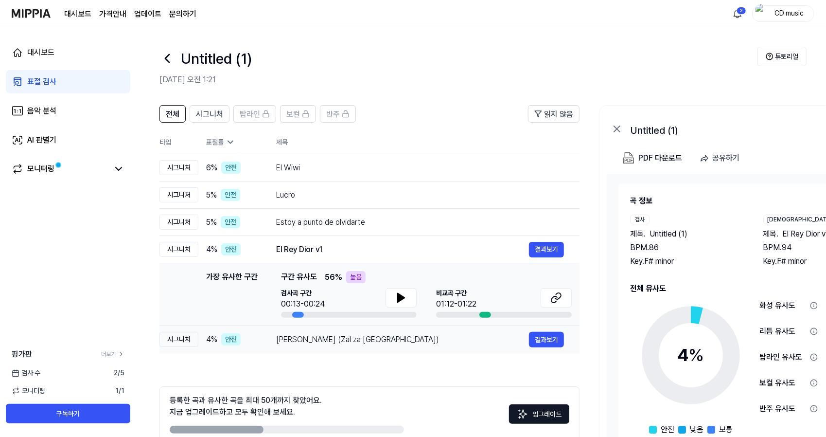
click at [354, 339] on div "[PERSON_NAME] (Zal za [GEOGRAPHIC_DATA])" at bounding box center [402, 340] width 253 height 12
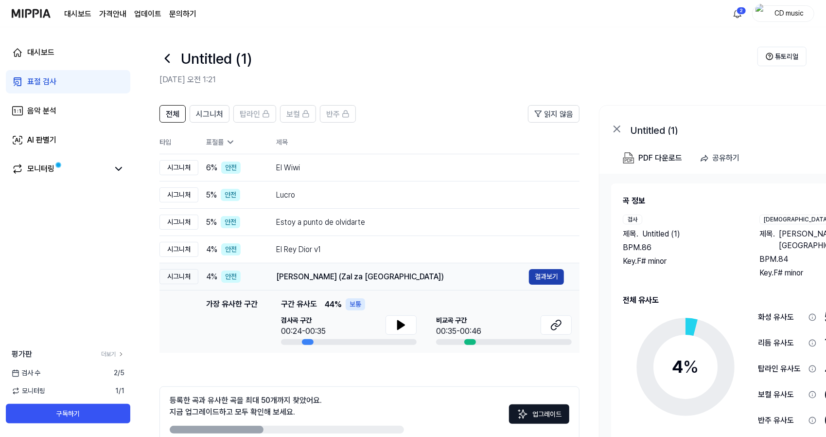
click at [560, 269] on button "결과보기" at bounding box center [546, 277] width 35 height 16
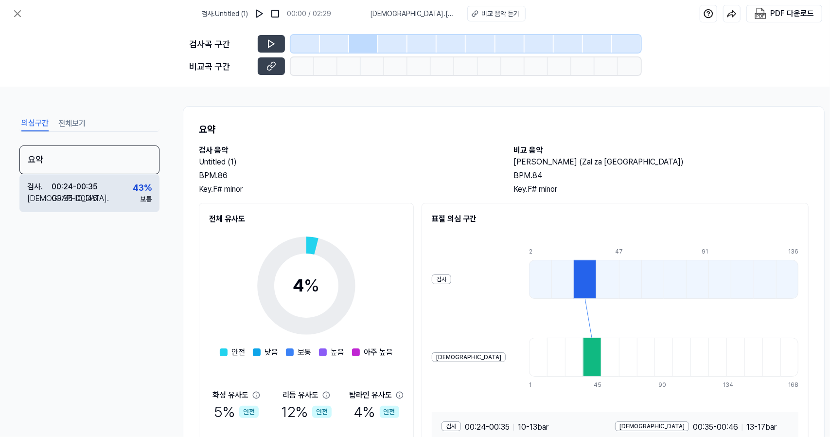
click at [141, 197] on div "보통" at bounding box center [146, 199] width 12 height 10
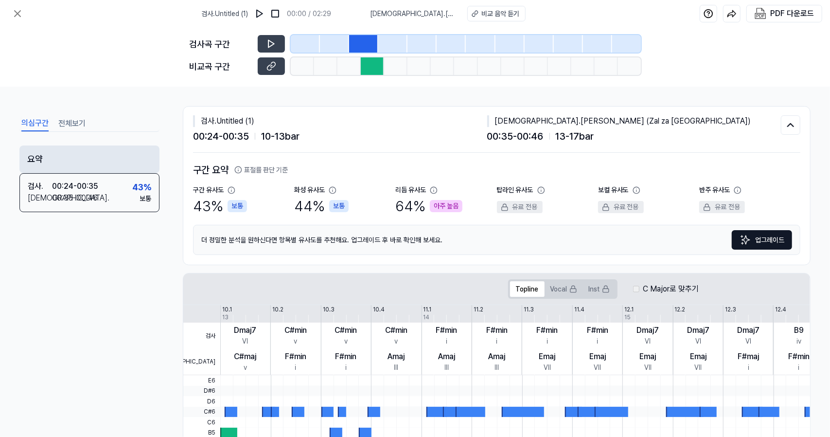
click at [141, 158] on div "요약" at bounding box center [89, 159] width 140 height 28
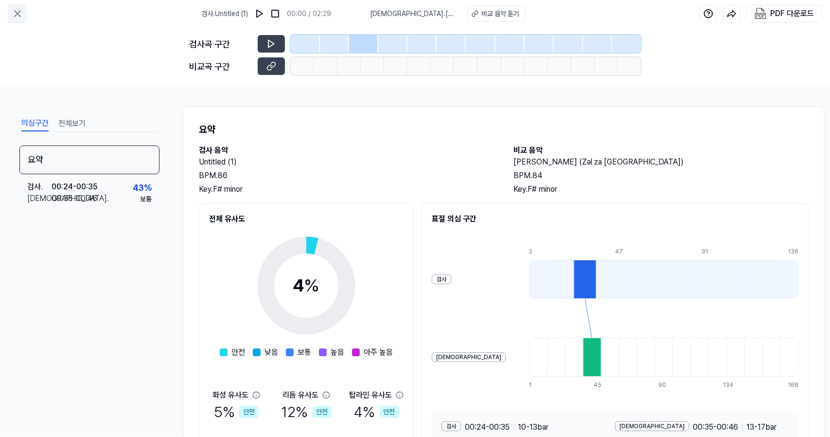
click at [17, 15] on icon at bounding box center [18, 14] width 6 height 6
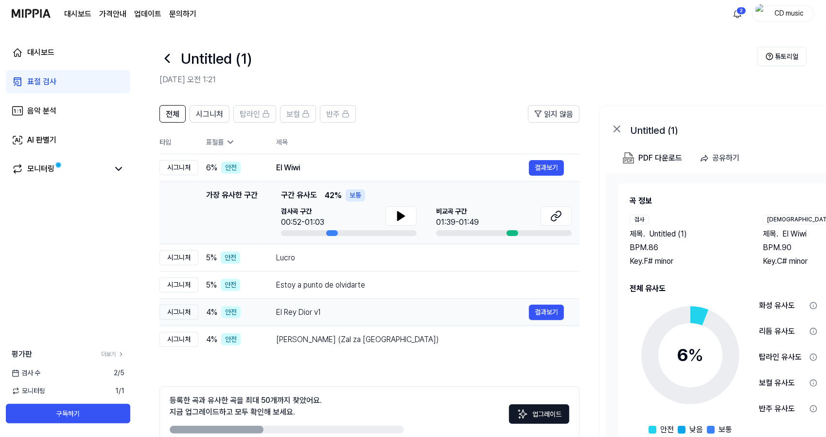
scroll to position [53, 0]
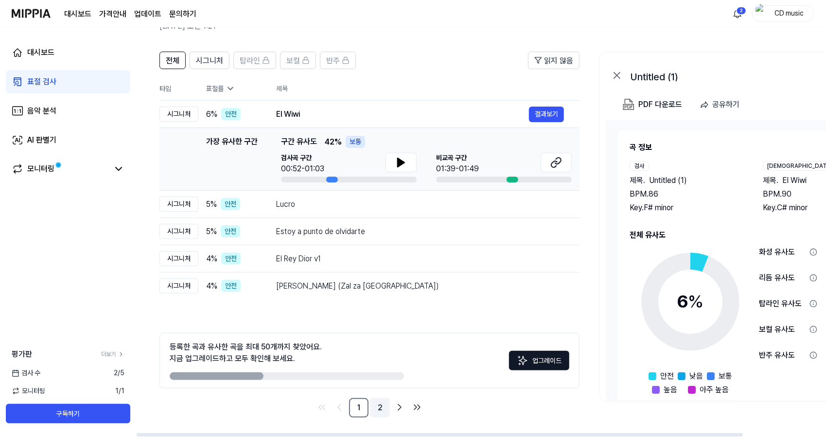
click at [379, 400] on link "2" at bounding box center [379, 407] width 19 height 19
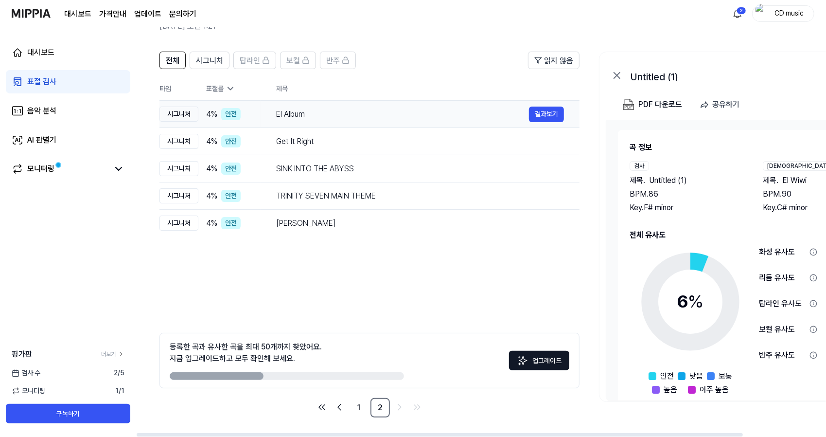
click at [367, 121] on div "El Album 결과보기" at bounding box center [420, 114] width 288 height 16
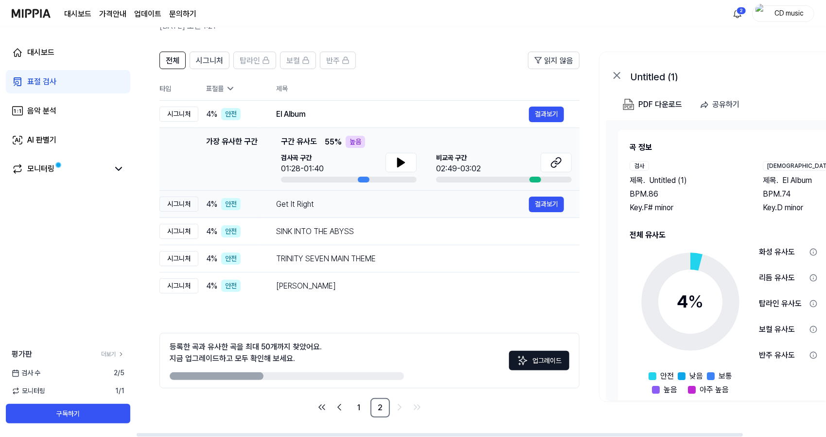
click at [379, 205] on div "Get It Right" at bounding box center [402, 204] width 253 height 12
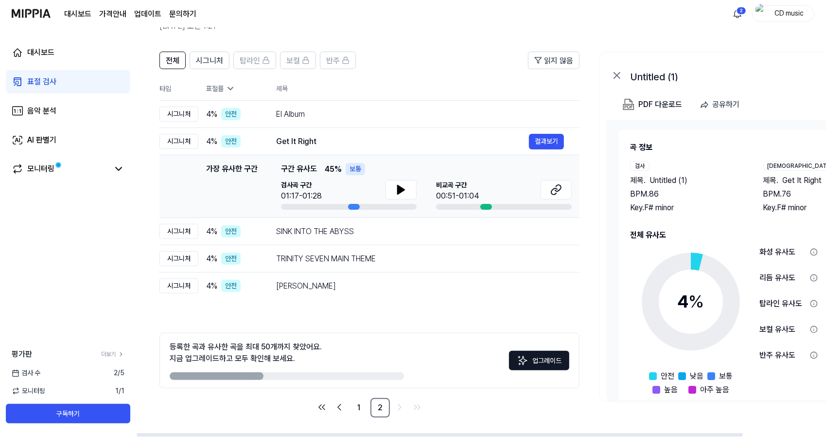
click at [377, 217] on td "가장 유사한 구간 가장 유사한 구간 구간 유사도 45 % 보통 검사곡 구간 01:17-01:28 [GEOGRAPHIC_DATA] 구간 00:5…" at bounding box center [369, 186] width 420 height 63
click at [384, 241] on td "SINK INTO THE ABYSS 결과보기" at bounding box center [420, 231] width 319 height 27
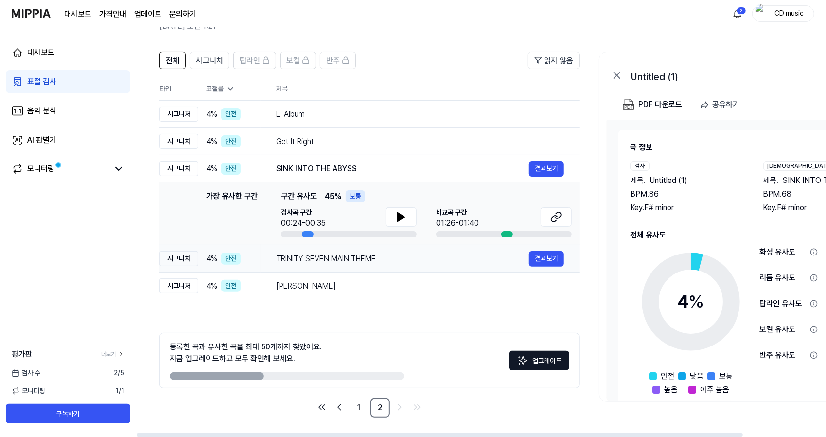
click at [388, 263] on div "TRINITY SEVEN MAIN THEME" at bounding box center [402, 259] width 253 height 12
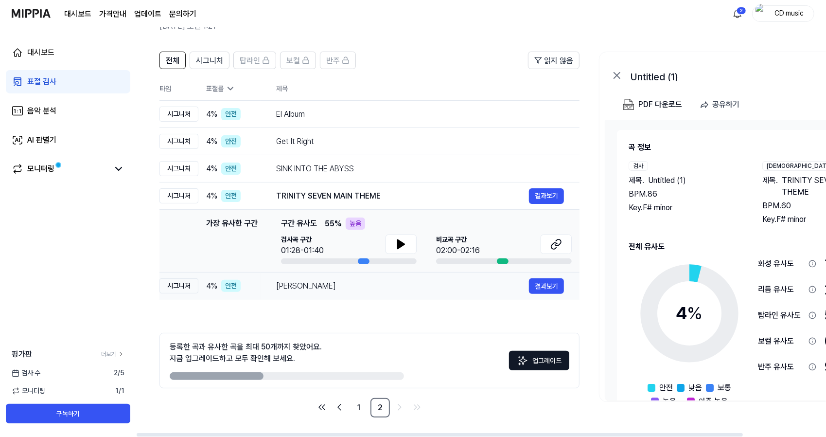
click at [388, 281] on div "[PERSON_NAME]" at bounding box center [402, 286] width 253 height 12
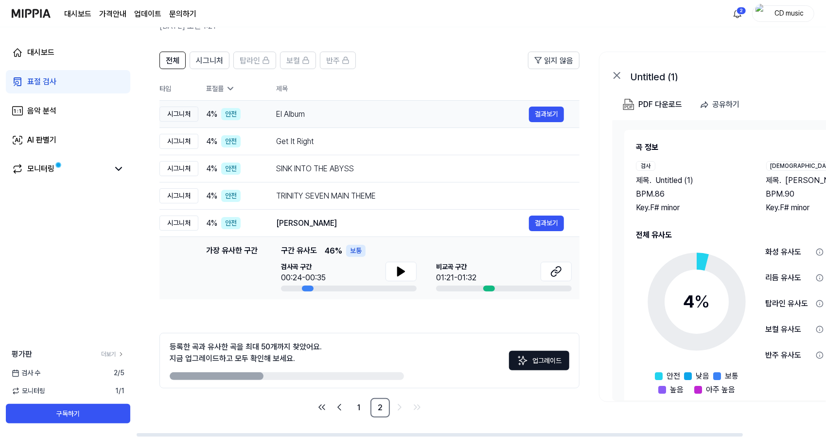
click at [428, 115] on div "El Album" at bounding box center [402, 114] width 253 height 12
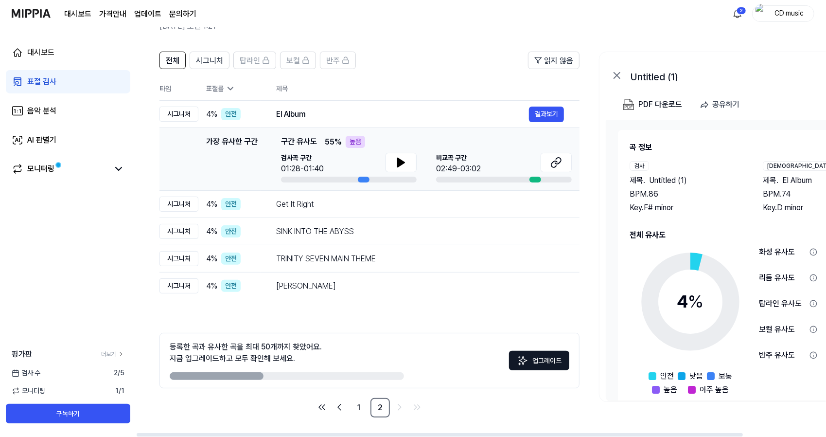
click at [378, 143] on div "가장 유사한 구간 구간 유사도 55 % 높음" at bounding box center [426, 142] width 291 height 12
click at [541, 114] on button "결과보기" at bounding box center [546, 114] width 35 height 16
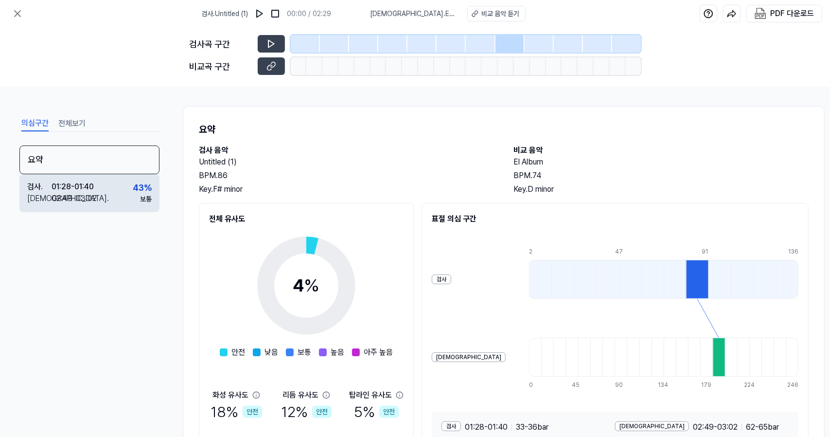
click at [112, 202] on div "검사 . 01:28 - 01:40 비교 . 02:49 - 03:02 43 % 보통" at bounding box center [89, 193] width 140 height 38
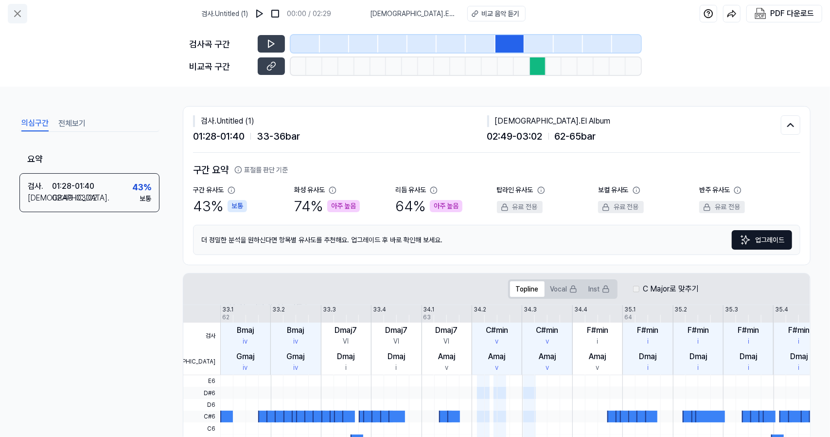
click at [22, 9] on icon at bounding box center [18, 14] width 12 height 12
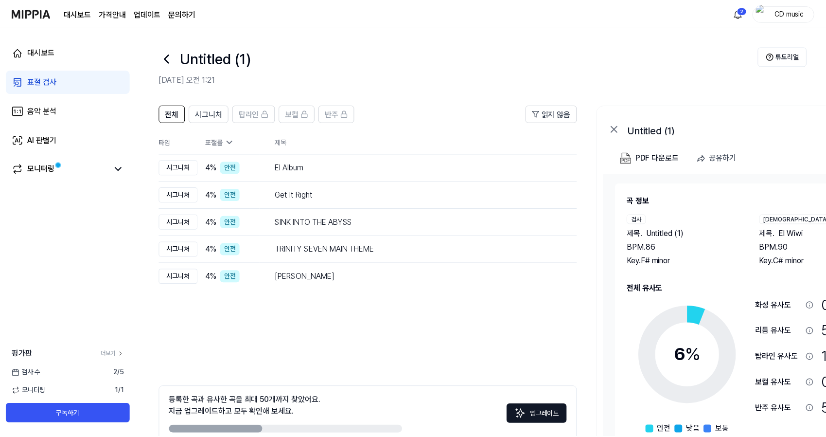
scroll to position [53, 0]
